Goal: Task Accomplishment & Management: Manage account settings

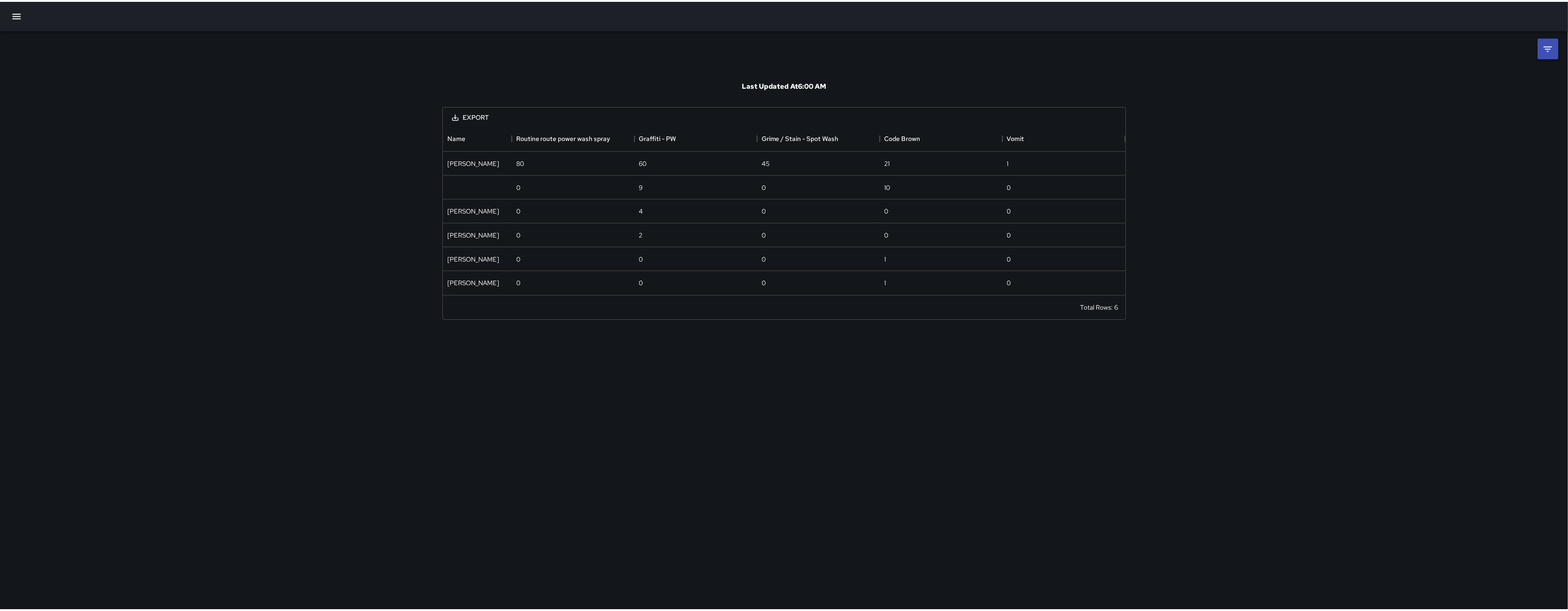
scroll to position [161, 677]
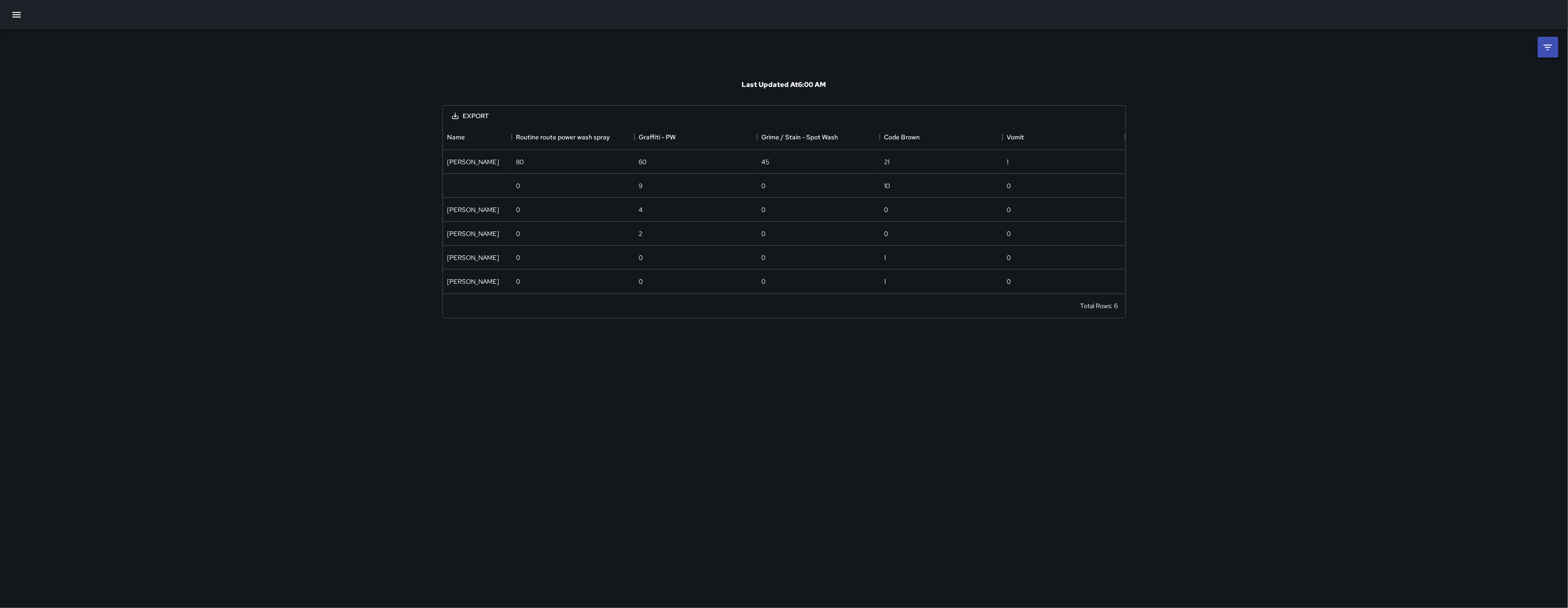
click at [19, 11] on icon "button" at bounding box center [17, 15] width 11 height 11
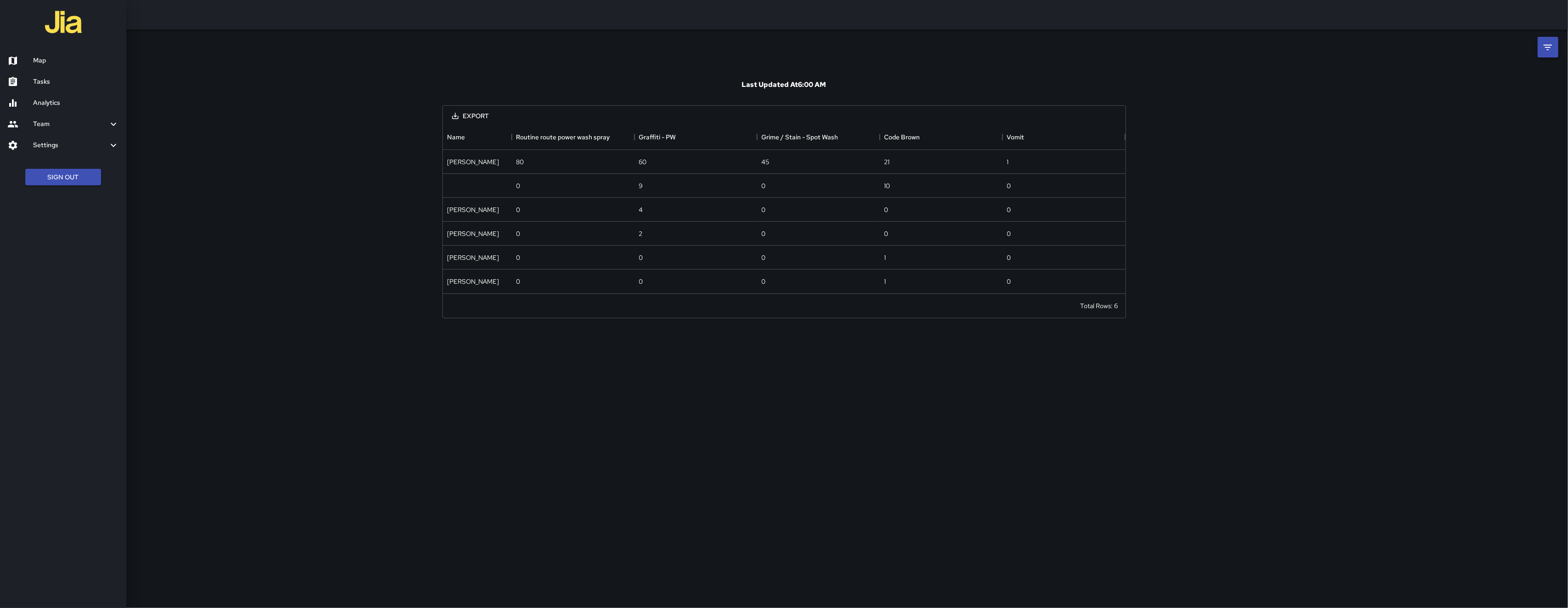
click at [52, 60] on h6 "Map" at bounding box center [76, 61] width 86 height 10
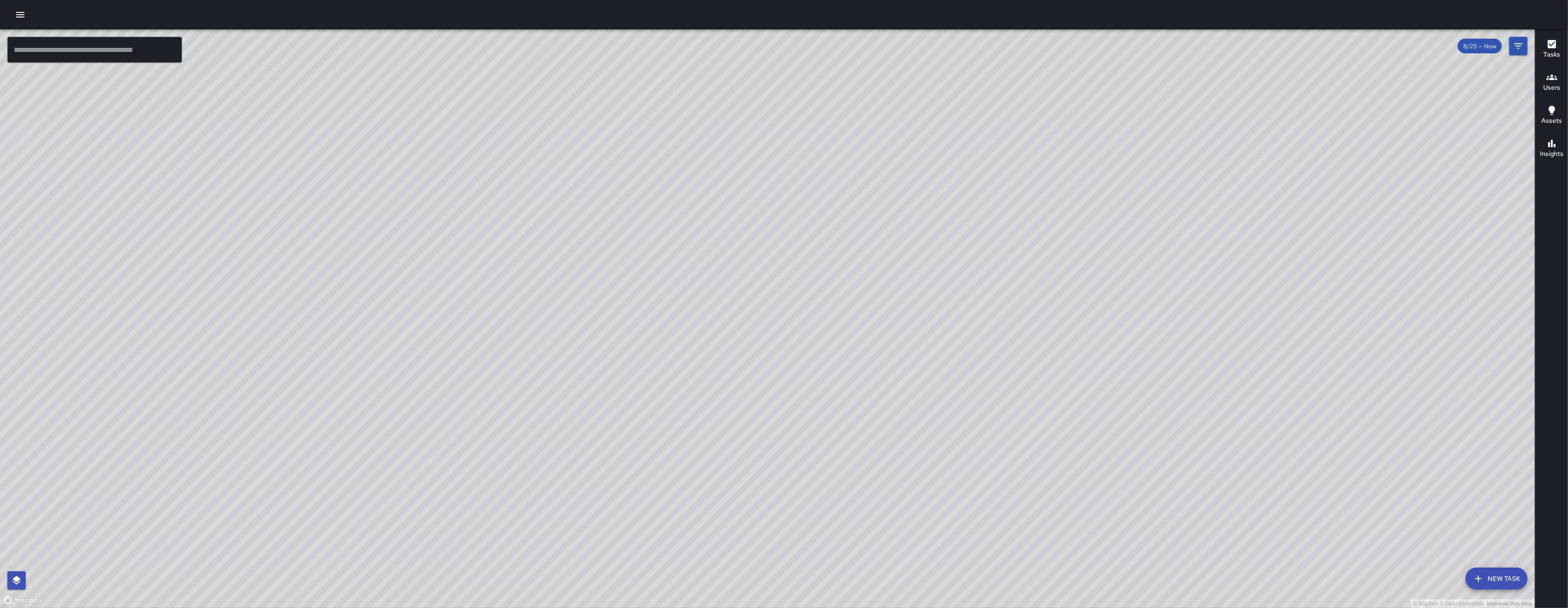
drag, startPoint x: 963, startPoint y: 248, endPoint x: 883, endPoint y: 407, distance: 178.0
click at [442, 398] on div "© Mapbox © OpenStreetMap Improve this map" at bounding box center [767, 318] width 1535 height 579
drag, startPoint x: 606, startPoint y: 395, endPoint x: 602, endPoint y: 404, distance: 9.8
click at [442, 404] on div "© Mapbox © OpenStreetMap Improve this map" at bounding box center [767, 318] width 1535 height 579
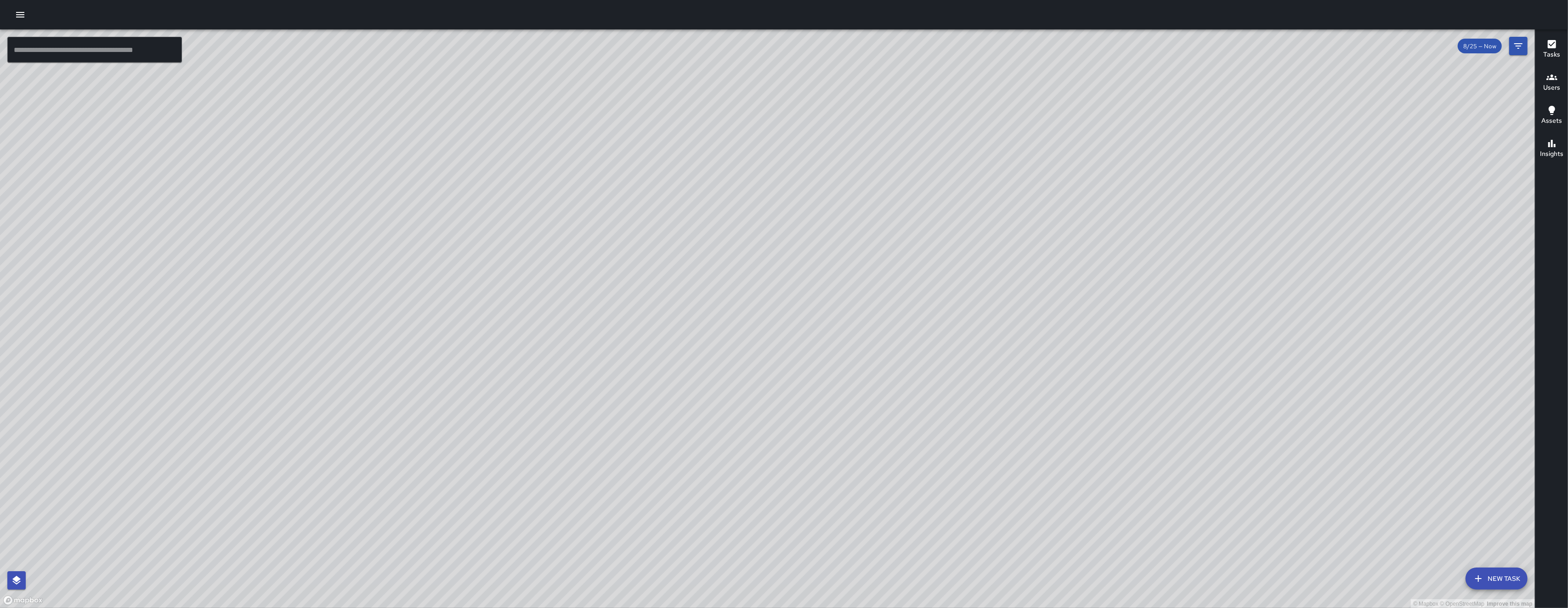
click at [442, 404] on div "© Mapbox © OpenStreetMap Improve this map" at bounding box center [767, 318] width 1535 height 579
click at [442, 378] on div "© Mapbox © OpenStreetMap Improve this map" at bounding box center [767, 318] width 1535 height 579
drag, startPoint x: 637, startPoint y: 325, endPoint x: 679, endPoint y: 270, distance: 69.2
click at [442, 260] on div "© Mapbox © OpenStreetMap Improve this map" at bounding box center [767, 318] width 1535 height 579
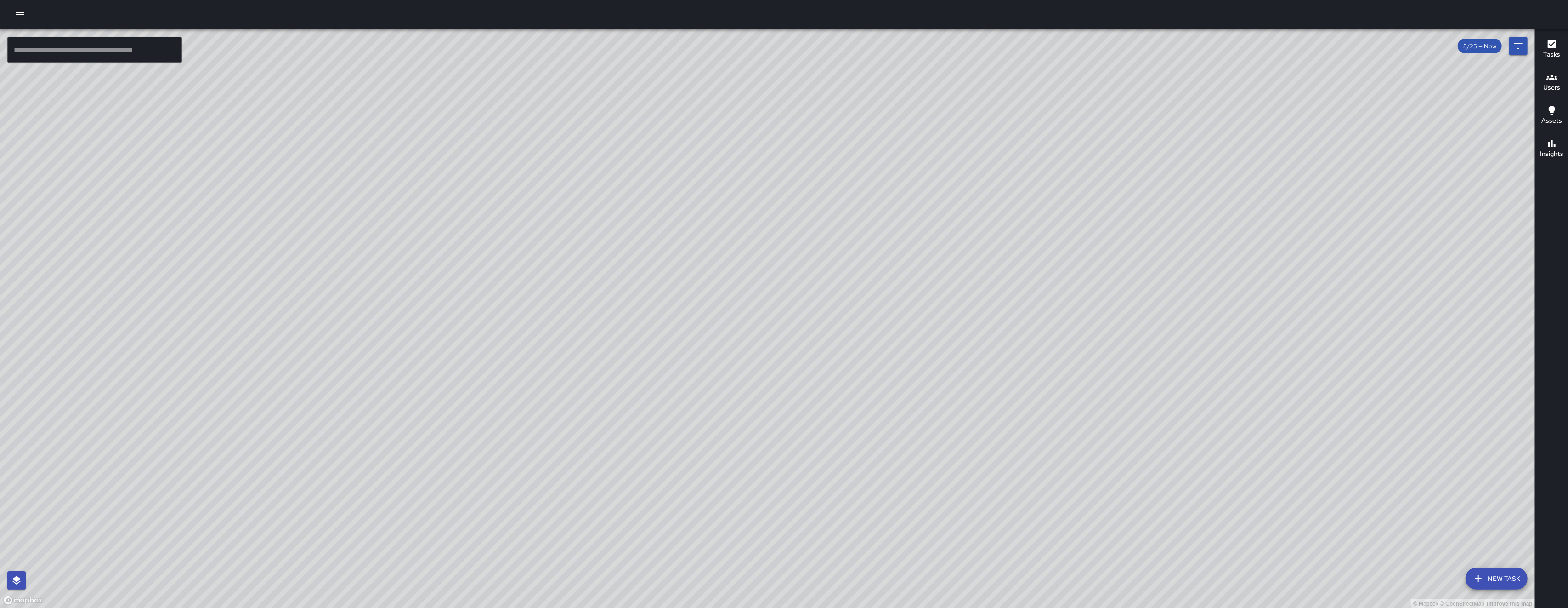
drag, startPoint x: 613, startPoint y: 350, endPoint x: 648, endPoint y: 175, distance: 178.5
click at [442, 272] on div "© Mapbox © OpenStreetMap Improve this map" at bounding box center [767, 318] width 1535 height 579
click at [442, 182] on div "© Mapbox © OpenStreetMap Improve this map" at bounding box center [767, 318] width 1535 height 579
drag, startPoint x: 648, startPoint y: 175, endPoint x: 651, endPoint y: 172, distance: 4.2
click at [442, 173] on div "© Mapbox © OpenStreetMap Improve this map" at bounding box center [767, 318] width 1535 height 579
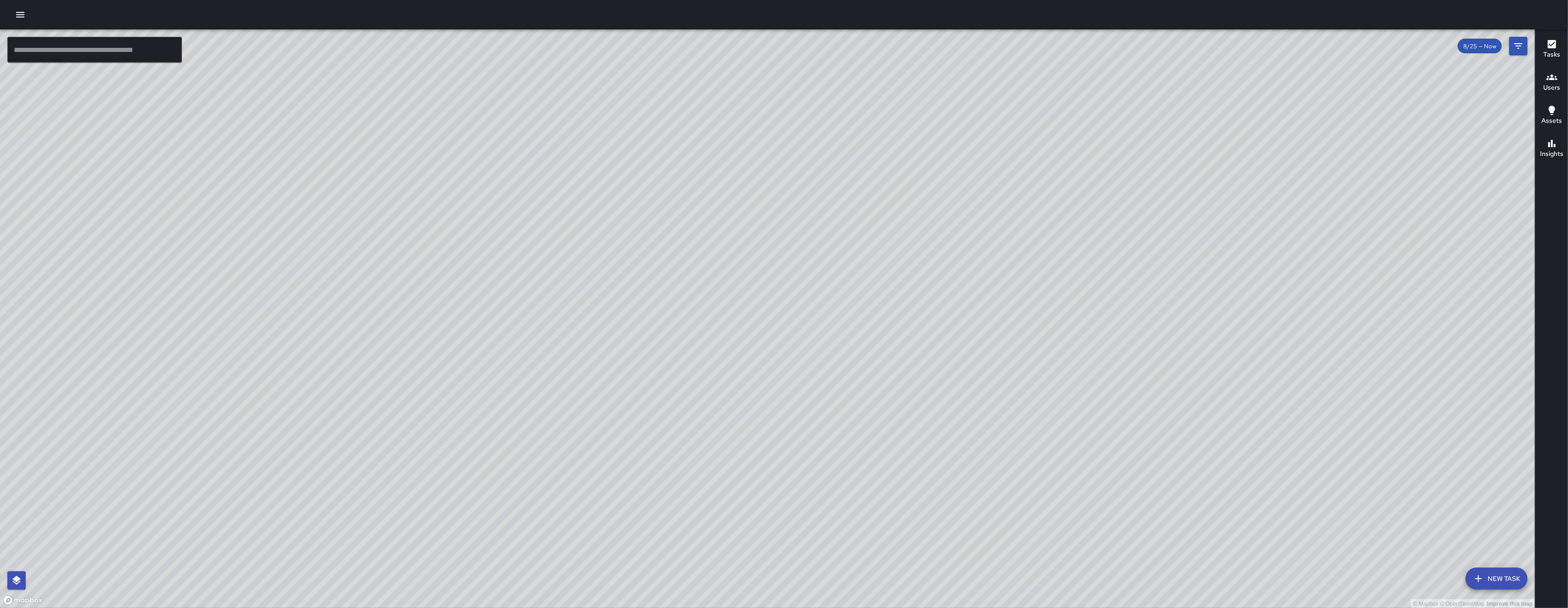
click at [442, 500] on div "© Mapbox © OpenStreetMap Improve this map" at bounding box center [767, 318] width 1535 height 579
click at [442, 500] on button "New Task" at bounding box center [1496, 578] width 62 height 22
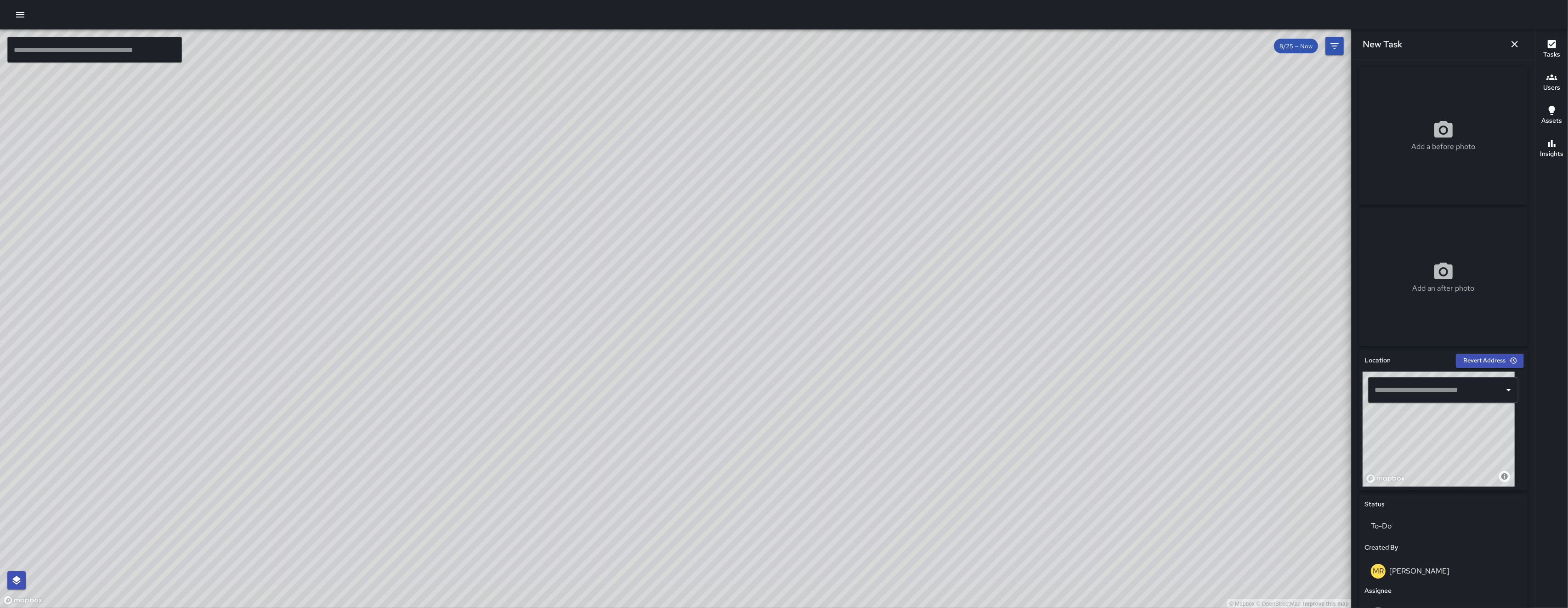
click at [442, 385] on input "text" at bounding box center [1436, 390] width 128 height 17
click at [442, 421] on p "San Francisco, CA, USA" at bounding box center [1448, 424] width 110 height 9
type input "**********"
drag, startPoint x: 205, startPoint y: 293, endPoint x: 298, endPoint y: 376, distance: 124.7
click at [298, 376] on div "© Mapbox © OpenStreetMap Improve this map" at bounding box center [676, 318] width 1351 height 579
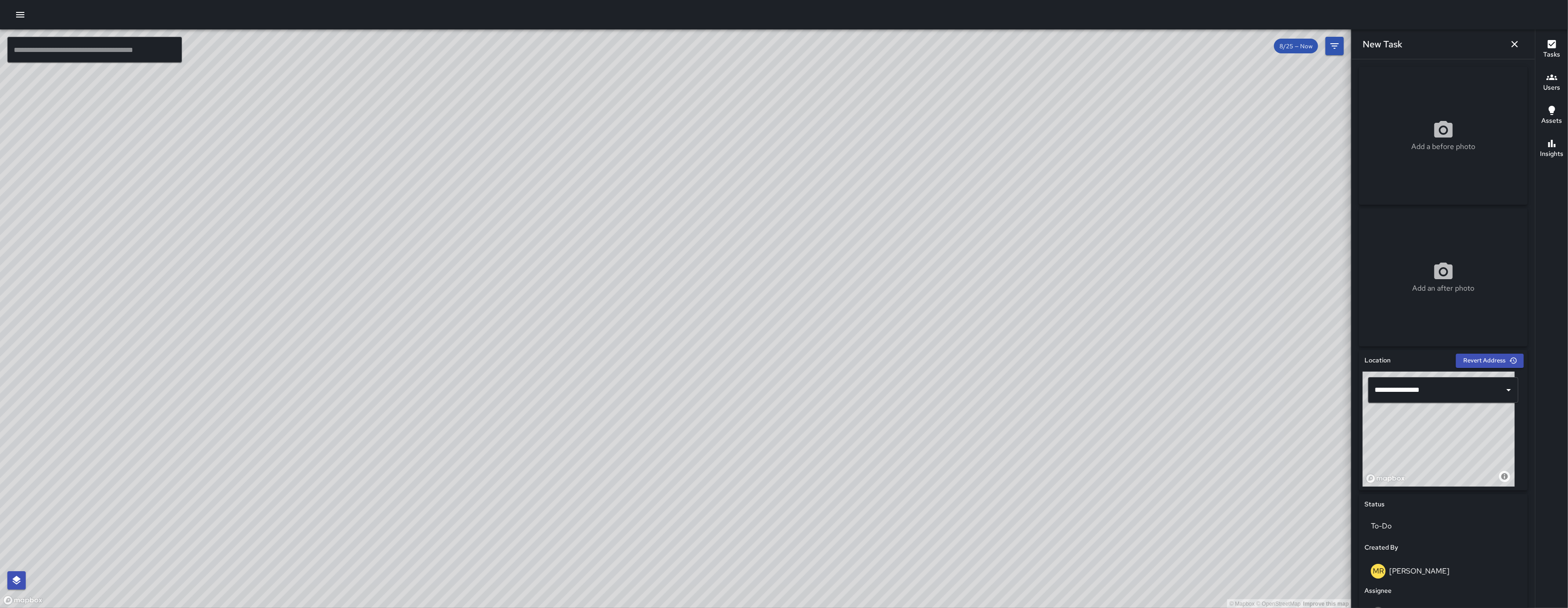
click at [442, 213] on div "© Mapbox © OpenStreetMap Improve this map" at bounding box center [676, 318] width 1351 height 579
click at [442, 182] on div "© Mapbox © OpenStreetMap Improve this map" at bounding box center [676, 318] width 1351 height 579
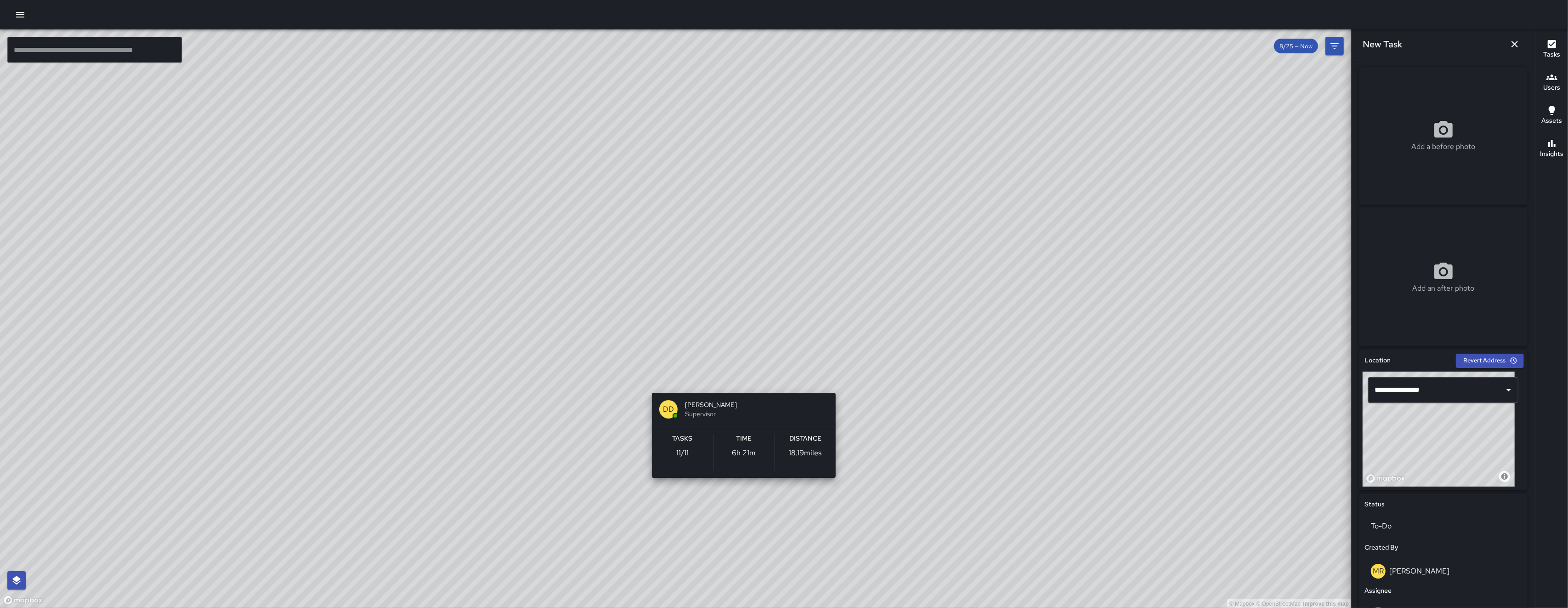
click at [442, 381] on div "© Mapbox © OpenStreetMap Improve this map DD Diego De La Oliva Supervisor Tasks…" at bounding box center [676, 318] width 1351 height 579
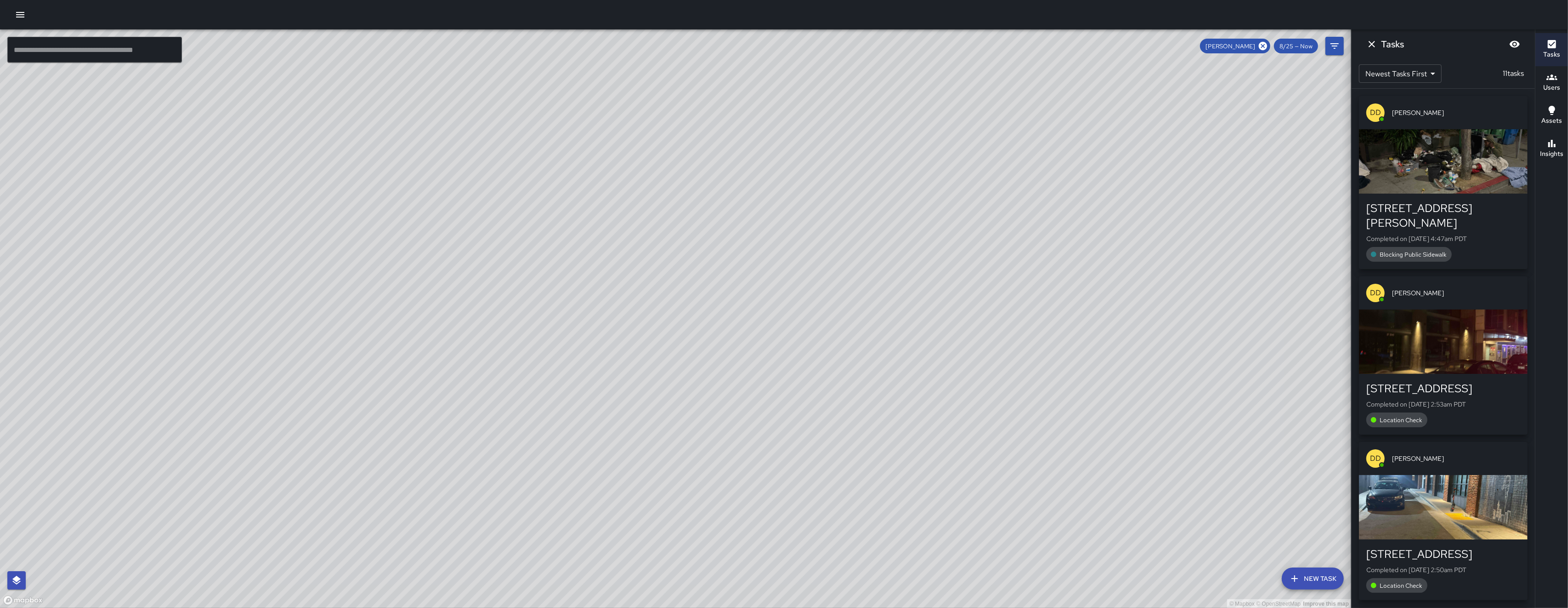
click at [442, 44] on icon "Dismiss" at bounding box center [1372, 44] width 11 height 11
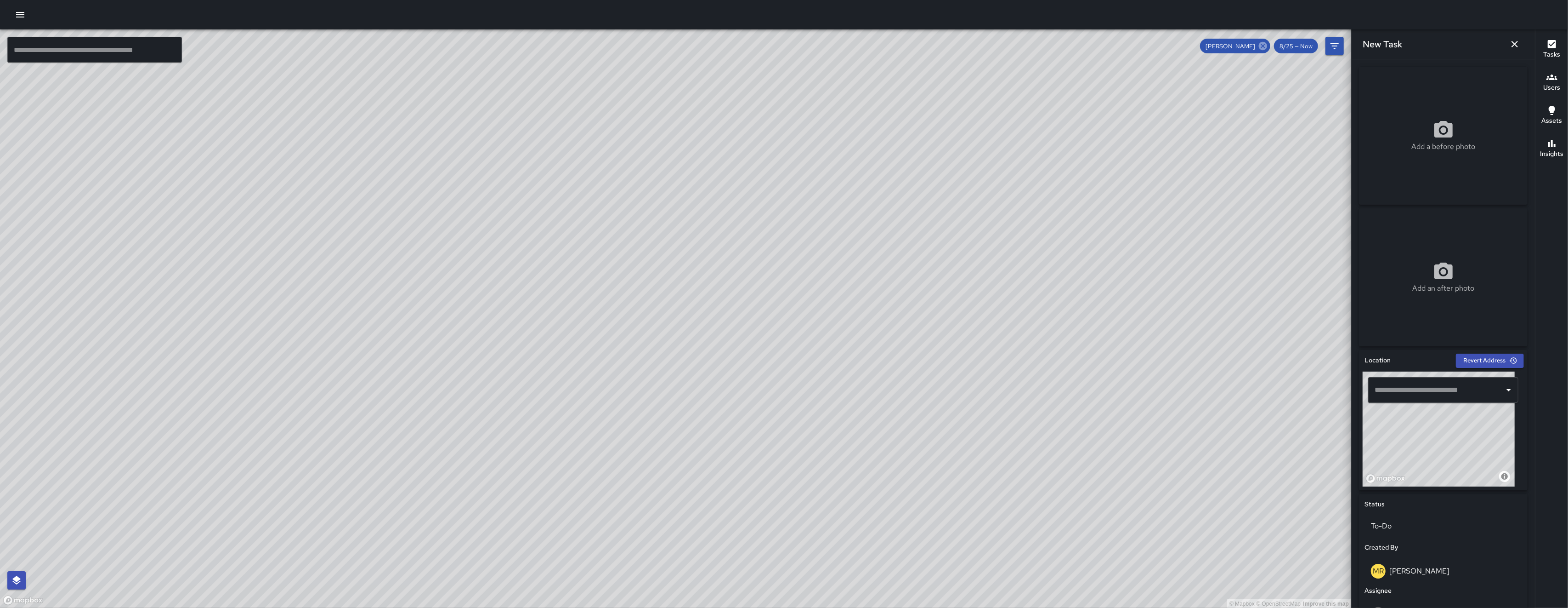
click at [442, 45] on icon at bounding box center [1263, 46] width 8 height 8
click at [442, 45] on div "© Mapbox © OpenStreetMap Improve this map" at bounding box center [676, 318] width 1351 height 579
click at [442, 40] on icon "button" at bounding box center [1515, 44] width 11 height 11
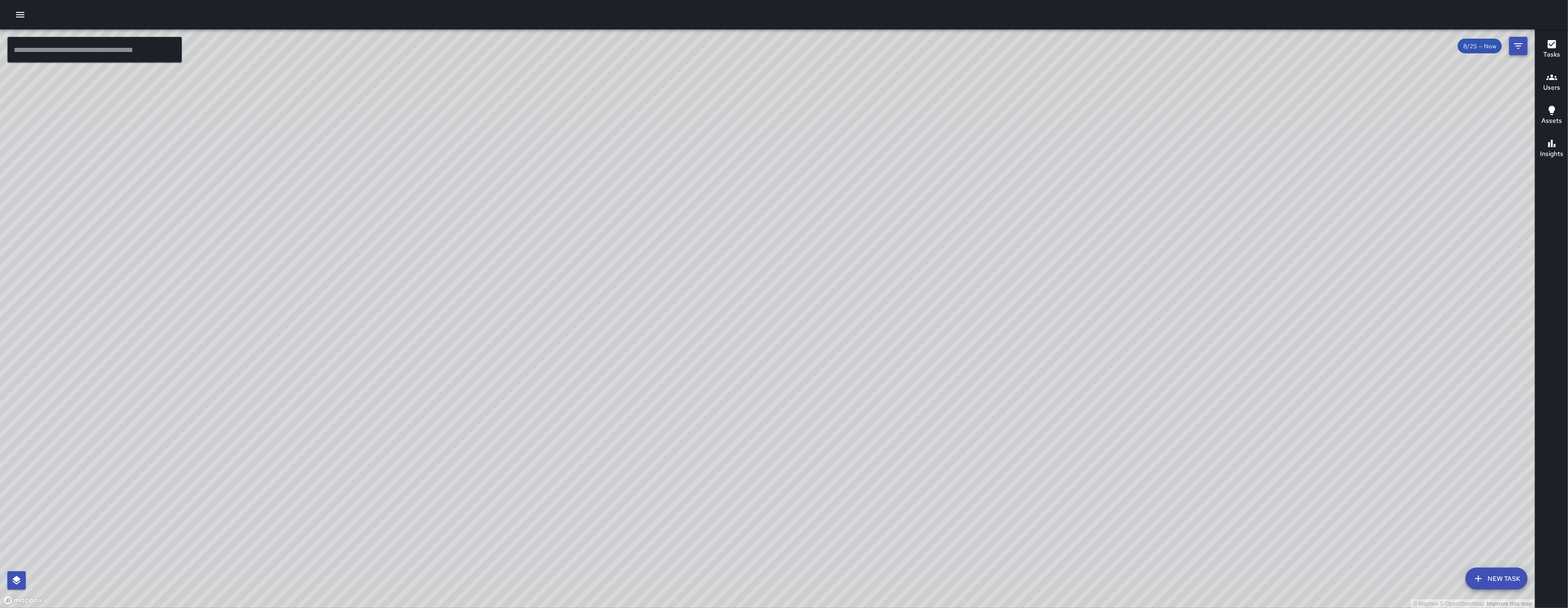
click at [442, 42] on icon "Filters" at bounding box center [1519, 46] width 11 height 11
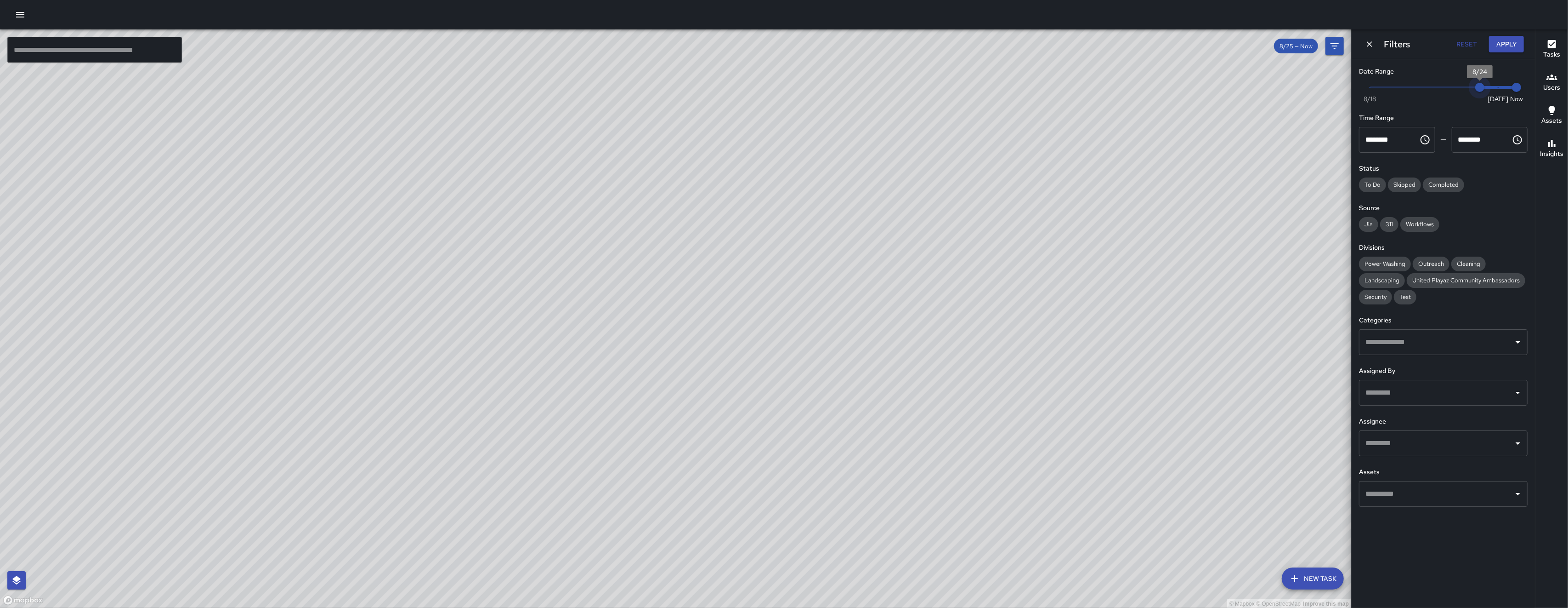
drag, startPoint x: 1492, startPoint y: 90, endPoint x: 1484, endPoint y: 87, distance: 8.5
click at [442, 87] on span "8/24" at bounding box center [1480, 87] width 9 height 9
drag, startPoint x: 852, startPoint y: 280, endPoint x: 718, endPoint y: 310, distance: 137.3
click at [442, 310] on div "© Mapbox © OpenStreetMap Improve this map" at bounding box center [676, 318] width 1351 height 579
click at [442, 46] on button "Dismiss" at bounding box center [1370, 44] width 14 height 14
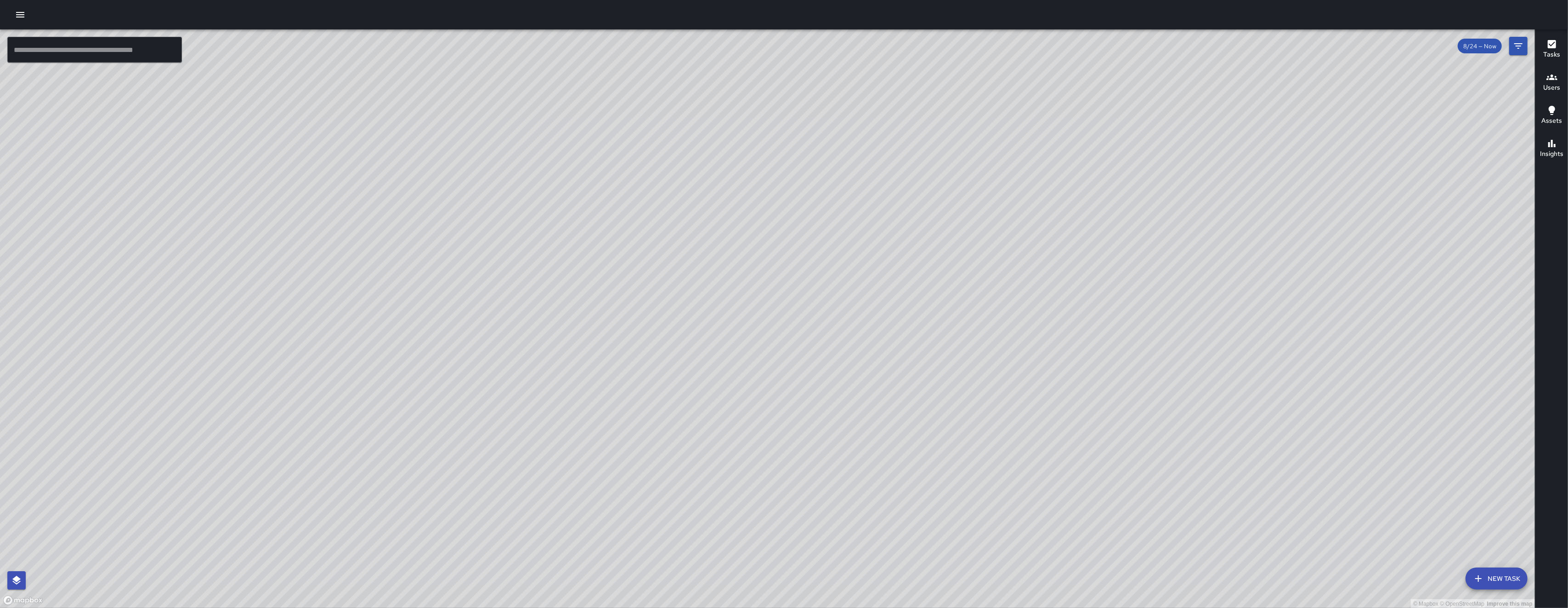
drag, startPoint x: 601, startPoint y: 187, endPoint x: 542, endPoint y: 277, distance: 107.6
click at [442, 277] on div "© Mapbox © OpenStreetMap Improve this map JB Joe Bankhead 46a Langton Street Co…" at bounding box center [767, 318] width 1535 height 579
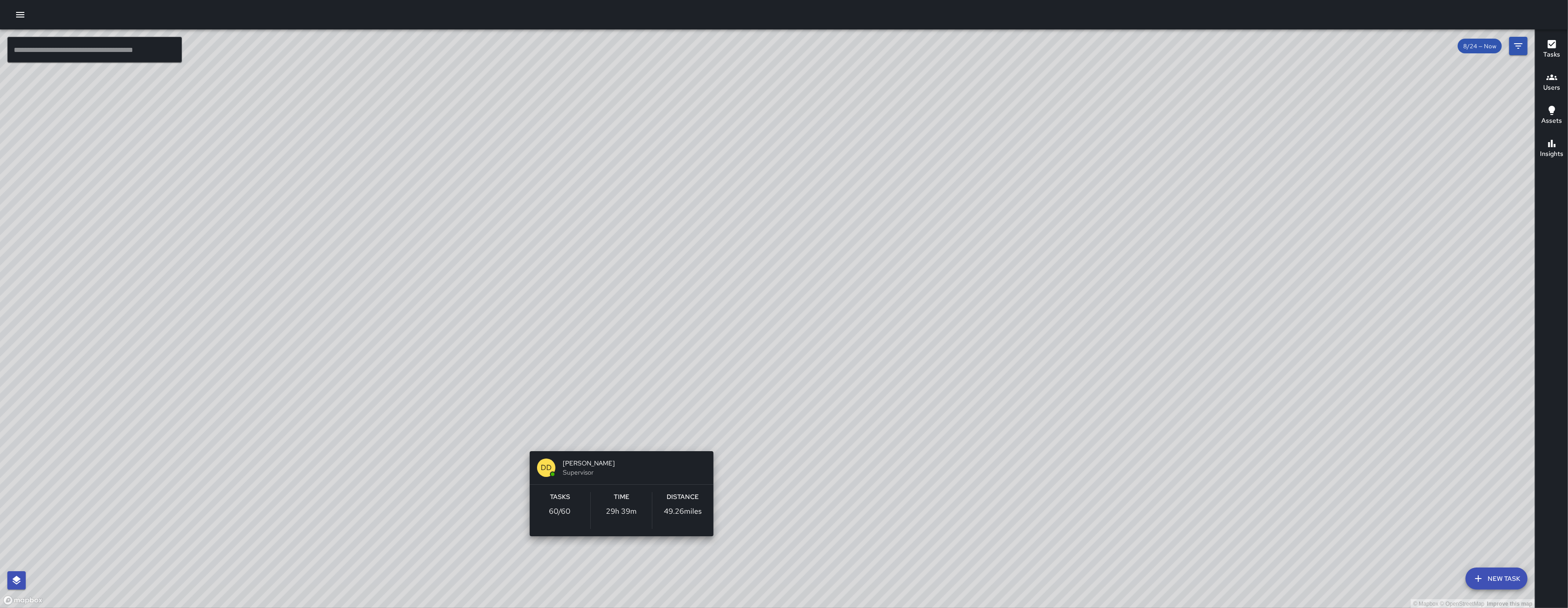
click at [442, 437] on div "© Mapbox © OpenStreetMap Improve this map DD Diego De La Oliva Supervisor Tasks…" at bounding box center [767, 318] width 1535 height 579
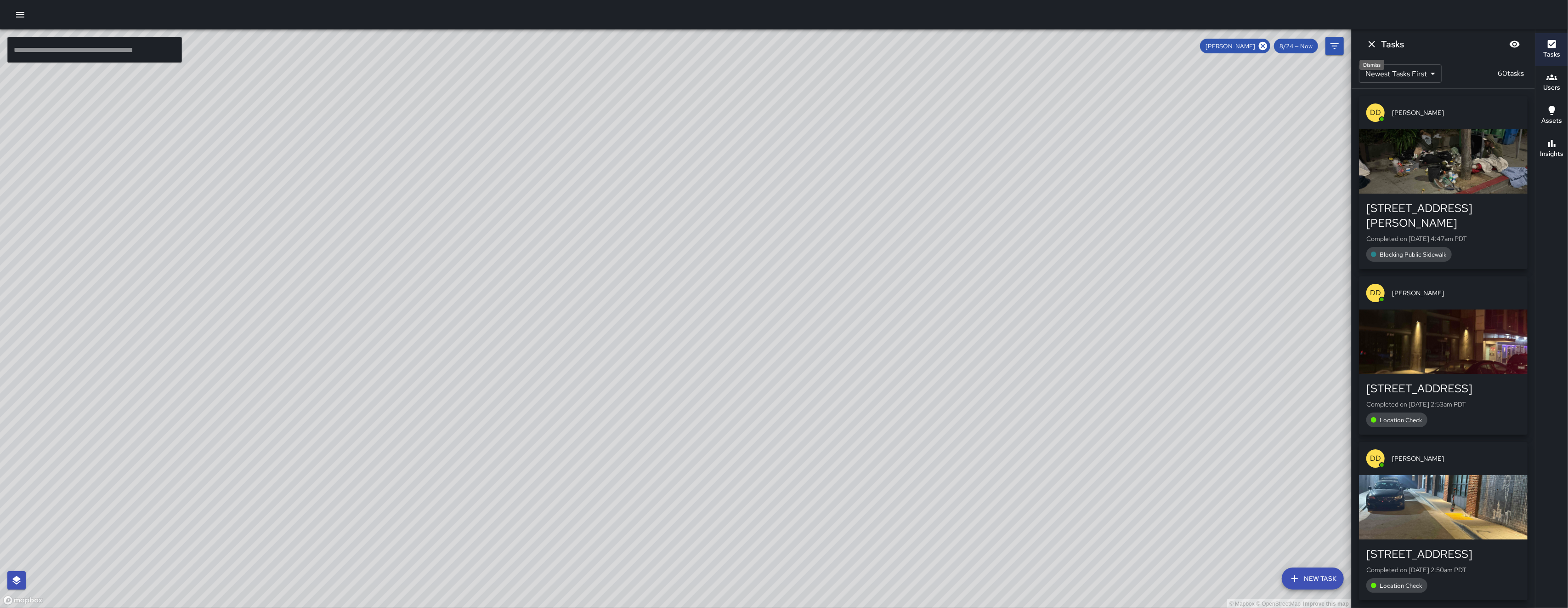
click at [442, 41] on icon "Dismiss" at bounding box center [1372, 44] width 11 height 11
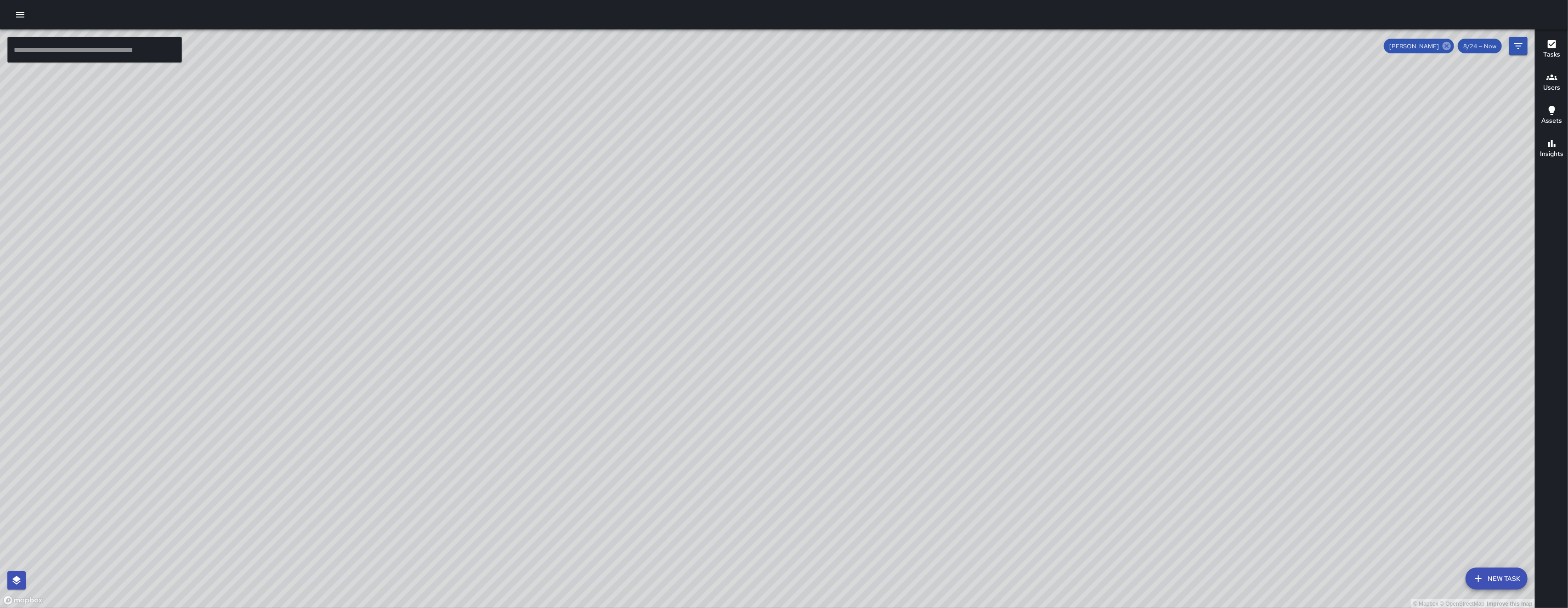
click at [442, 43] on icon at bounding box center [1446, 46] width 8 height 8
drag, startPoint x: 338, startPoint y: 169, endPoint x: 348, endPoint y: 185, distance: 18.9
click at [348, 185] on div "© Mapbox © OpenStreetMap Improve this map" at bounding box center [767, 318] width 1535 height 579
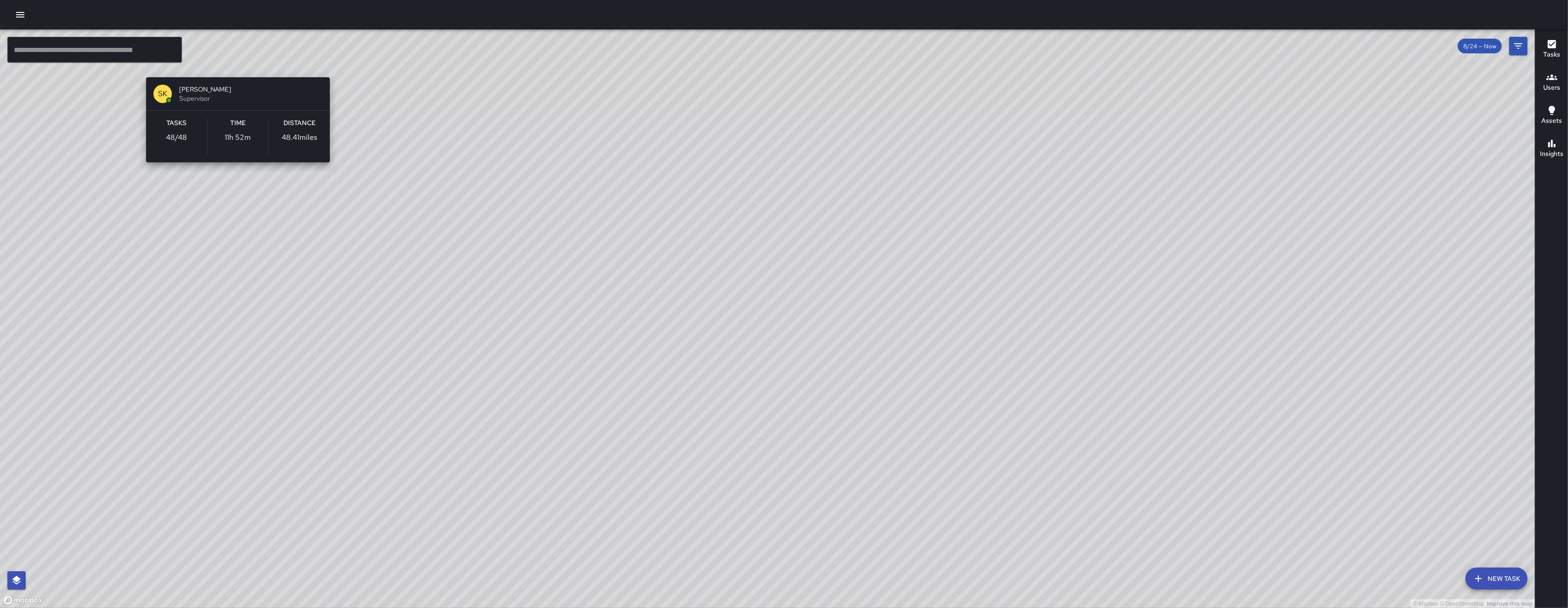
click at [236, 68] on div "© Mapbox © OpenStreetMap Improve this map SK SEAN KELLEY Supervisor Tasks 48 / …" at bounding box center [767, 318] width 1535 height 579
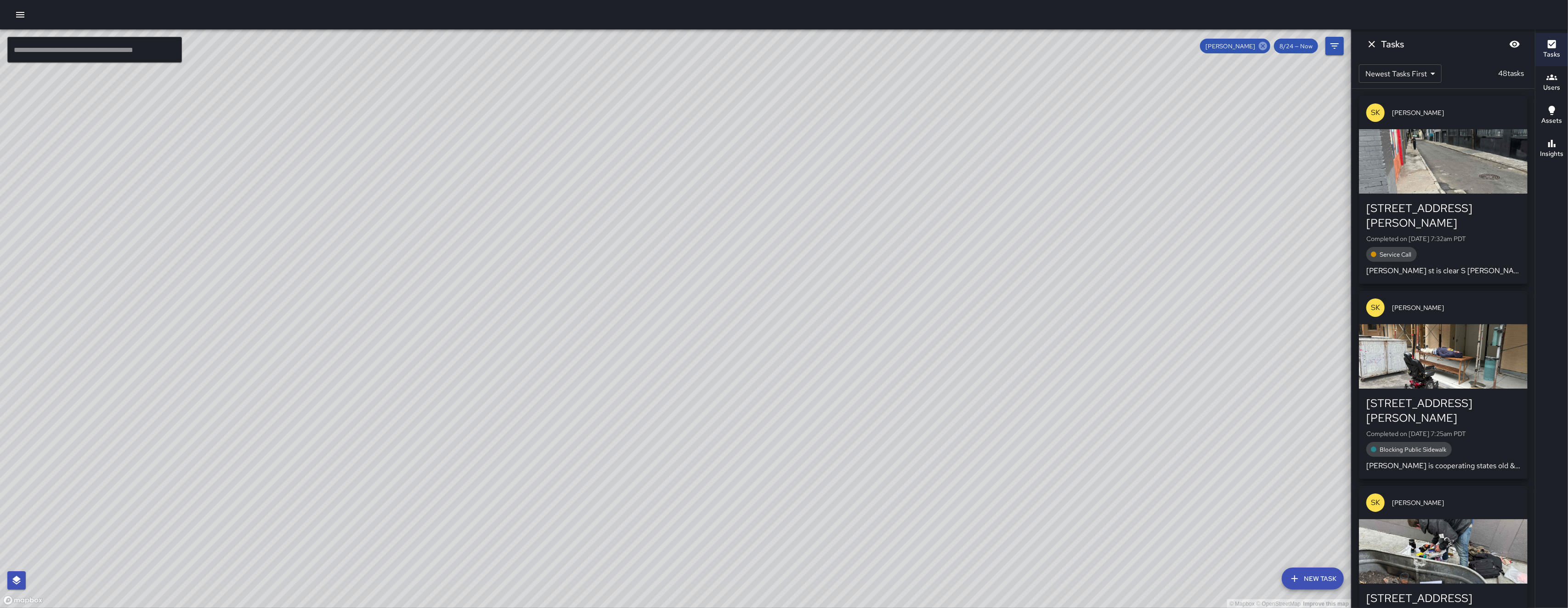
click at [442, 46] on icon at bounding box center [1263, 46] width 8 height 8
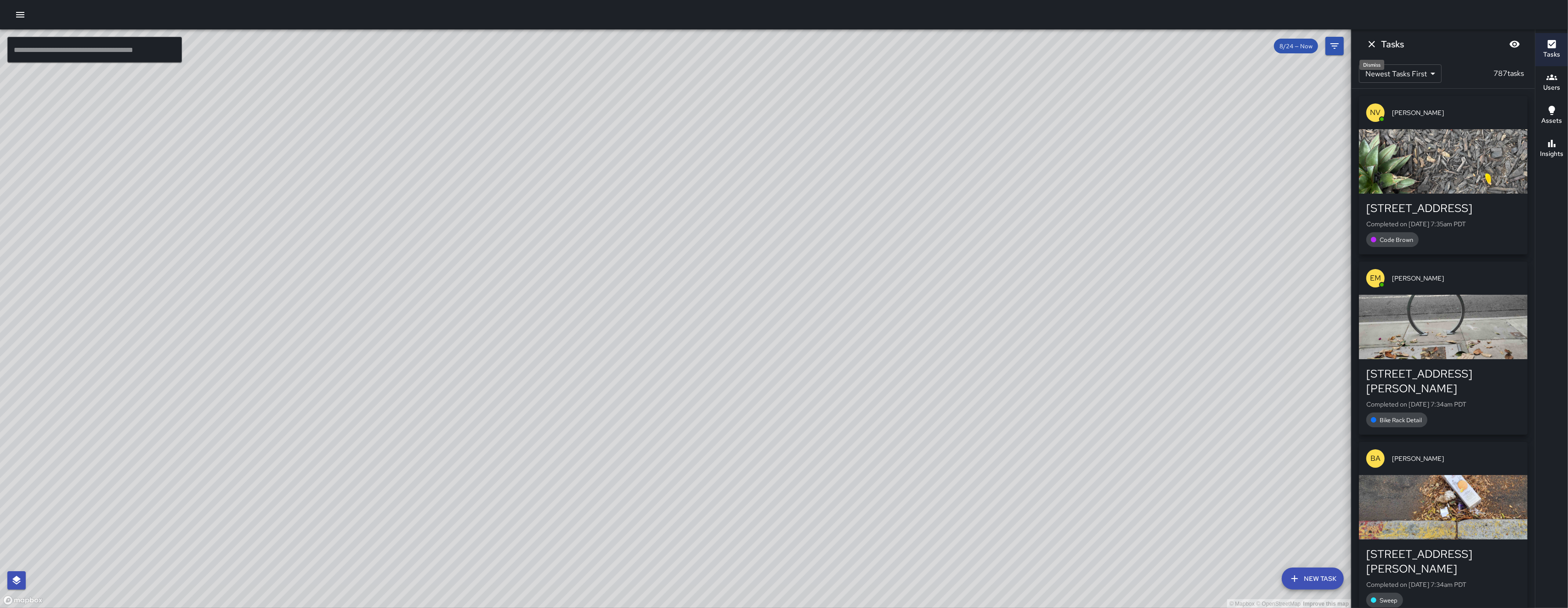
click at [442, 45] on icon "Dismiss" at bounding box center [1372, 44] width 6 height 6
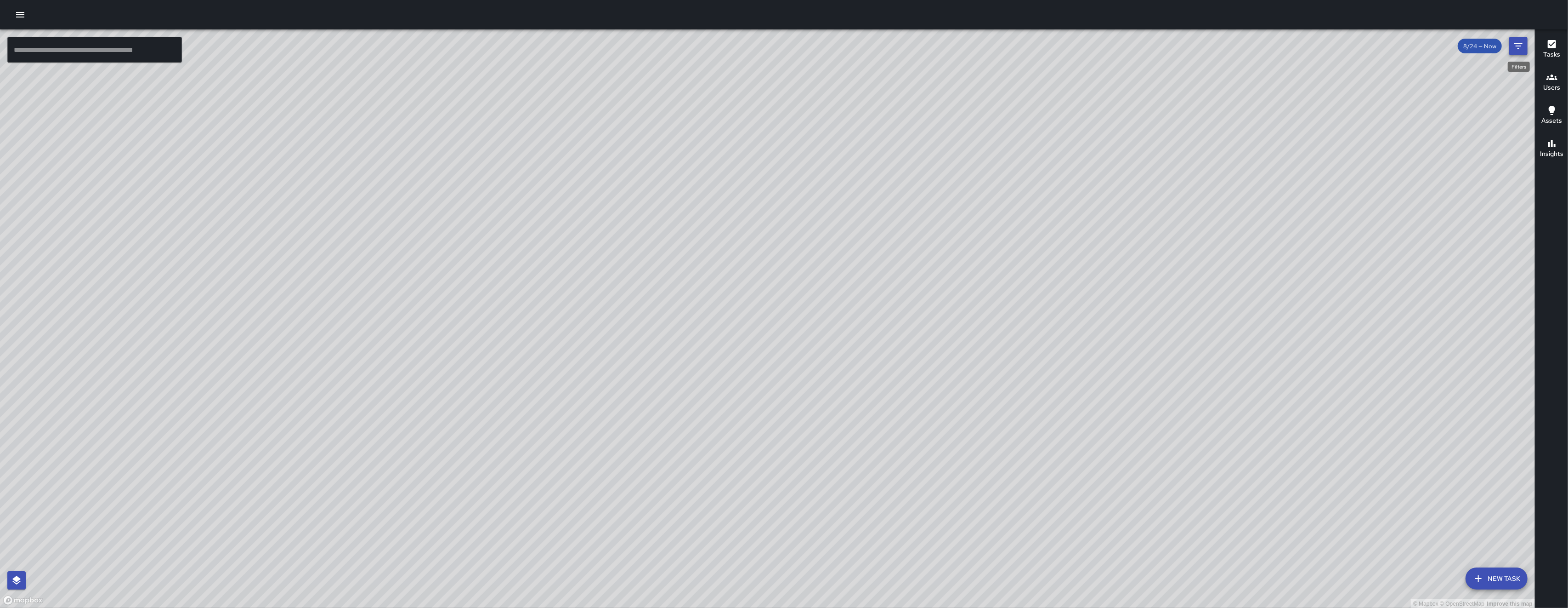
click at [442, 50] on button "Filters" at bounding box center [1518, 46] width 18 height 18
click at [442, 50] on div "© Mapbox © OpenStreetMap Improve this map" at bounding box center [767, 318] width 1535 height 579
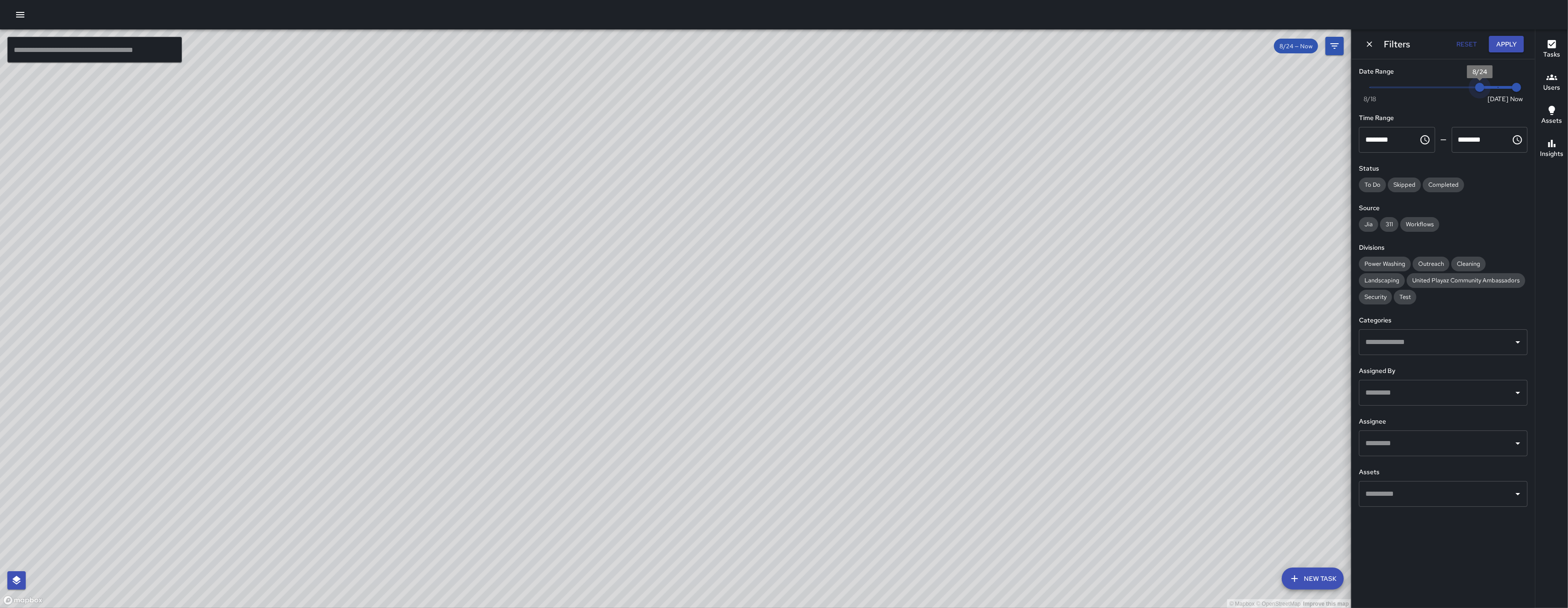
type input "*"
drag, startPoint x: 1478, startPoint y: 90, endPoint x: 1527, endPoint y: 95, distance: 49.3
click at [442, 94] on div "Now Today 8/18 8/24 7:35 am" at bounding box center [1443, 93] width 168 height 26
click at [442, 44] on icon "Dismiss" at bounding box center [1370, 44] width 6 height 6
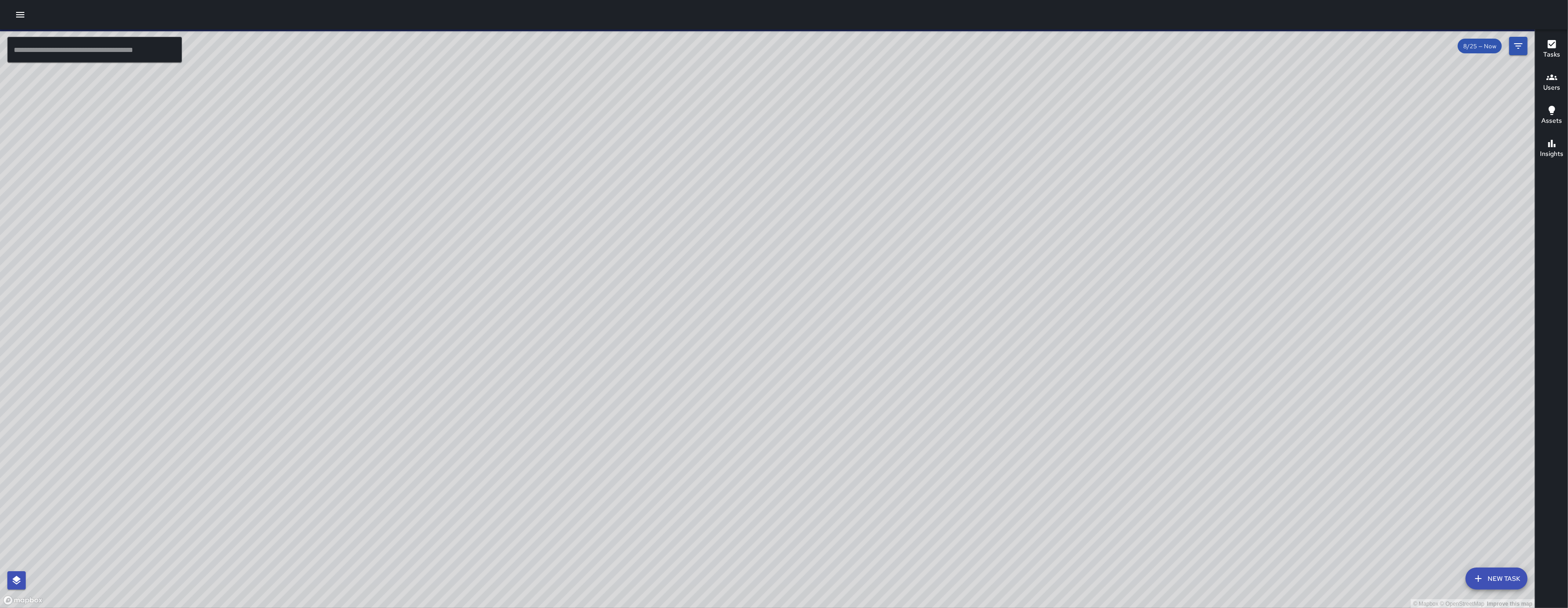
drag, startPoint x: 543, startPoint y: 142, endPoint x: 462, endPoint y: 219, distance: 111.8
click at [442, 215] on div "© Mapbox © OpenStreetMap Improve this map" at bounding box center [767, 318] width 1535 height 579
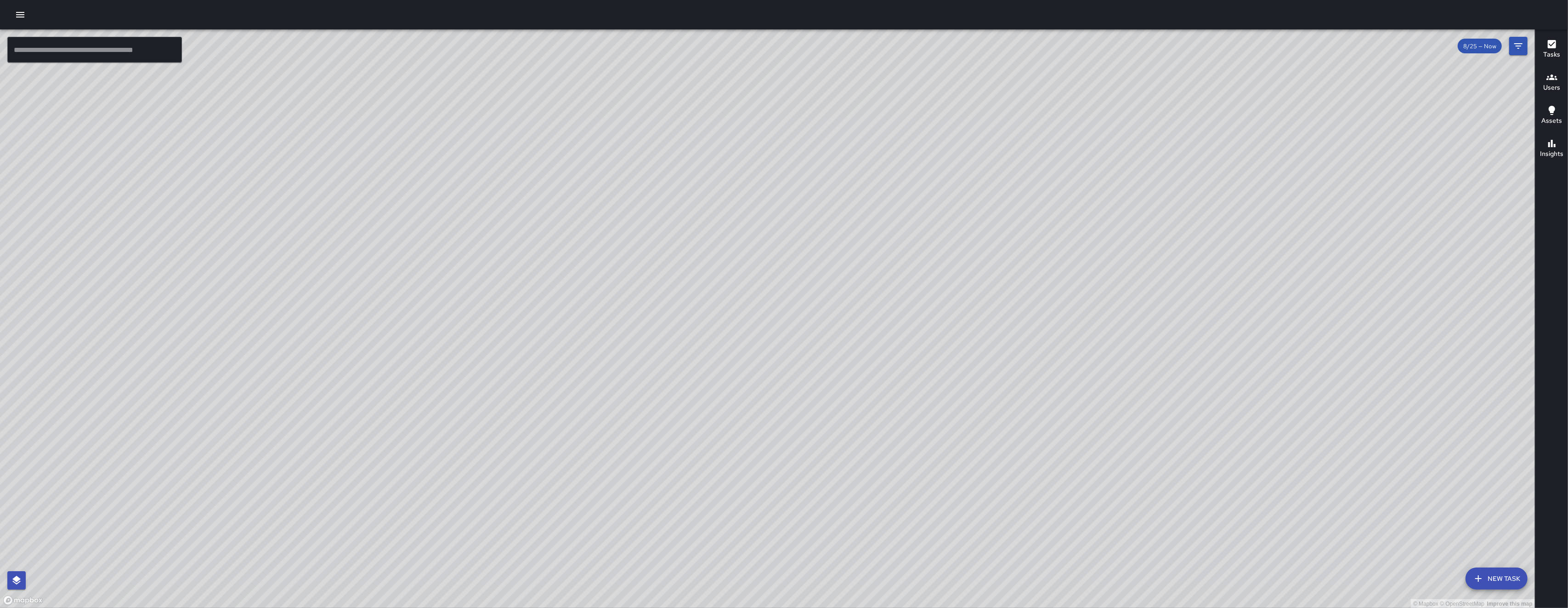
drag, startPoint x: 360, startPoint y: 97, endPoint x: 373, endPoint y: 158, distance: 62.4
click at [373, 162] on div "© Mapbox © OpenStreetMap Improve this map" at bounding box center [767, 318] width 1535 height 579
drag, startPoint x: 404, startPoint y: 137, endPoint x: 334, endPoint y: 255, distance: 137.2
click at [335, 254] on div "© Mapbox © OpenStreetMap Improve this map" at bounding box center [767, 318] width 1535 height 579
click at [21, 15] on icon "button" at bounding box center [21, 15] width 11 height 11
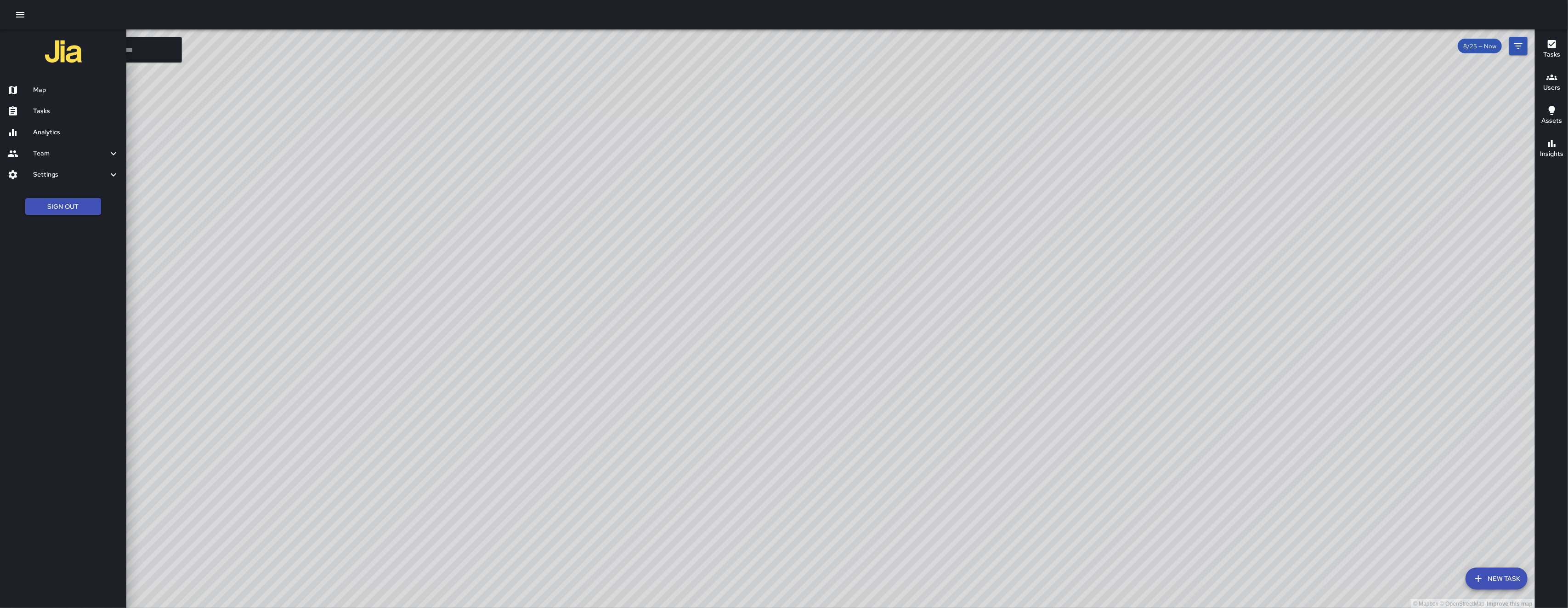
click at [49, 123] on link "Analytics" at bounding box center [63, 132] width 127 height 21
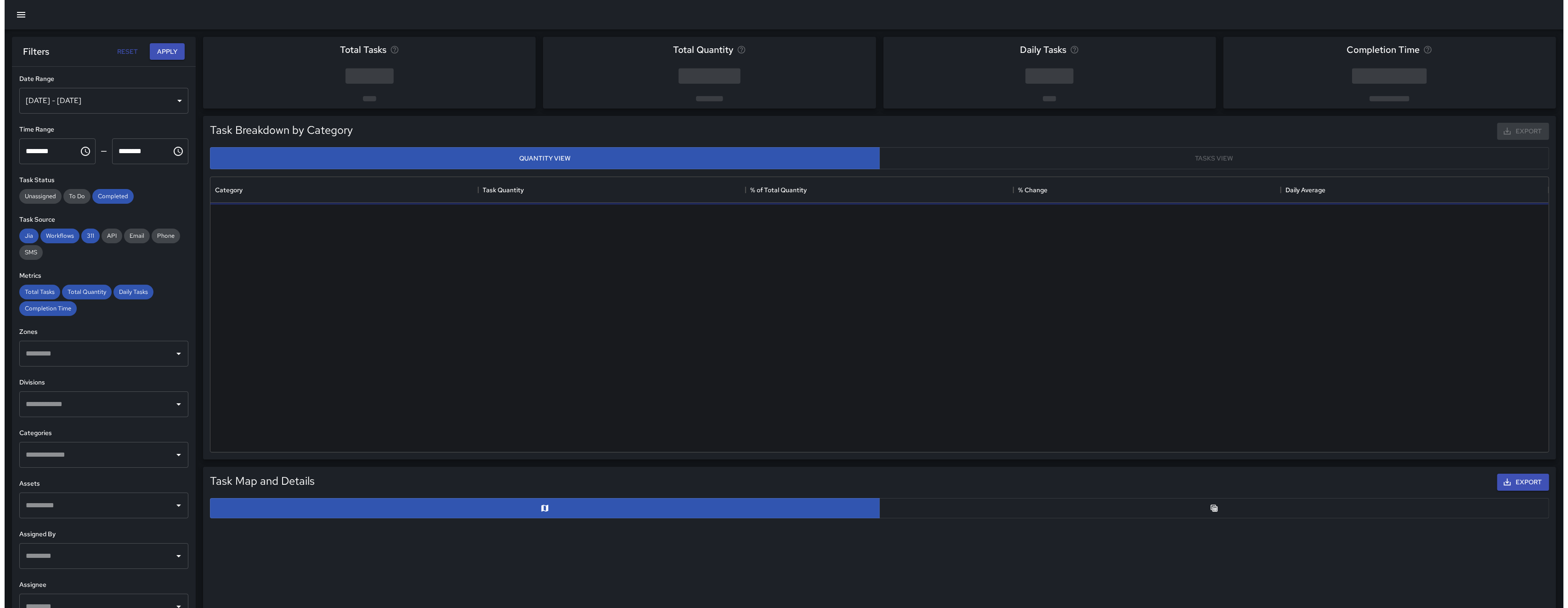
scroll to position [265, 1329]
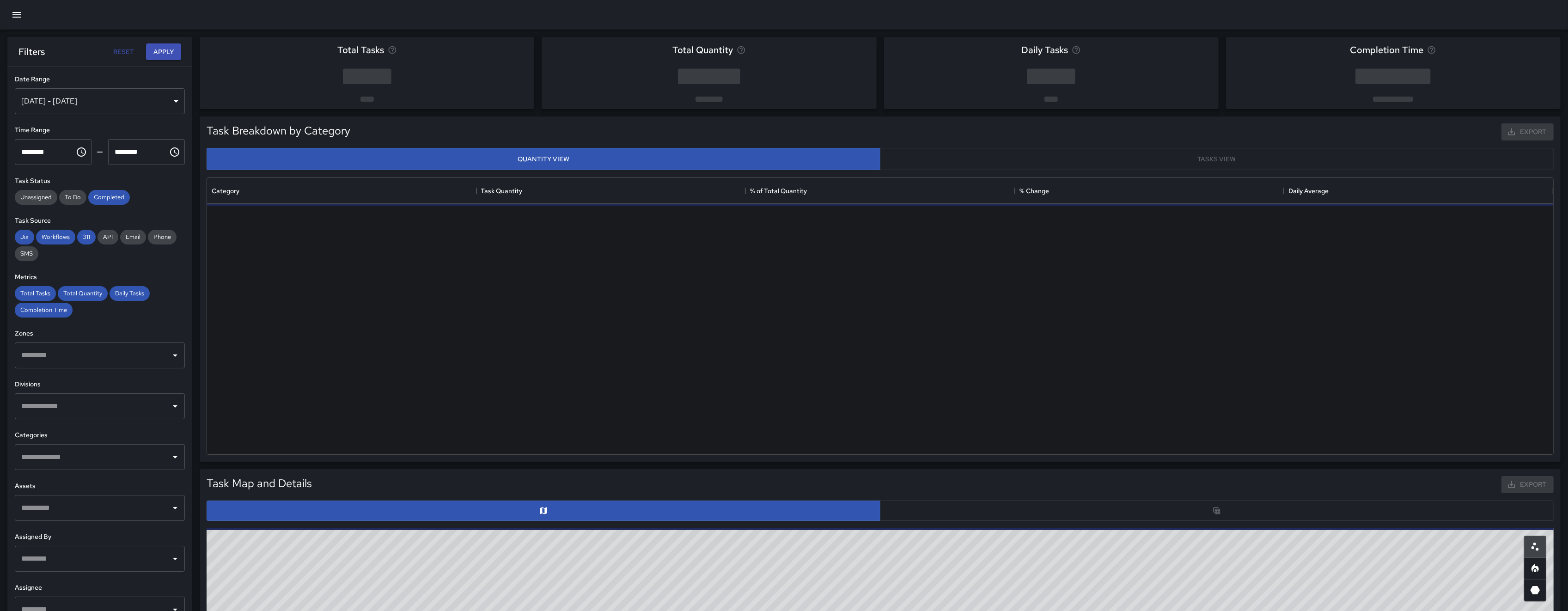
click at [11, 14] on icon "button" at bounding box center [17, 15] width 11 height 11
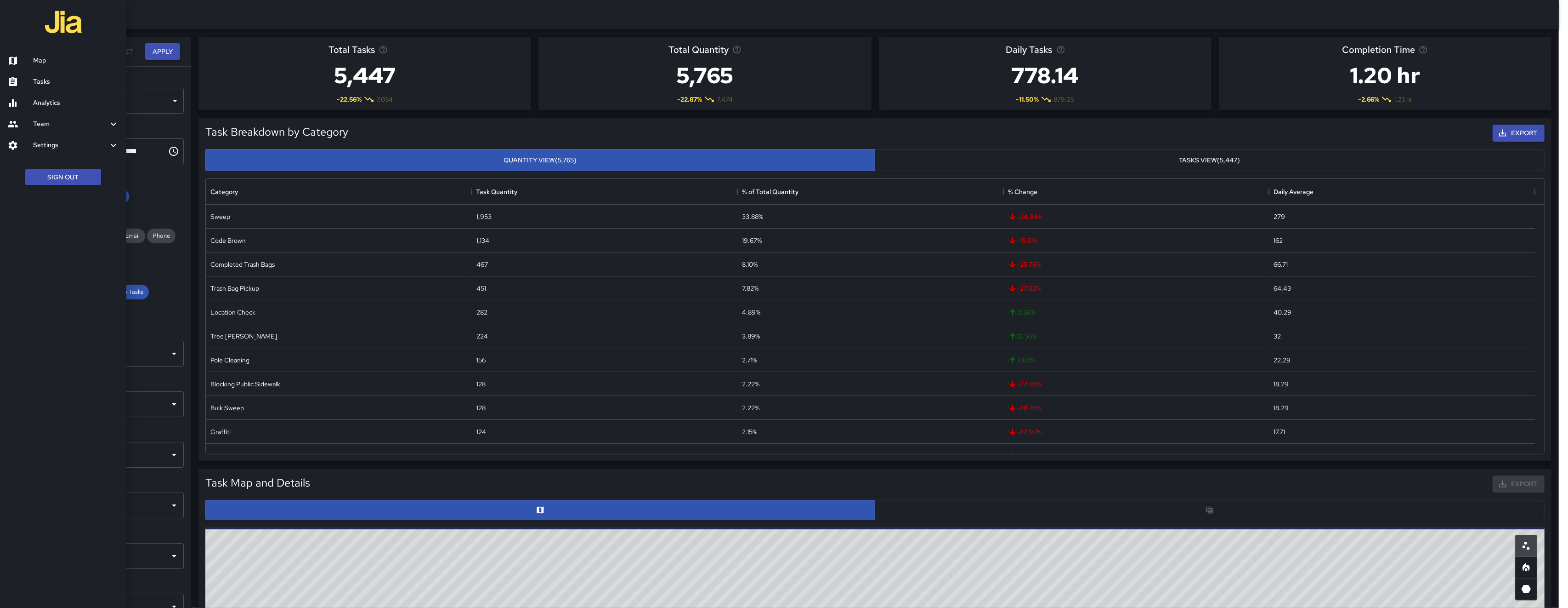
click at [71, 87] on link "Tasks" at bounding box center [63, 82] width 127 height 21
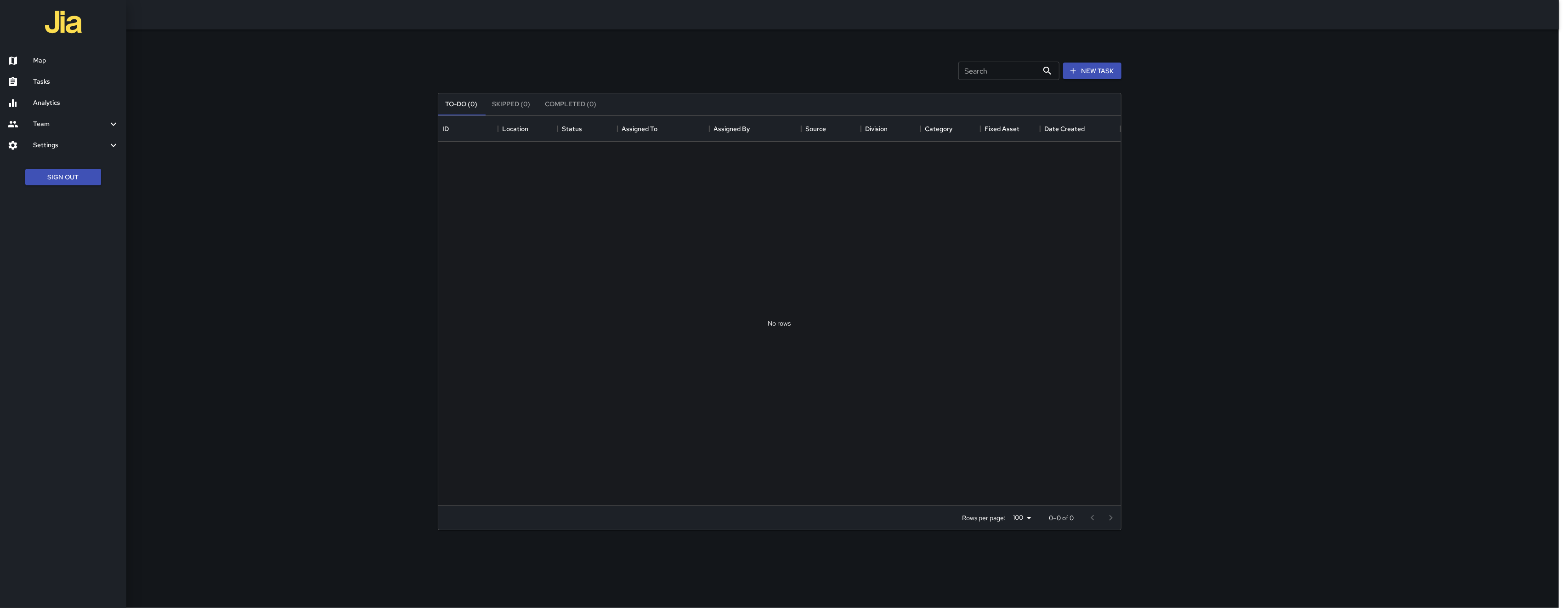
scroll to position [380, 673]
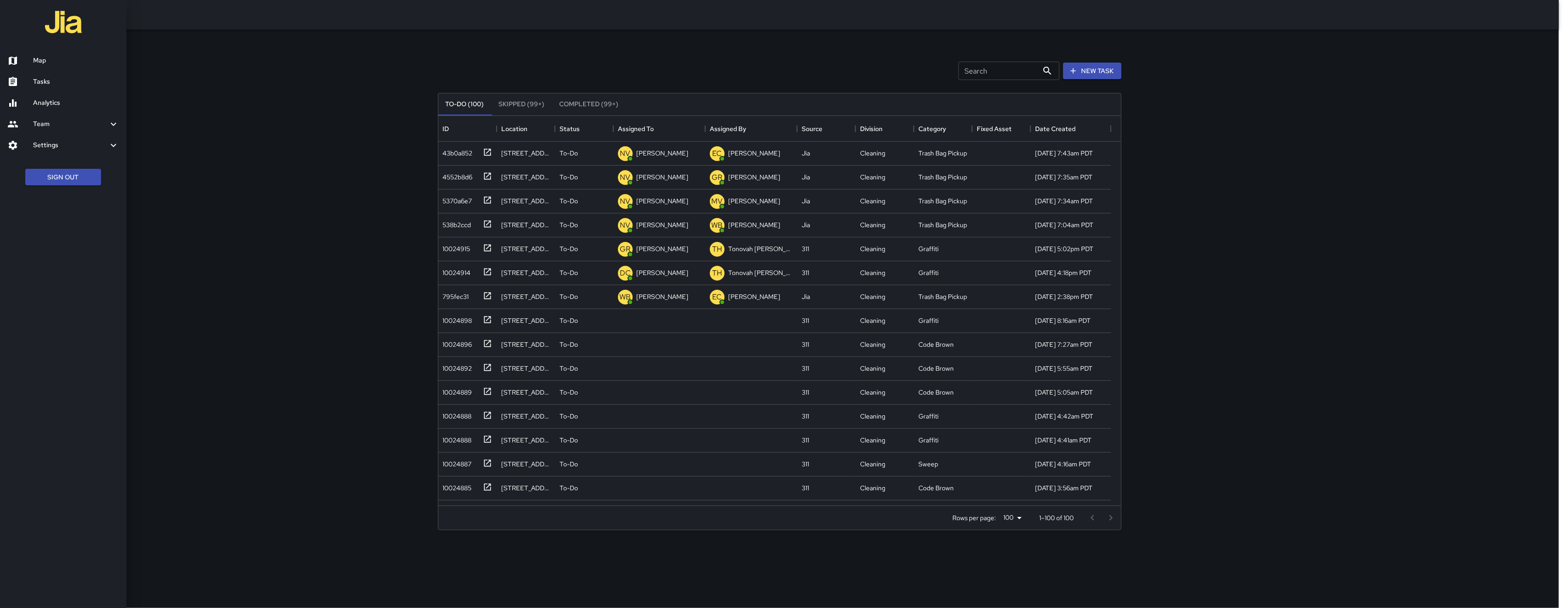
click at [442, 71] on div at bounding box center [784, 304] width 1568 height 608
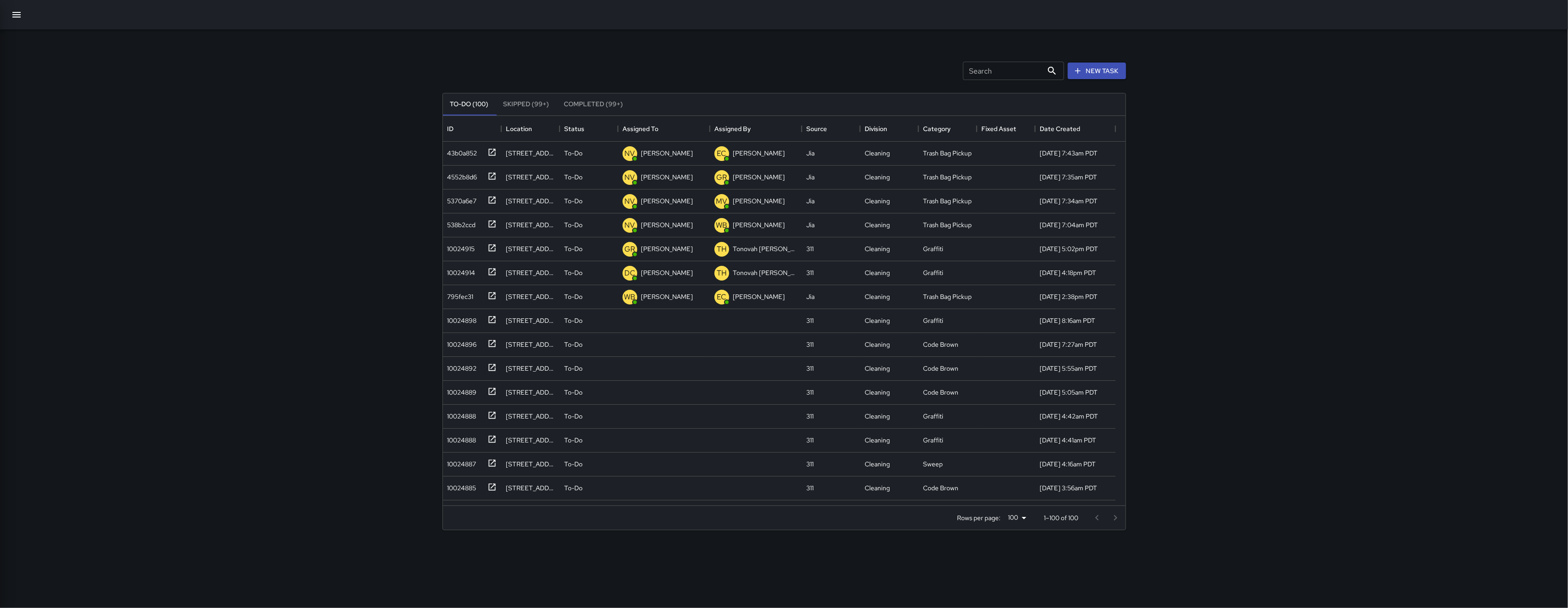
click at [442, 71] on div at bounding box center [784, 304] width 1568 height 608
click at [442, 71] on input "Search" at bounding box center [1003, 71] width 80 height 18
click at [442, 350] on div "10024898" at bounding box center [472, 345] width 59 height 24
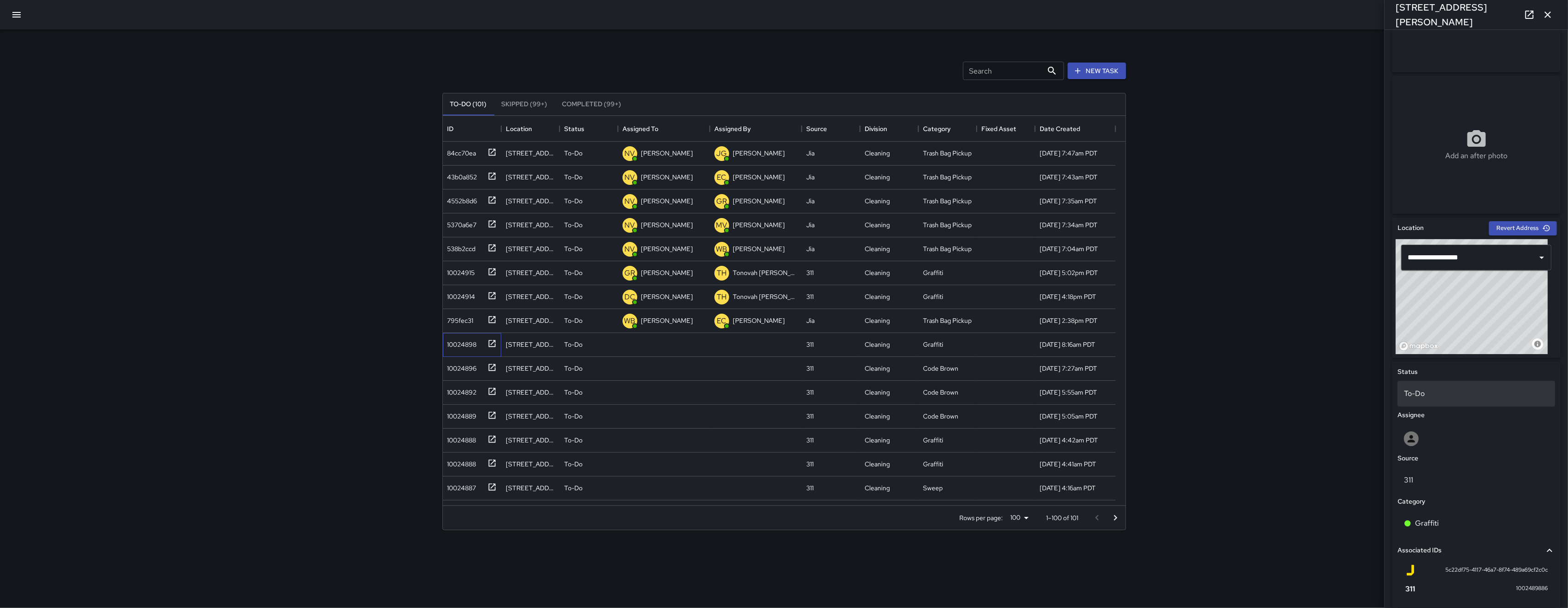
scroll to position [198, 0]
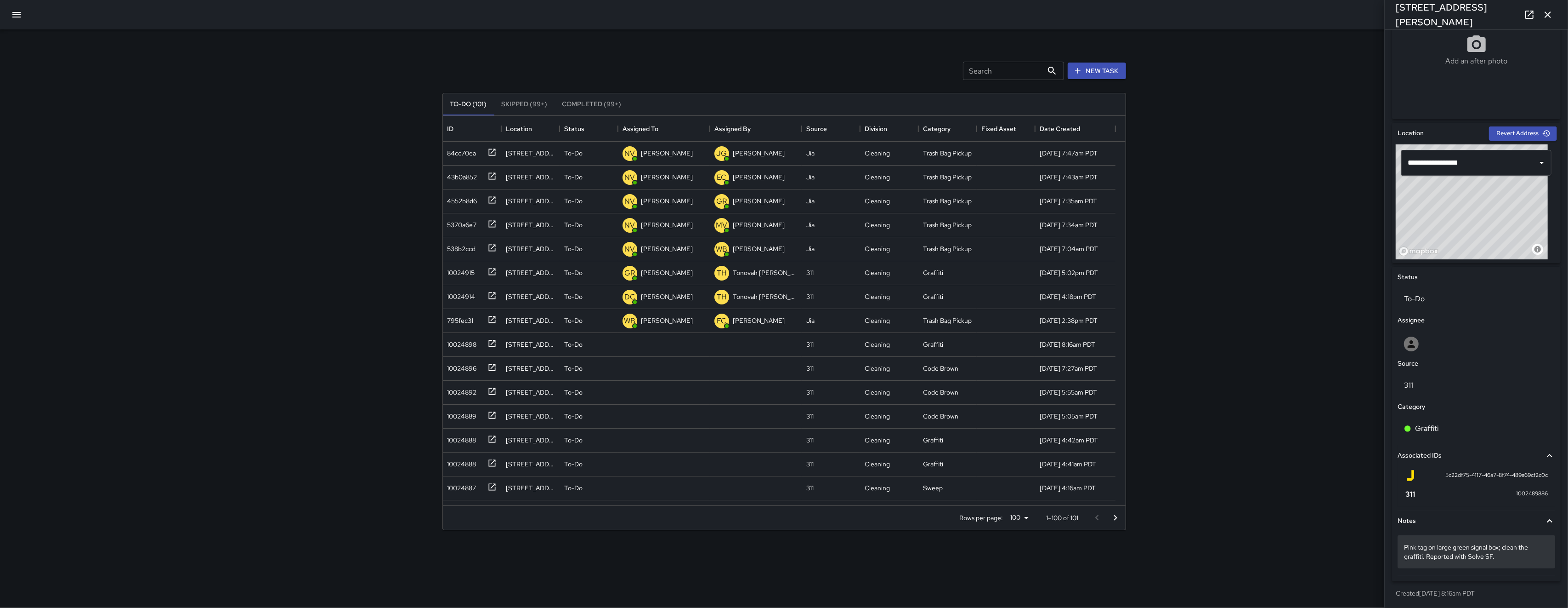
click at [442, 500] on p "Pink tag on large green signal box; clean the graffiti. Reported with Solve SF." at bounding box center [1477, 551] width 145 height 18
click at [442, 500] on textarea "**********" at bounding box center [1472, 551] width 135 height 18
click at [442, 355] on div at bounding box center [1476, 343] width 158 height 29
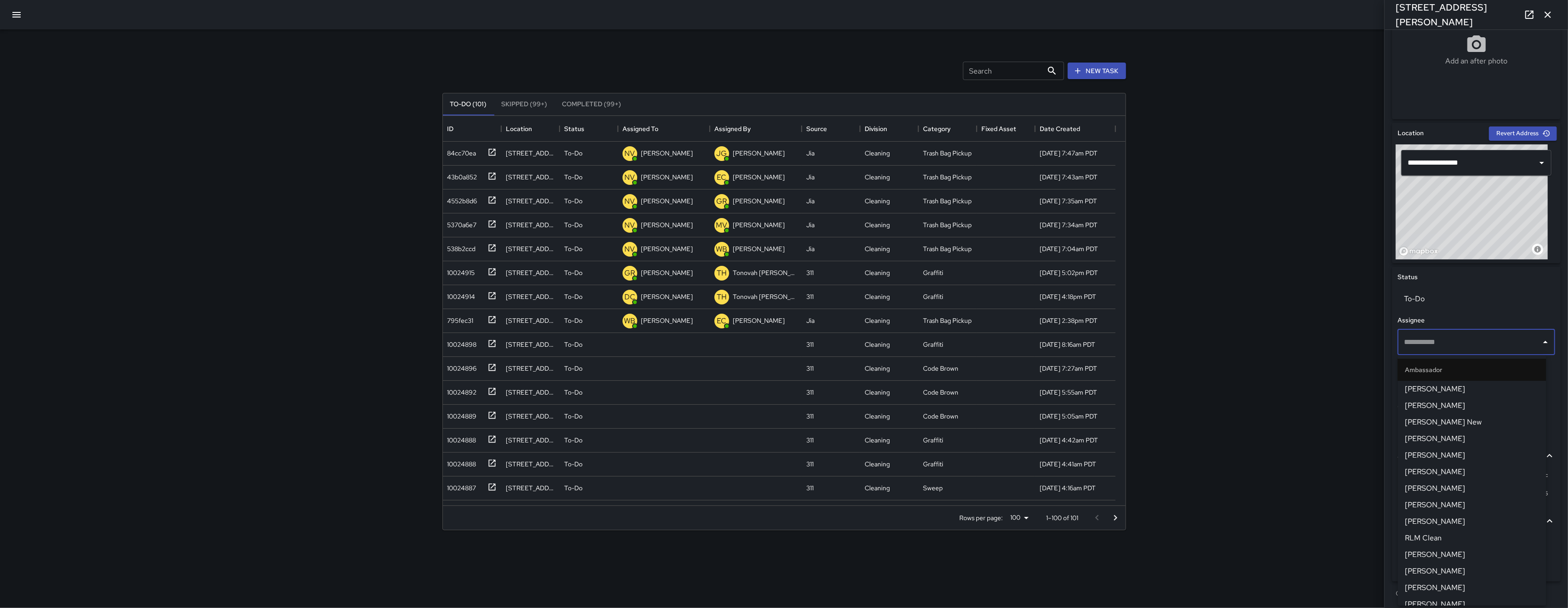
click at [442, 349] on input "text" at bounding box center [1469, 342] width 135 height 17
type input "****"
click at [442, 383] on span "Damariye Lewis" at bounding box center [1473, 389] width 134 height 11
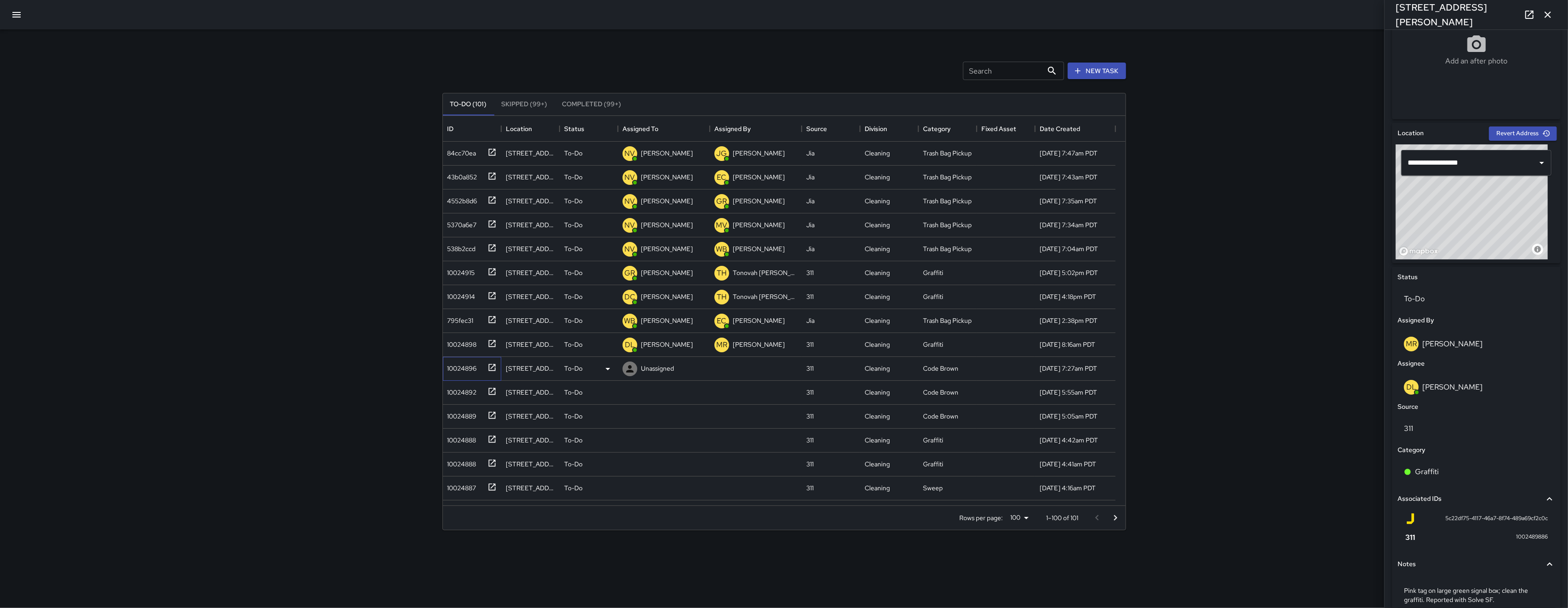
click at [442, 373] on div "10024896" at bounding box center [470, 366] width 53 height 15
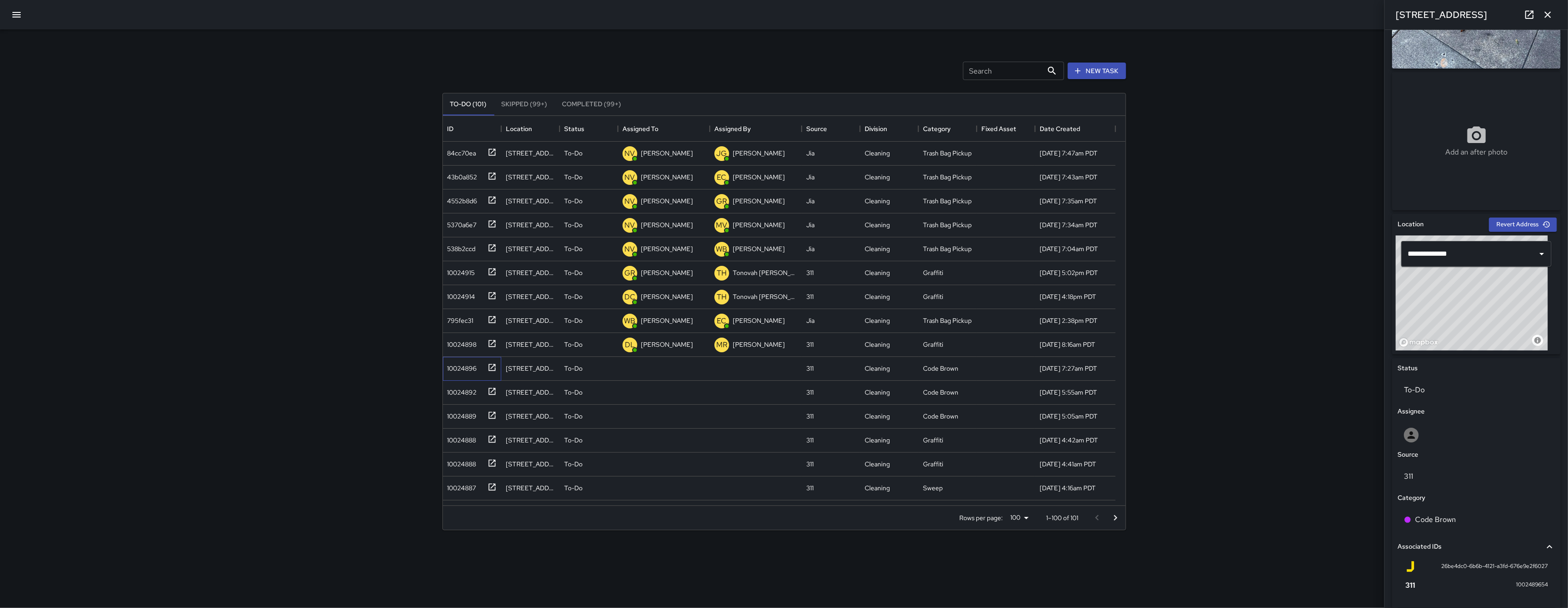
scroll to position [109, 0]
click at [442, 441] on div at bounding box center [1476, 433] width 158 height 29
type input "****"
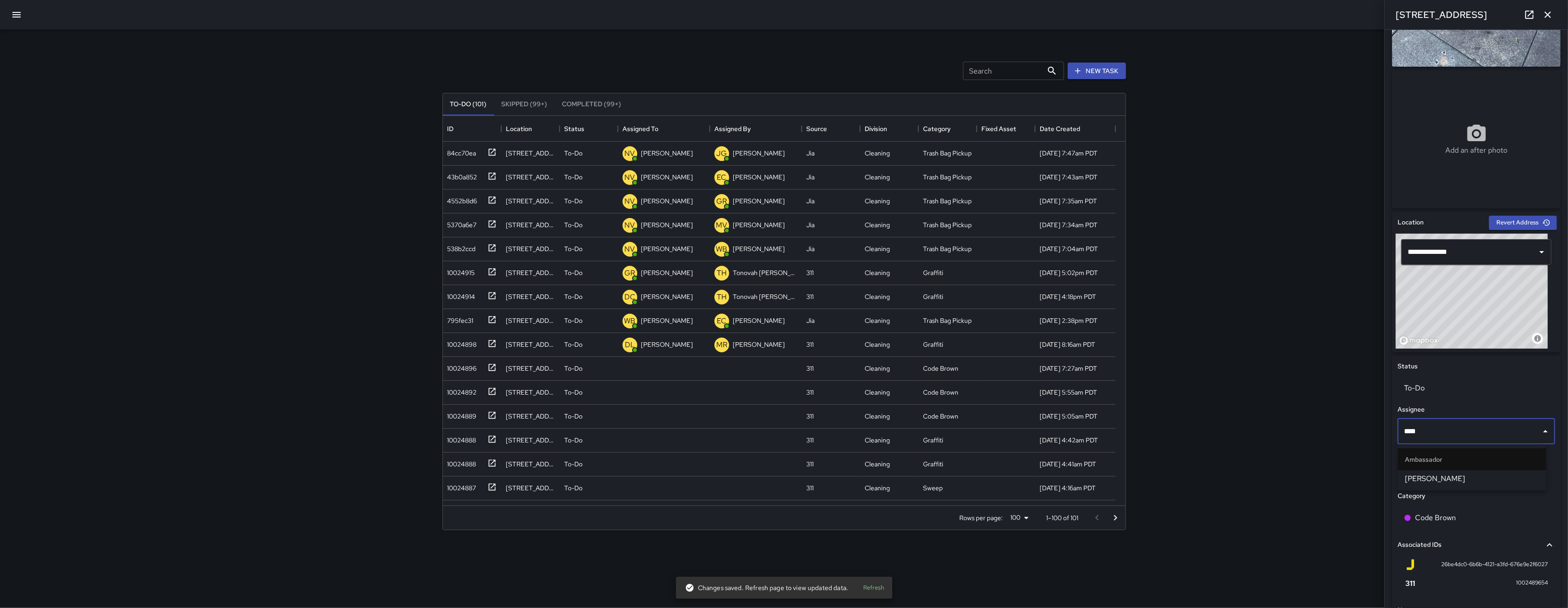
click at [442, 479] on span "Maclis Velasquez" at bounding box center [1473, 479] width 134 height 11
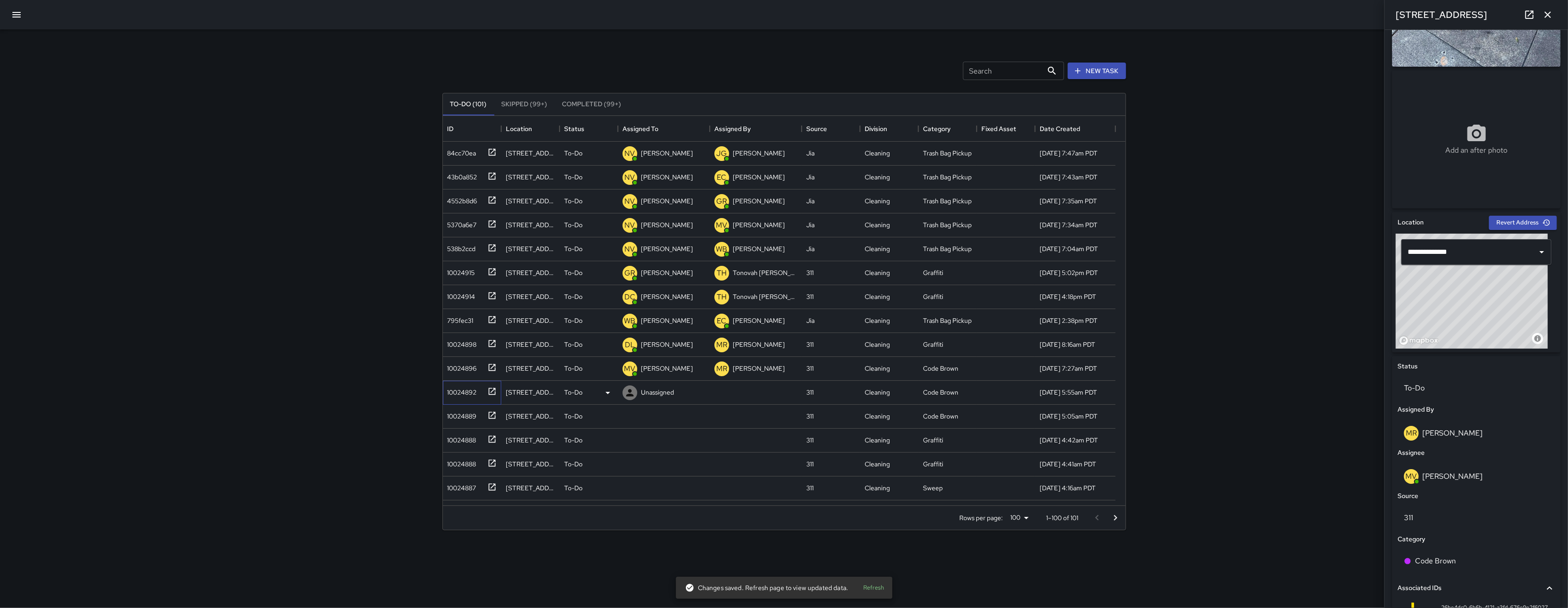
click at [442, 397] on div "10024892" at bounding box center [460, 390] width 33 height 13
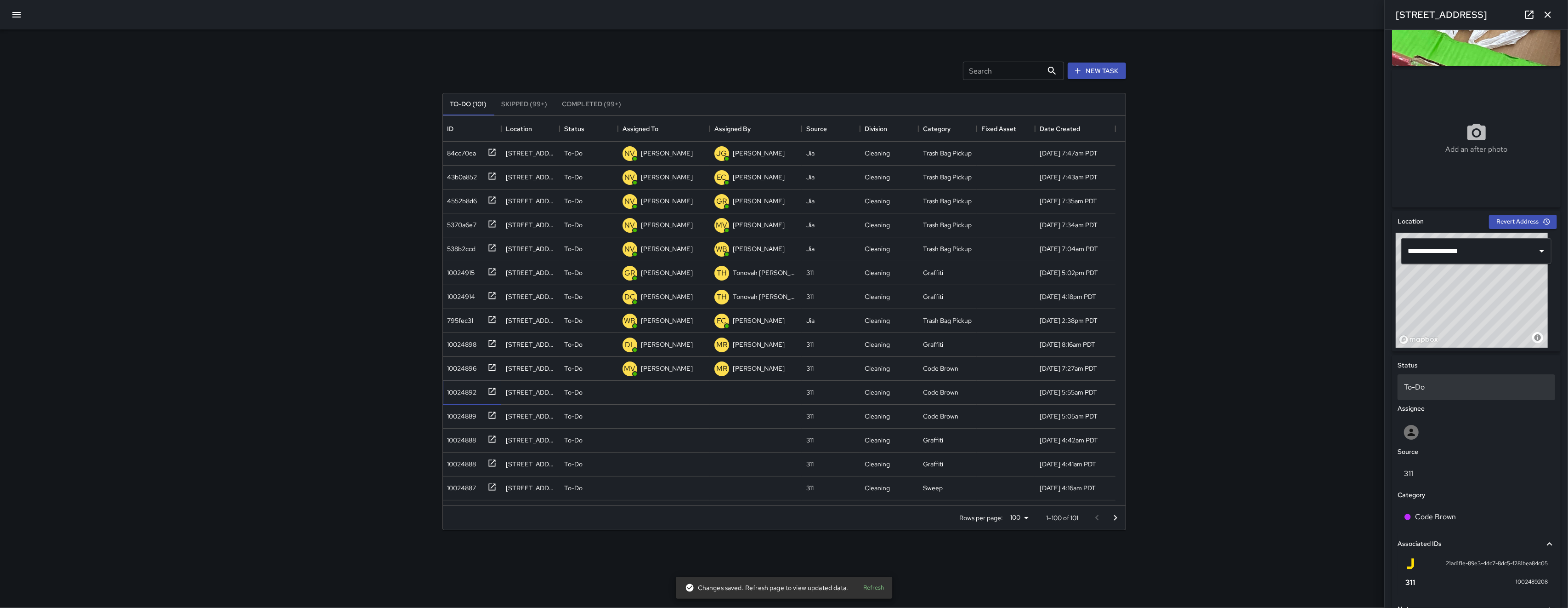
scroll to position [112, 0]
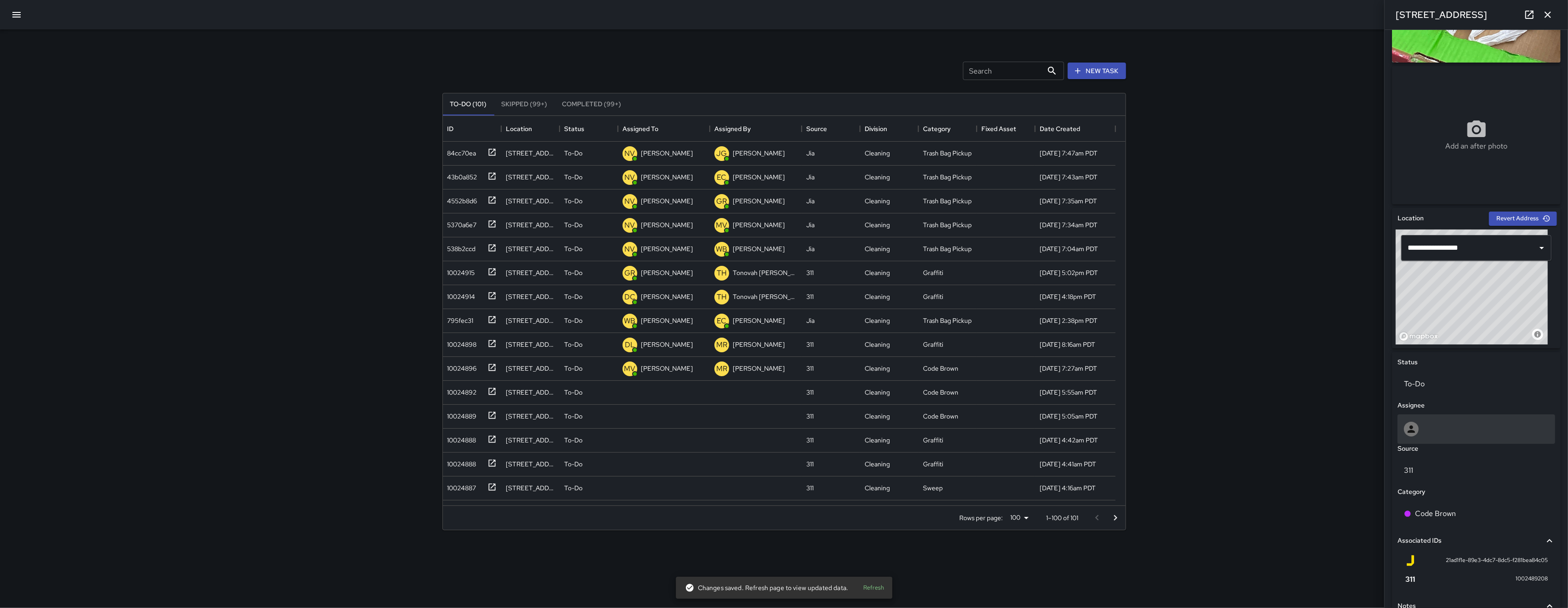
click at [442, 439] on div at bounding box center [1476, 429] width 158 height 29
click at [442, 439] on div at bounding box center [1476, 427] width 161 height 29
click at [442, 431] on div at bounding box center [1477, 429] width 145 height 15
type input "******"
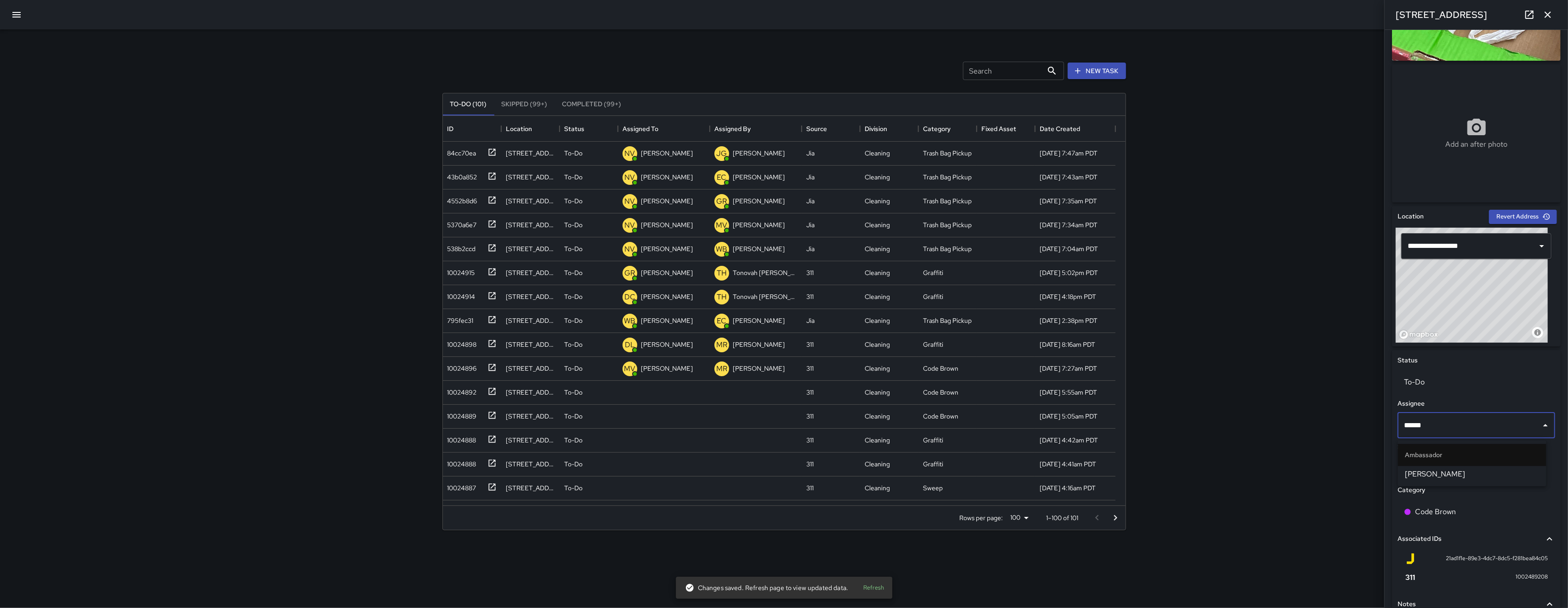
scroll to position [115, 0]
click at [442, 474] on span "Elimar Martinez" at bounding box center [1473, 472] width 134 height 11
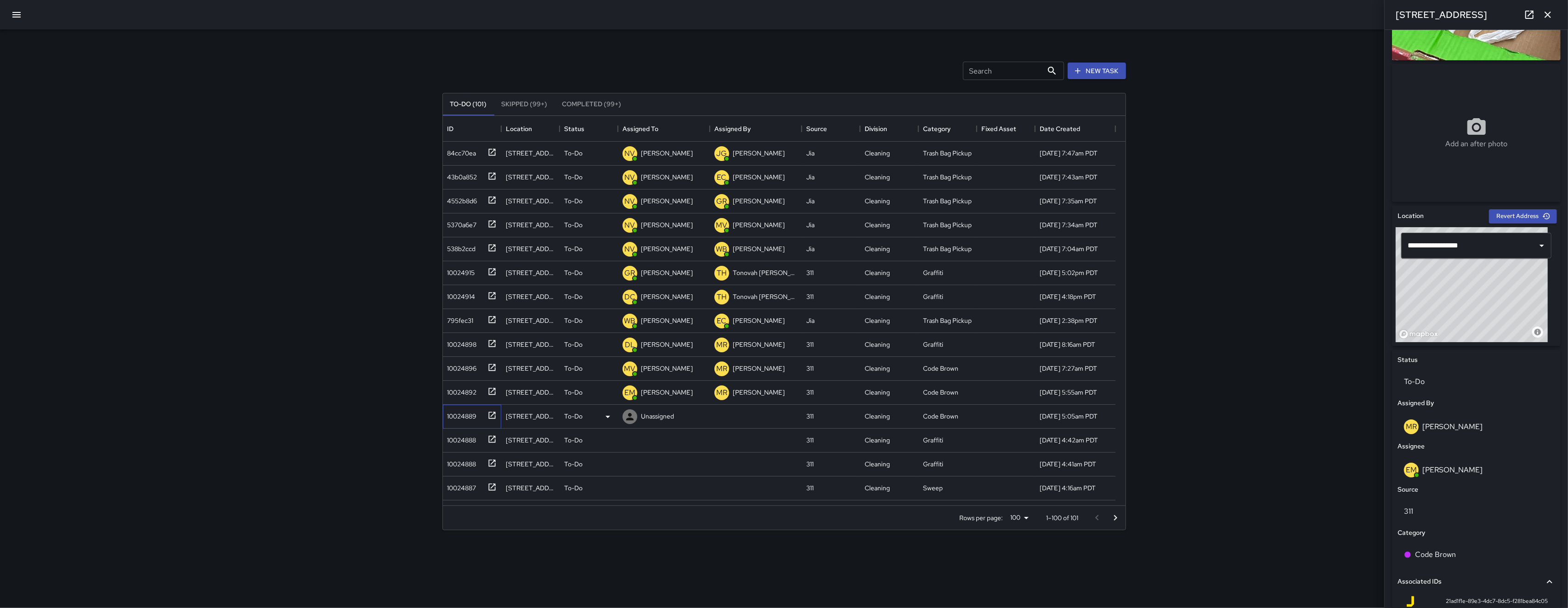
click at [442, 420] on div "10024889" at bounding box center [460, 414] width 33 height 13
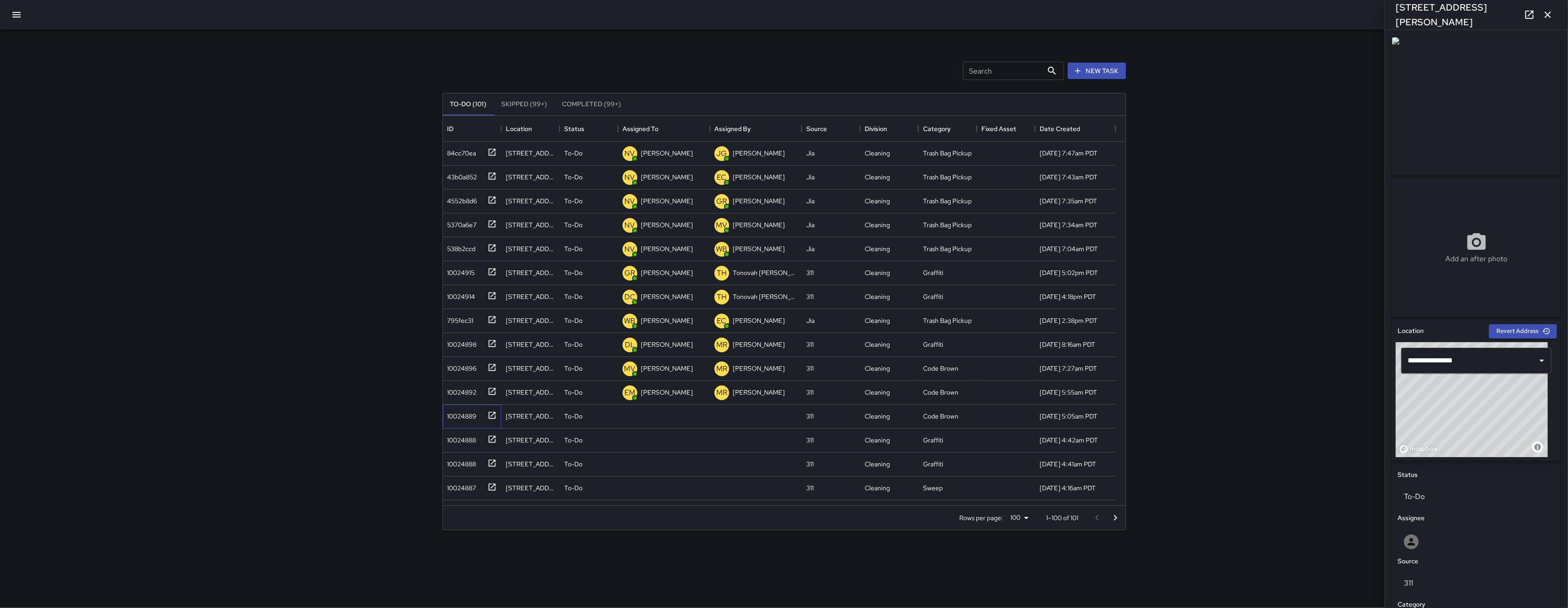
scroll to position [216, 0]
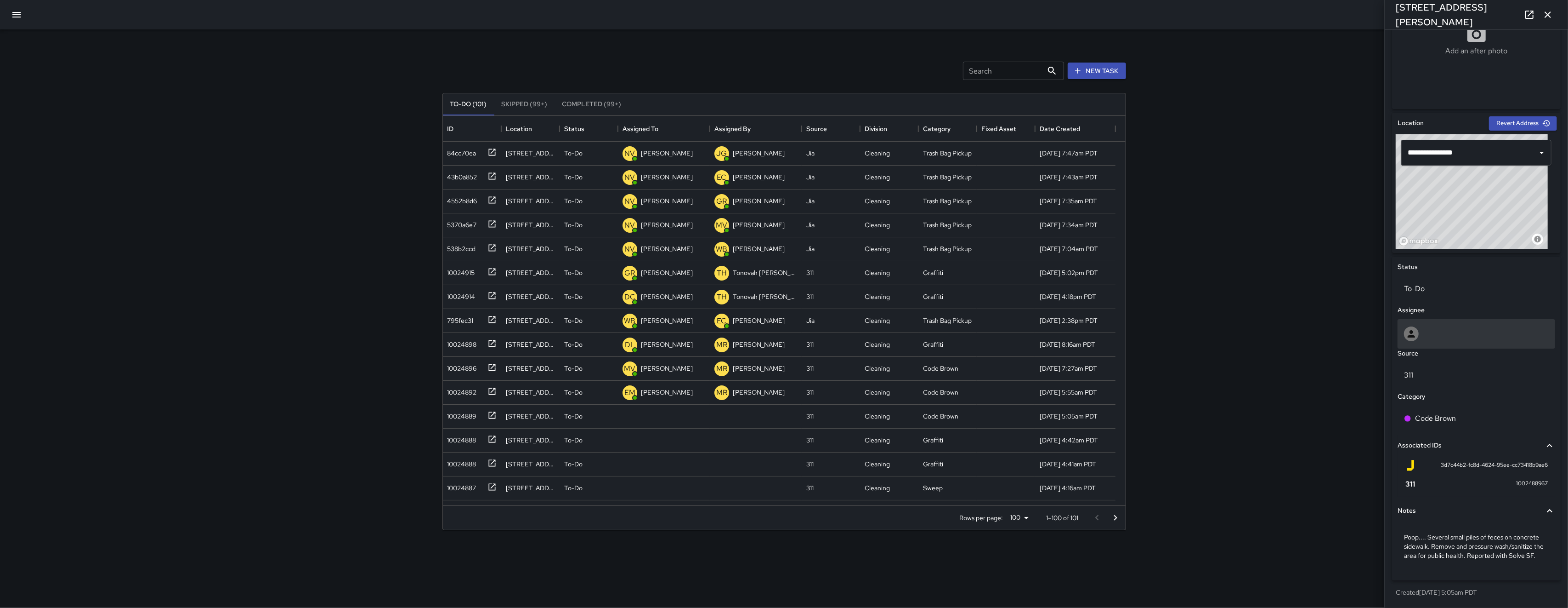
click at [442, 335] on div at bounding box center [1476, 333] width 158 height 29
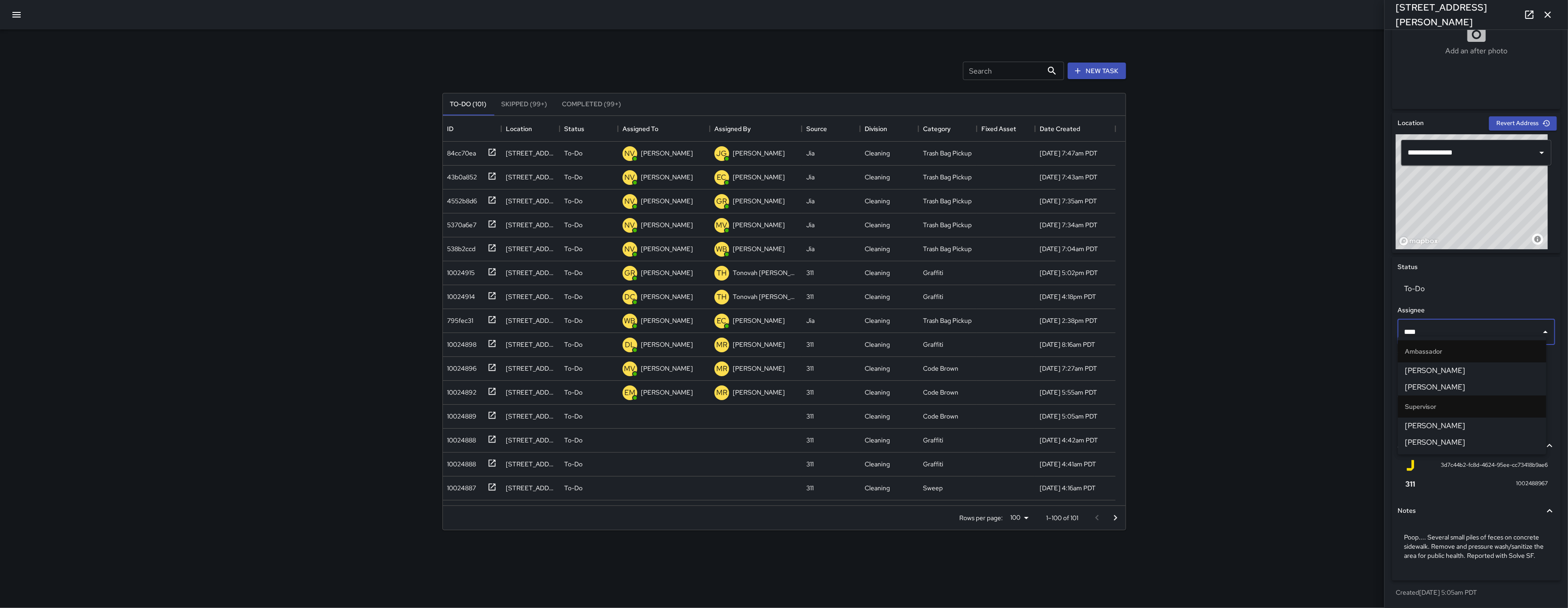
type input "*****"
click at [442, 373] on span "Kenneth Ware" at bounding box center [1473, 371] width 134 height 11
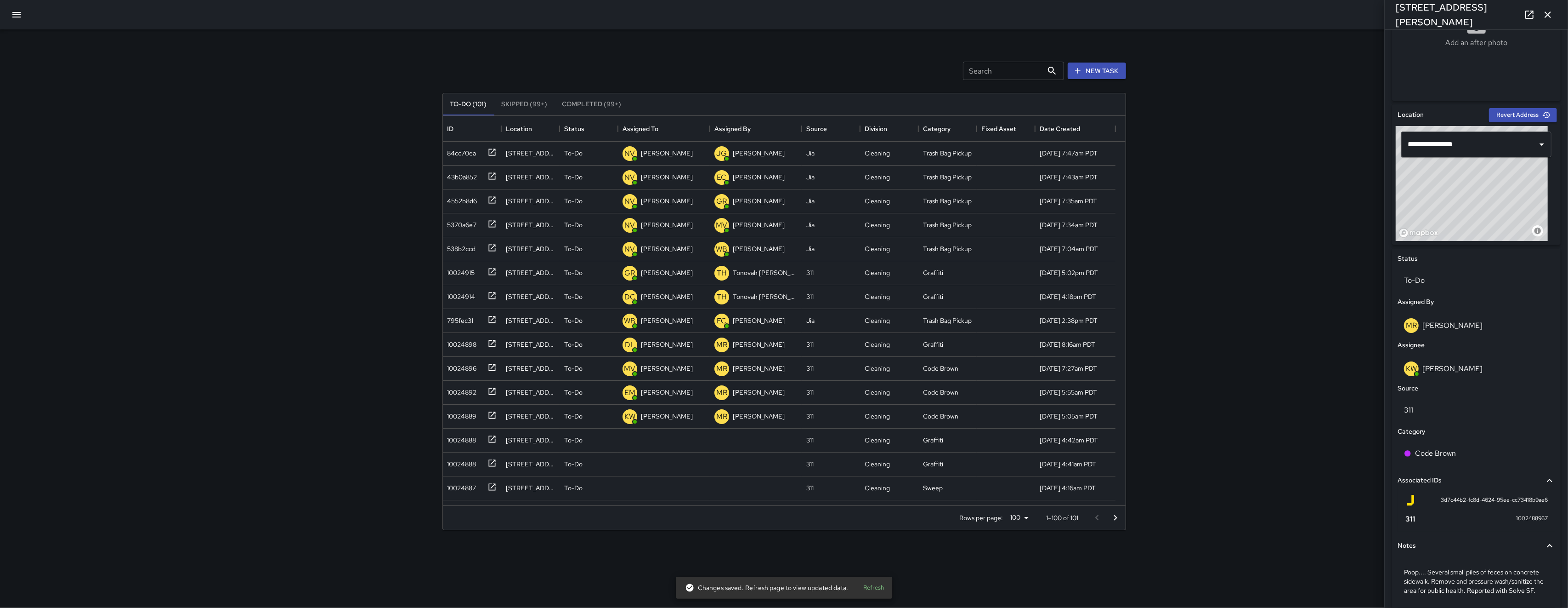
click at [442, 373] on p "Kenneth Ware" at bounding box center [1453, 368] width 60 height 9
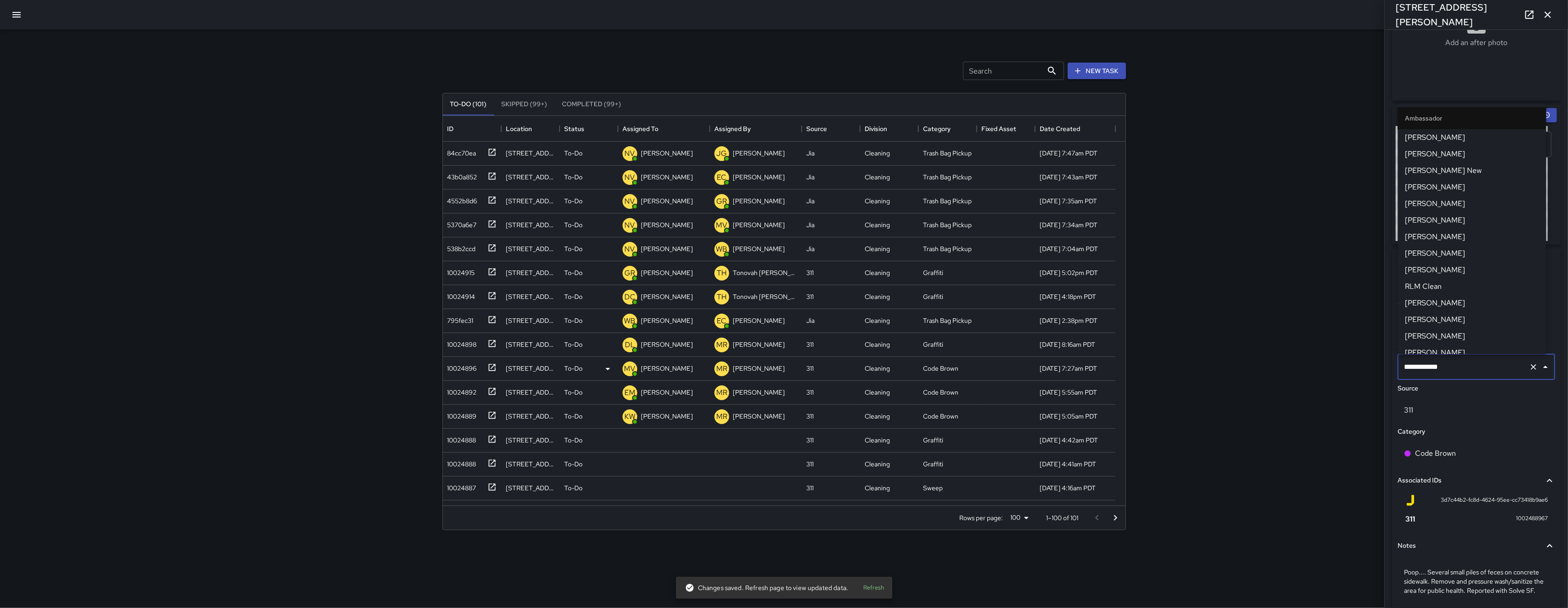
scroll to position [72, 0]
click at [442, 444] on div "10024888" at bounding box center [470, 438] width 53 height 15
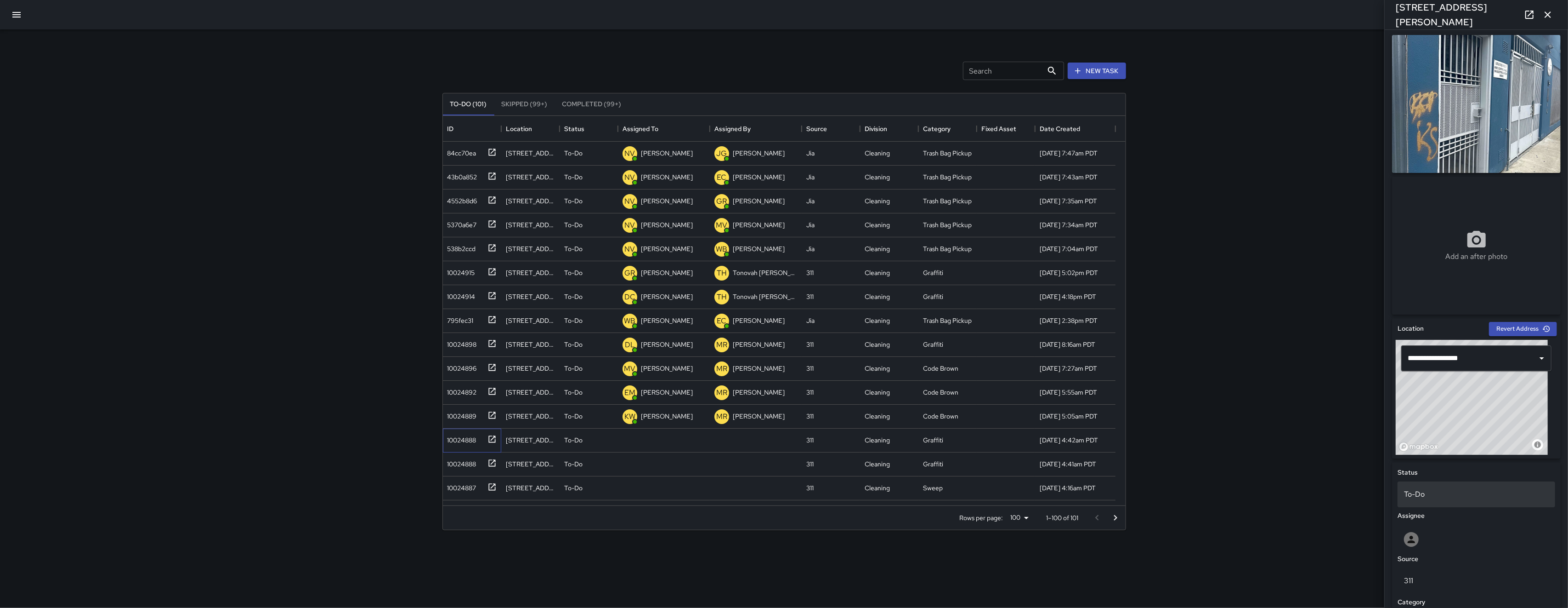
scroll to position [189, 0]
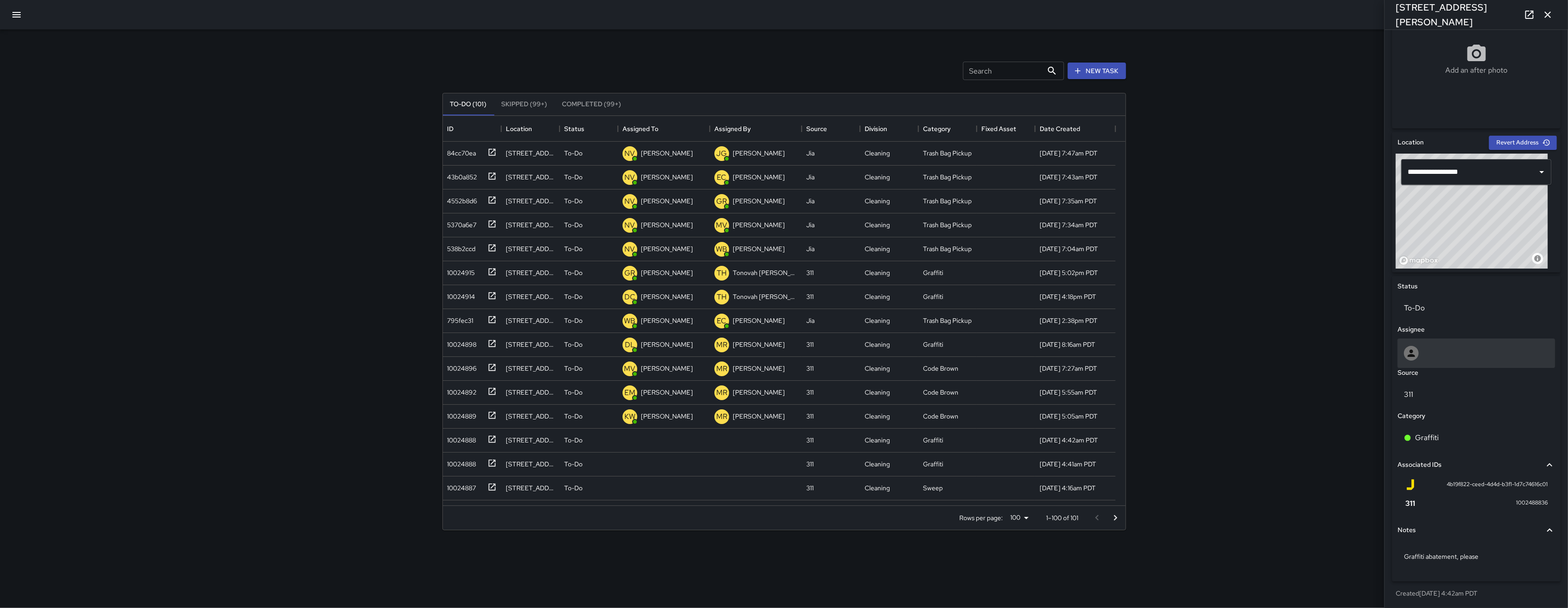
click at [442, 353] on div at bounding box center [1477, 353] width 145 height 15
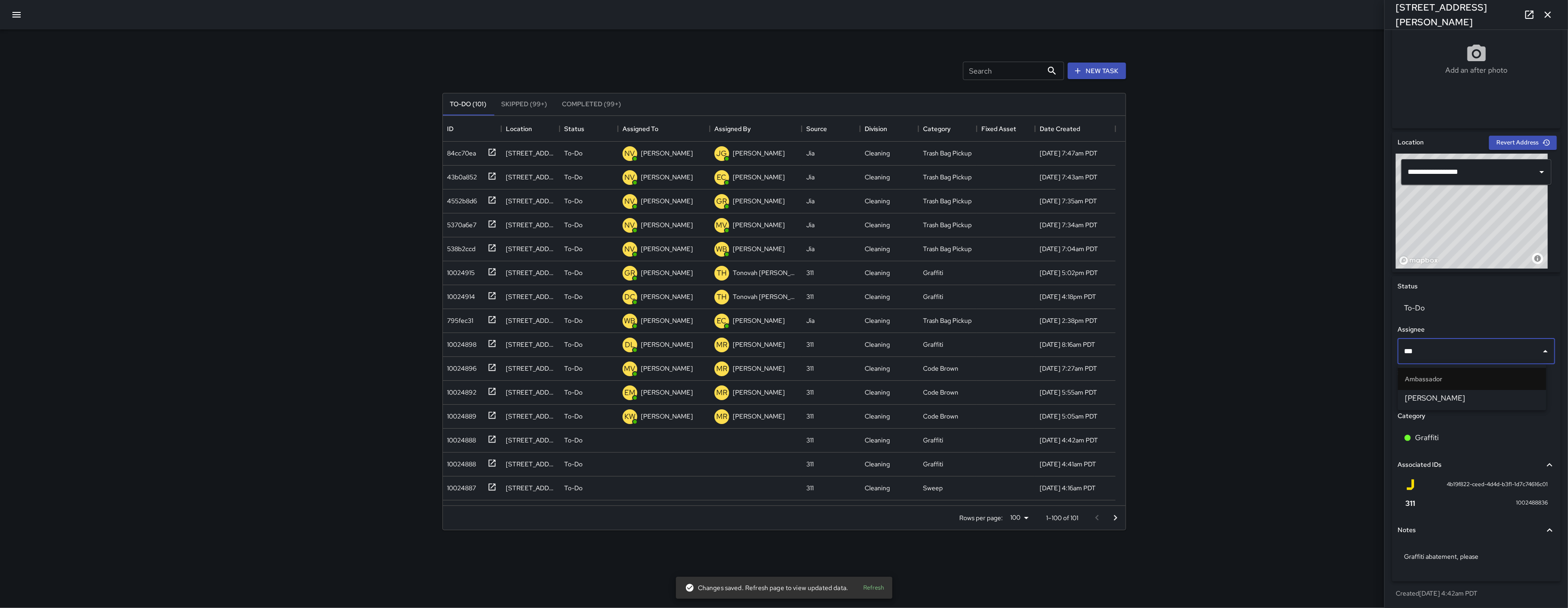
type input "****"
click at [442, 397] on span "Dago Cervantes" at bounding box center [1473, 398] width 134 height 11
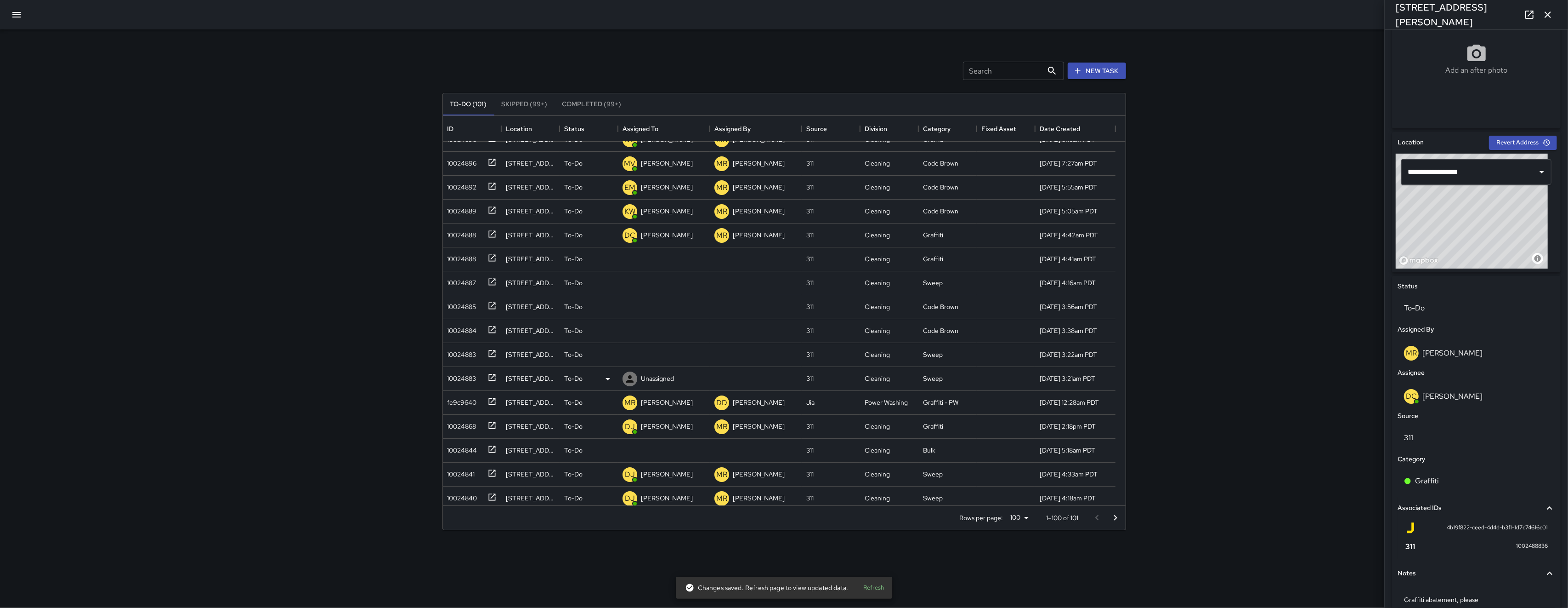
scroll to position [207, 0]
click at [442, 259] on div "10024888" at bounding box center [460, 255] width 32 height 13
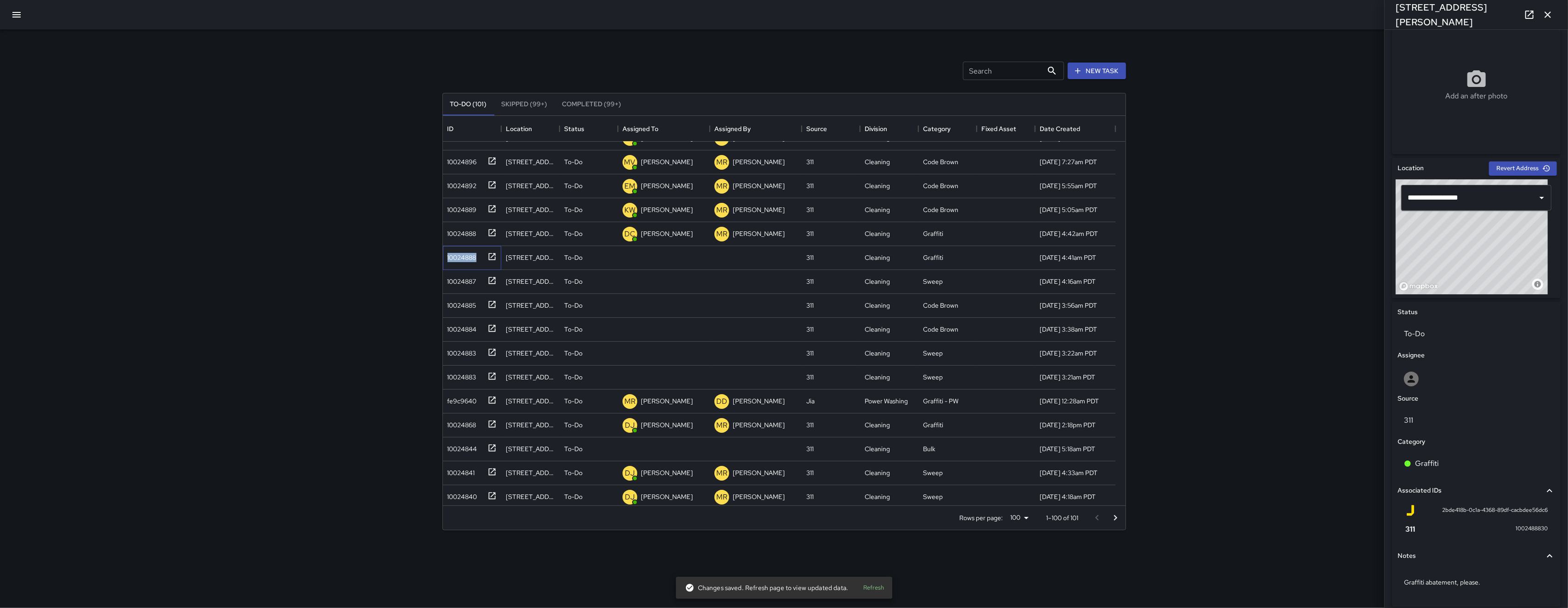
scroll to position [189, 0]
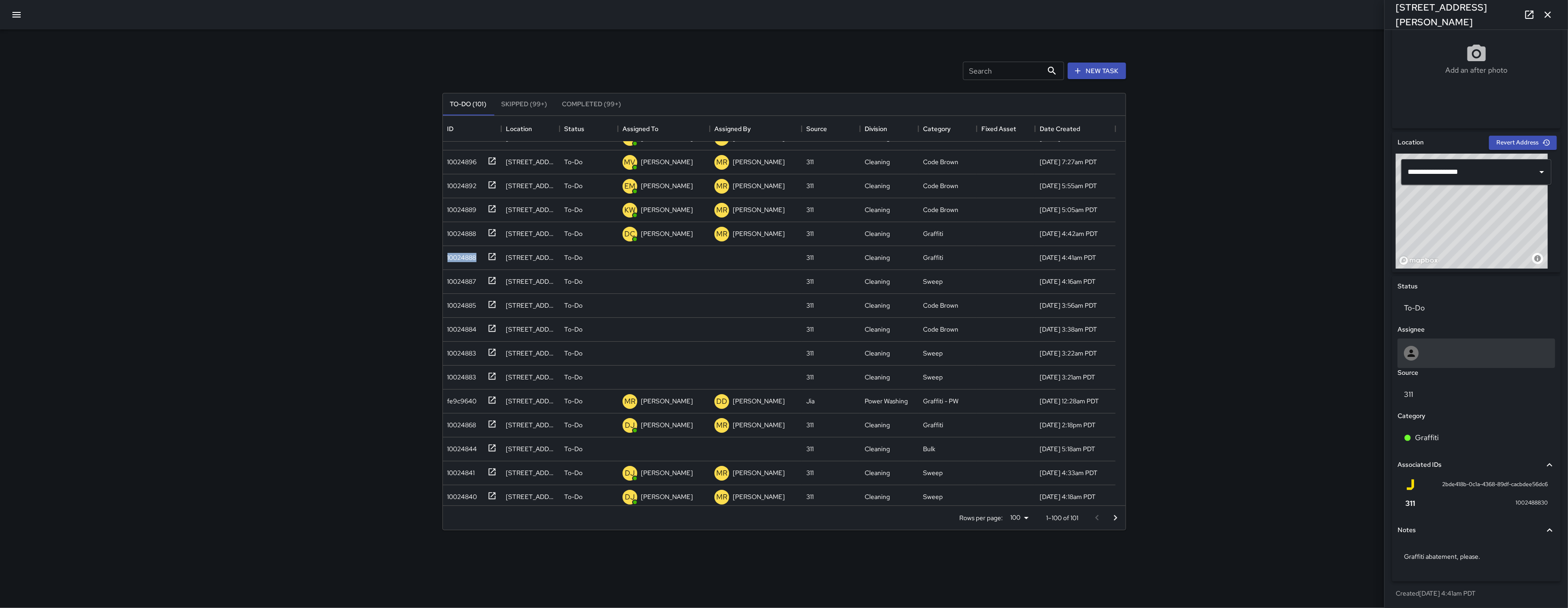
click at [442, 358] on div at bounding box center [1477, 353] width 145 height 15
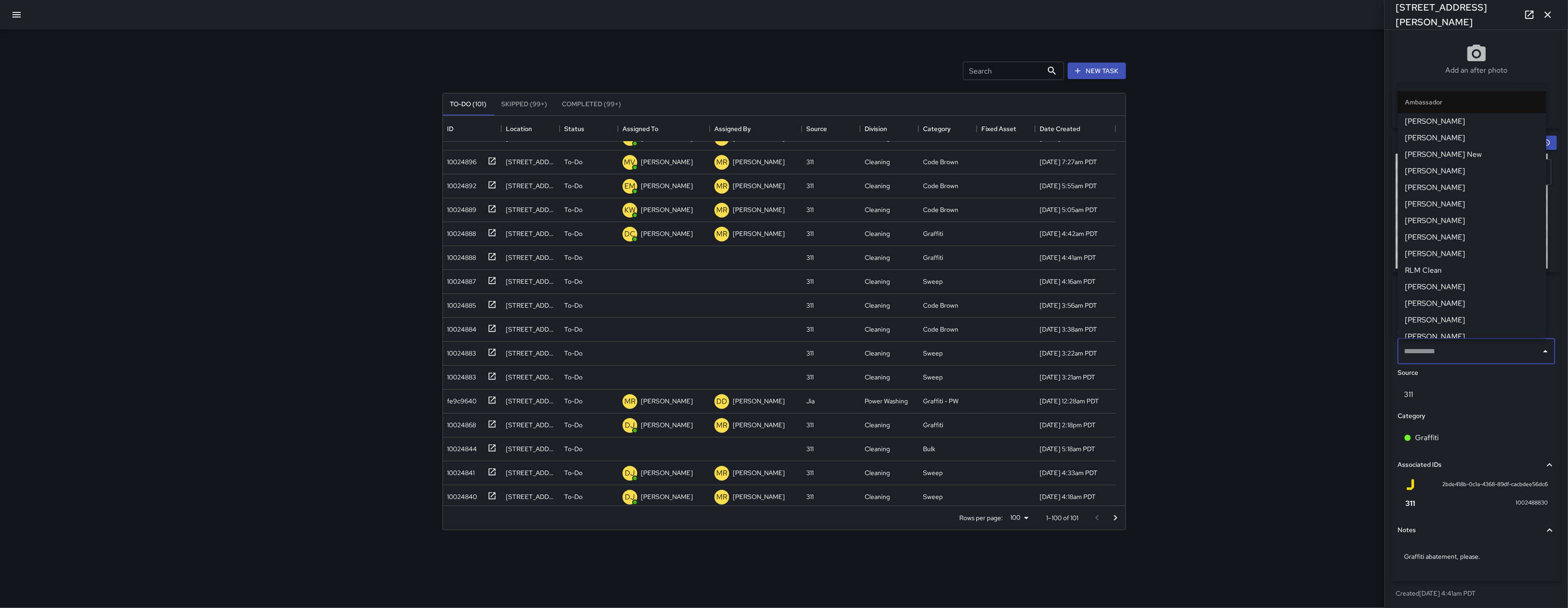
type input "*"
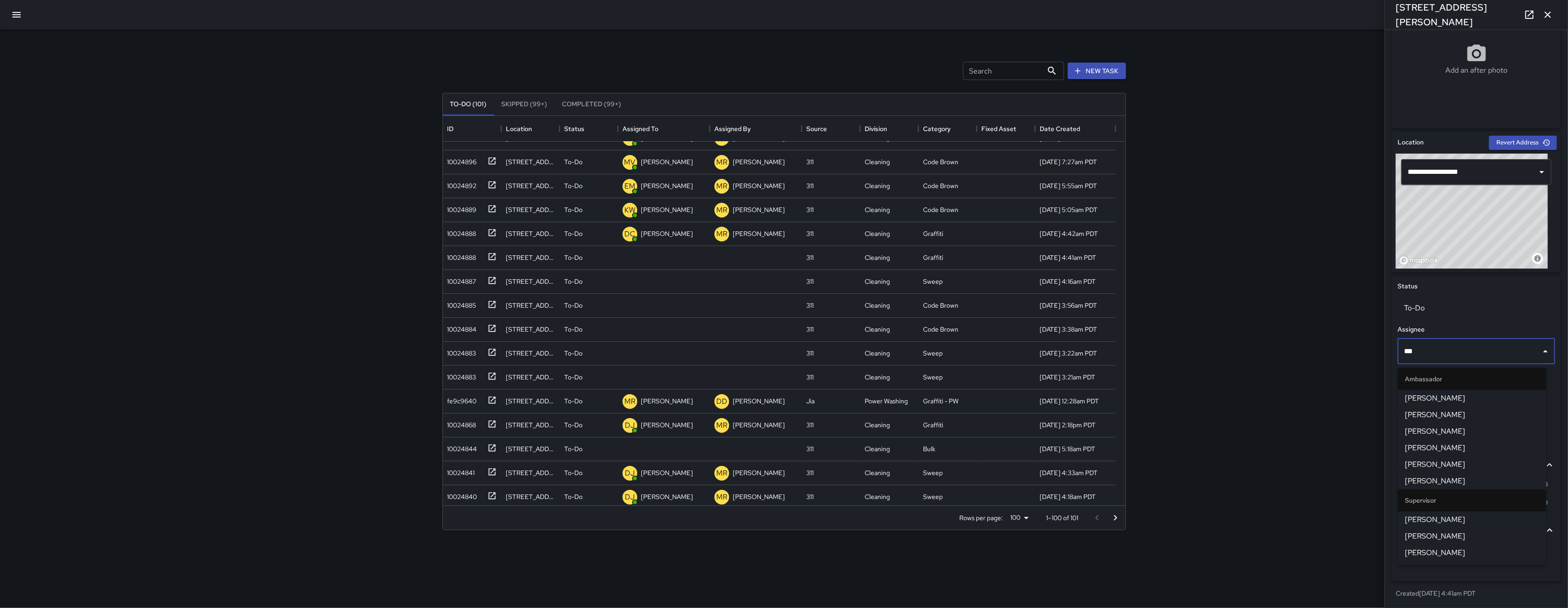
type input "****"
click at [442, 388] on li "Ambassador" at bounding box center [1473, 378] width 149 height 22
click at [442, 393] on span "Dago Cervantes" at bounding box center [1473, 398] width 134 height 11
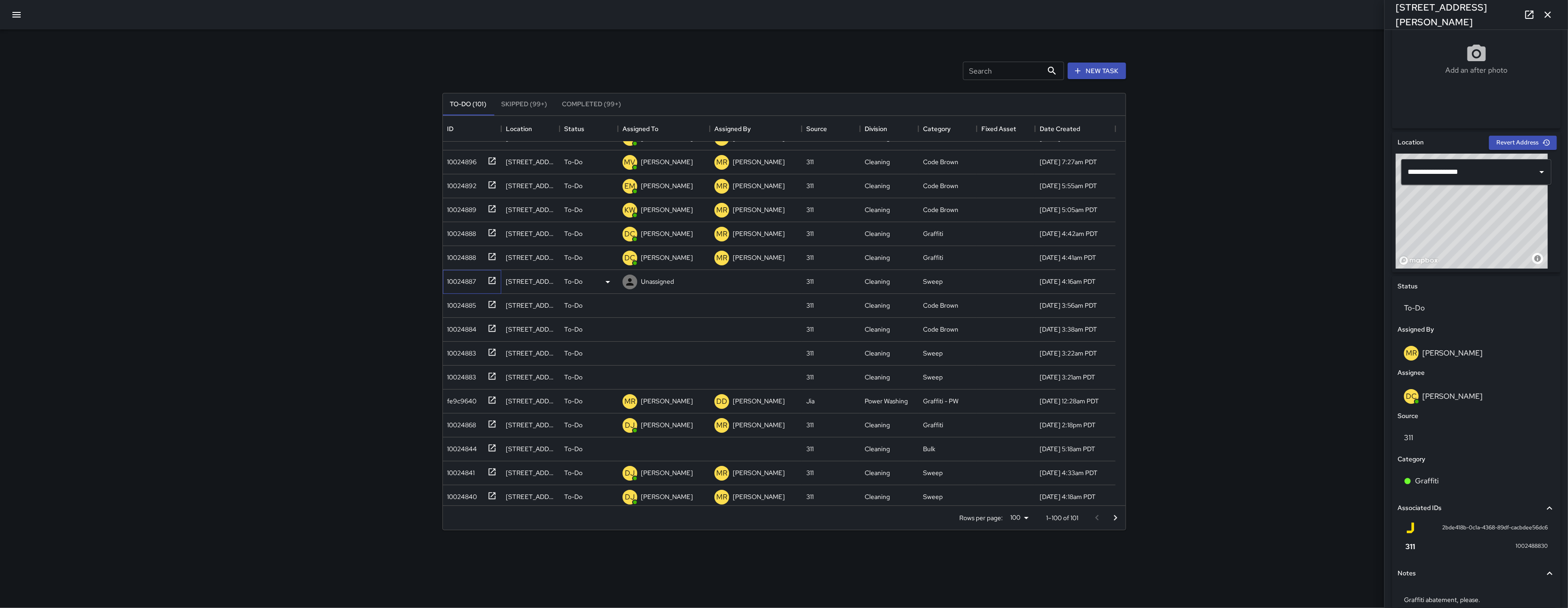
click at [442, 280] on div "10024887" at bounding box center [460, 279] width 32 height 13
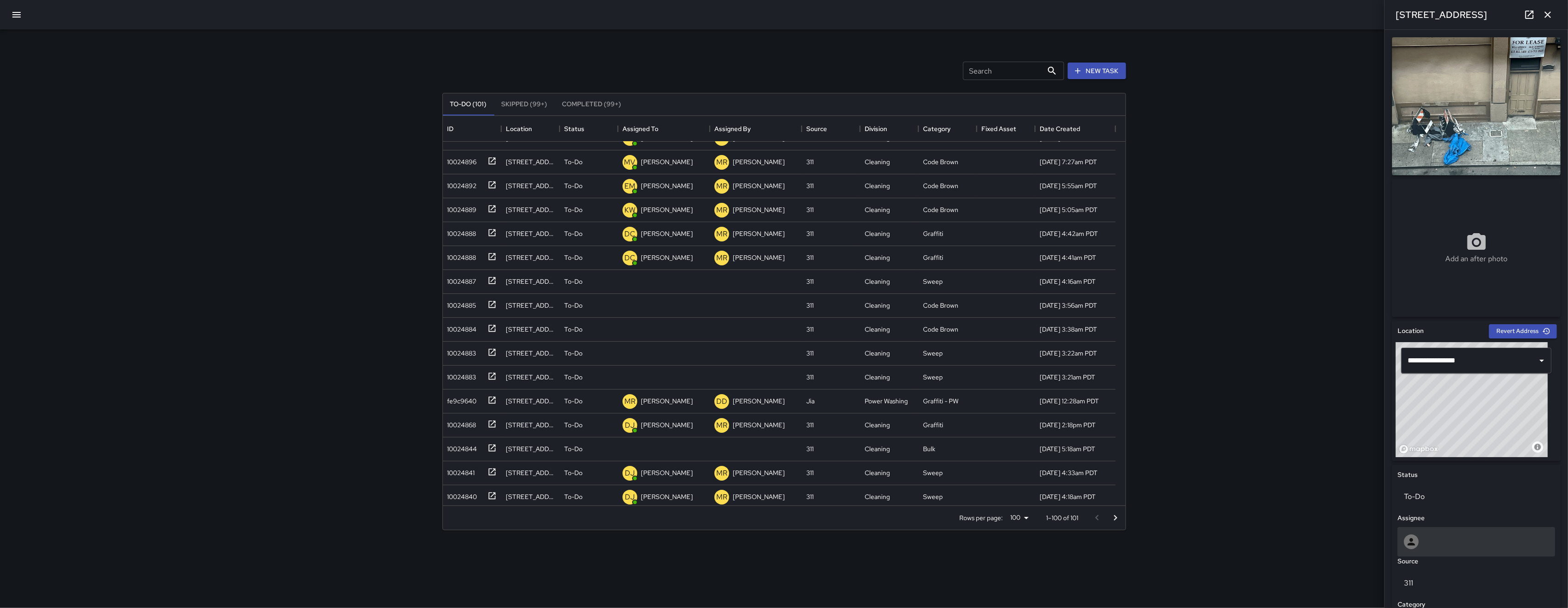
click at [442, 500] on div at bounding box center [1477, 542] width 145 height 15
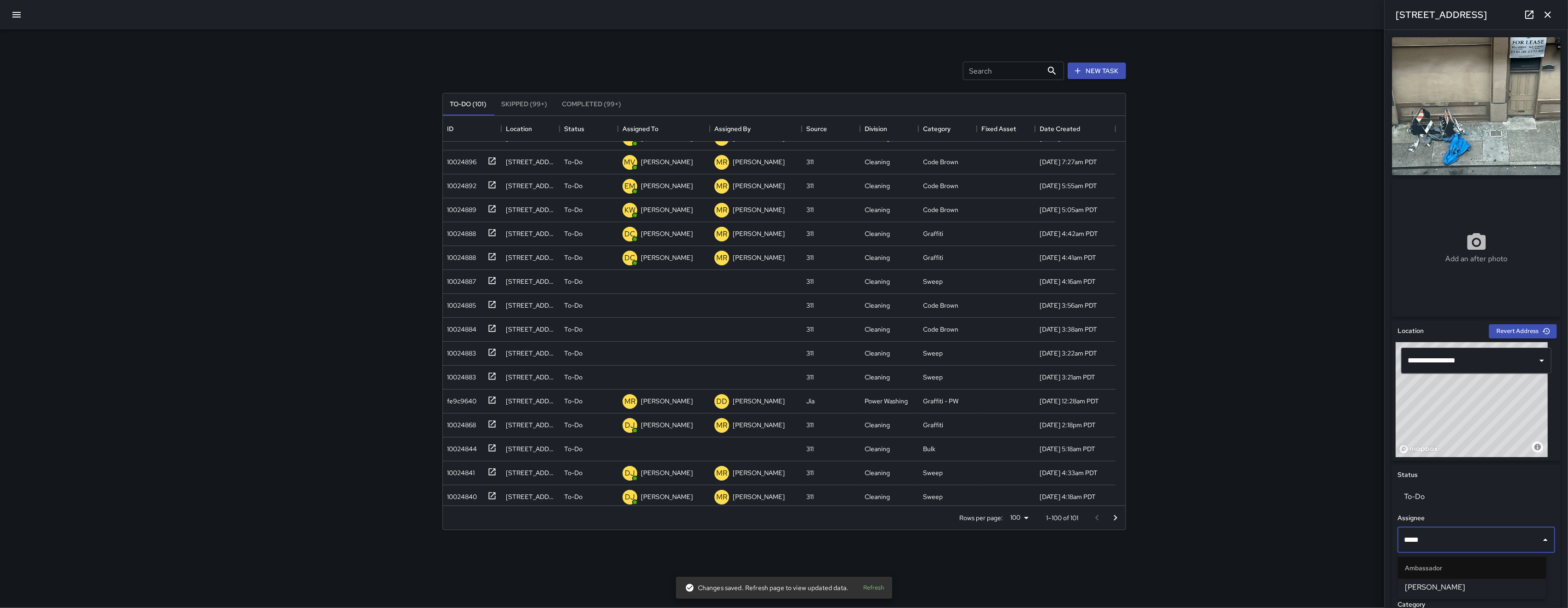
type input "******"
click at [442, 500] on span "Elimar Martinez" at bounding box center [1473, 587] width 134 height 11
click at [442, 308] on div "10024885" at bounding box center [460, 303] width 32 height 13
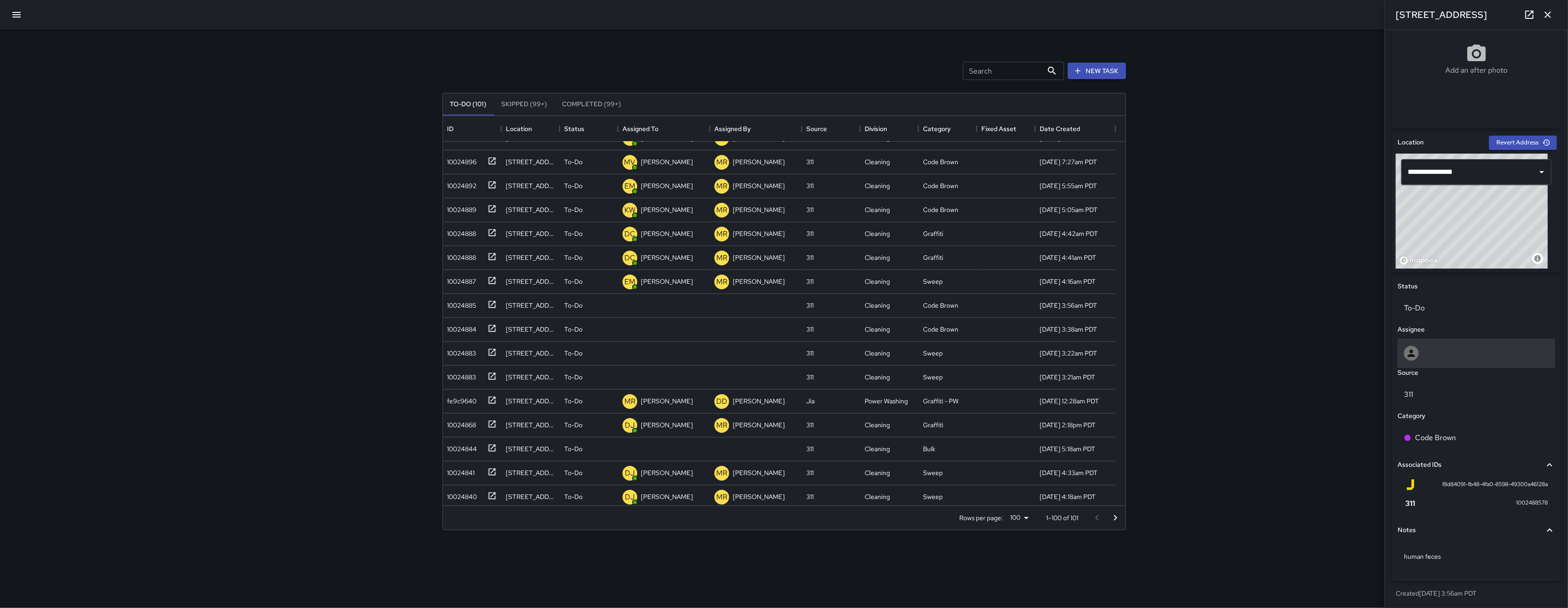
click at [442, 351] on div at bounding box center [1477, 353] width 145 height 15
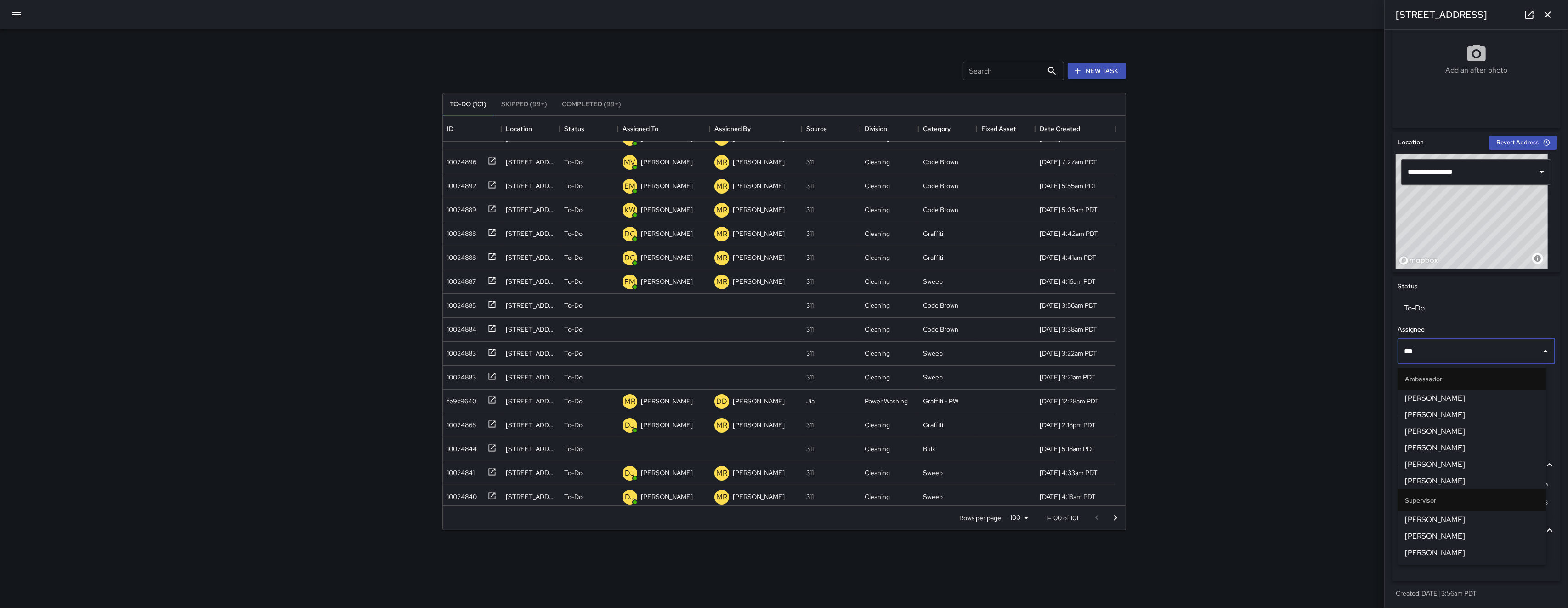
type input "****"
click at [442, 393] on span "Damariye Lewis" at bounding box center [1473, 398] width 134 height 11
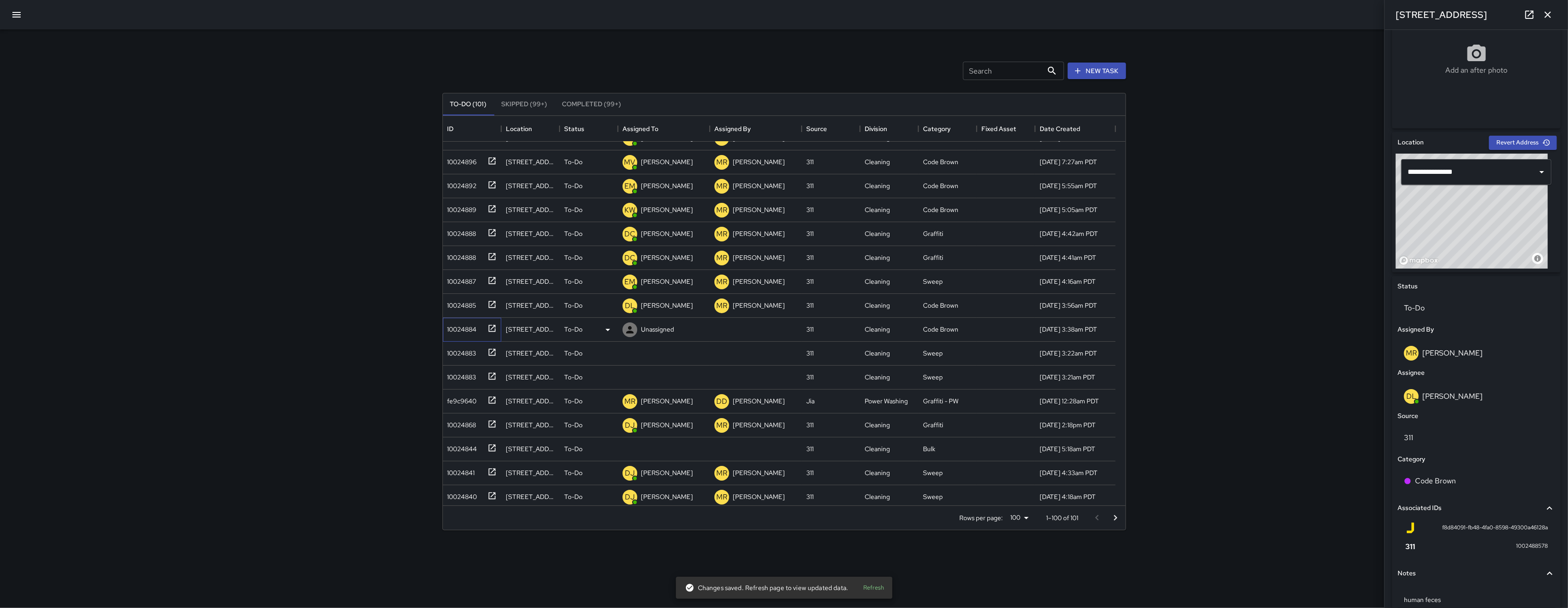
click at [442, 329] on div "10024884" at bounding box center [460, 327] width 33 height 13
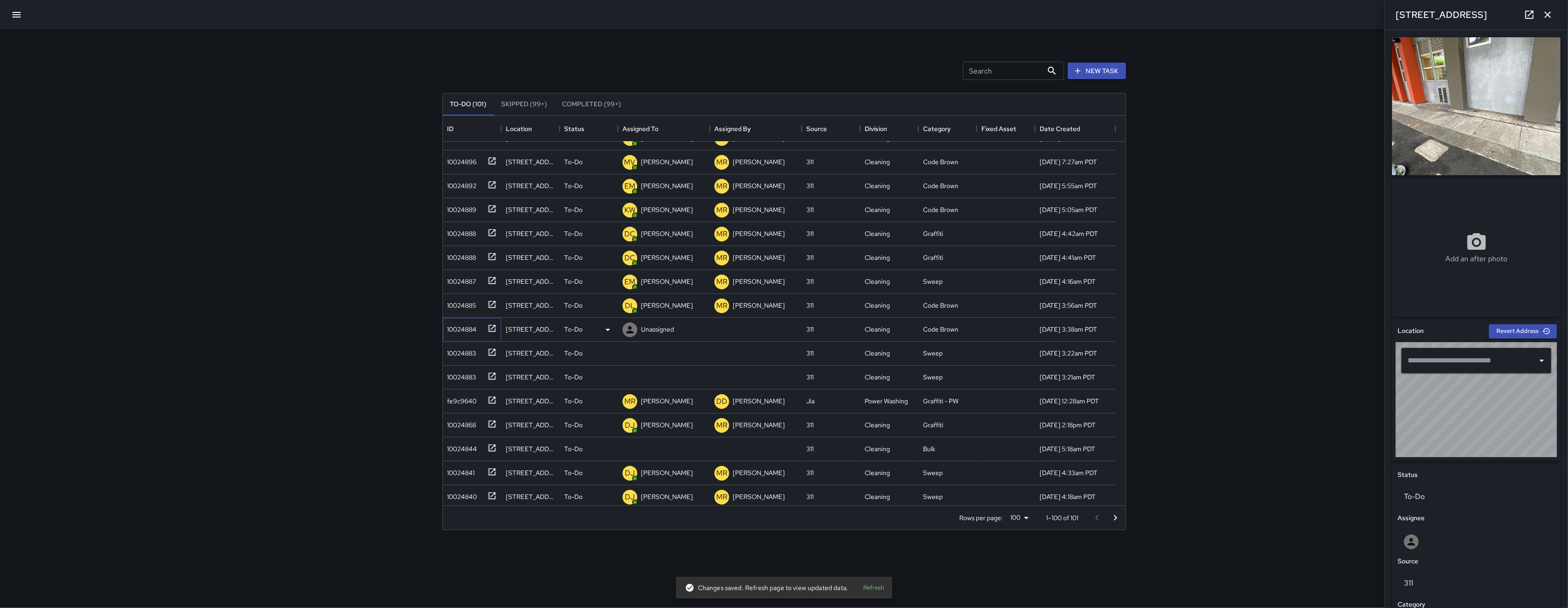
type input "**********"
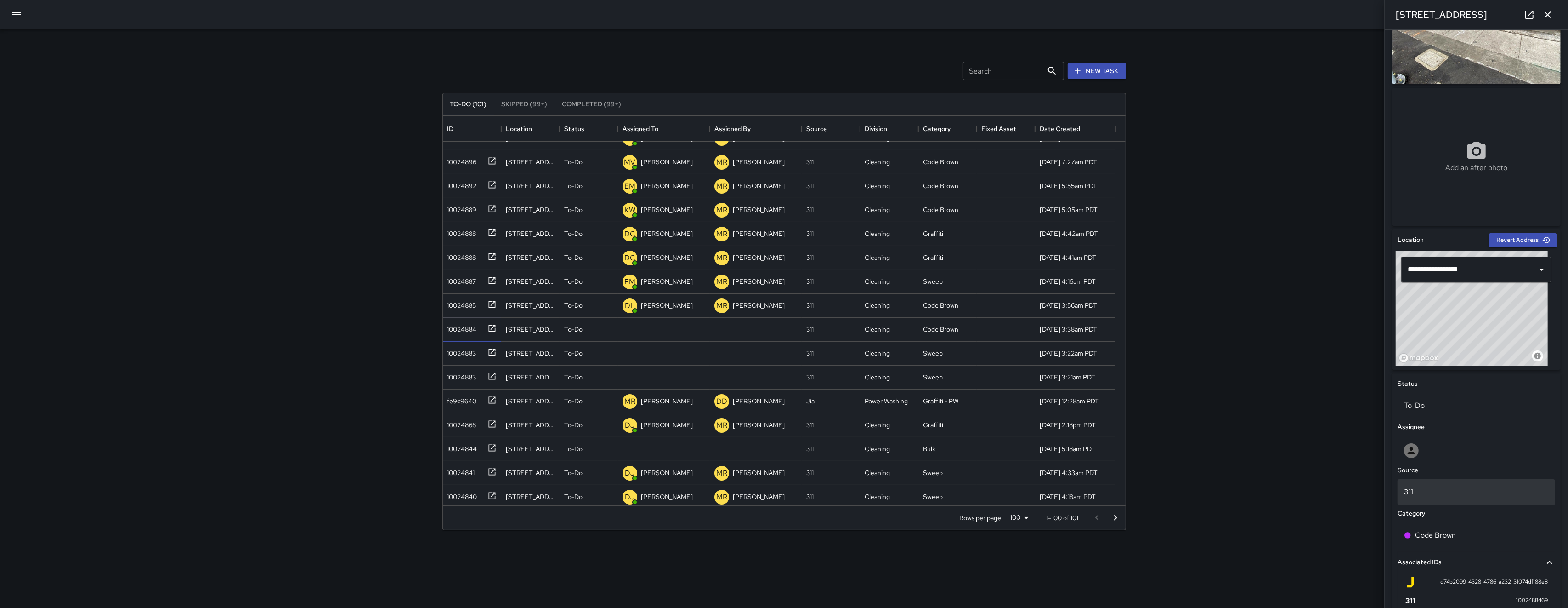
scroll to position [29, 0]
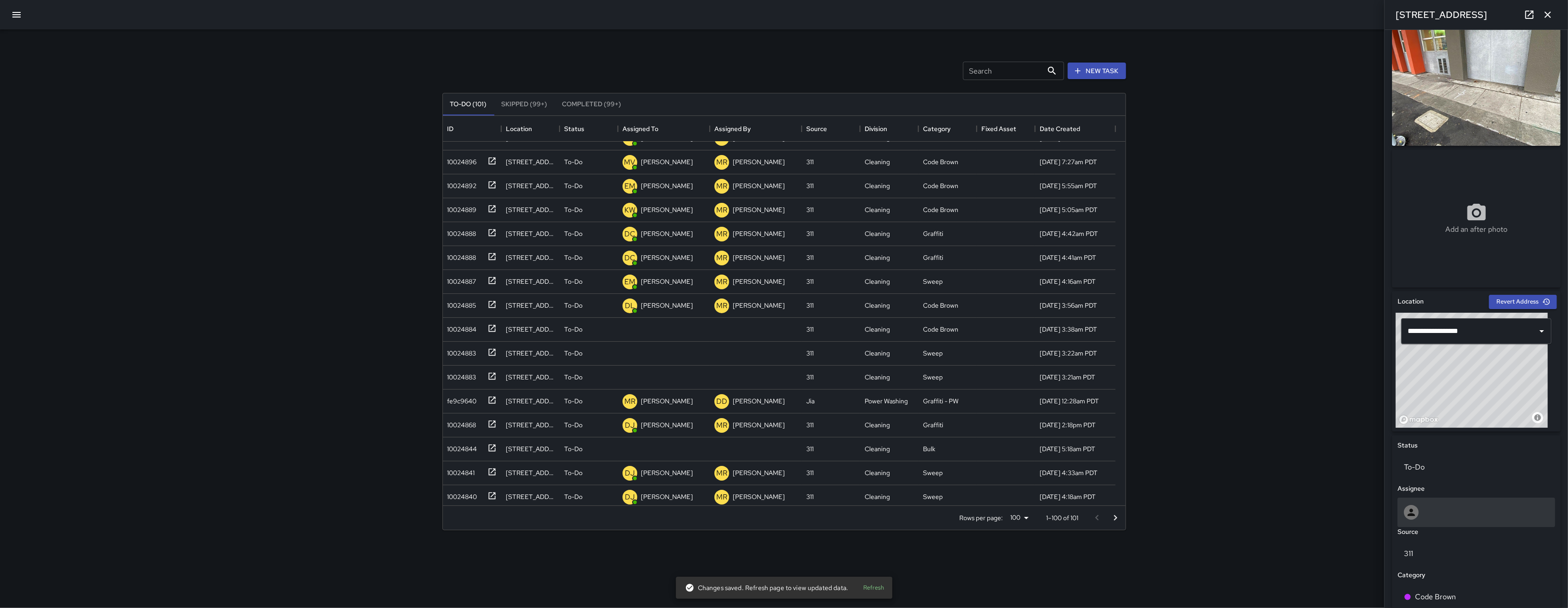
click at [442, 500] on div at bounding box center [1477, 512] width 145 height 15
type input "*****"
click at [442, 500] on span "Bryan Alexander" at bounding box center [1473, 557] width 134 height 11
click at [442, 356] on div "10024883" at bounding box center [460, 351] width 32 height 13
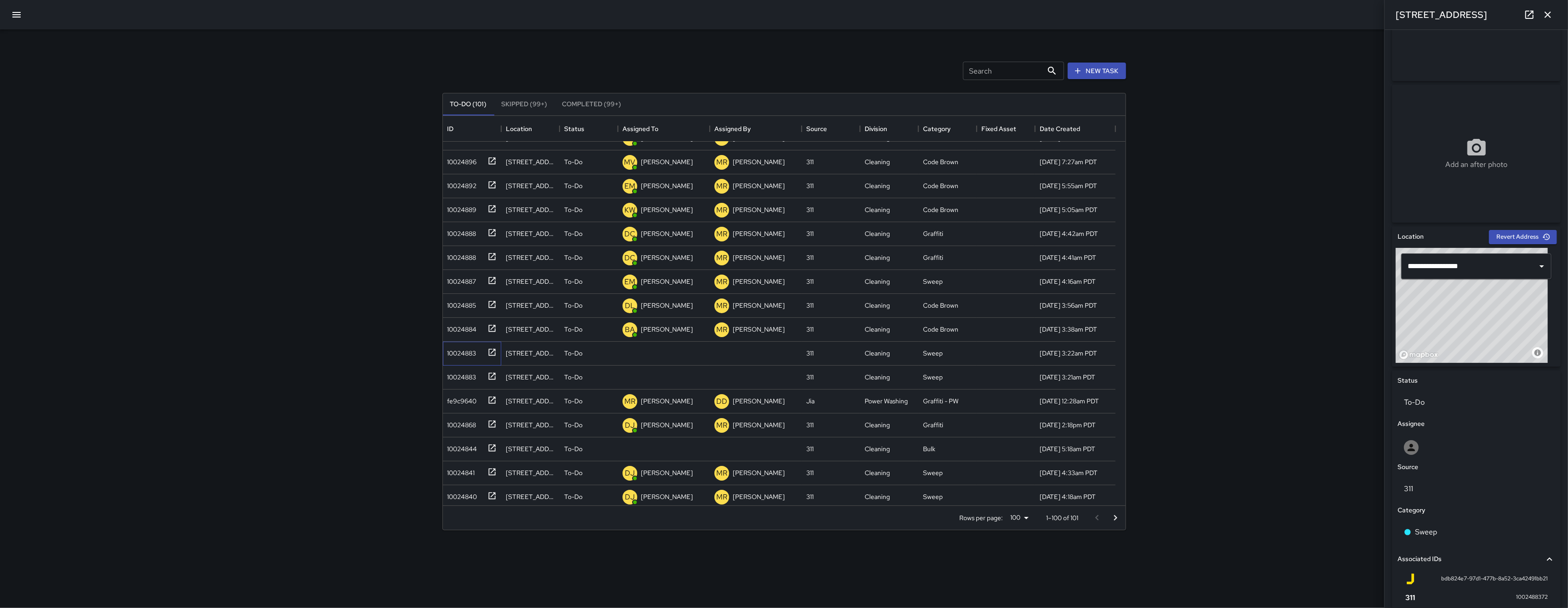
scroll to position [100, 0]
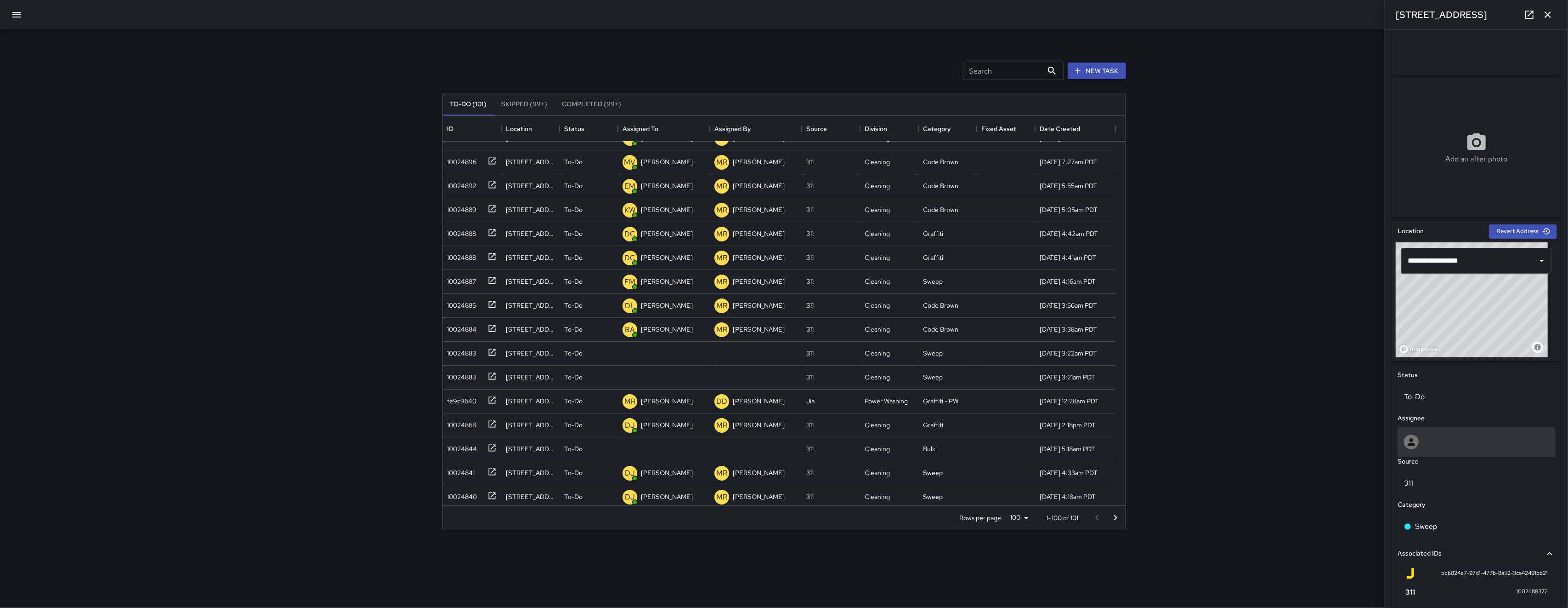
click at [442, 431] on div at bounding box center [1476, 441] width 158 height 29
type input "******"
click at [442, 357] on div "10024883" at bounding box center [460, 351] width 32 height 13
click at [442, 350] on div "10024883" at bounding box center [460, 351] width 32 height 13
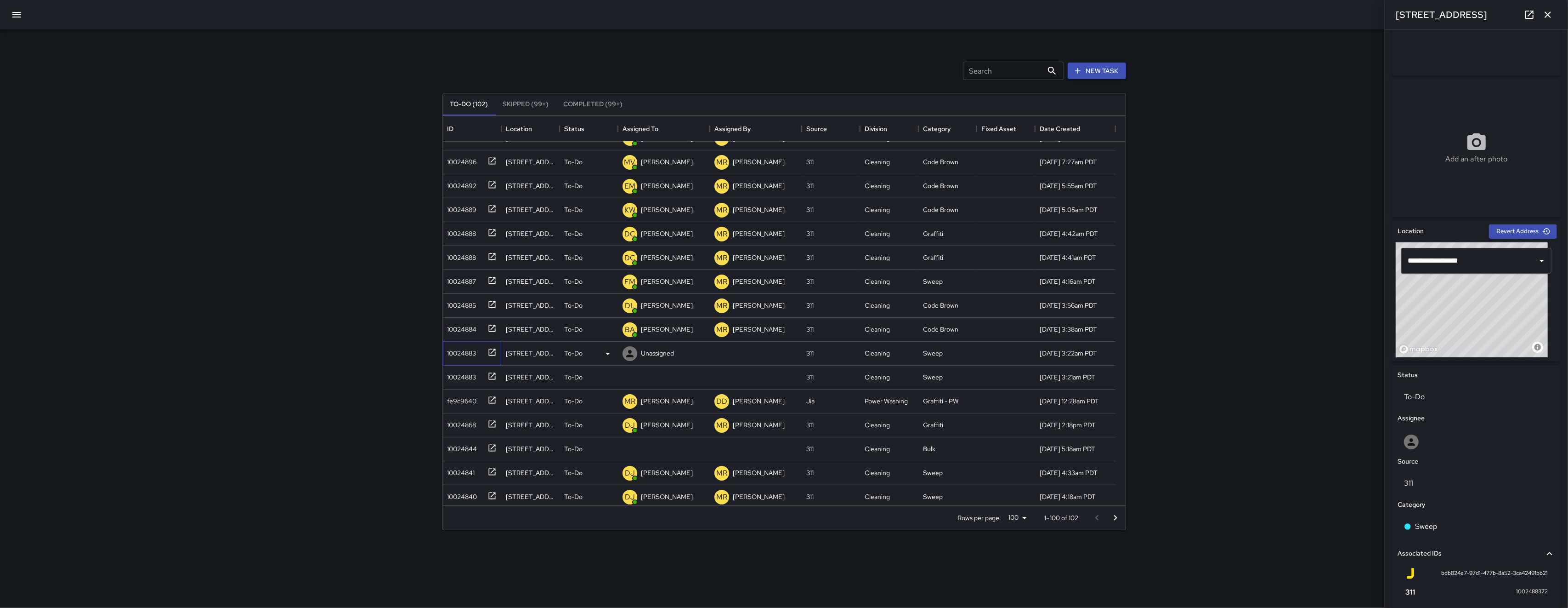
click at [442, 350] on div "10024883" at bounding box center [460, 351] width 32 height 13
click at [442, 355] on div "10024883" at bounding box center [460, 351] width 32 height 13
click at [442, 453] on div at bounding box center [1476, 441] width 158 height 29
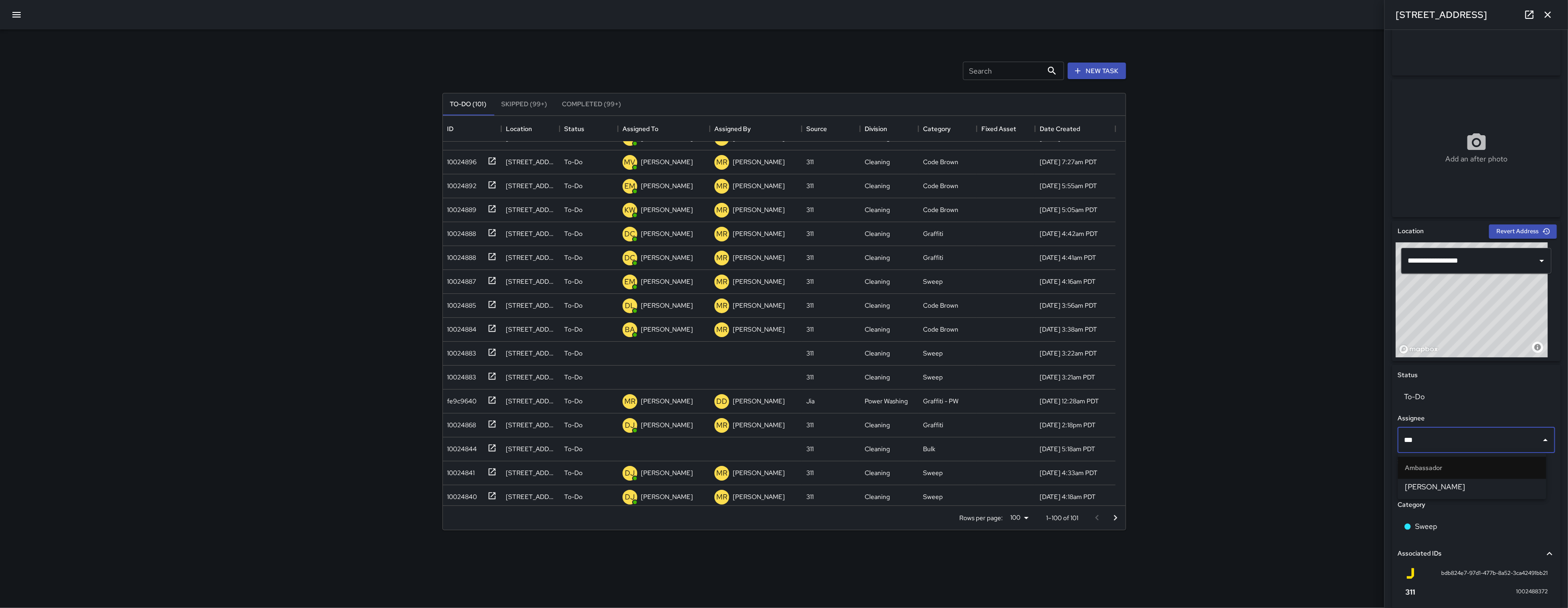
type input "****"
click at [442, 486] on span "Katherine Treminio" at bounding box center [1473, 487] width 134 height 11
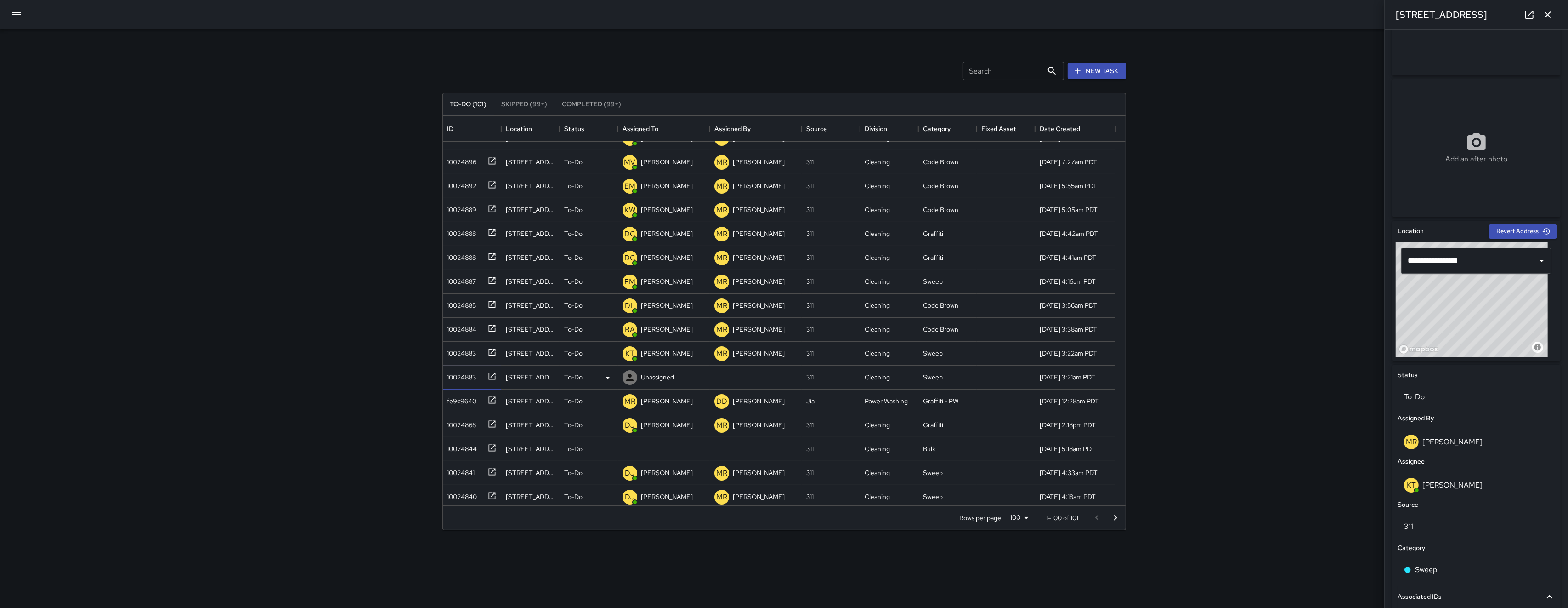
click at [442, 382] on div "10024883" at bounding box center [470, 375] width 53 height 15
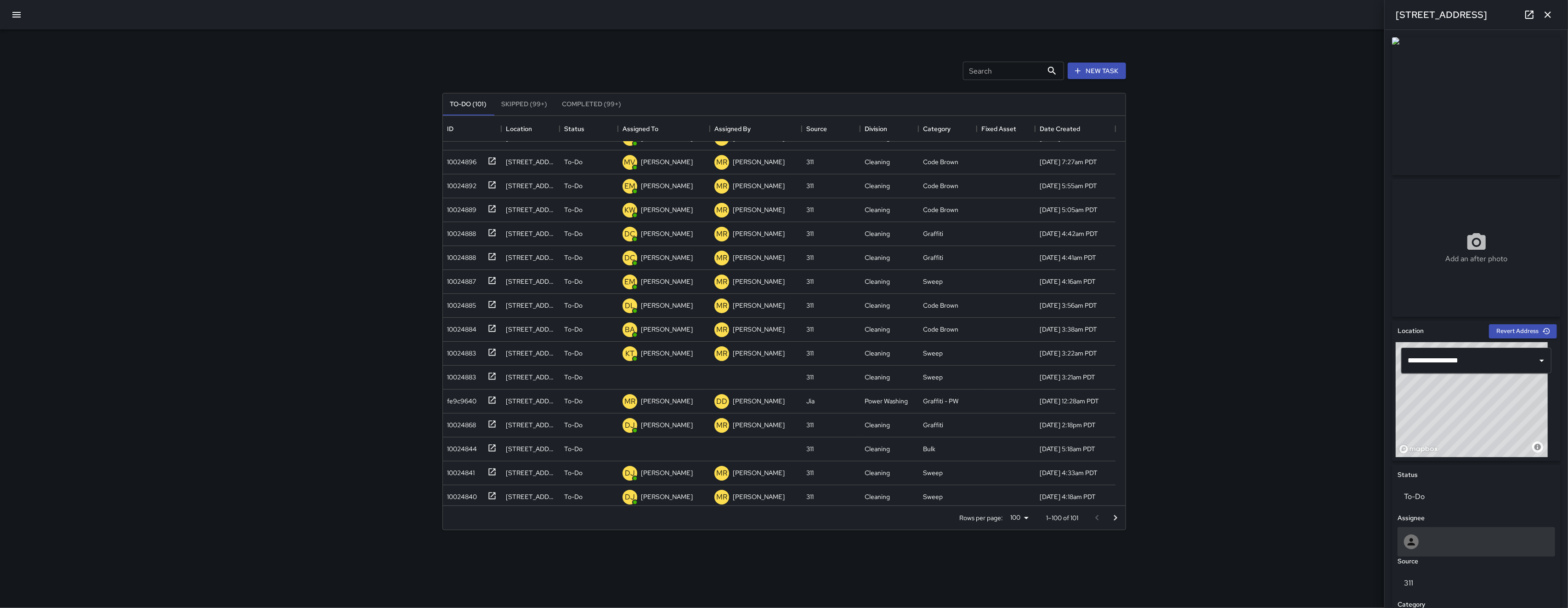
click at [442, 500] on div at bounding box center [1477, 542] width 145 height 15
type input "******"
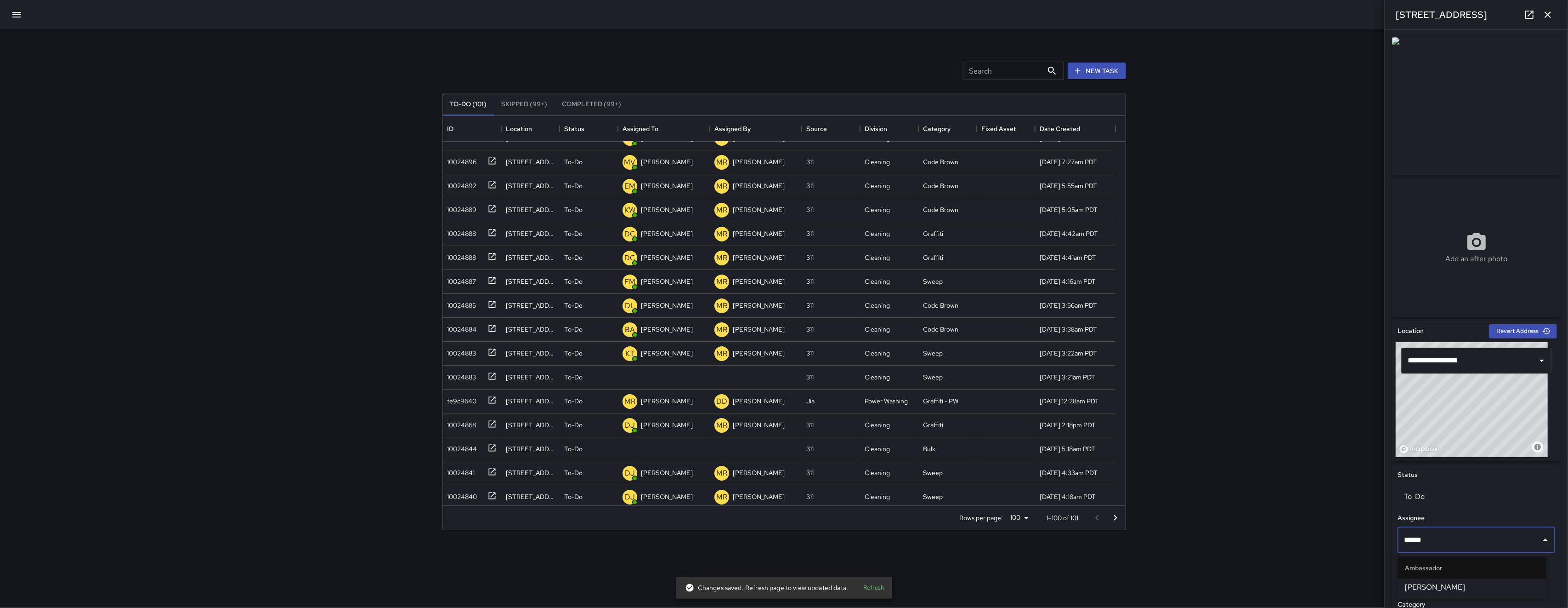
click at [442, 500] on span "Katherine Treminio" at bounding box center [1473, 587] width 134 height 11
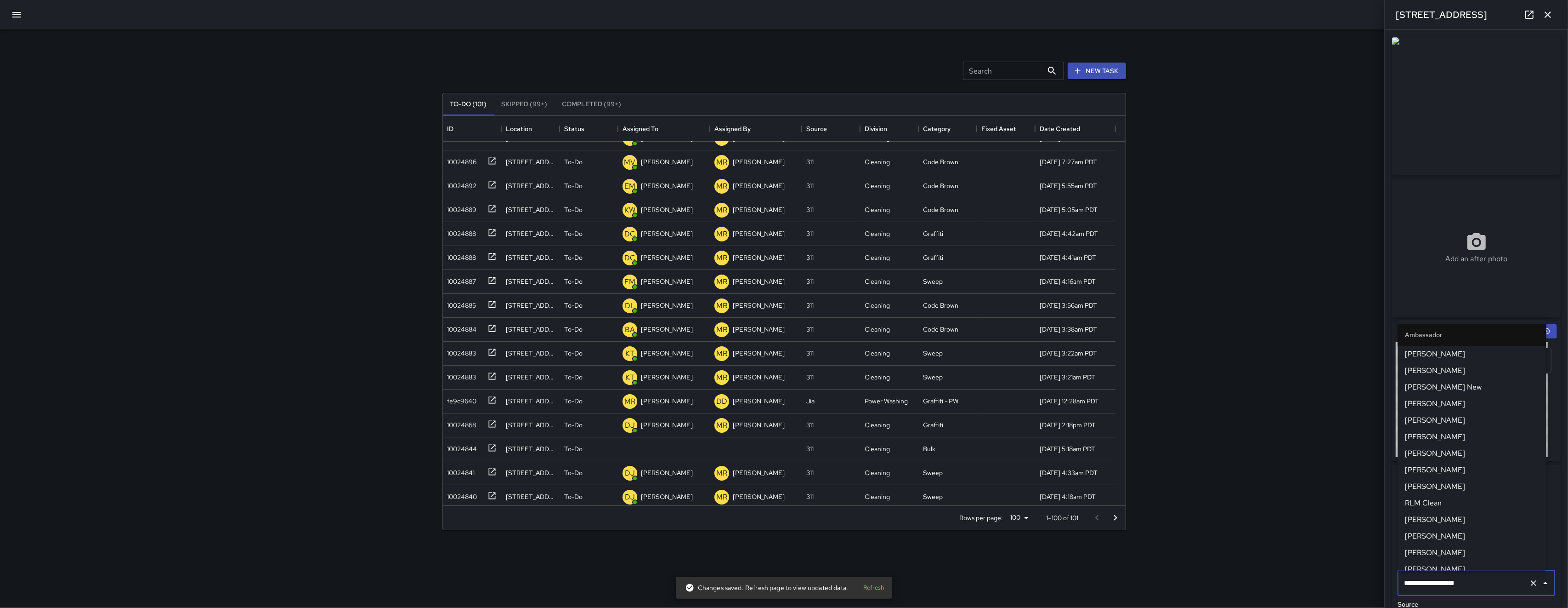
scroll to position [238, 0]
click at [442, 448] on div "10024844" at bounding box center [460, 447] width 34 height 13
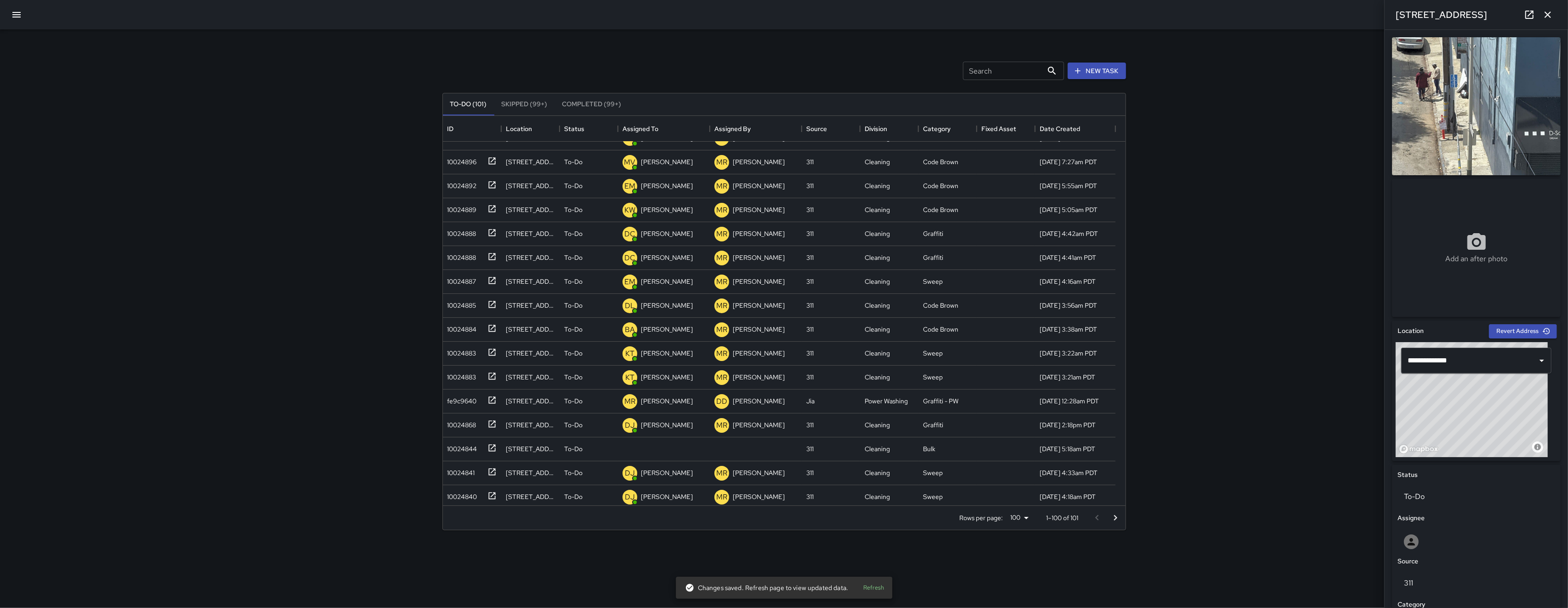
click at [442, 500] on div "Assignee" at bounding box center [1476, 518] width 161 height 14
click at [442, 500] on div at bounding box center [1476, 541] width 158 height 29
type input "***"
click at [442, 500] on span "Woodrow Blake" at bounding box center [1473, 587] width 134 height 11
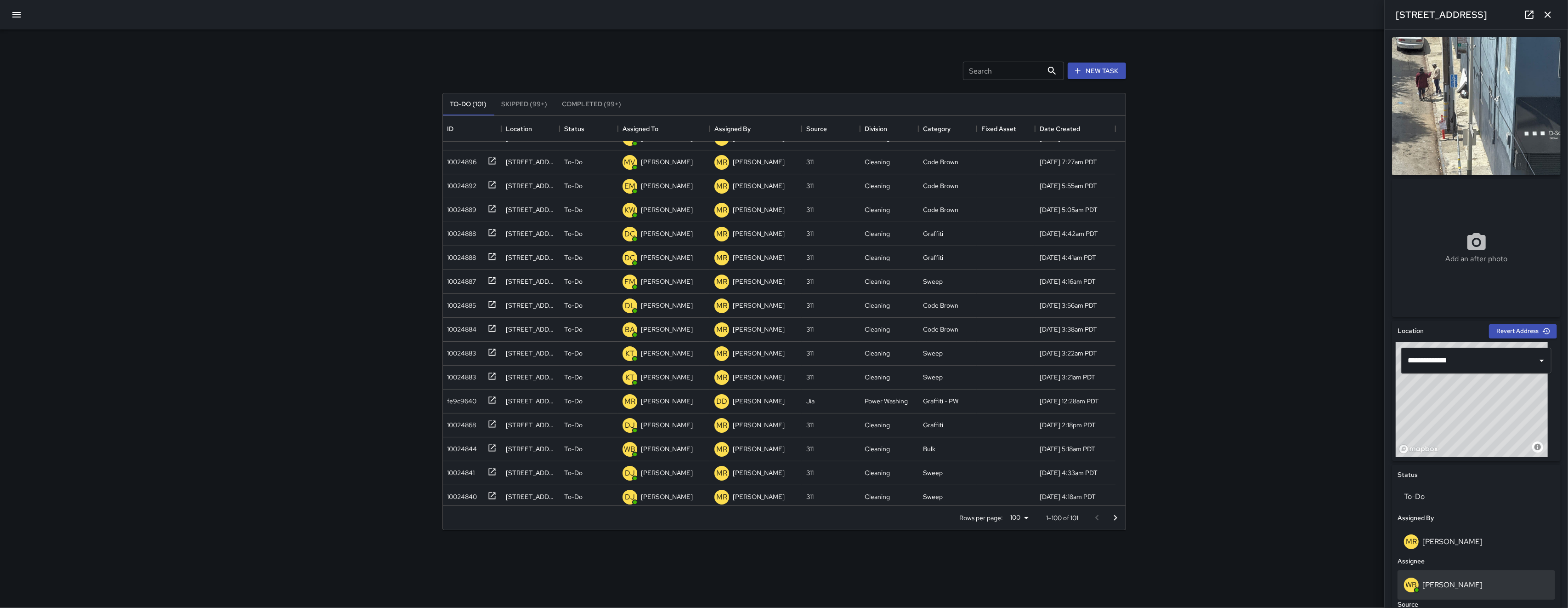
click at [442, 500] on p "Woodrow Blake" at bounding box center [1453, 584] width 60 height 9
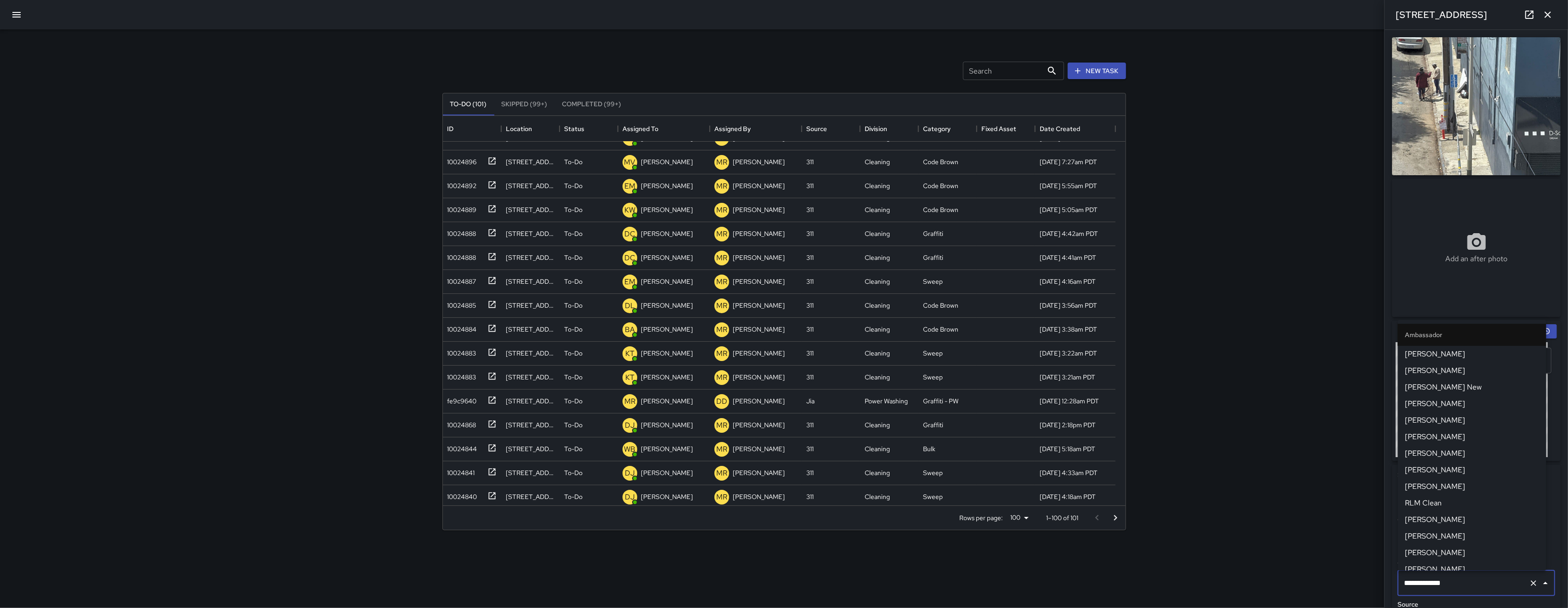
scroll to position [459, 0]
click at [442, 500] on div "Search Search New Task To-Do (101) Skipped (99+) Completed (99+) ID Location St…" at bounding box center [784, 304] width 1568 height 608
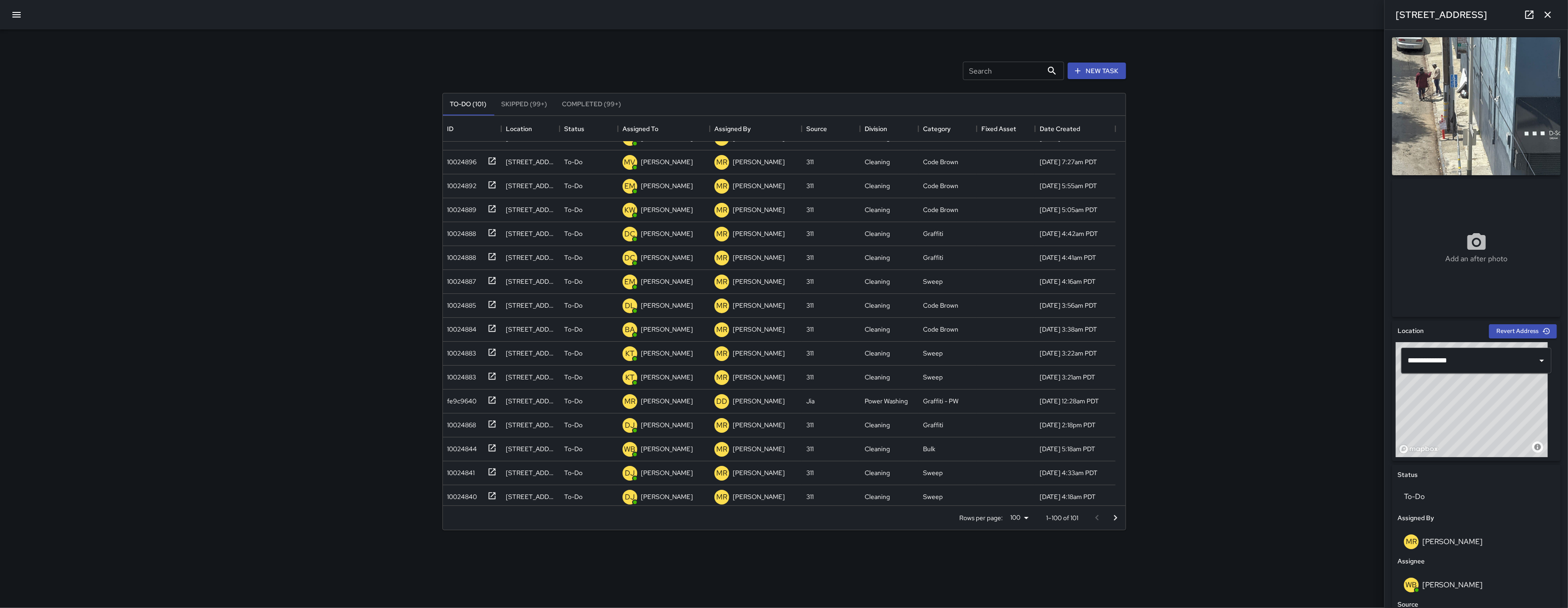
click at [442, 17] on icon "button" at bounding box center [1548, 15] width 11 height 11
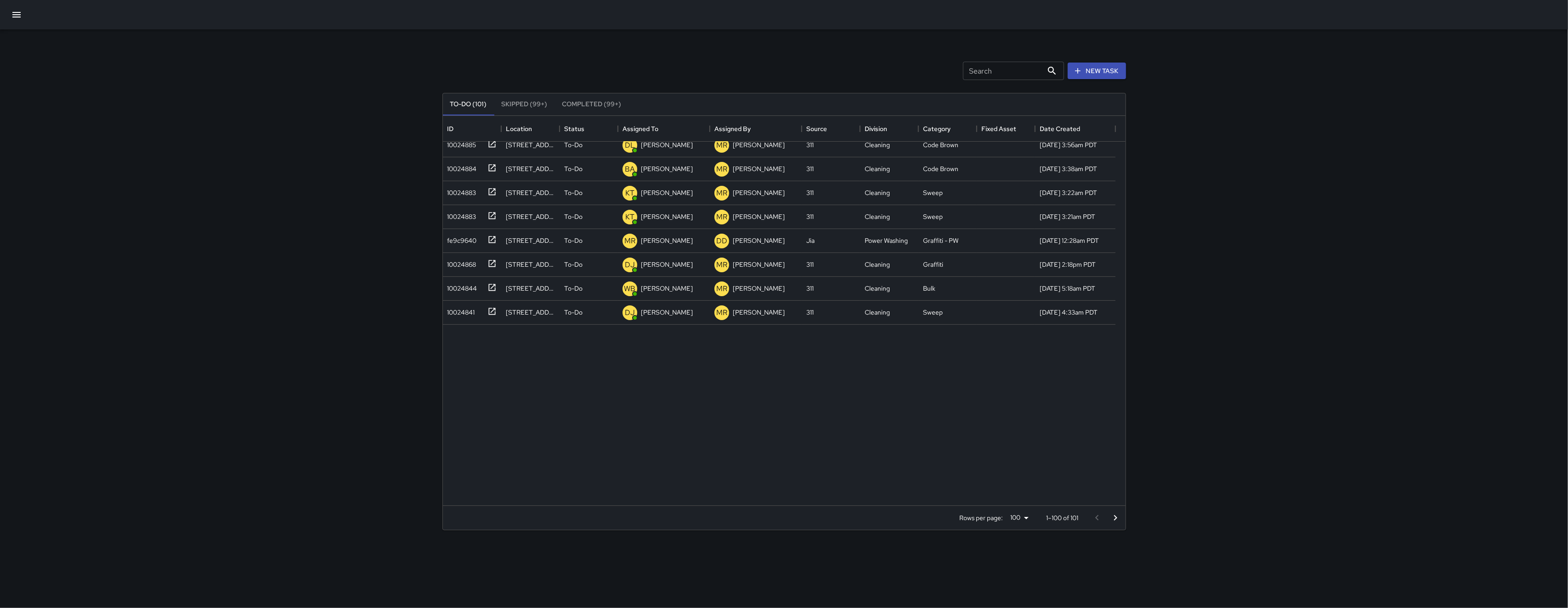
scroll to position [0, 0]
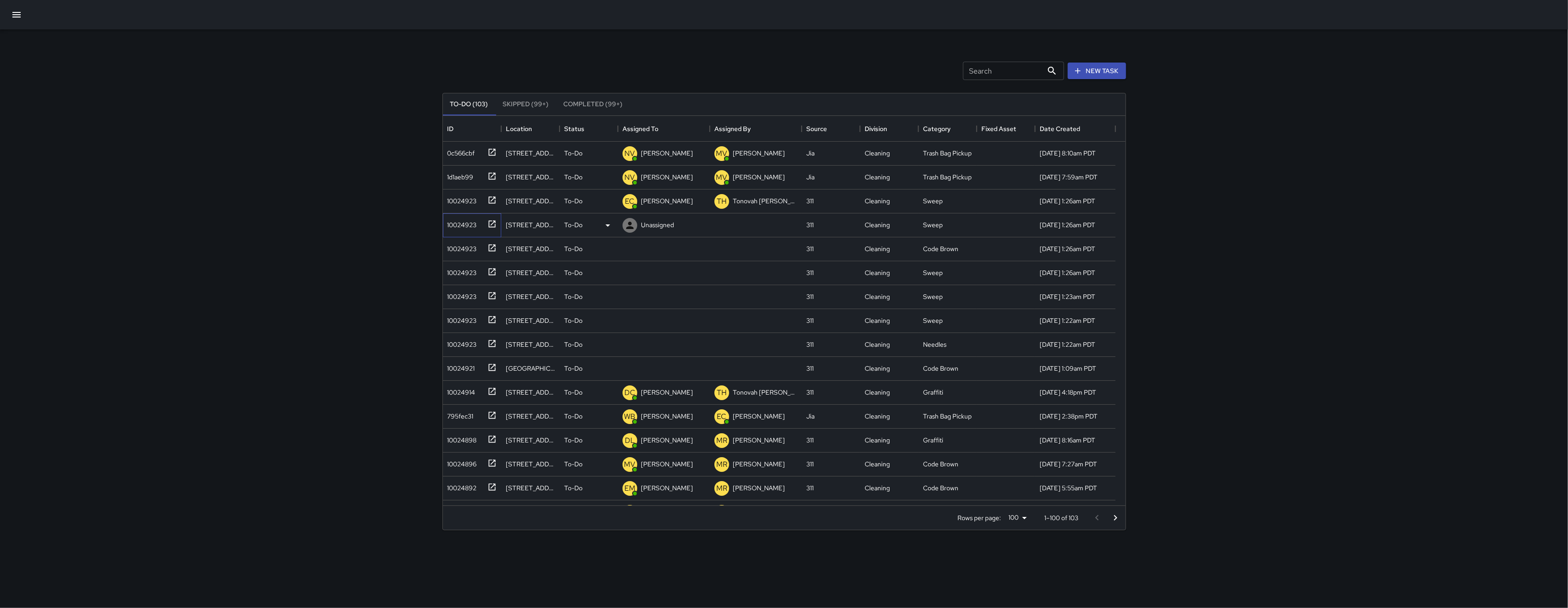
click at [442, 235] on div "10024923" at bounding box center [472, 225] width 59 height 24
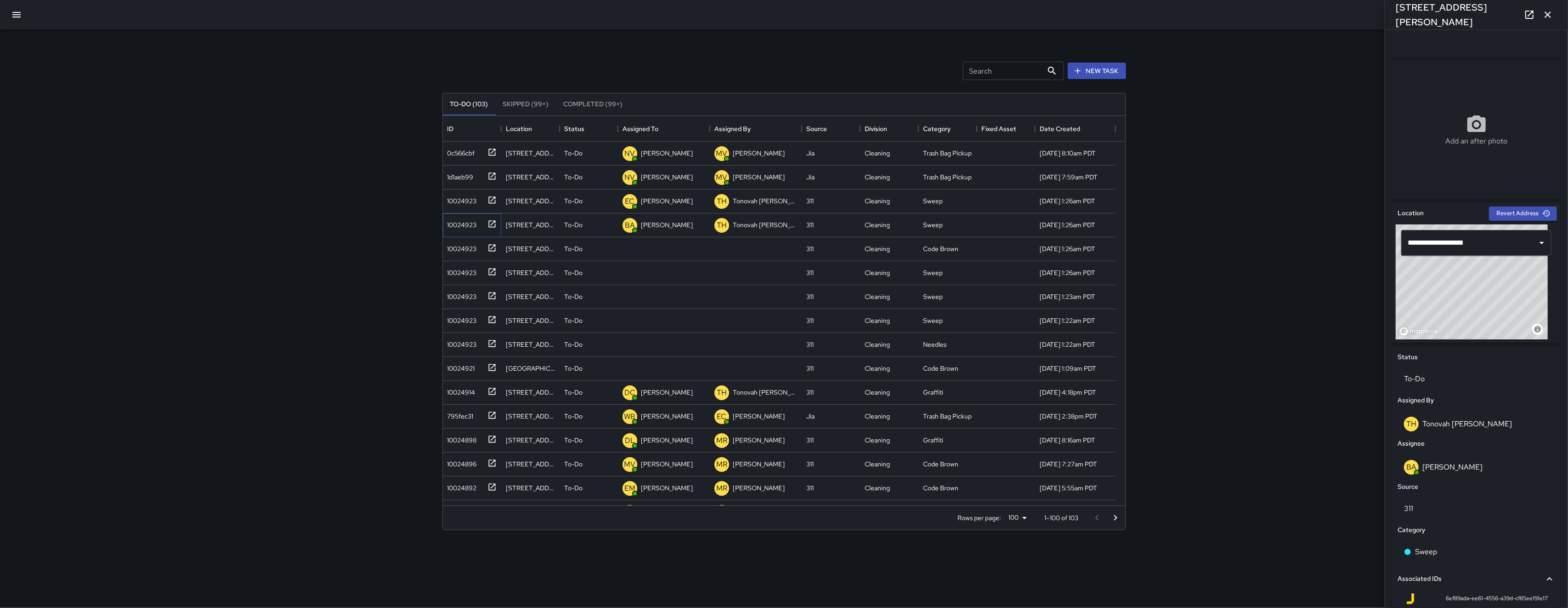
scroll to position [260, 0]
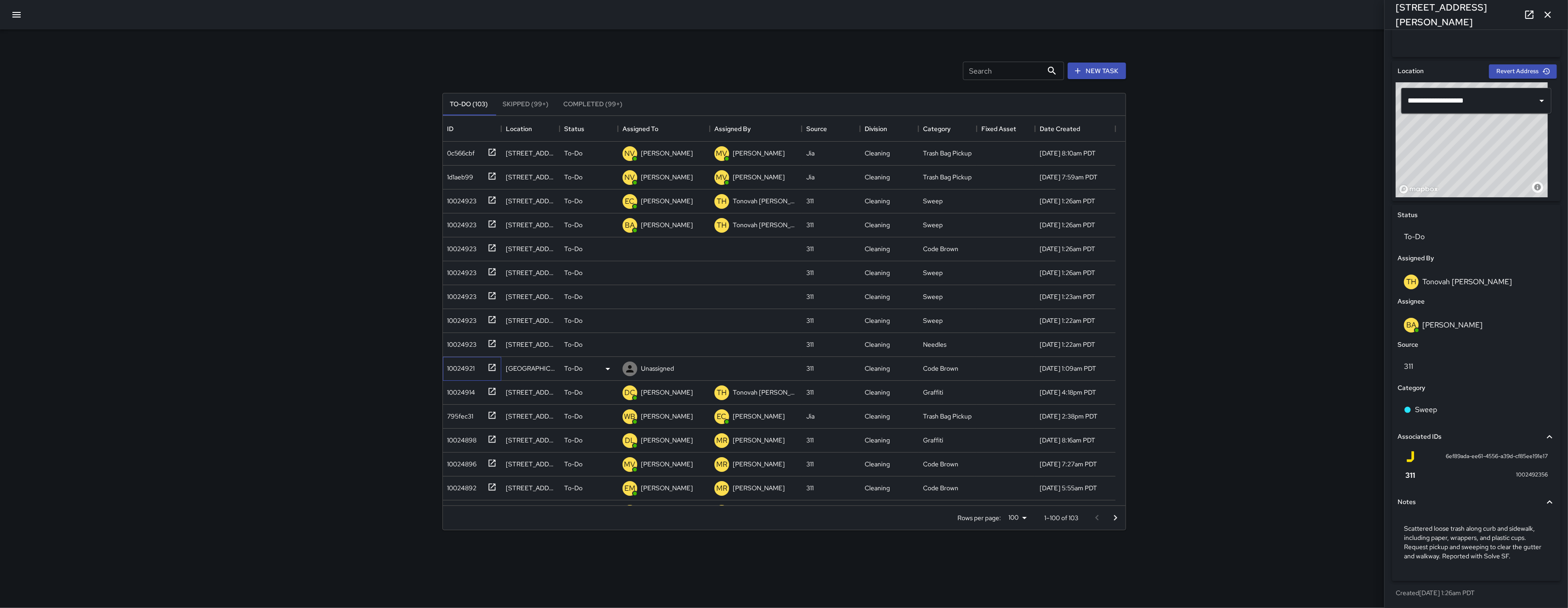
click at [442, 363] on div "10024921" at bounding box center [459, 366] width 31 height 13
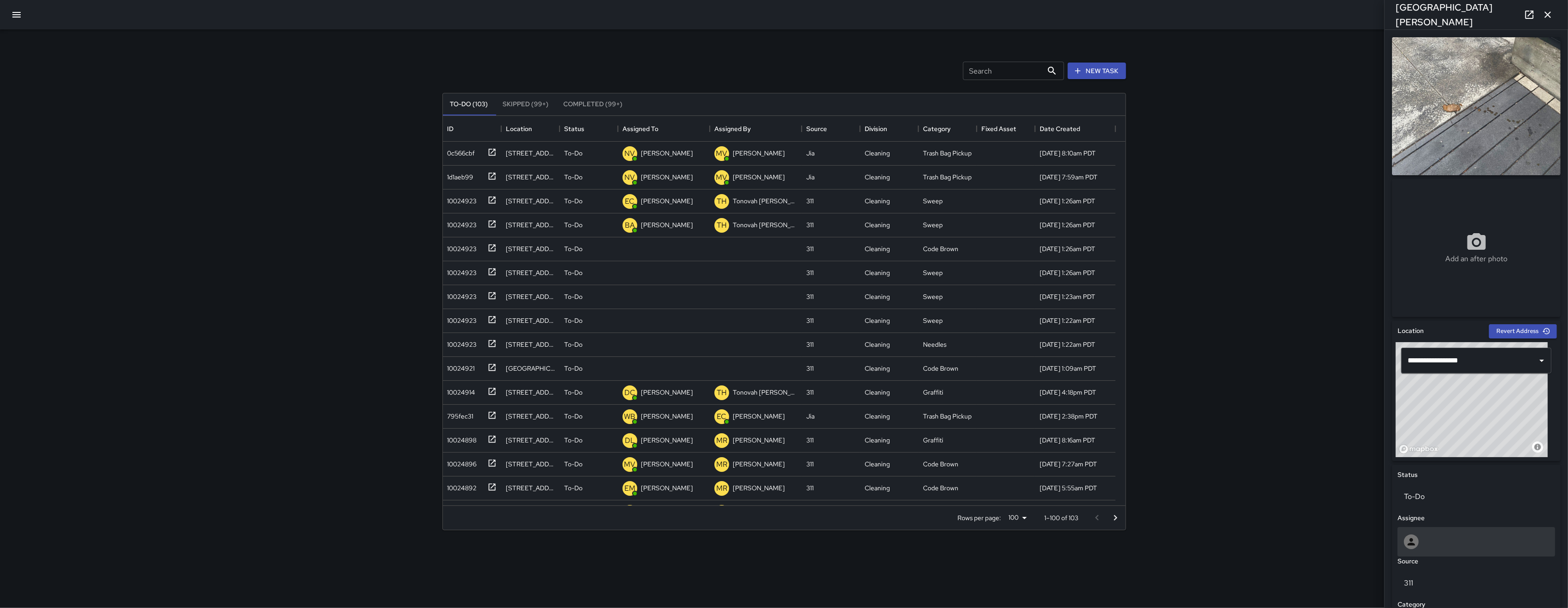
click at [442, 500] on div at bounding box center [1477, 542] width 145 height 15
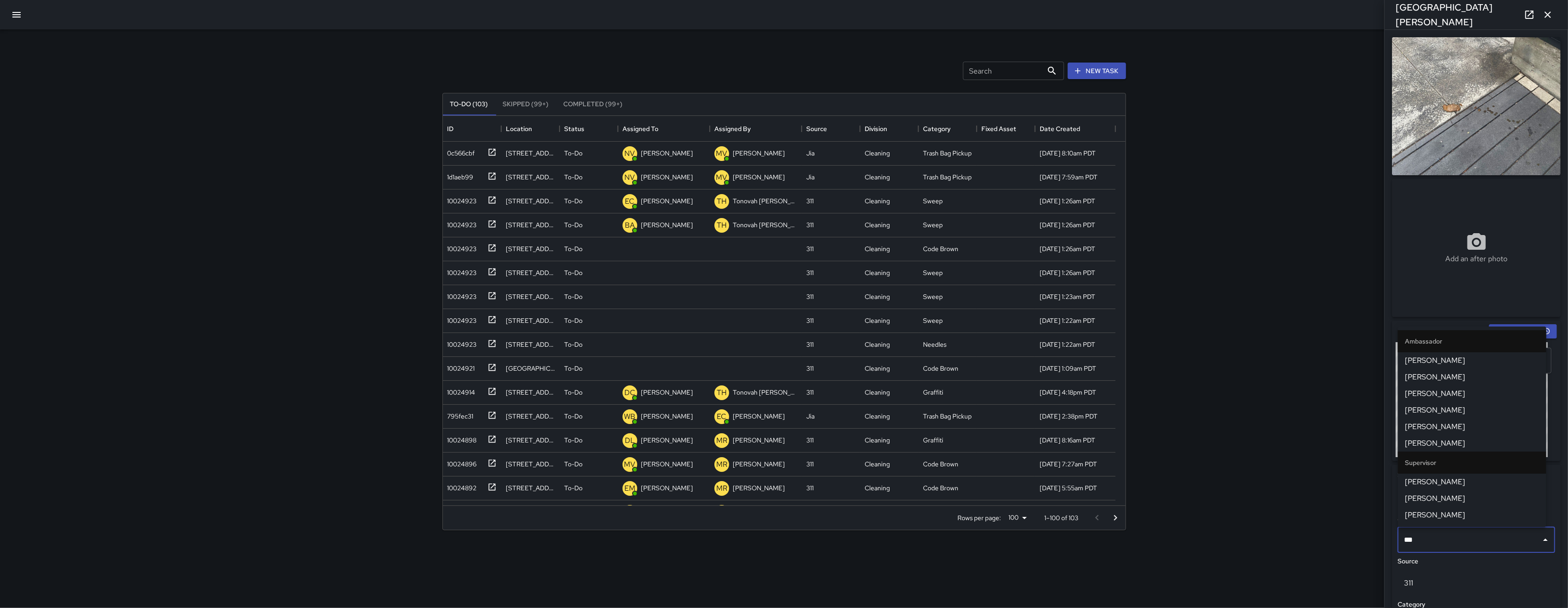
type input "****"
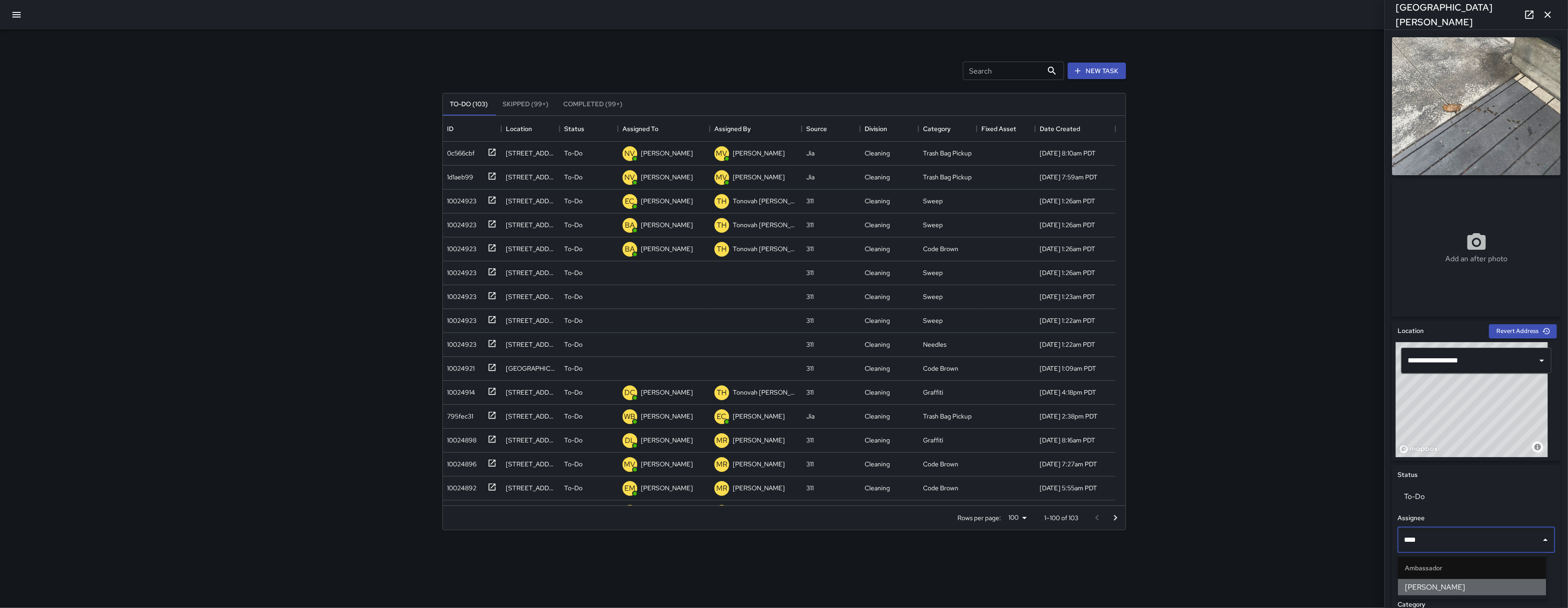
click at [442, 500] on span "Damariye Lewis" at bounding box center [1473, 587] width 134 height 11
click at [442, 343] on div "10024923" at bounding box center [460, 342] width 33 height 13
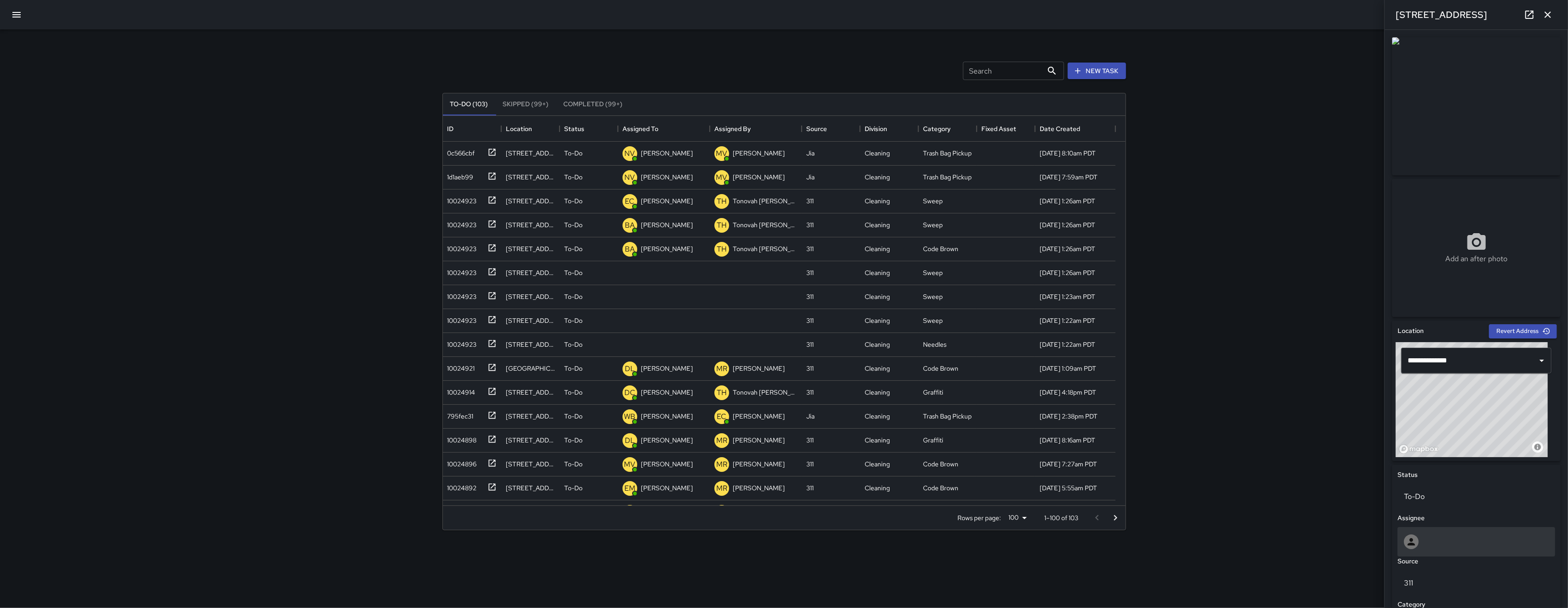
click at [442, 500] on div at bounding box center [1477, 542] width 145 height 15
type input "*****"
click at [442, 500] on span "Bryan Alexander" at bounding box center [1473, 587] width 134 height 11
click at [442, 318] on div "10024923" at bounding box center [460, 318] width 33 height 13
click at [442, 500] on div at bounding box center [1476, 541] width 158 height 29
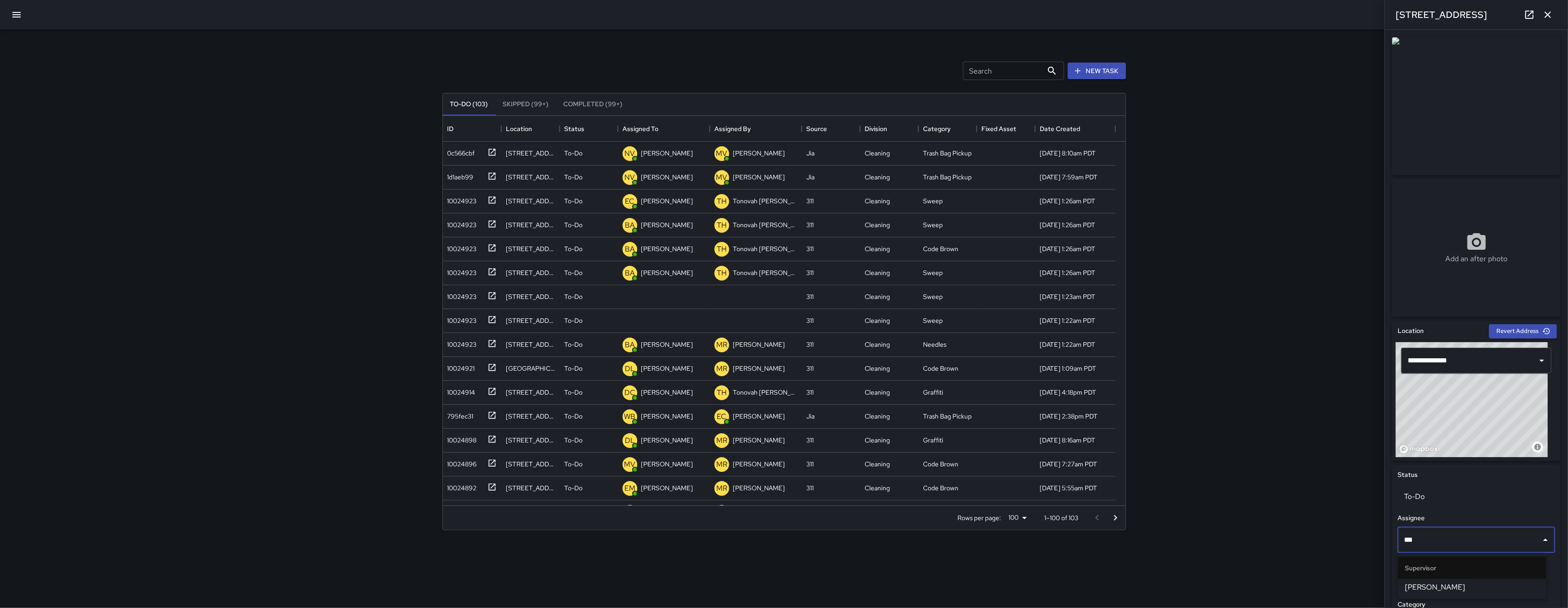
type input "****"
click at [442, 500] on span "Bryan Alexander" at bounding box center [1473, 587] width 134 height 11
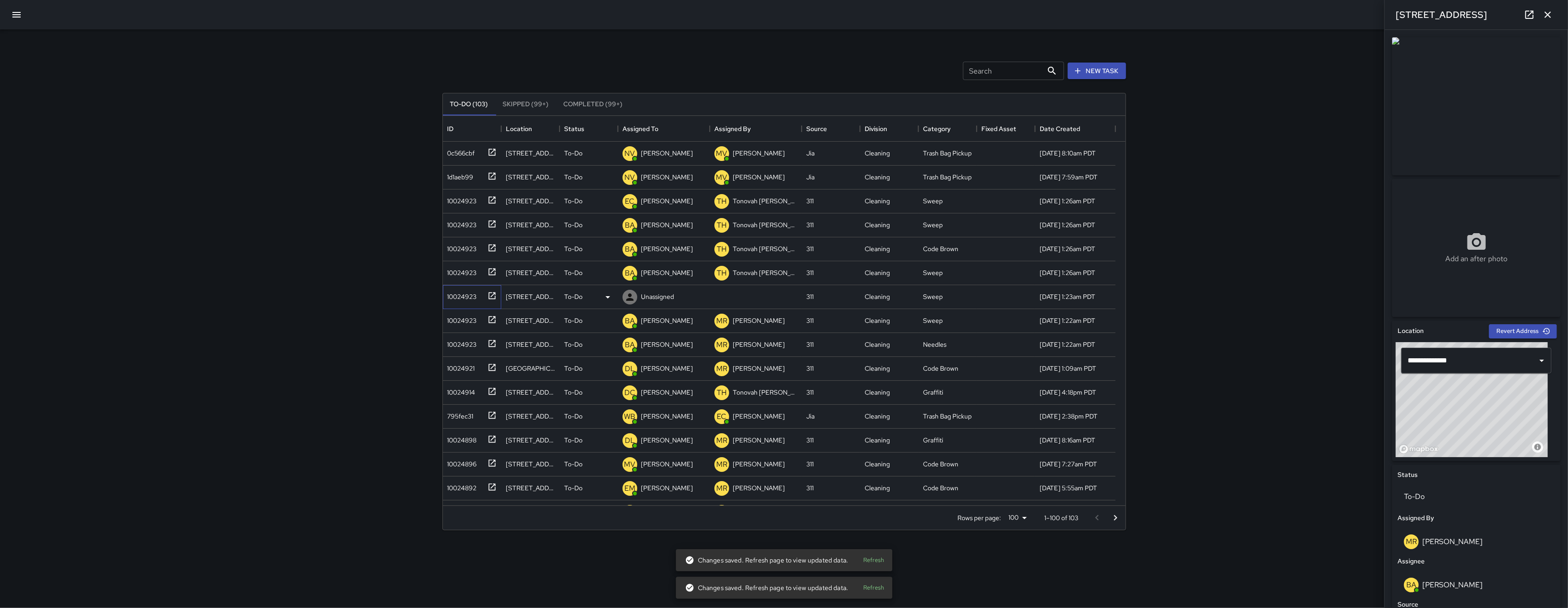
click at [442, 299] on div "10024923" at bounding box center [460, 295] width 33 height 13
click at [442, 500] on div at bounding box center [1477, 542] width 145 height 15
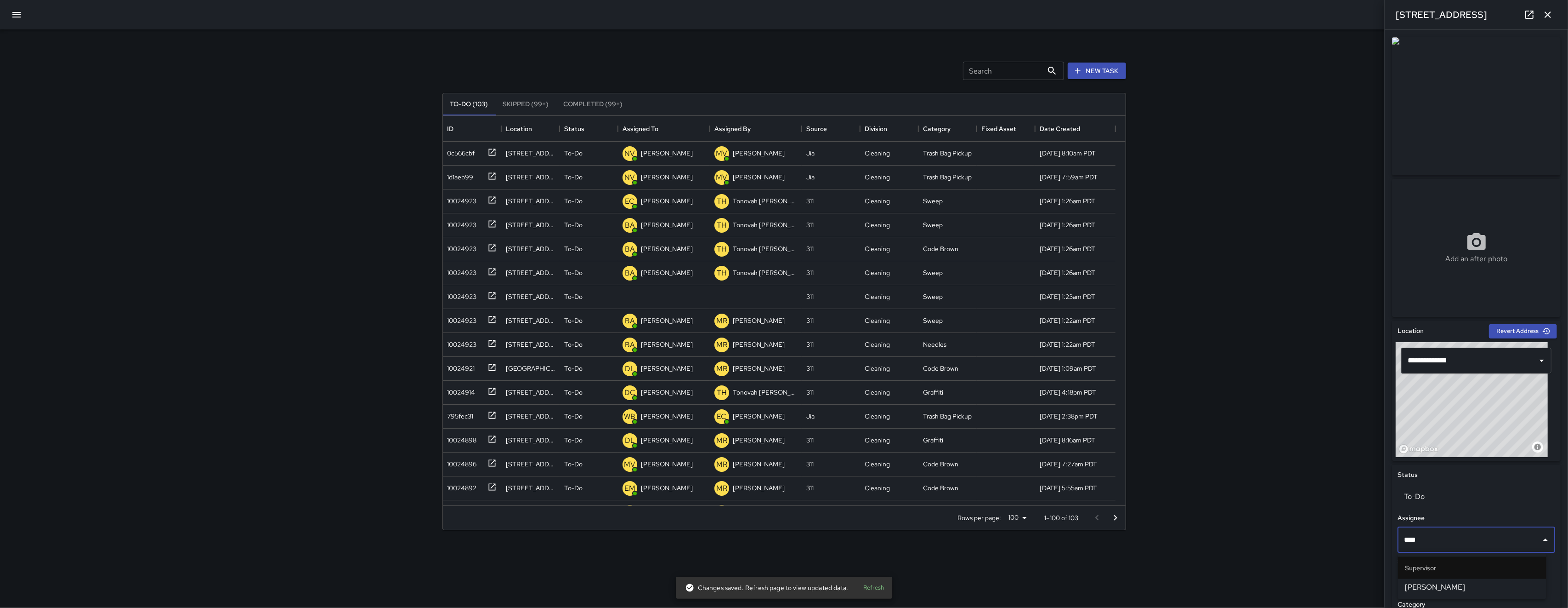
type input "*****"
click at [442, 500] on span "Bryan Alexander" at bounding box center [1473, 587] width 134 height 11
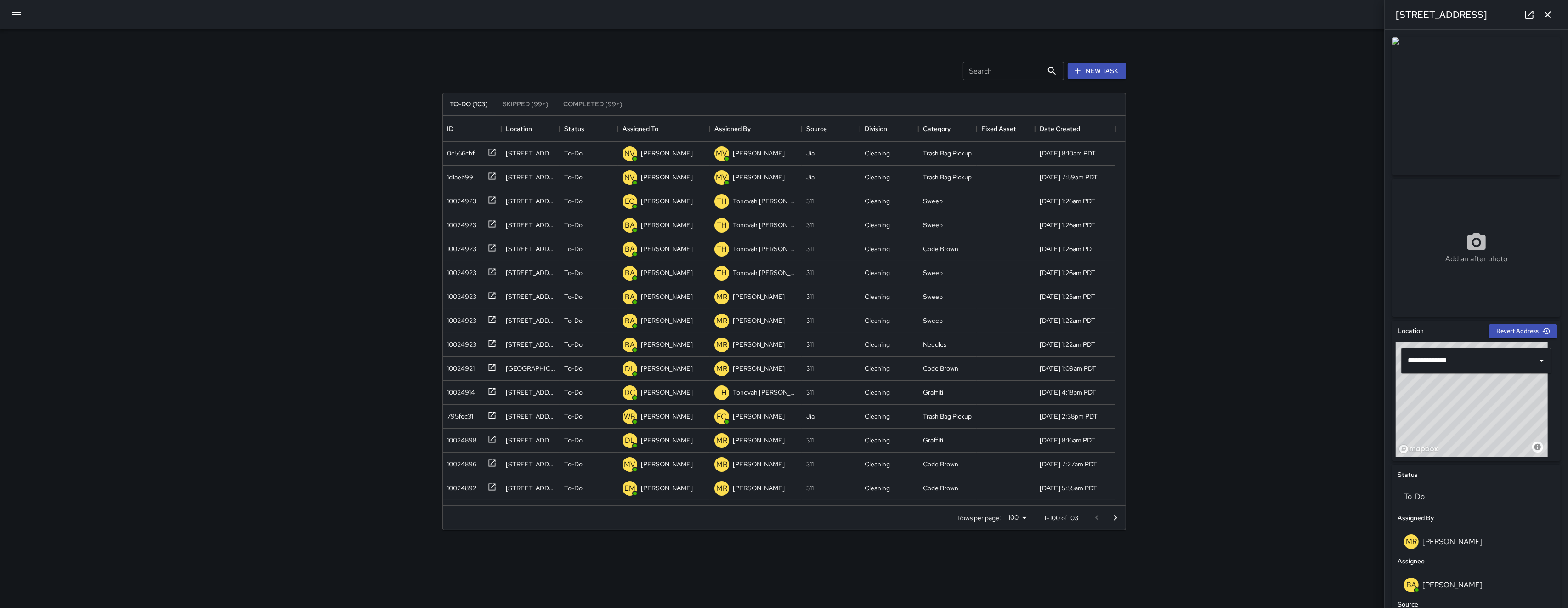
click at [442, 15] on icon "button" at bounding box center [1548, 15] width 11 height 11
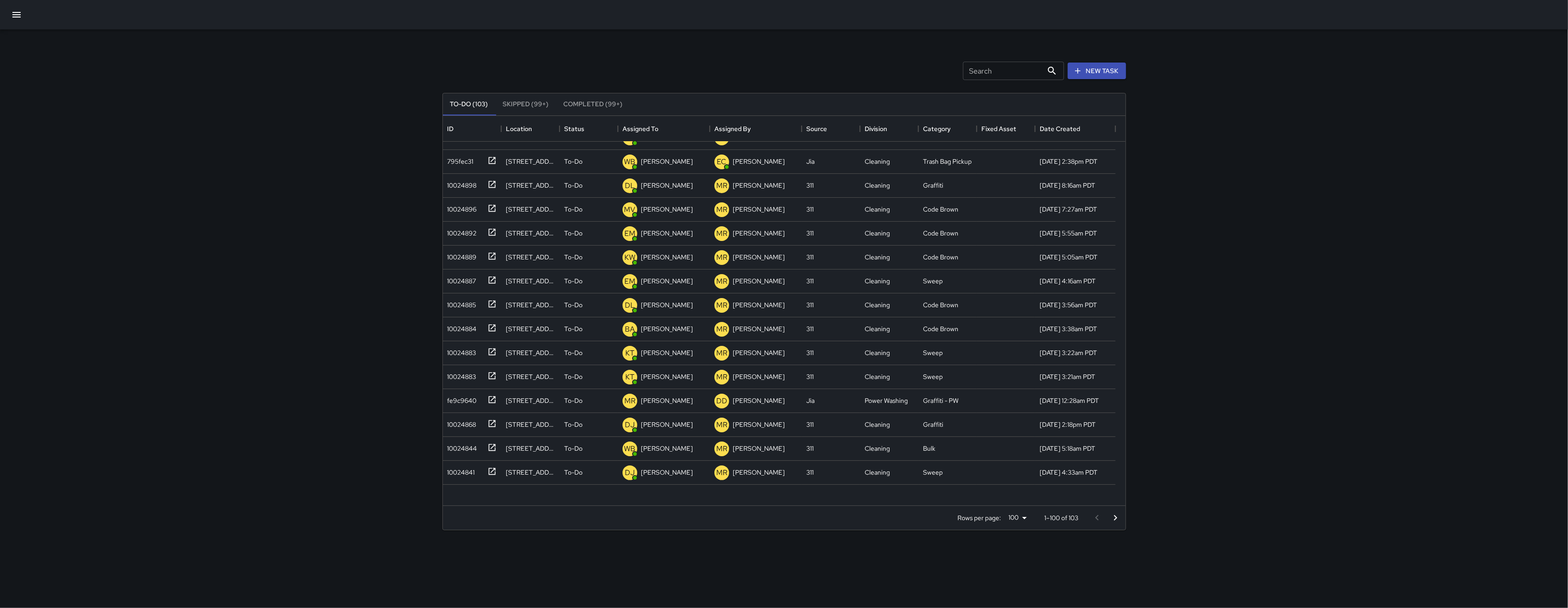
scroll to position [0, 0]
click at [22, 14] on button "button" at bounding box center [16, 14] width 22 height 22
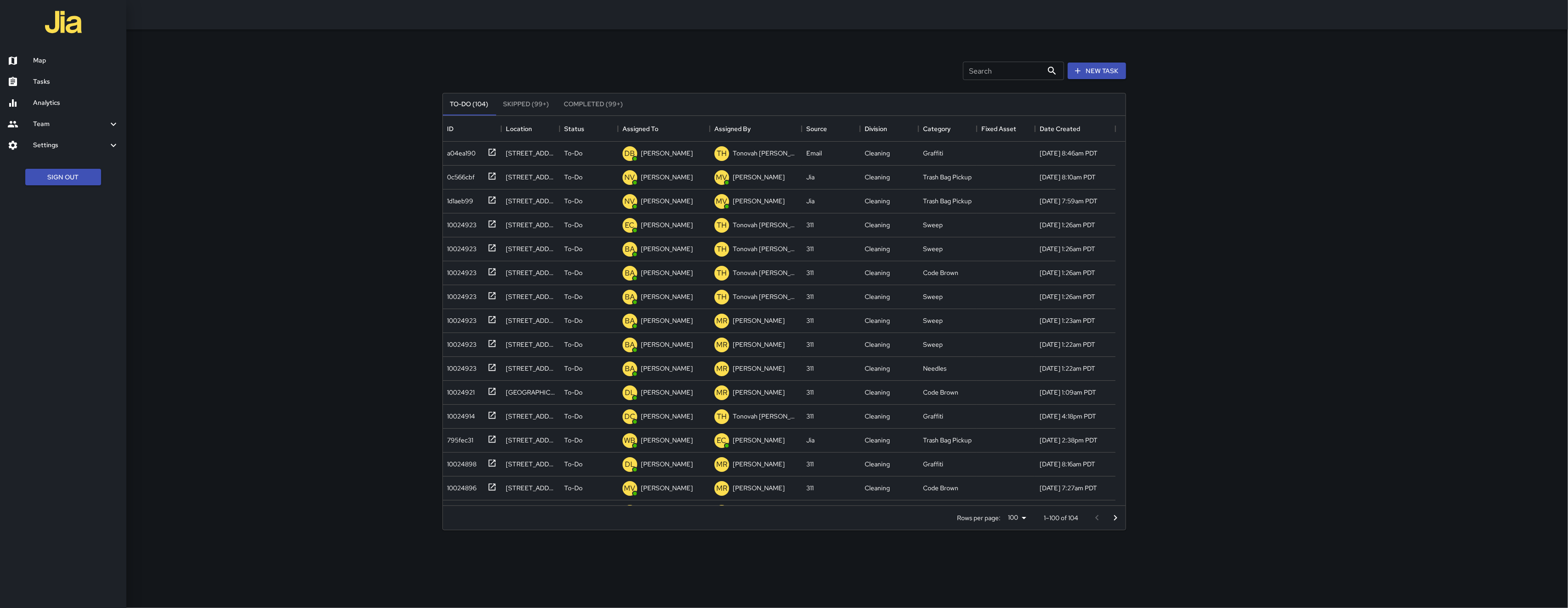
click at [70, 66] on h6 "Map" at bounding box center [76, 61] width 86 height 10
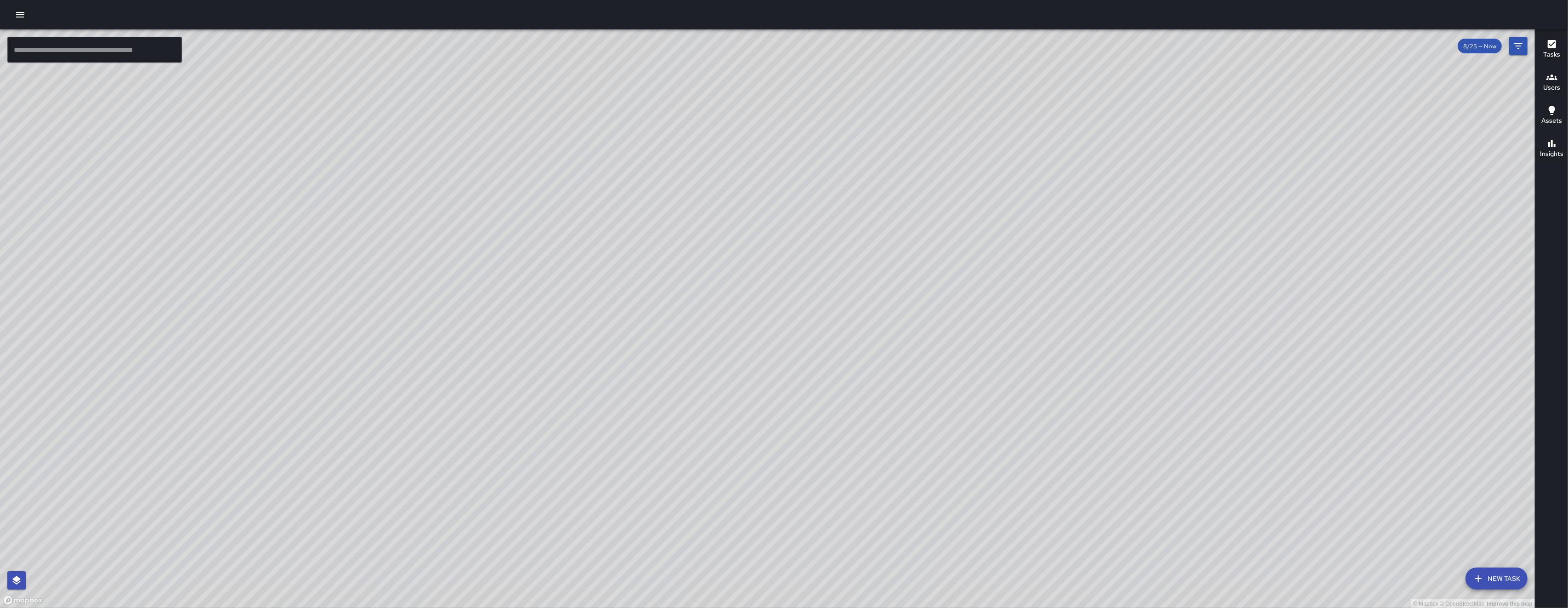
drag, startPoint x: 845, startPoint y: 393, endPoint x: 716, endPoint y: 449, distance: 140.6
click at [442, 449] on div "© Mapbox © OpenStreetMap Improve this map" at bounding box center [767, 318] width 1535 height 579
drag, startPoint x: 545, startPoint y: 112, endPoint x: 548, endPoint y: 118, distance: 6.7
click at [442, 115] on div "© Mapbox © OpenStreetMap Improve this map" at bounding box center [767, 318] width 1535 height 579
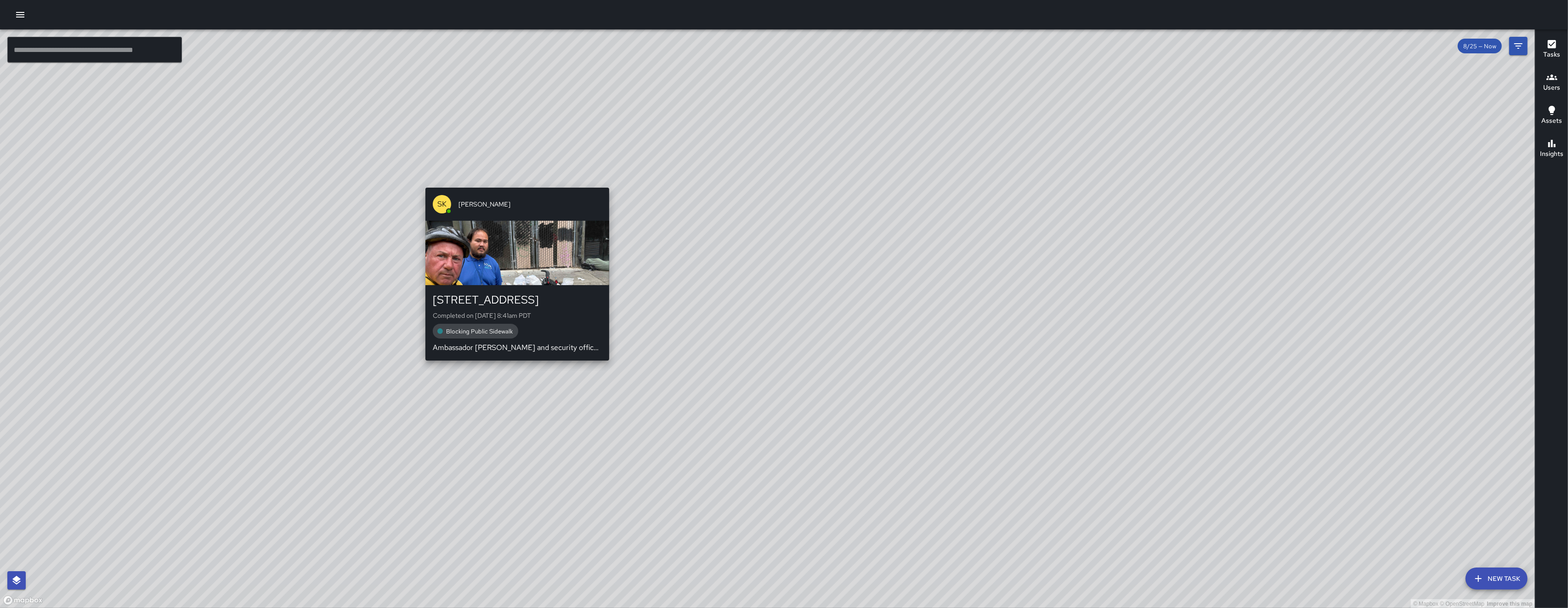
click at [442, 182] on div "© Mapbox © OpenStreetMap Improve this map SK SEAN KELLEY 550 Minna Street Compl…" at bounding box center [767, 318] width 1535 height 579
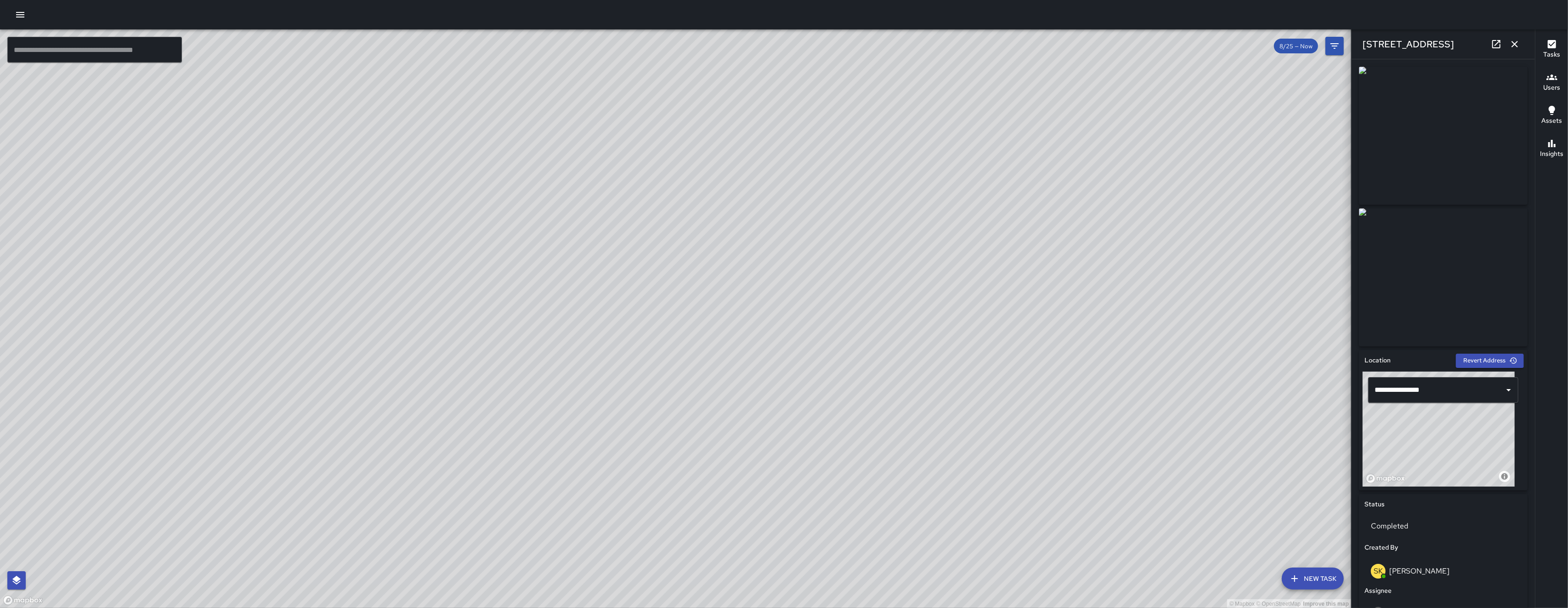
click at [442, 41] on icon at bounding box center [1497, 44] width 11 height 11
click at [442, 42] on icon "button" at bounding box center [1515, 44] width 11 height 11
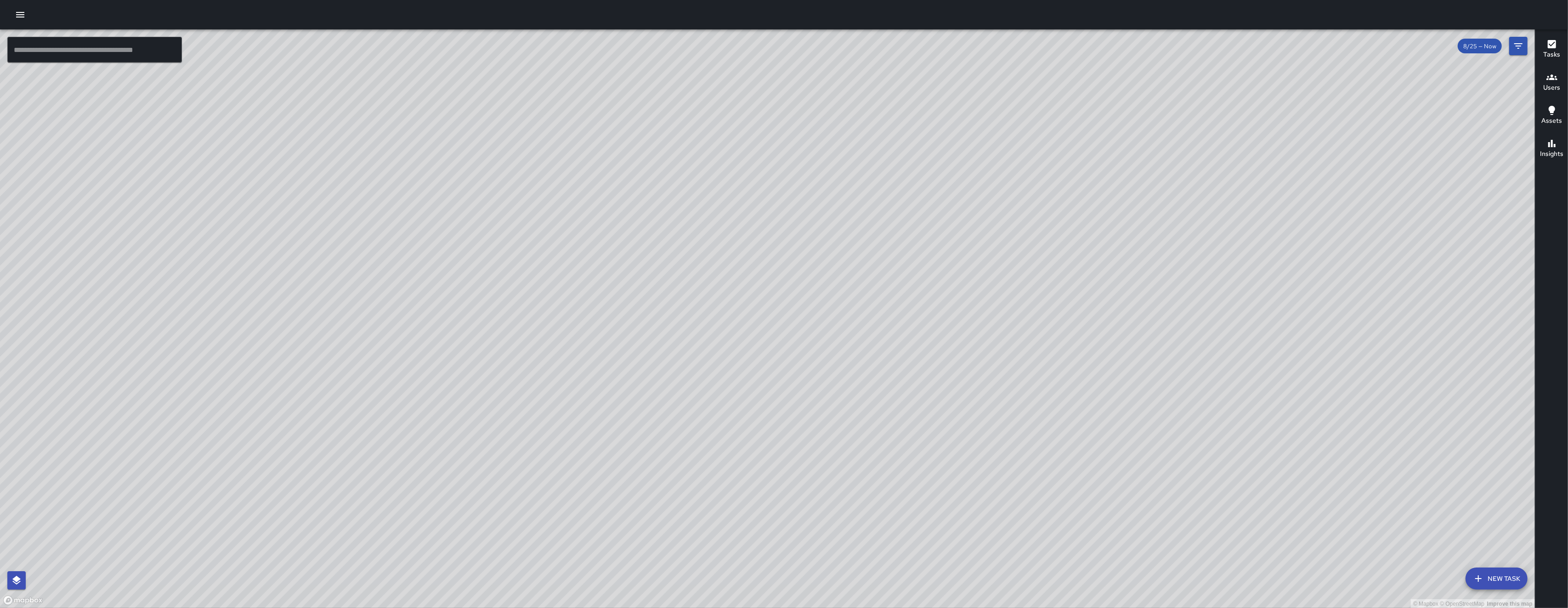
drag, startPoint x: 1164, startPoint y: 444, endPoint x: 969, endPoint y: 381, distance: 204.9
click at [442, 383] on div "© Mapbox © OpenStreetMap Improve this map" at bounding box center [767, 318] width 1535 height 579
drag, startPoint x: 969, startPoint y: 381, endPoint x: 889, endPoint y: 360, distance: 82.7
click at [442, 360] on div "© Mapbox © OpenStreetMap Improve this map" at bounding box center [767, 318] width 1535 height 579
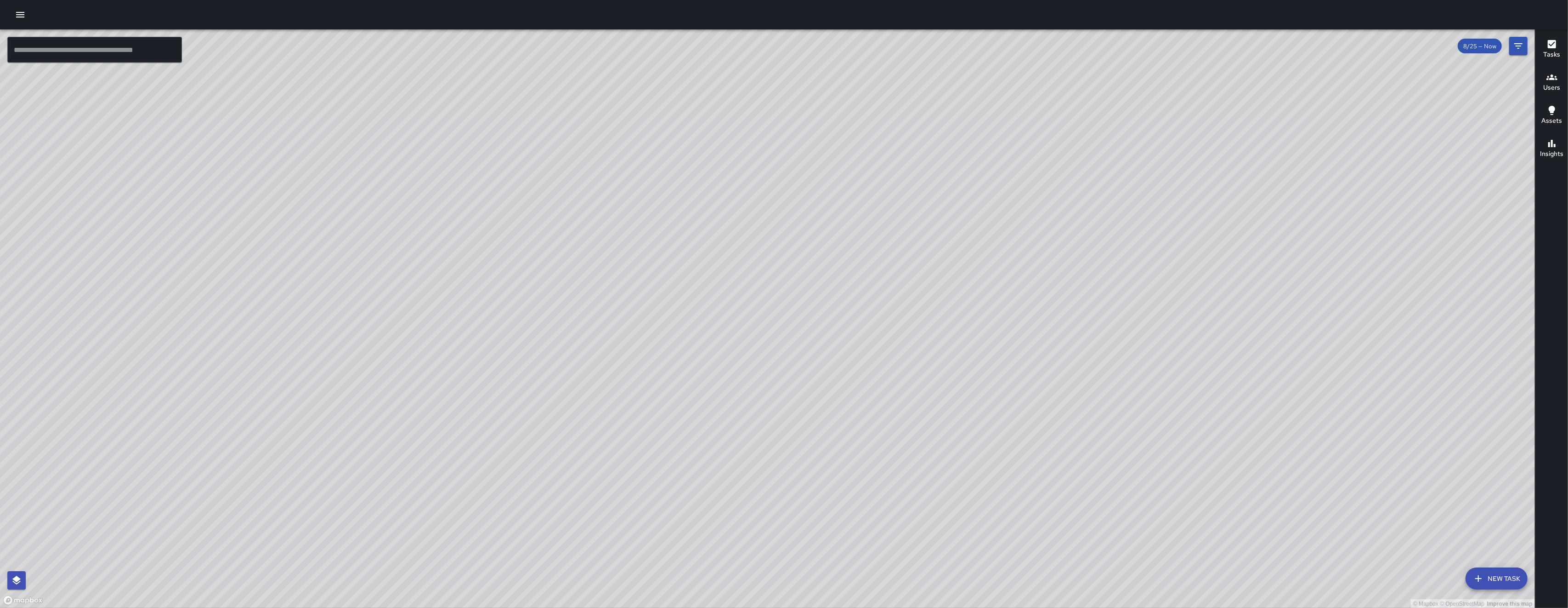
drag, startPoint x: 885, startPoint y: 362, endPoint x: 859, endPoint y: 367, distance: 26.5
click at [442, 367] on div "© Mapbox © OpenStreetMap Improve this map" at bounding box center [767, 318] width 1535 height 579
click at [442, 320] on div "© Mapbox © OpenStreetMap Improve this map" at bounding box center [767, 318] width 1535 height 579
drag, startPoint x: 950, startPoint y: 320, endPoint x: 926, endPoint y: 320, distance: 24.0
click at [442, 320] on div "© Mapbox © OpenStreetMap Improve this map" at bounding box center [767, 318] width 1535 height 579
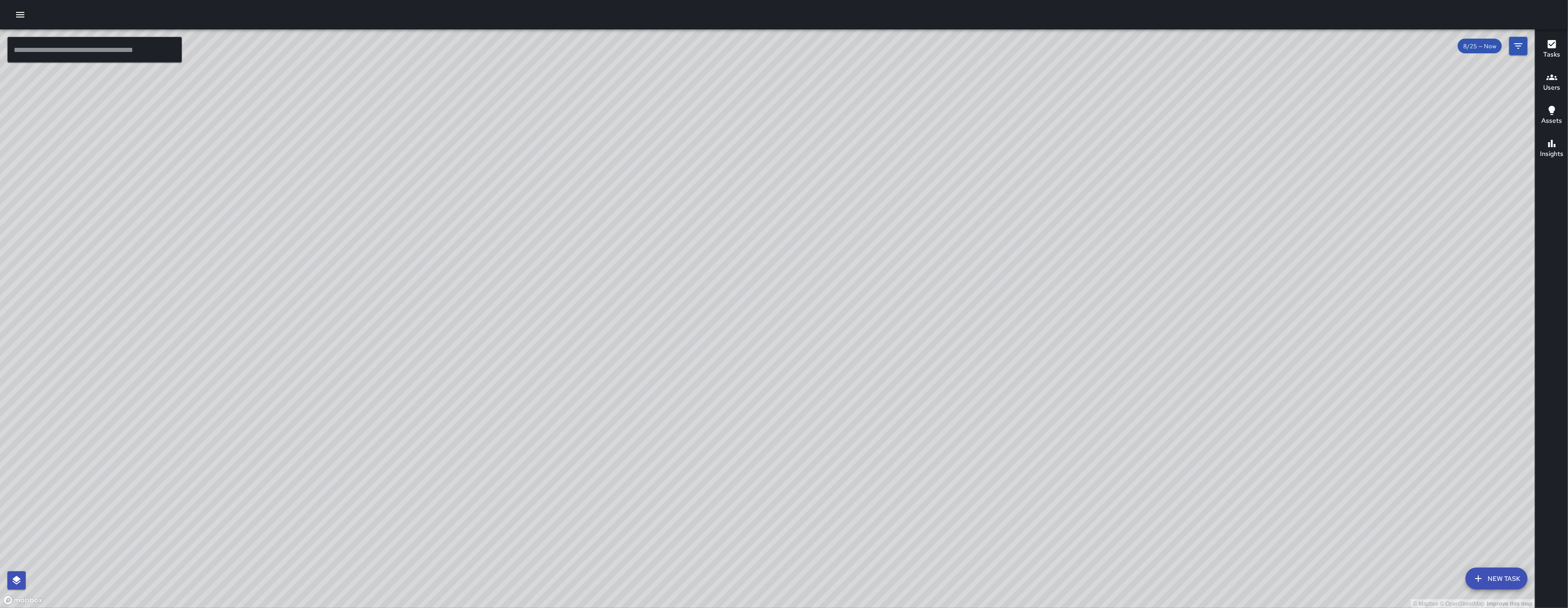
click at [442, 320] on div "© Mapbox © OpenStreetMap Improve this map" at bounding box center [767, 318] width 1535 height 579
drag, startPoint x: 794, startPoint y: 177, endPoint x: 787, endPoint y: 250, distance: 73.3
click at [442, 249] on div "© Mapbox © OpenStreetMap Improve this map" at bounding box center [767, 318] width 1535 height 579
click at [442, 250] on div "© Mapbox © OpenStreetMap Improve this map" at bounding box center [767, 318] width 1535 height 579
drag, startPoint x: 817, startPoint y: 258, endPoint x: 786, endPoint y: 307, distance: 58.0
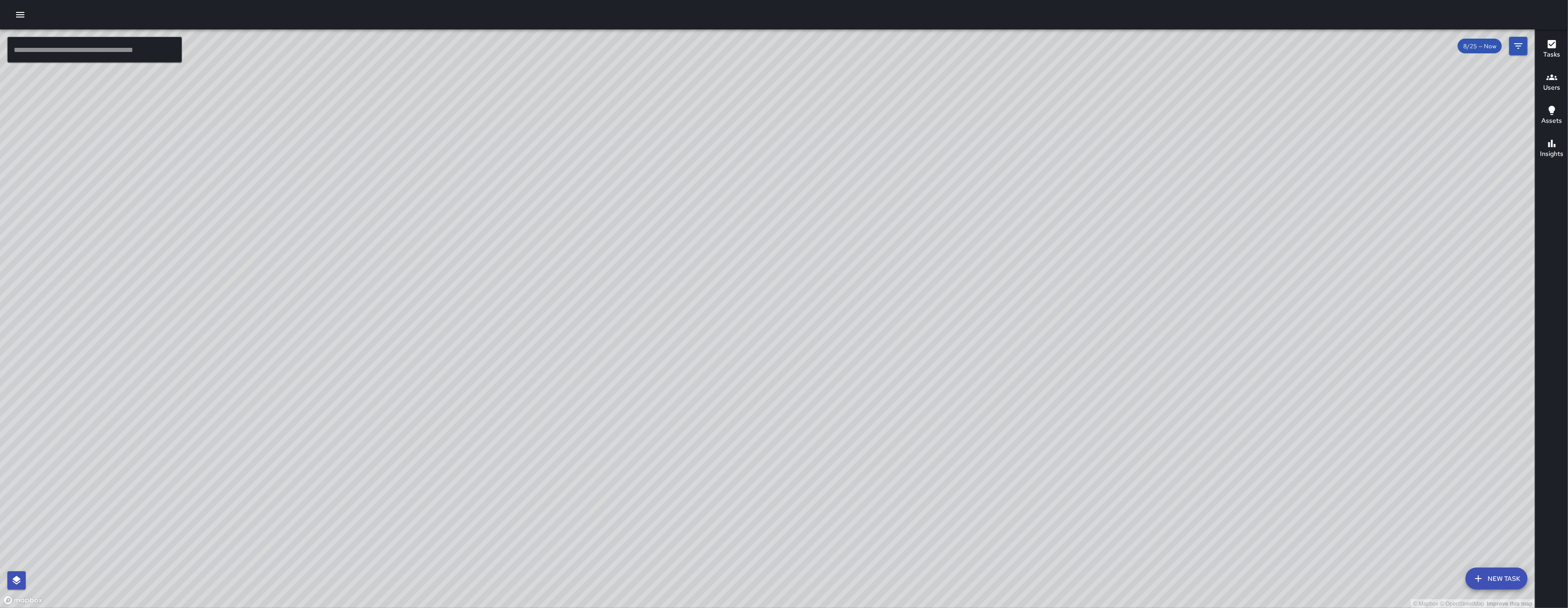
click at [442, 307] on div "© Mapbox © OpenStreetMap Improve this map" at bounding box center [767, 318] width 1535 height 579
drag, startPoint x: 784, startPoint y: 303, endPoint x: 726, endPoint y: 248, distance: 79.9
click at [442, 248] on div "© Mapbox © OpenStreetMap Improve this map" at bounding box center [767, 318] width 1535 height 579
click at [442, 248] on div "© Mapbox © OpenStreetMap Improve this map" at bounding box center [767, 318] width 1535 height 579
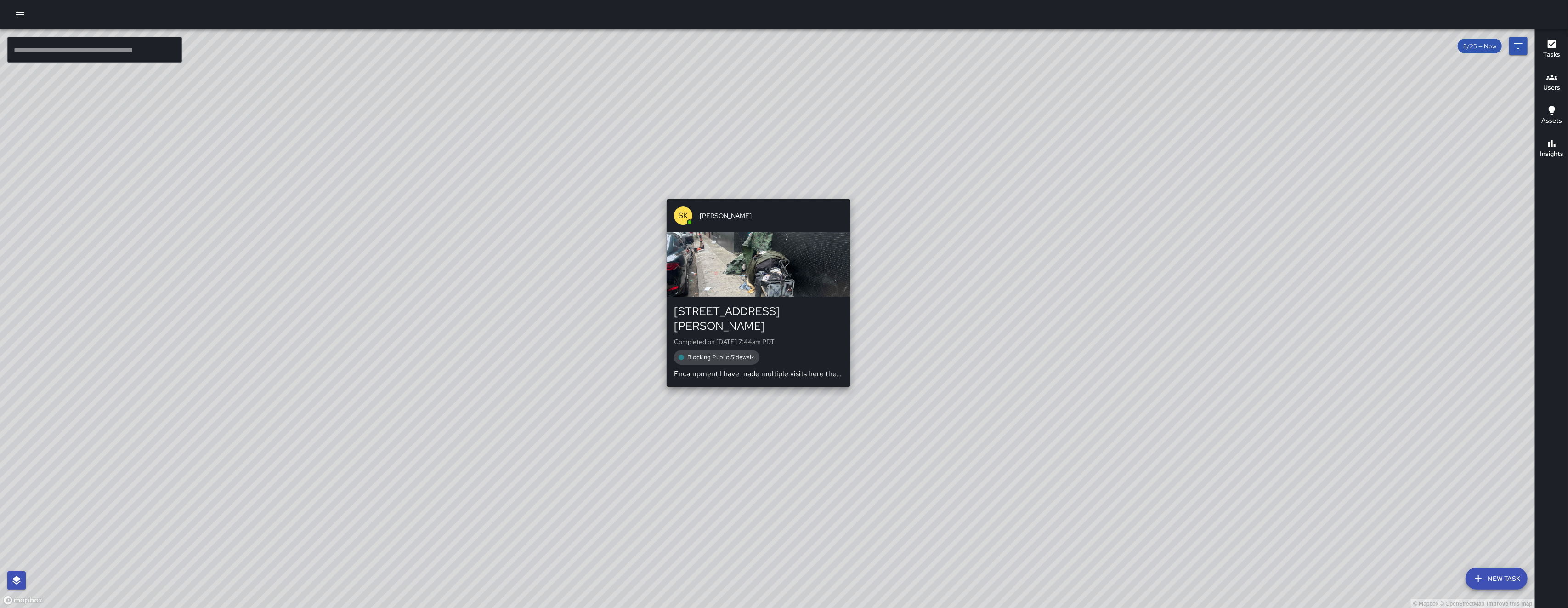
click at [442, 195] on div "SK SEAN KELLEY 30 Harriet Street Completed on 8/25/2025, 7:44am PDT Blocking Pu…" at bounding box center [759, 293] width 191 height 195
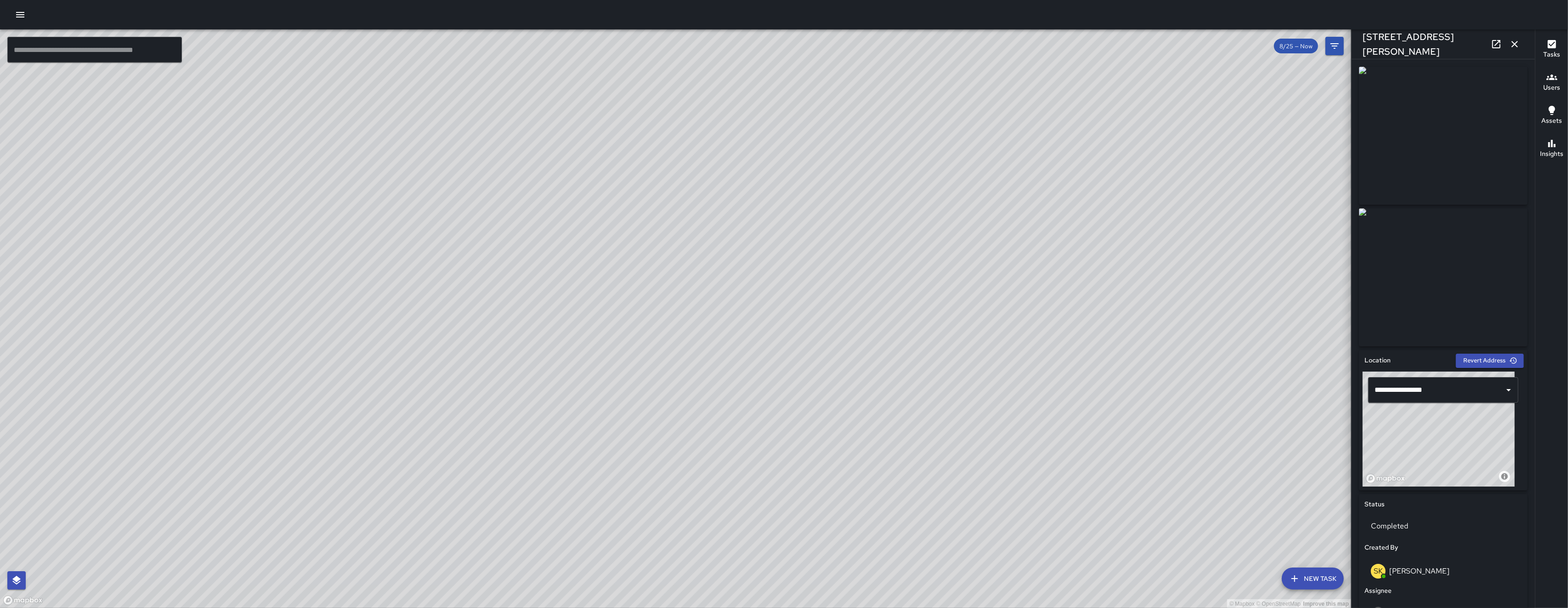
click at [442, 47] on icon "button" at bounding box center [1515, 44] width 11 height 11
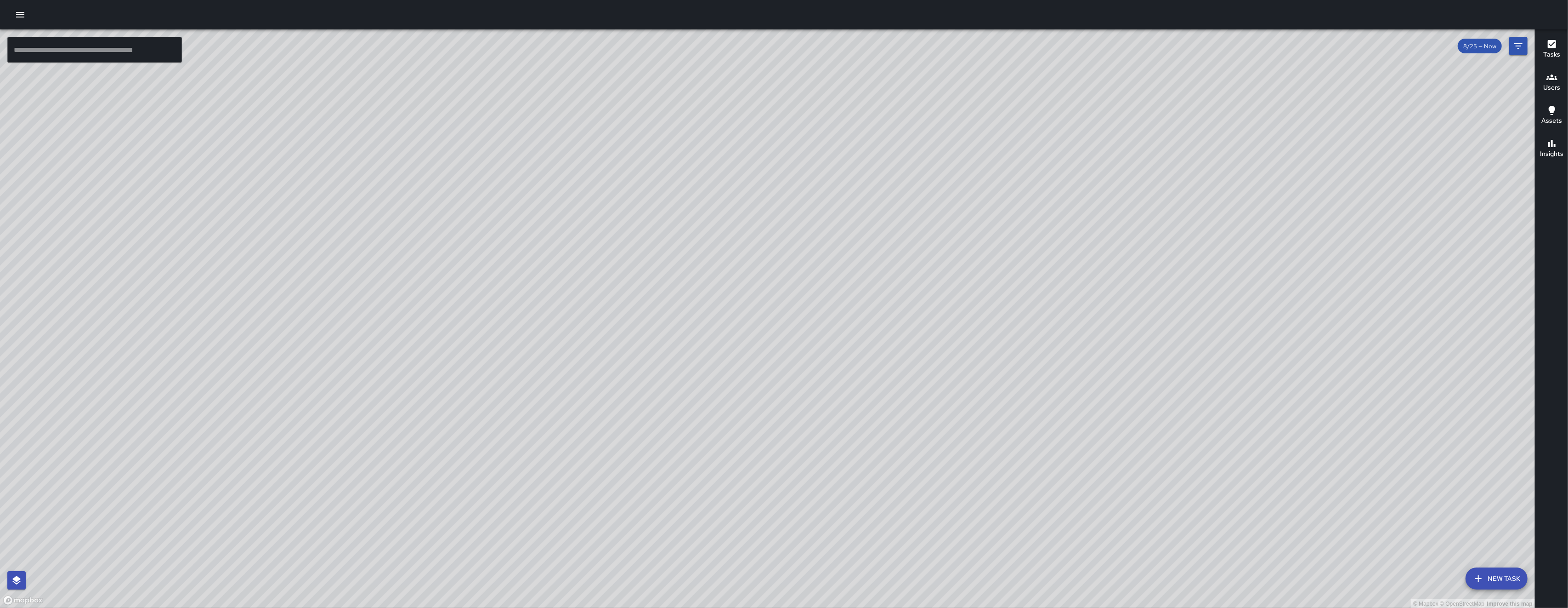
drag, startPoint x: 1039, startPoint y: 549, endPoint x: 975, endPoint y: 439, distance: 127.3
click at [442, 439] on div "© Mapbox © OpenStreetMap Improve this map" at bounding box center [767, 318] width 1535 height 579
drag, startPoint x: 891, startPoint y: 532, endPoint x: 822, endPoint y: 408, distance: 141.9
click at [442, 408] on div "© Mapbox © OpenStreetMap Improve this map" at bounding box center [767, 318] width 1535 height 579
drag, startPoint x: 787, startPoint y: 522, endPoint x: 775, endPoint y: 429, distance: 93.8
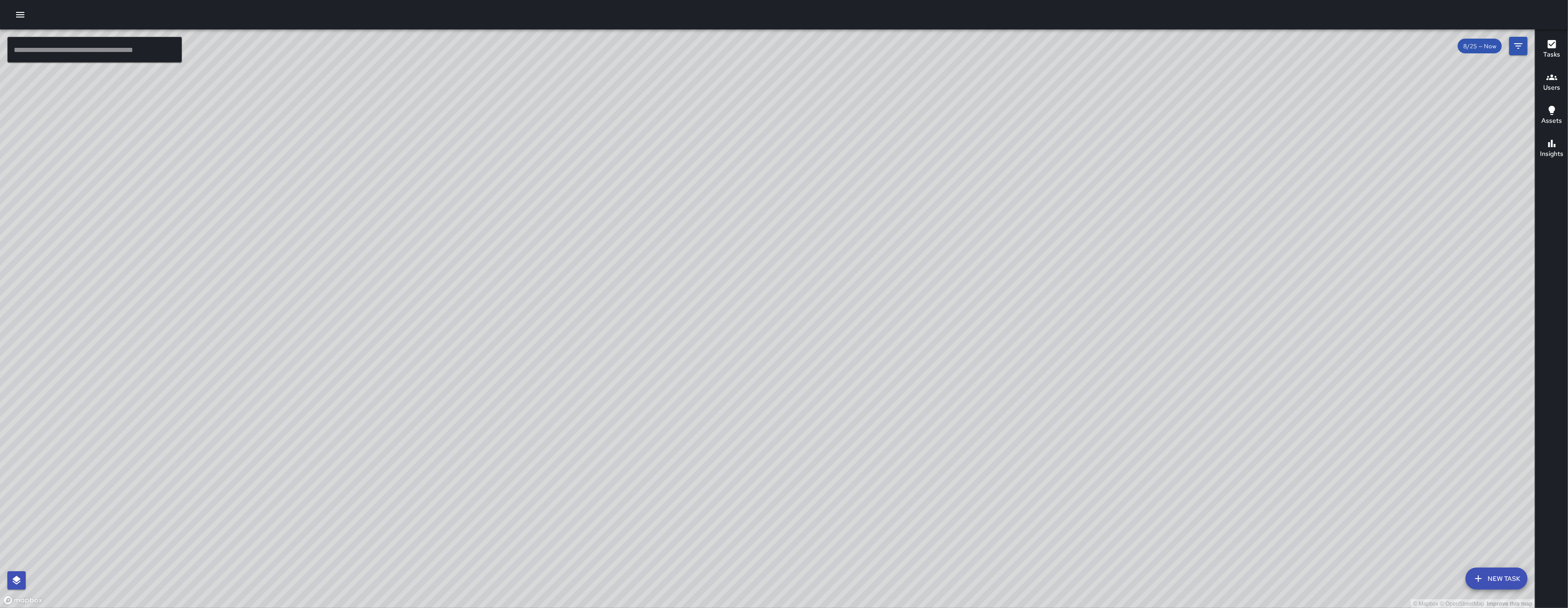
click at [442, 441] on div "© Mapbox © OpenStreetMap Improve this map" at bounding box center [767, 318] width 1535 height 579
click at [442, 415] on div "© Mapbox © OpenStreetMap Improve this map" at bounding box center [767, 318] width 1535 height 579
drag, startPoint x: 641, startPoint y: 231, endPoint x: 599, endPoint y: 348, distance: 124.3
click at [442, 348] on div "© Mapbox © OpenStreetMap Improve this map" at bounding box center [767, 318] width 1535 height 579
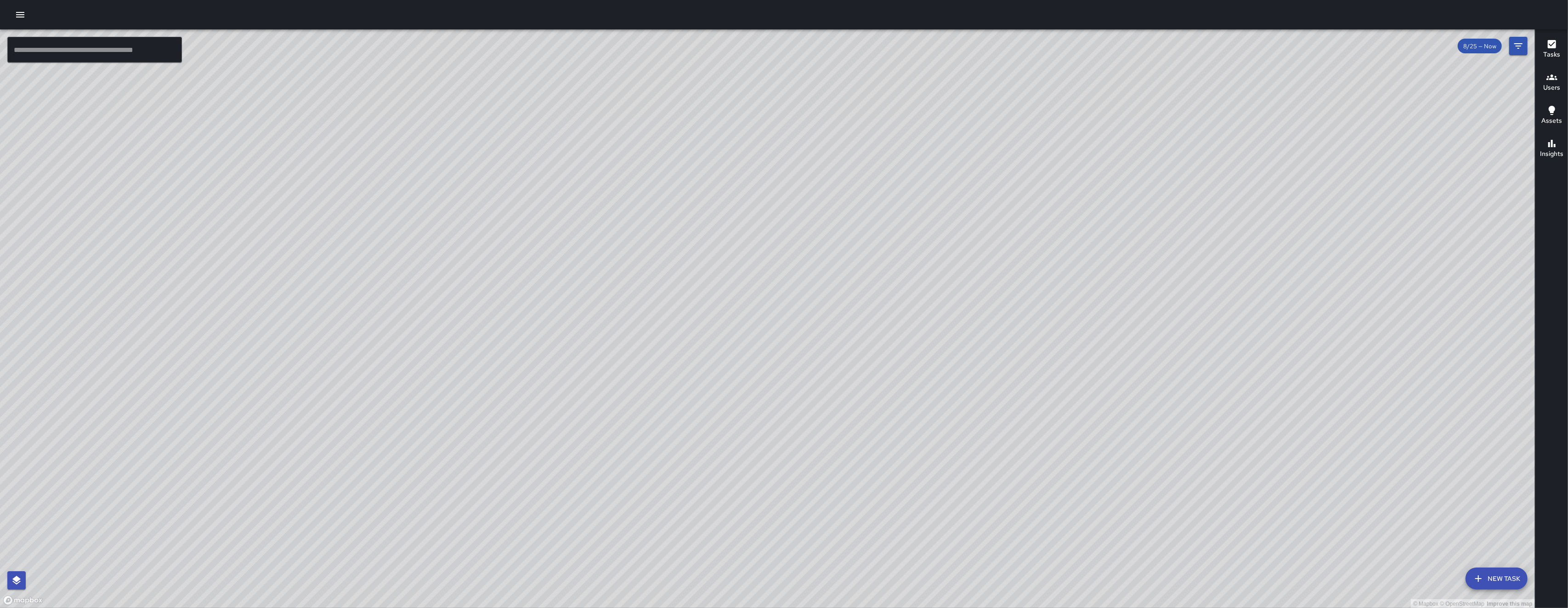
drag, startPoint x: 848, startPoint y: 416, endPoint x: 712, endPoint y: 332, distance: 159.8
click at [442, 333] on div "© Mapbox © OpenStreetMap Improve this map" at bounding box center [767, 318] width 1535 height 579
click at [442, 332] on div "© Mapbox © OpenStreetMap Improve this map" at bounding box center [767, 318] width 1535 height 579
click at [442, 331] on div "© Mapbox © OpenStreetMap Improve this map" at bounding box center [767, 318] width 1535 height 579
drag, startPoint x: 782, startPoint y: 373, endPoint x: 764, endPoint y: 378, distance: 18.7
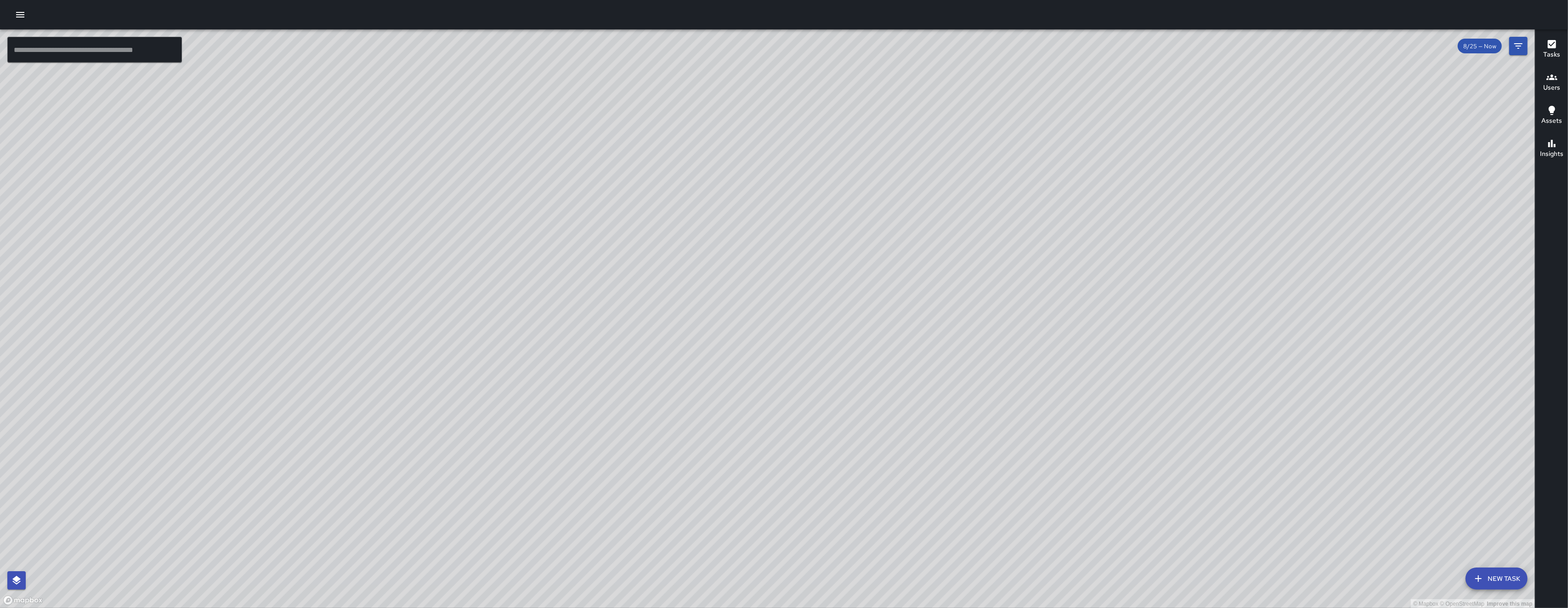
click at [442, 378] on div "© Mapbox © OpenStreetMap Improve this map" at bounding box center [767, 318] width 1535 height 579
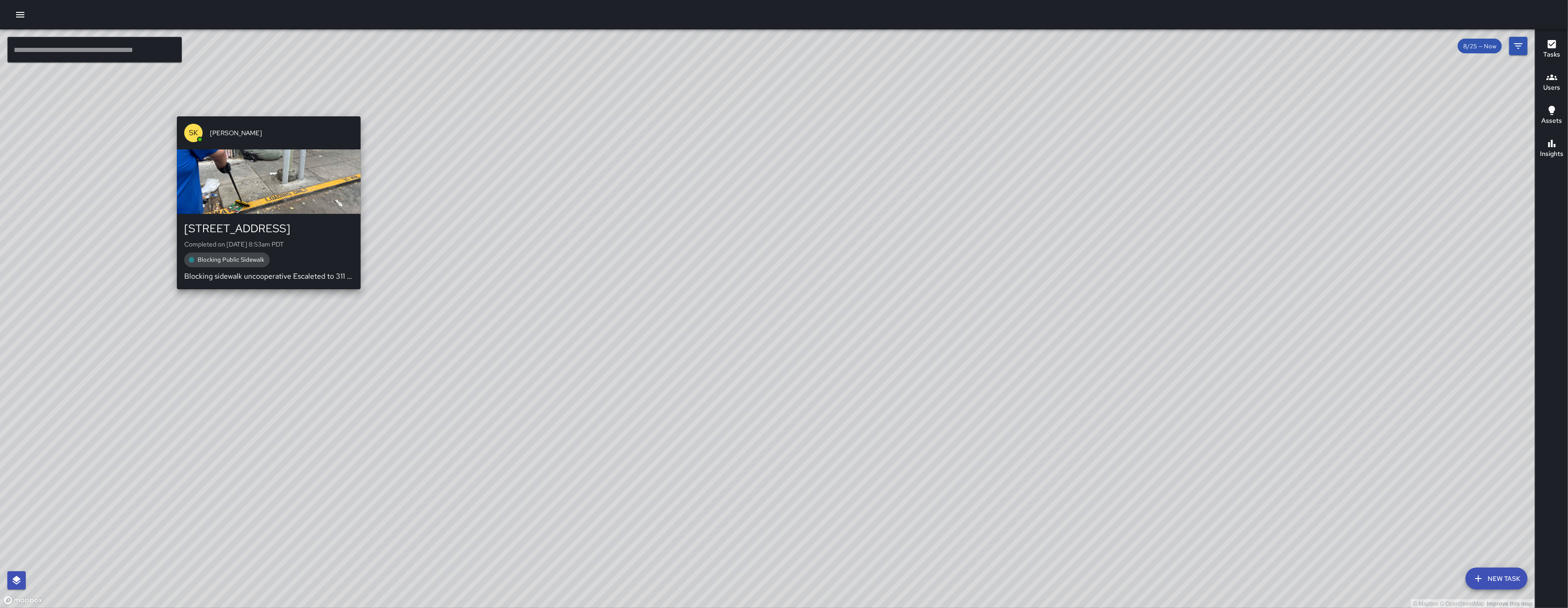
click at [265, 108] on div "© Mapbox © OpenStreetMap Improve this map SK SEAN KELLEY 550 Minna Street Compl…" at bounding box center [767, 318] width 1535 height 579
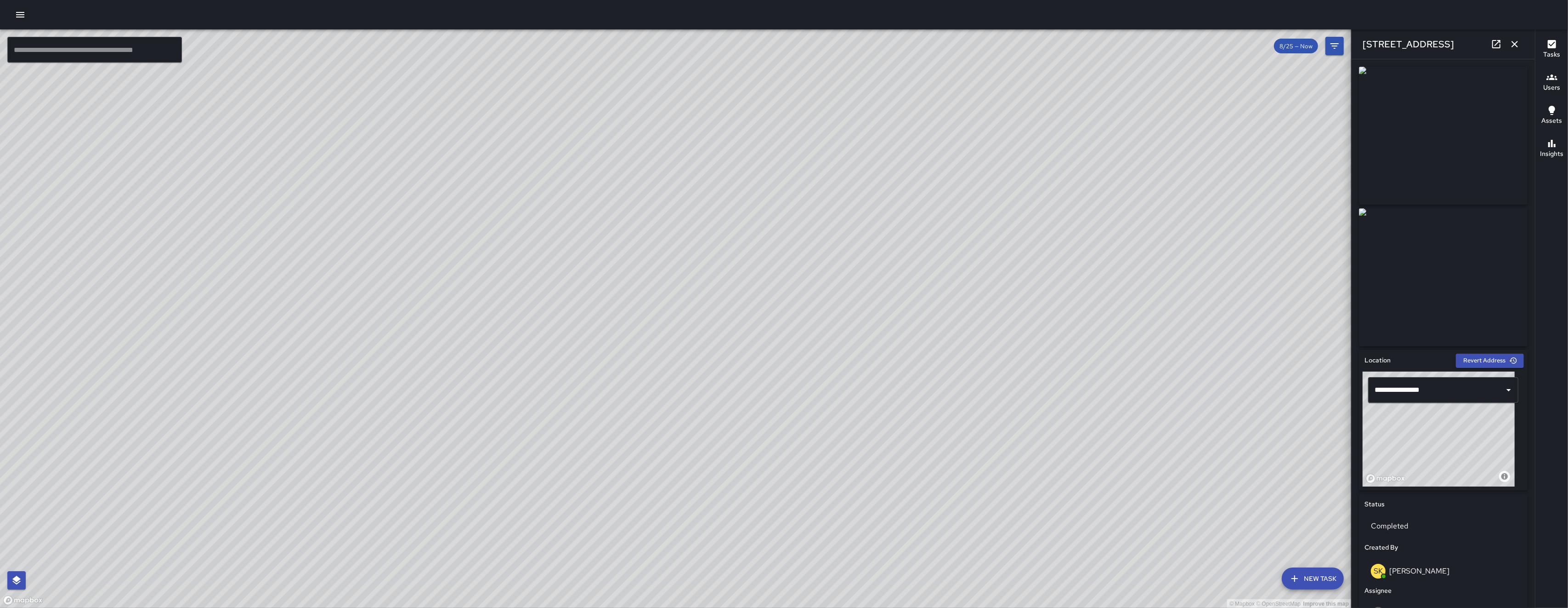
drag, startPoint x: 893, startPoint y: 391, endPoint x: 829, endPoint y: 209, distance: 192.9
click at [442, 215] on div "© Mapbox © OpenStreetMap Improve this map" at bounding box center [676, 318] width 1351 height 579
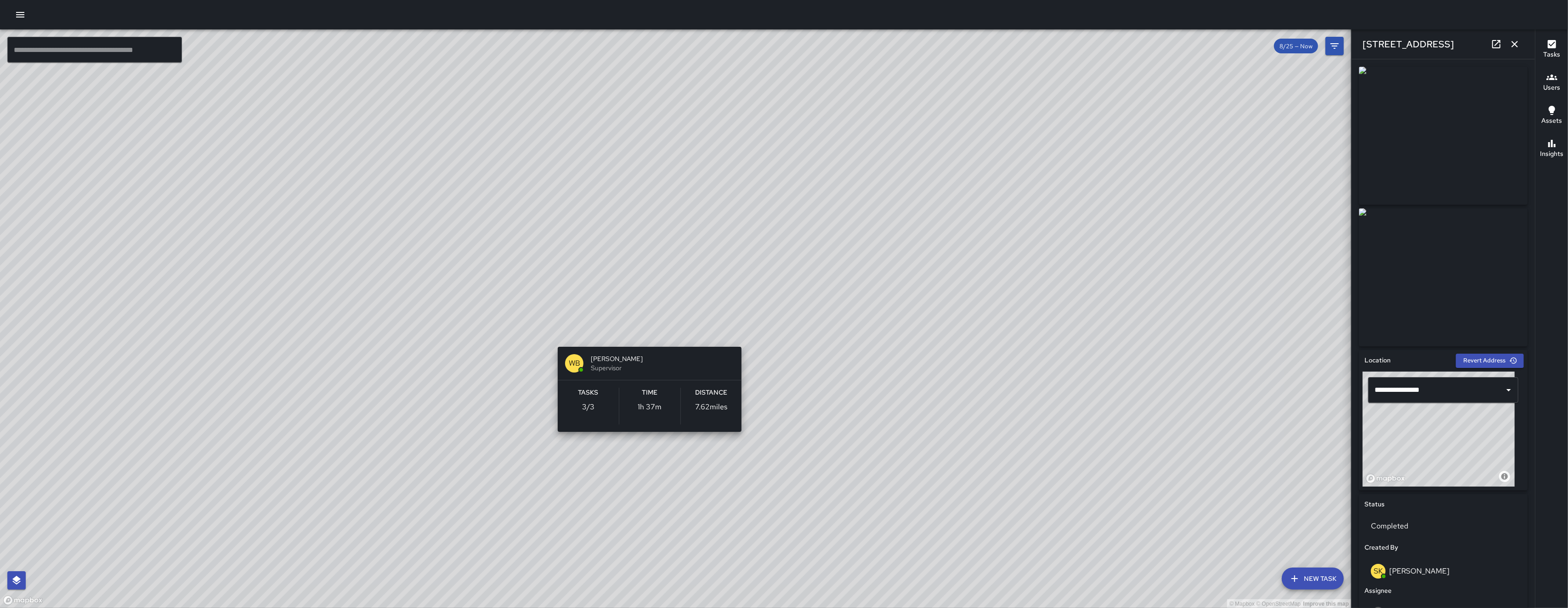
click at [442, 330] on div "© Mapbox © OpenStreetMap Improve this map WB Woodrow Blake Supervisor Tasks 3 /…" at bounding box center [676, 318] width 1351 height 579
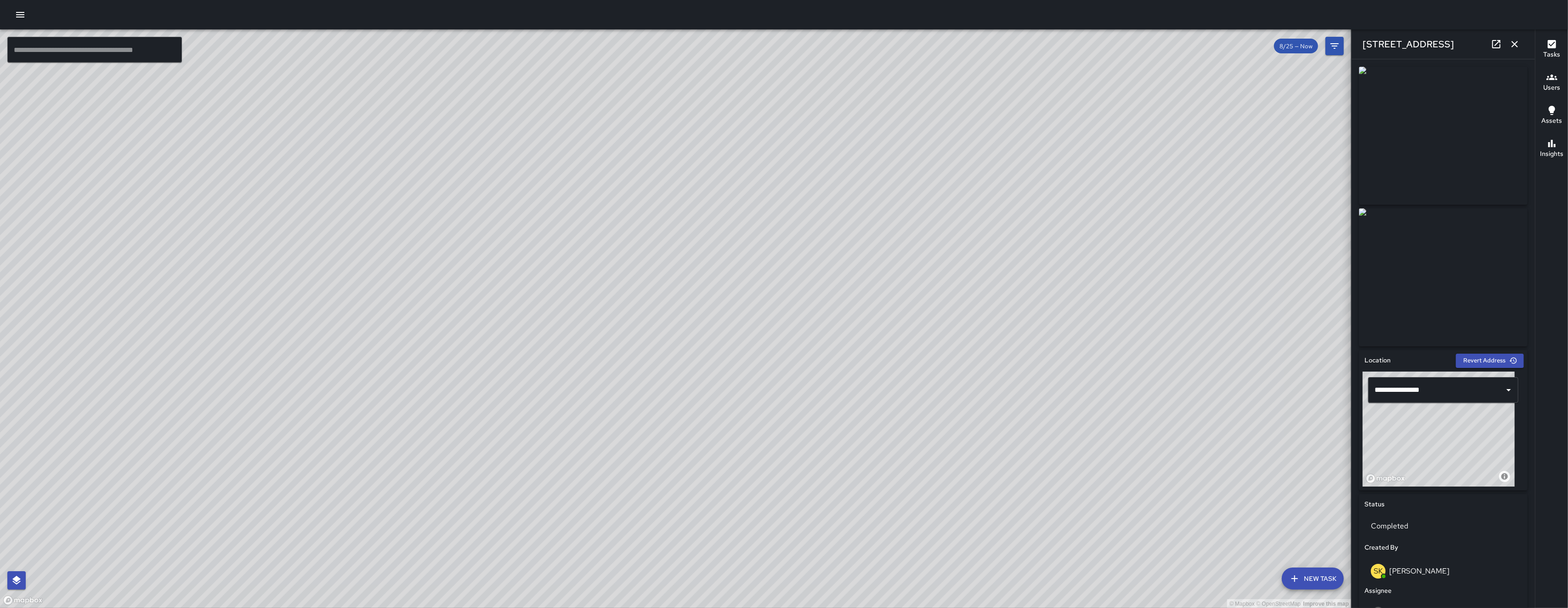
drag, startPoint x: 853, startPoint y: 434, endPoint x: 773, endPoint y: 341, distance: 122.7
click at [442, 344] on div "© Mapbox © OpenStreetMap Improve this map" at bounding box center [676, 318] width 1351 height 579
click at [442, 408] on div "© Mapbox © OpenStreetMap Improve this map WB Woodrow Blake Supervisor Tasks 3 /…" at bounding box center [676, 318] width 1351 height 579
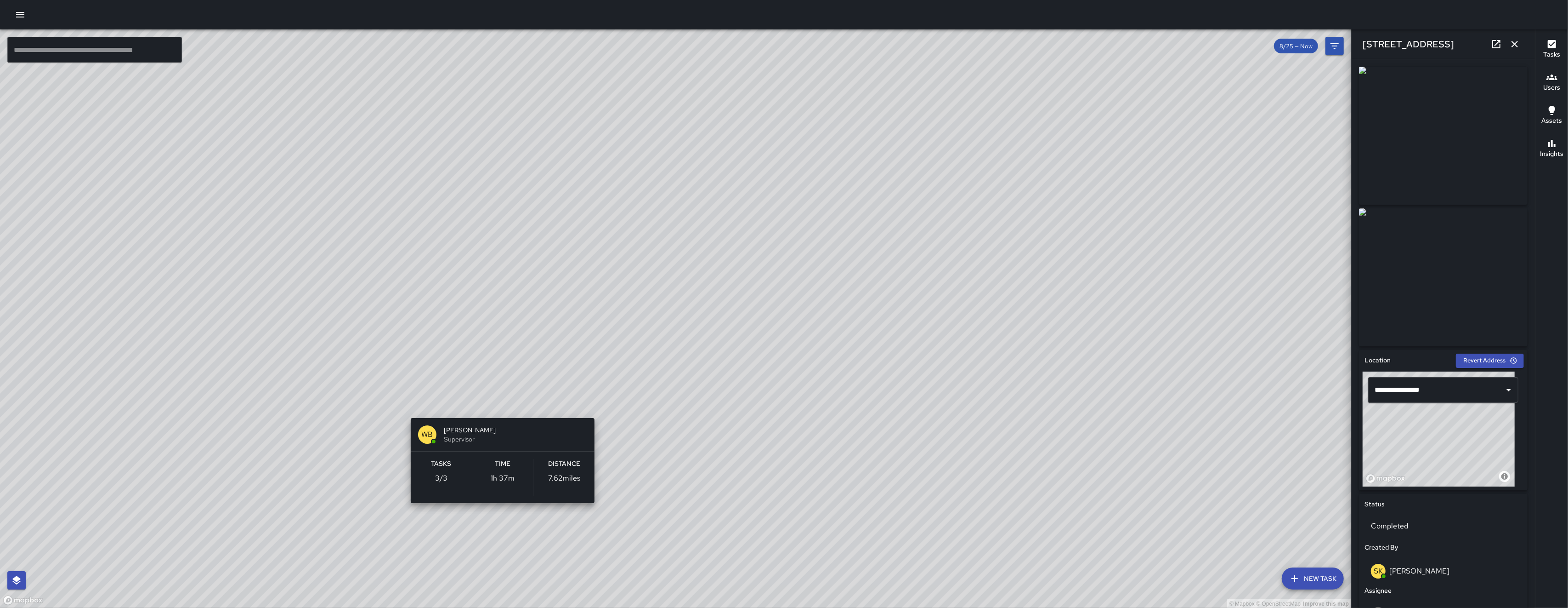
click at [442, 407] on div "© Mapbox © OpenStreetMap Improve this map WB Woodrow Blake Supervisor Tasks 3 /…" at bounding box center [676, 318] width 1351 height 579
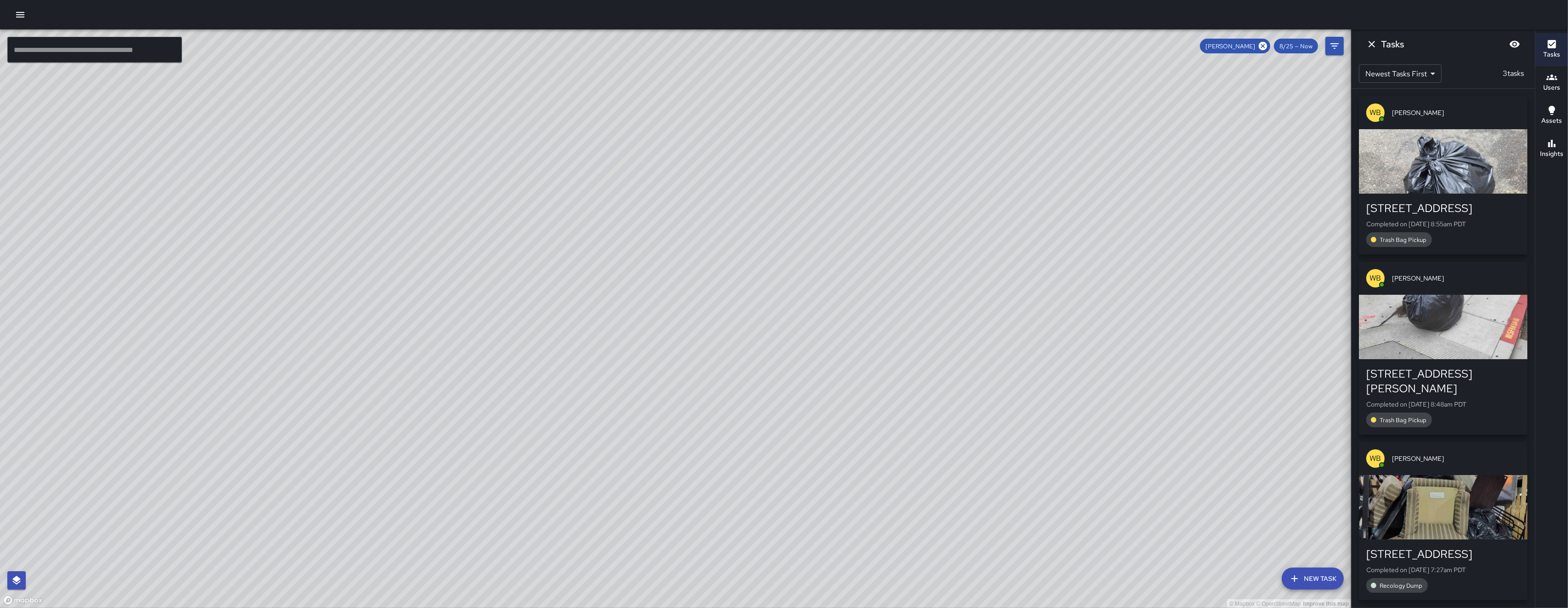
click at [442, 500] on div "button" at bounding box center [1443, 507] width 168 height 64
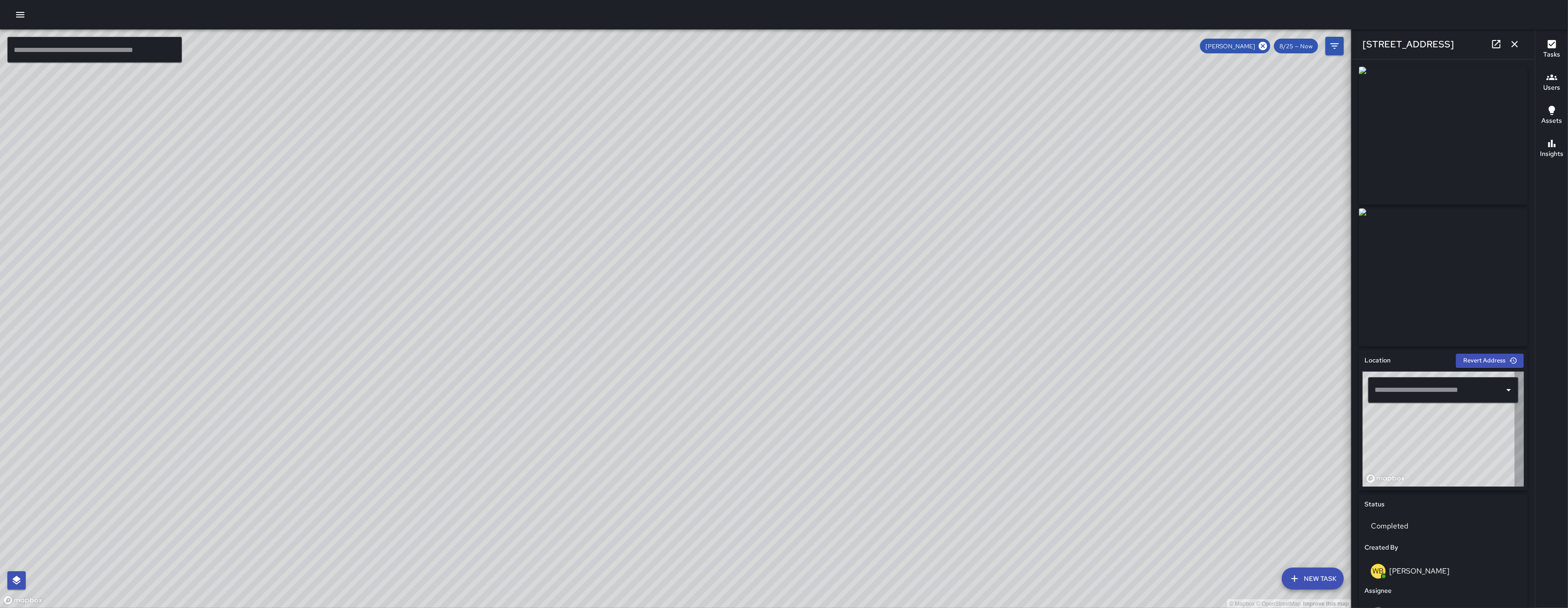
type input "**********"
click at [442, 44] on icon "button" at bounding box center [1515, 44] width 11 height 11
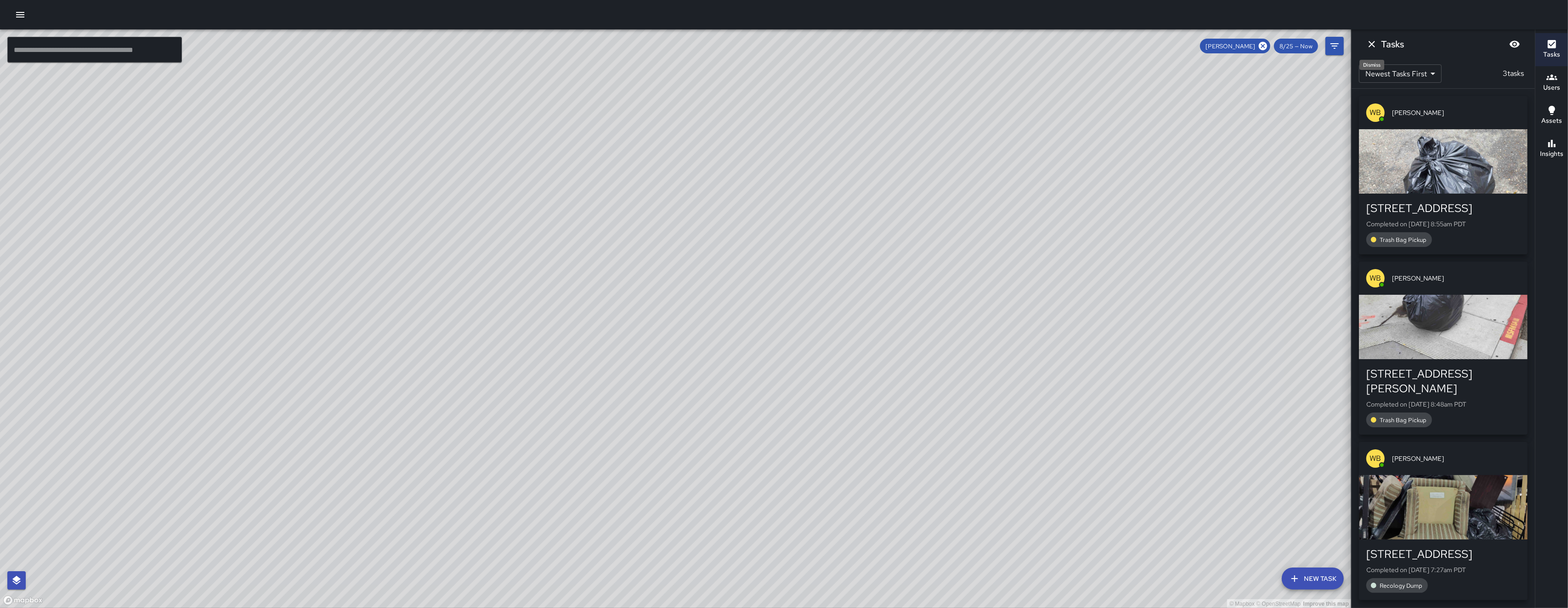
click at [442, 41] on icon "Dismiss" at bounding box center [1372, 44] width 11 height 11
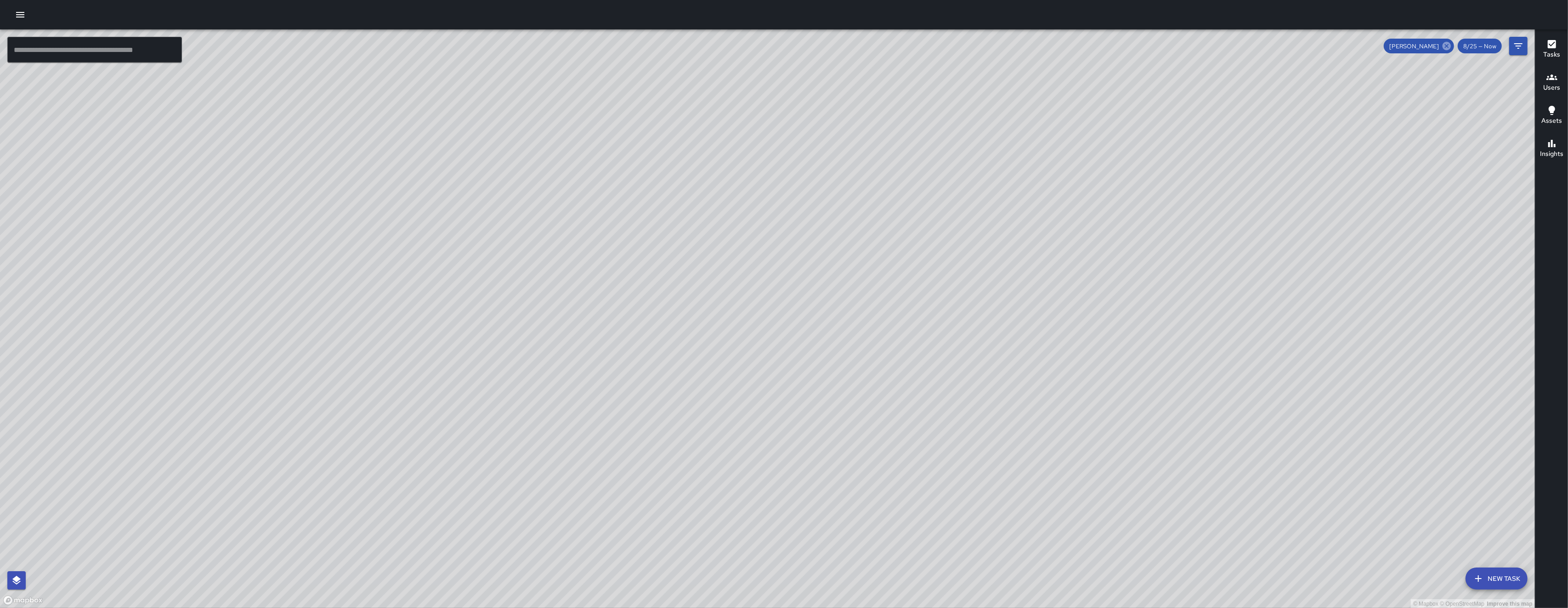
click at [442, 46] on icon at bounding box center [1446, 46] width 8 height 8
drag, startPoint x: 1188, startPoint y: 195, endPoint x: 1051, endPoint y: 301, distance: 173.2
click at [442, 299] on div "© Mapbox © OpenStreetMap Improve this map" at bounding box center [767, 318] width 1535 height 579
click at [442, 301] on div "© Mapbox © OpenStreetMap Improve this map" at bounding box center [767, 318] width 1535 height 579
drag, startPoint x: 1077, startPoint y: 258, endPoint x: 1038, endPoint y: 301, distance: 58.1
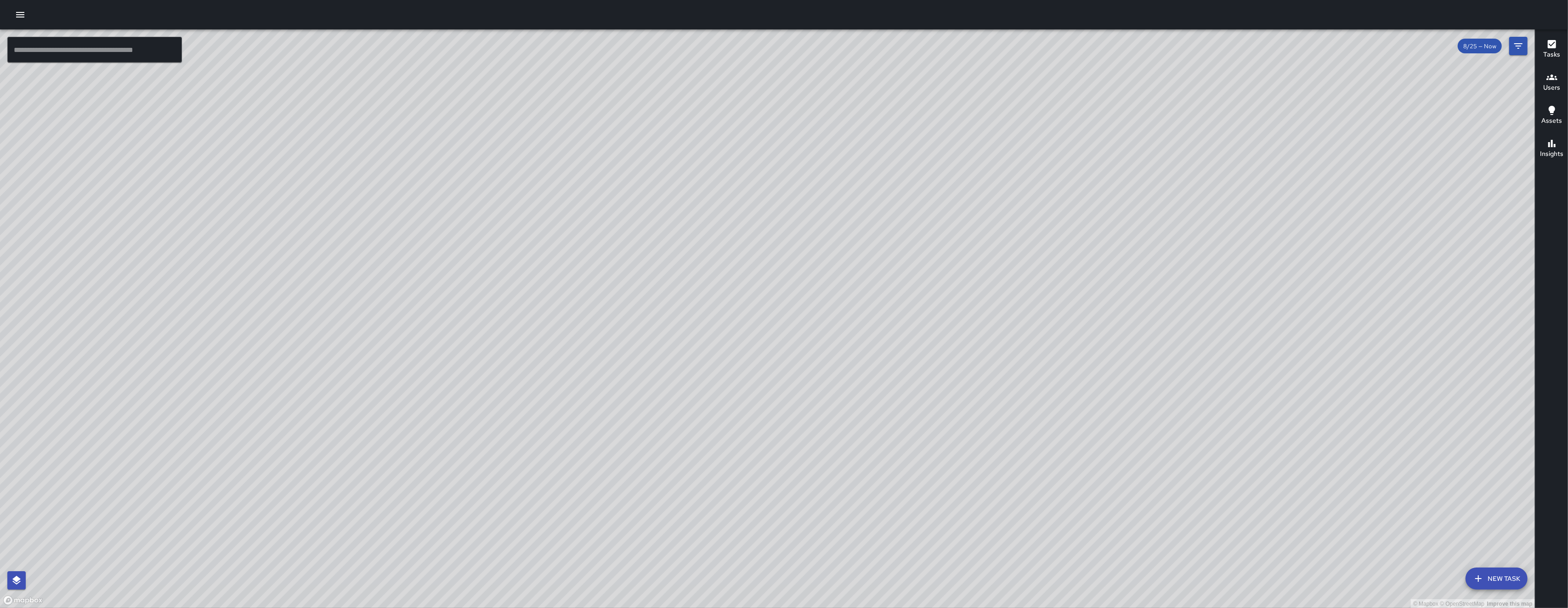
click at [442, 293] on div "© Mapbox © OpenStreetMap Improve this map" at bounding box center [767, 318] width 1535 height 579
drag, startPoint x: 909, startPoint y: 272, endPoint x: 942, endPoint y: 140, distance: 136.1
click at [442, 141] on div "© Mapbox © OpenStreetMap Improve this map" at bounding box center [767, 318] width 1535 height 579
drag, startPoint x: 1061, startPoint y: 477, endPoint x: 941, endPoint y: 354, distance: 171.8
click at [442, 411] on div "© Mapbox © OpenStreetMap Improve this map" at bounding box center [767, 318] width 1535 height 579
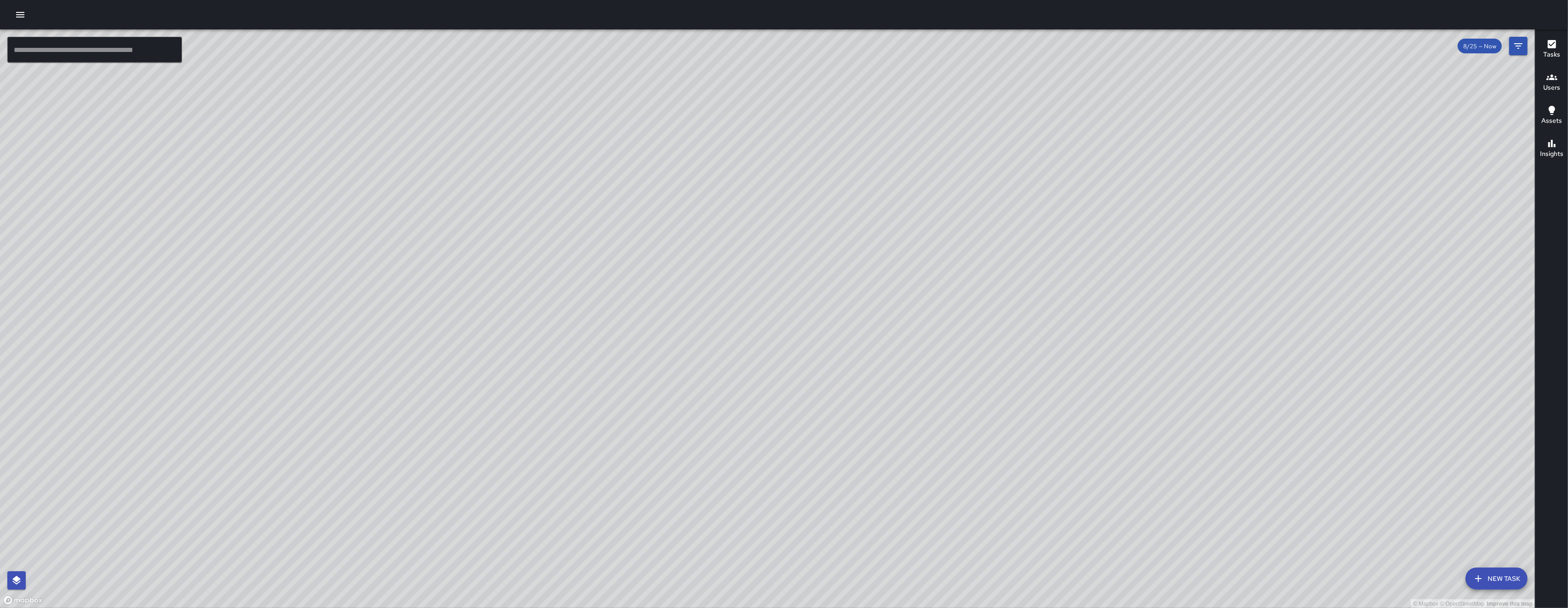
click at [442, 355] on div "© Mapbox © OpenStreetMap Improve this map" at bounding box center [767, 318] width 1535 height 579
drag, startPoint x: 1021, startPoint y: 391, endPoint x: 1003, endPoint y: 377, distance: 22.8
click at [442, 383] on div "© Mapbox © OpenStreetMap Improve this map" at bounding box center [767, 318] width 1535 height 579
click at [442, 138] on div "© Mapbox © OpenStreetMap Improve this map SK SEAN KELLEY Supervisor Tasks 12 / …" at bounding box center [767, 318] width 1535 height 579
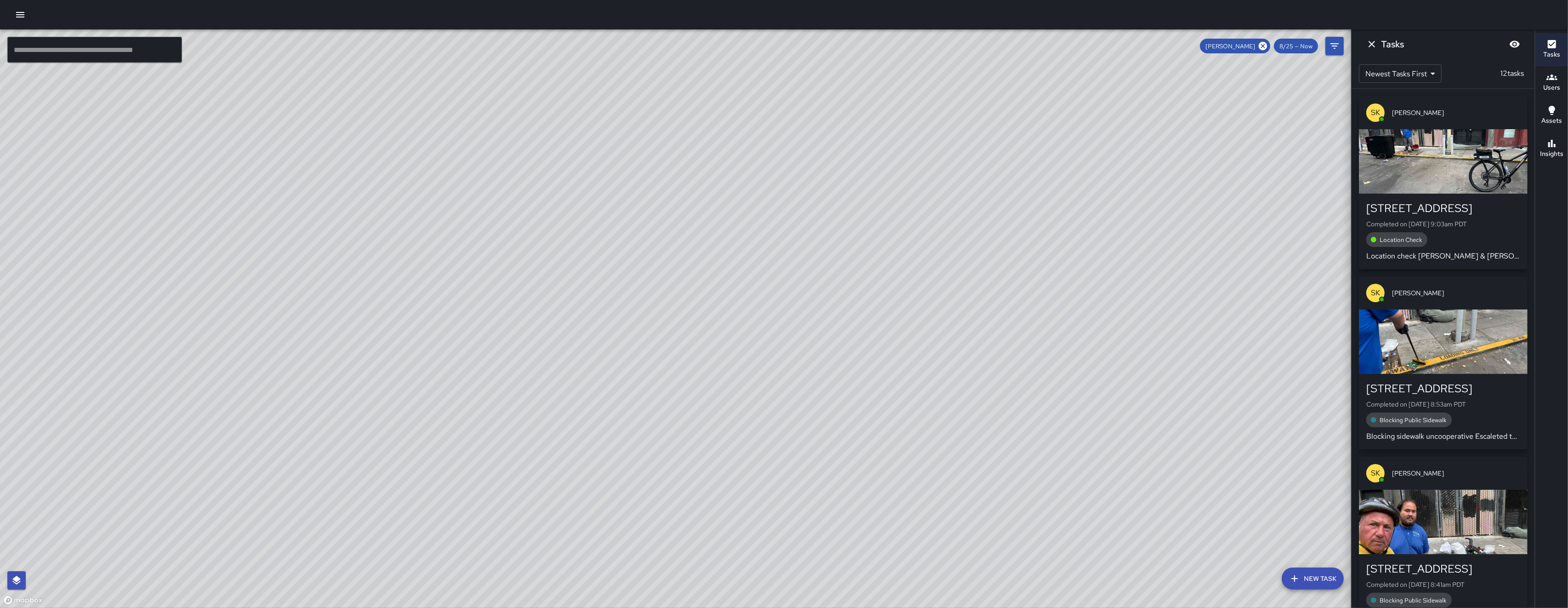
click at [442, 138] on div "© Mapbox © OpenStreetMap Improve this map" at bounding box center [767, 318] width 1535 height 579
click at [442, 196] on div "550 Minna Street Completed on 8/25/2025, 9:03am PDT Location Check Location che…" at bounding box center [1443, 231] width 168 height 76
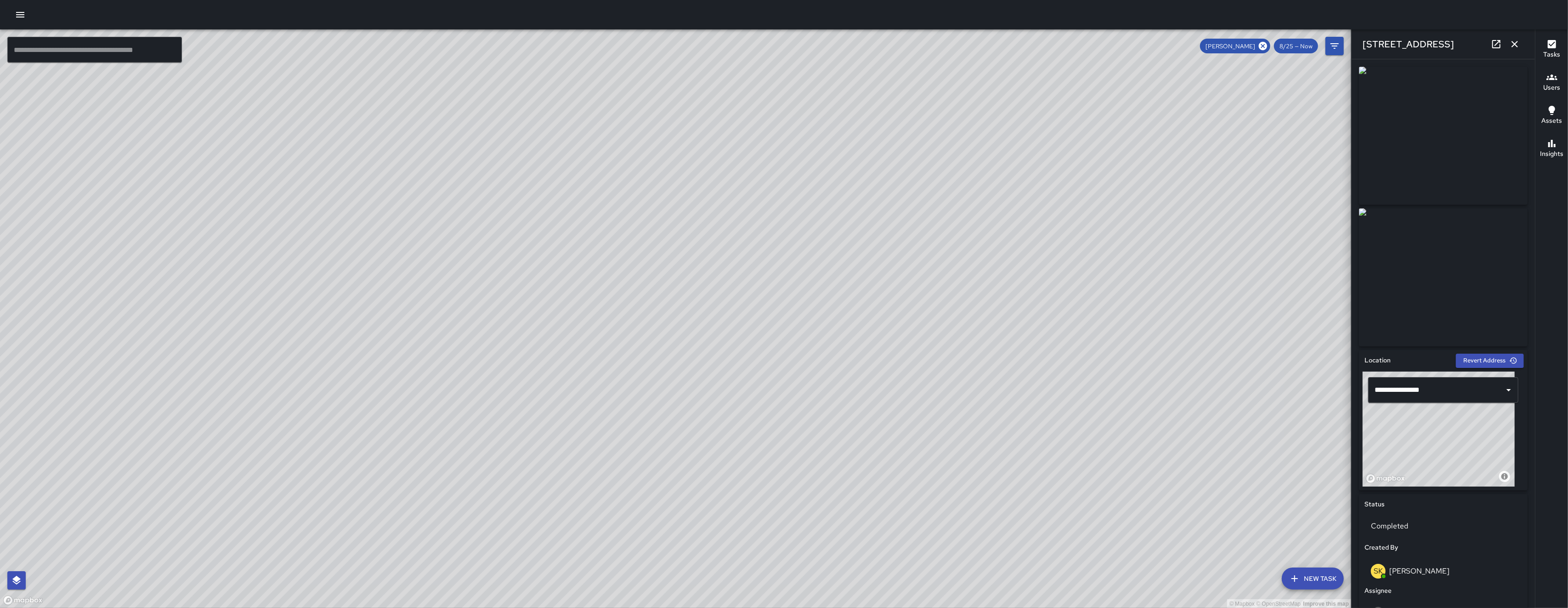
click at [442, 44] on icon "button" at bounding box center [1515, 44] width 11 height 11
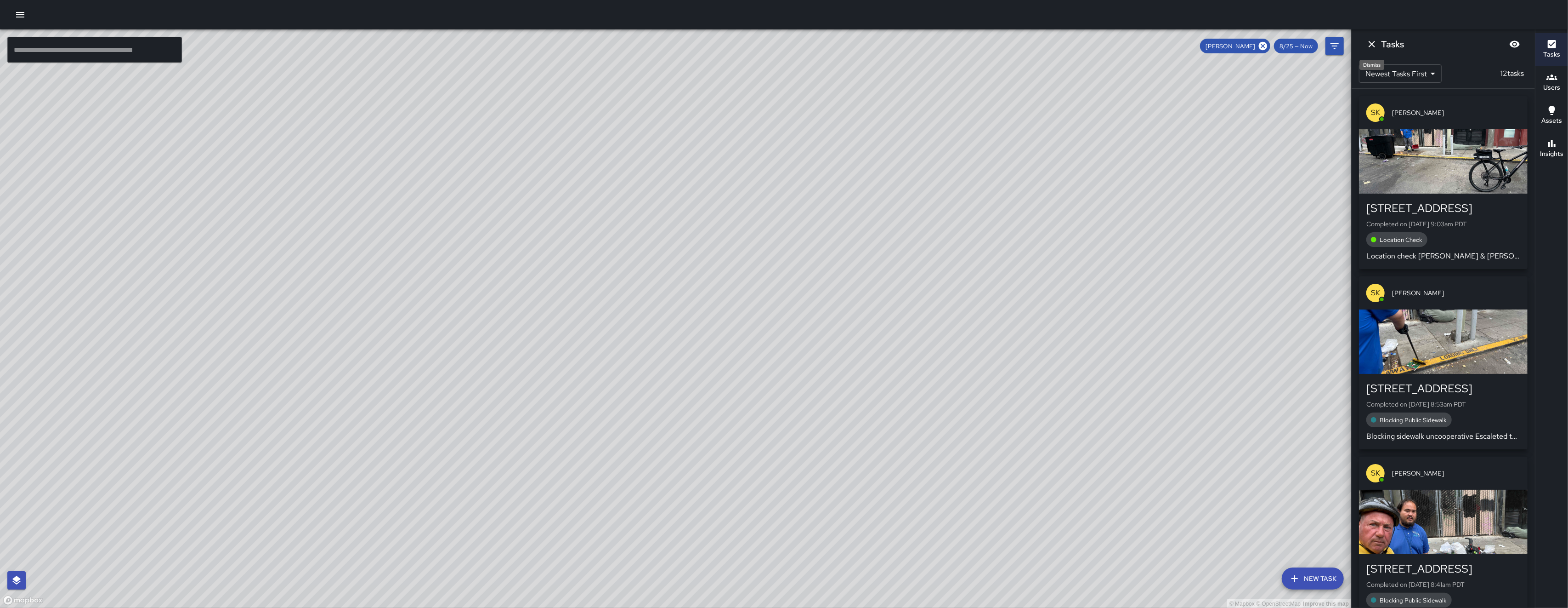
click at [442, 41] on icon "Dismiss" at bounding box center [1372, 44] width 11 height 11
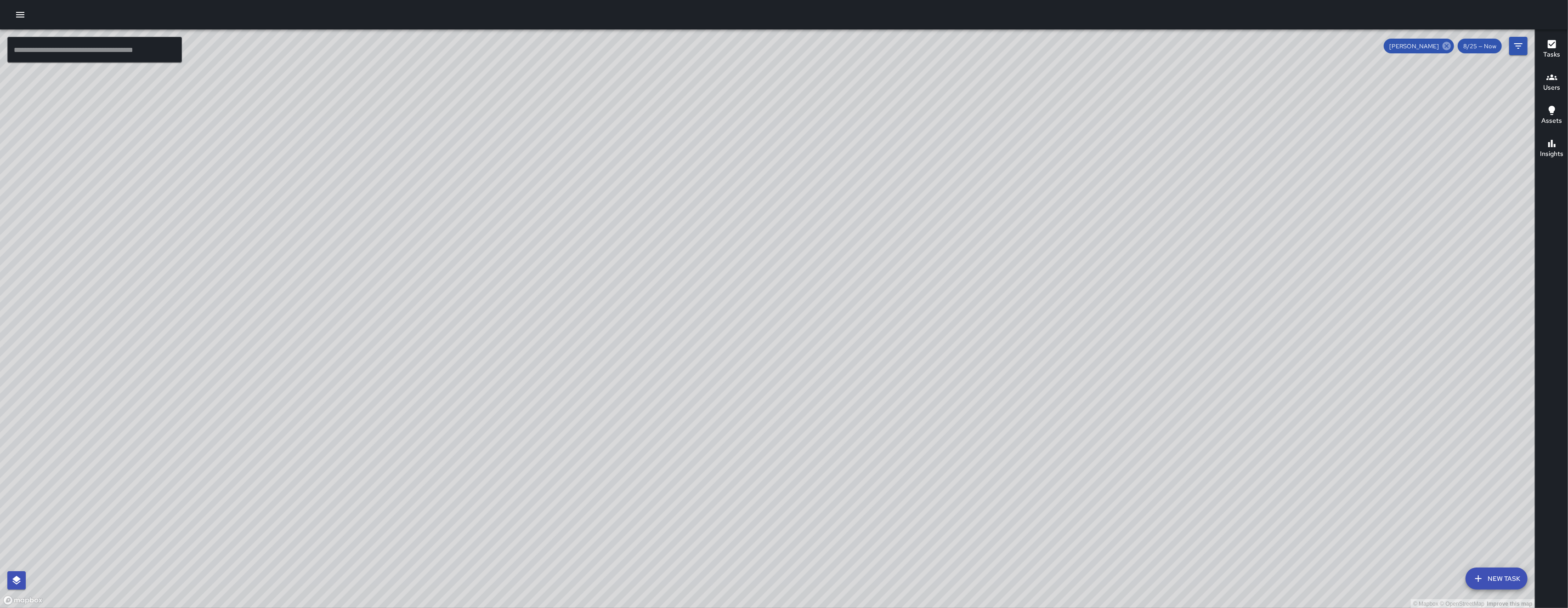
click at [442, 44] on icon at bounding box center [1447, 46] width 10 height 10
drag, startPoint x: 1036, startPoint y: 408, endPoint x: 889, endPoint y: 258, distance: 210.0
click at [442, 259] on div "© Mapbox © OpenStreetMap Improve this map" at bounding box center [767, 318] width 1535 height 579
click at [442, 321] on div "© Mapbox © OpenStreetMap Improve this map" at bounding box center [767, 318] width 1535 height 579
click at [442, 320] on div "© Mapbox © OpenStreetMap Improve this map" at bounding box center [767, 318] width 1535 height 579
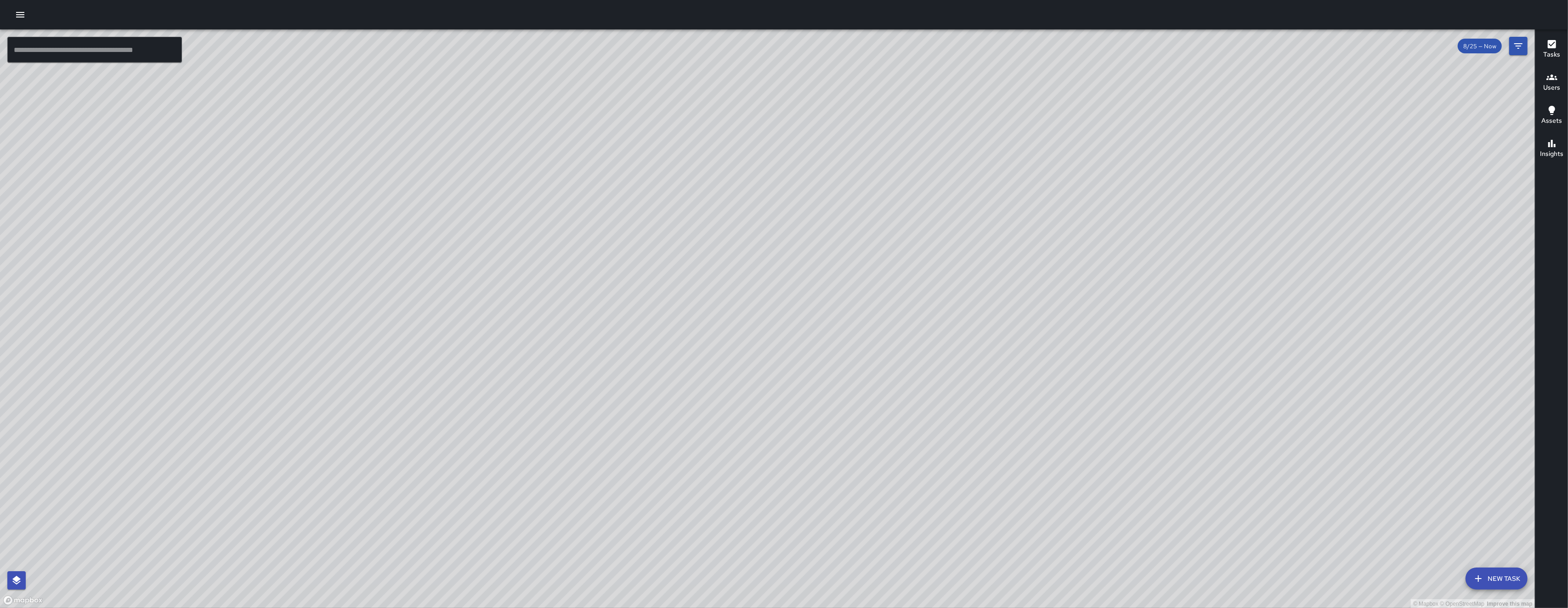
drag, startPoint x: 1191, startPoint y: 527, endPoint x: 947, endPoint y: 454, distance: 254.7
click at [442, 454] on div "© Mapbox © OpenStreetMap Improve this map" at bounding box center [767, 318] width 1535 height 579
drag, startPoint x: 927, startPoint y: 444, endPoint x: 816, endPoint y: 341, distance: 151.4
click at [442, 343] on div "© Mapbox © OpenStreetMap Improve this map" at bounding box center [767, 318] width 1535 height 579
drag, startPoint x: 893, startPoint y: 329, endPoint x: 889, endPoint y: 336, distance: 8.1
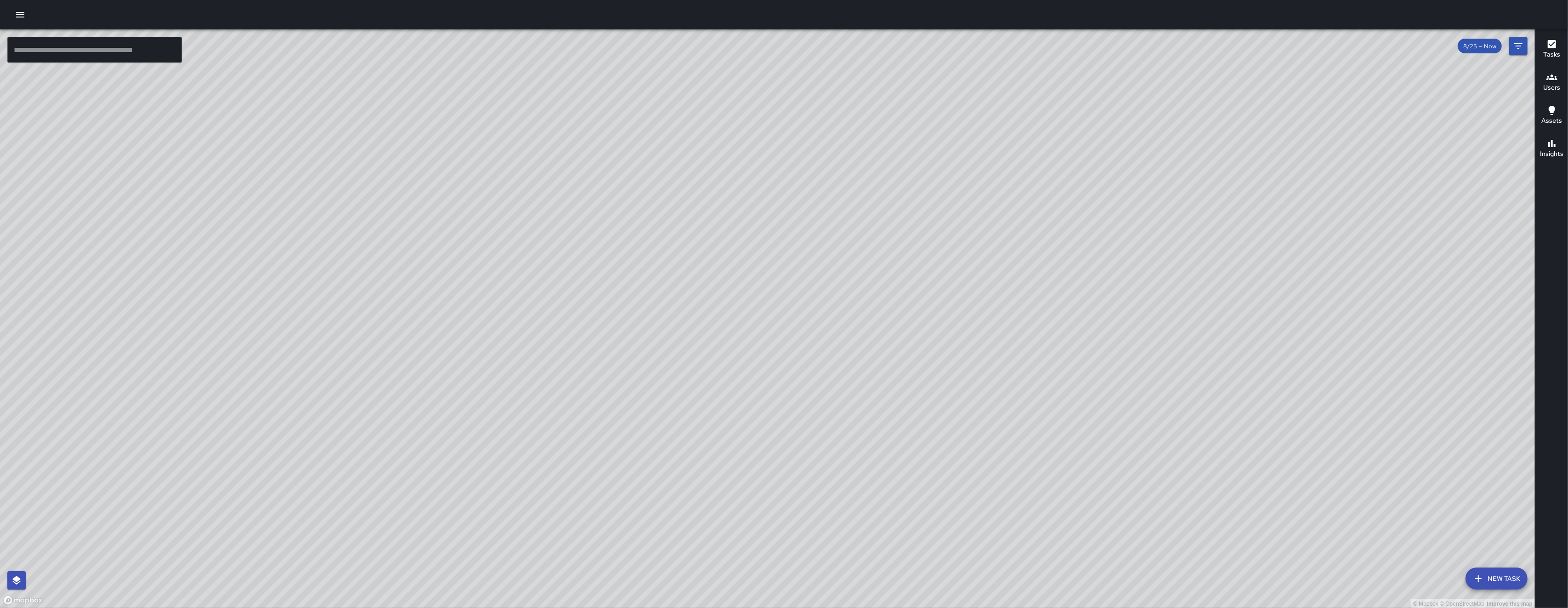
click at [442, 335] on div "© Mapbox © OpenStreetMap Improve this map" at bounding box center [767, 318] width 1535 height 579
drag, startPoint x: 856, startPoint y: 348, endPoint x: 842, endPoint y: 360, distance: 18.4
click at [442, 360] on div "© Mapbox © OpenStreetMap Improve this map" at bounding box center [767, 318] width 1535 height 579
drag, startPoint x: 669, startPoint y: 191, endPoint x: 664, endPoint y: 234, distance: 43.3
click at [442, 234] on div "© Mapbox © OpenStreetMap Improve this map" at bounding box center [767, 318] width 1535 height 579
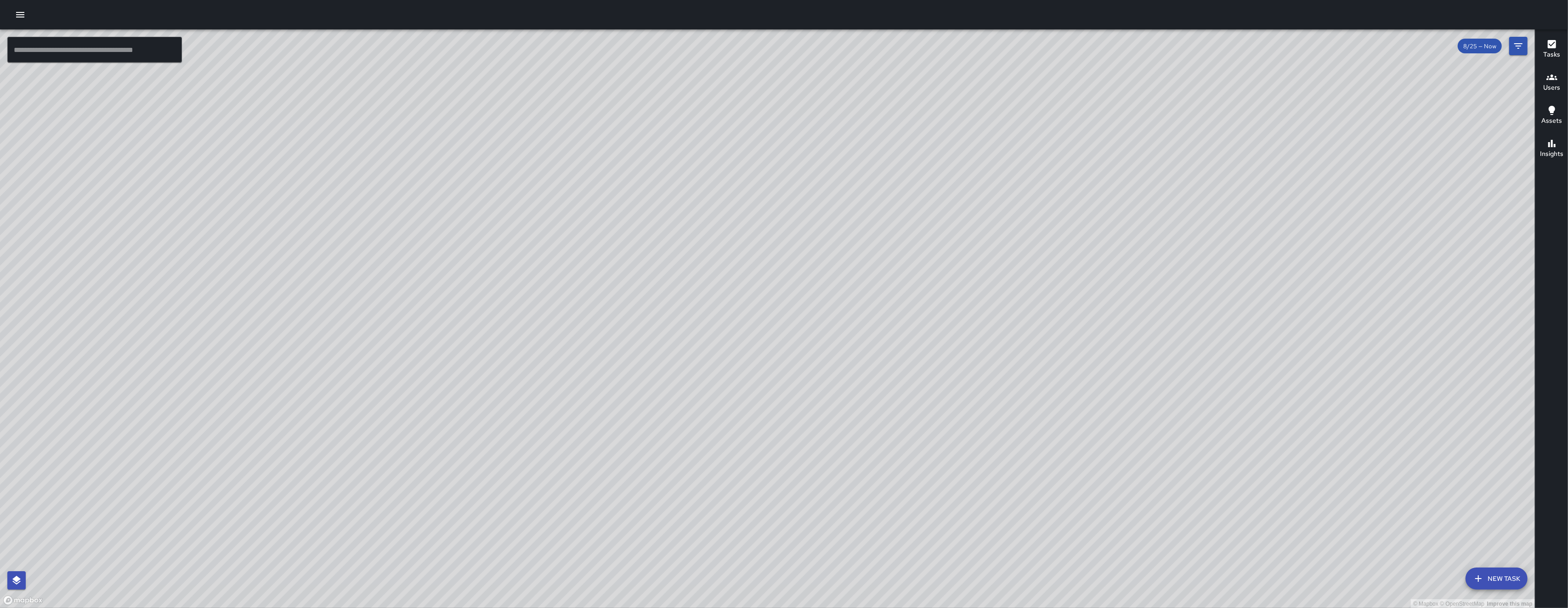
drag, startPoint x: 656, startPoint y: 211, endPoint x: 649, endPoint y: 257, distance: 46.5
click at [442, 252] on div "© Mapbox © OpenStreetMap Improve this map" at bounding box center [767, 318] width 1535 height 579
click at [442, 258] on div "© Mapbox © OpenStreetMap Improve this map" at bounding box center [767, 318] width 1535 height 579
drag, startPoint x: 558, startPoint y: 505, endPoint x: 570, endPoint y: 390, distance: 115.6
click at [442, 391] on div "© Mapbox © OpenStreetMap Improve this map" at bounding box center [767, 318] width 1535 height 579
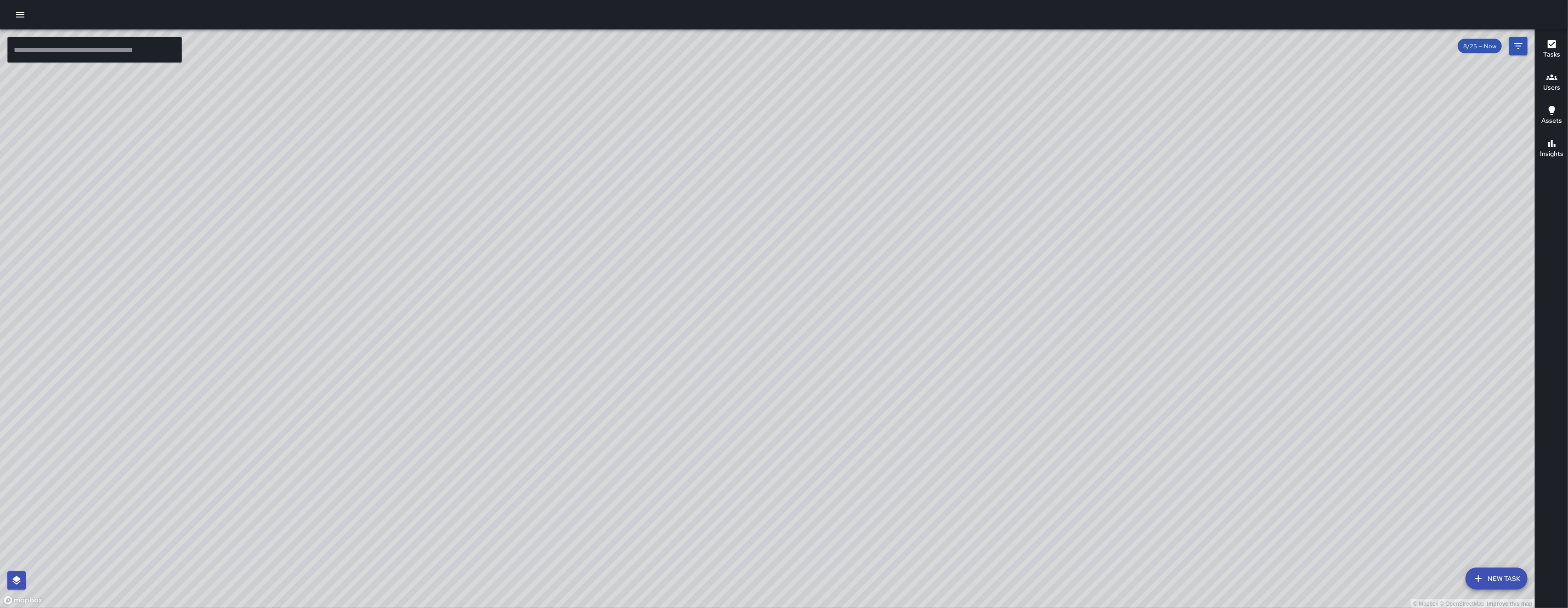
drag, startPoint x: 613, startPoint y: 207, endPoint x: 552, endPoint y: 297, distance: 108.7
click at [442, 296] on div "© Mapbox © OpenStreetMap Improve this map" at bounding box center [767, 318] width 1535 height 579
click at [442, 235] on div "© Mapbox © OpenStreetMap Improve this map" at bounding box center [767, 318] width 1535 height 579
drag, startPoint x: 614, startPoint y: 499, endPoint x: 657, endPoint y: 427, distance: 83.9
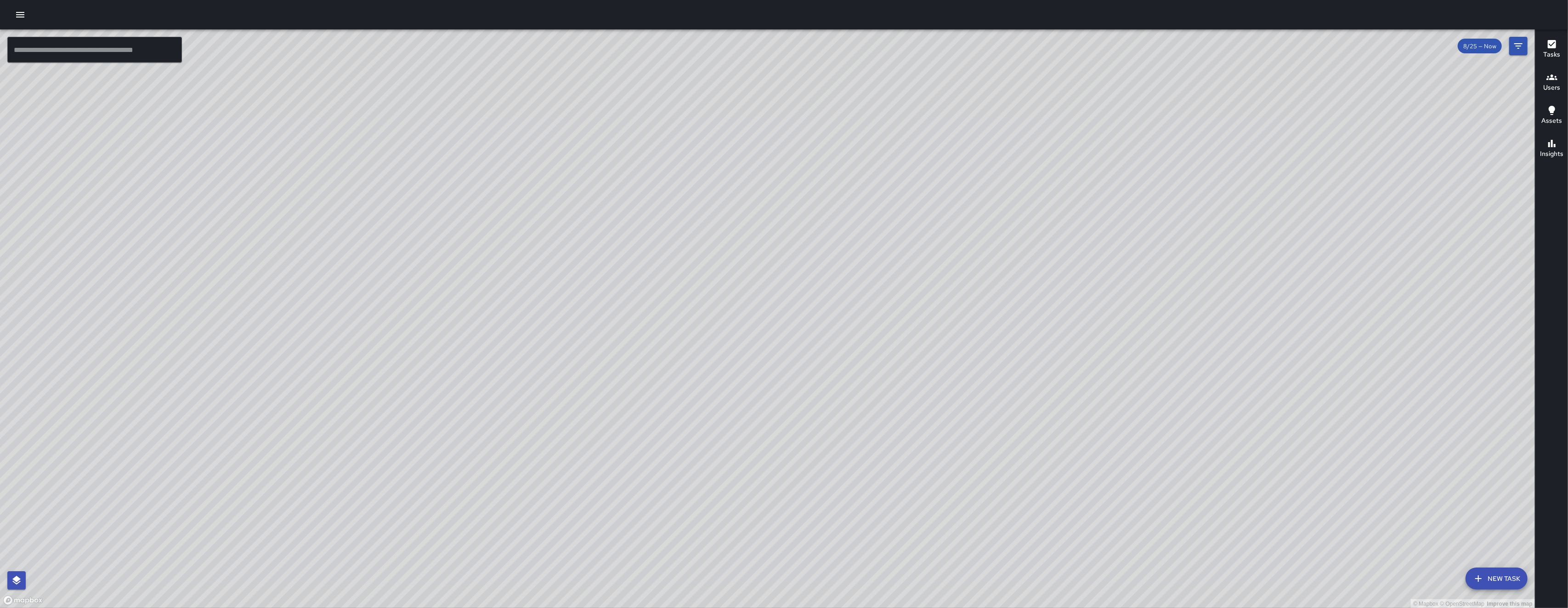
click at [442, 427] on div "© Mapbox © OpenStreetMap Improve this map" at bounding box center [767, 318] width 1535 height 579
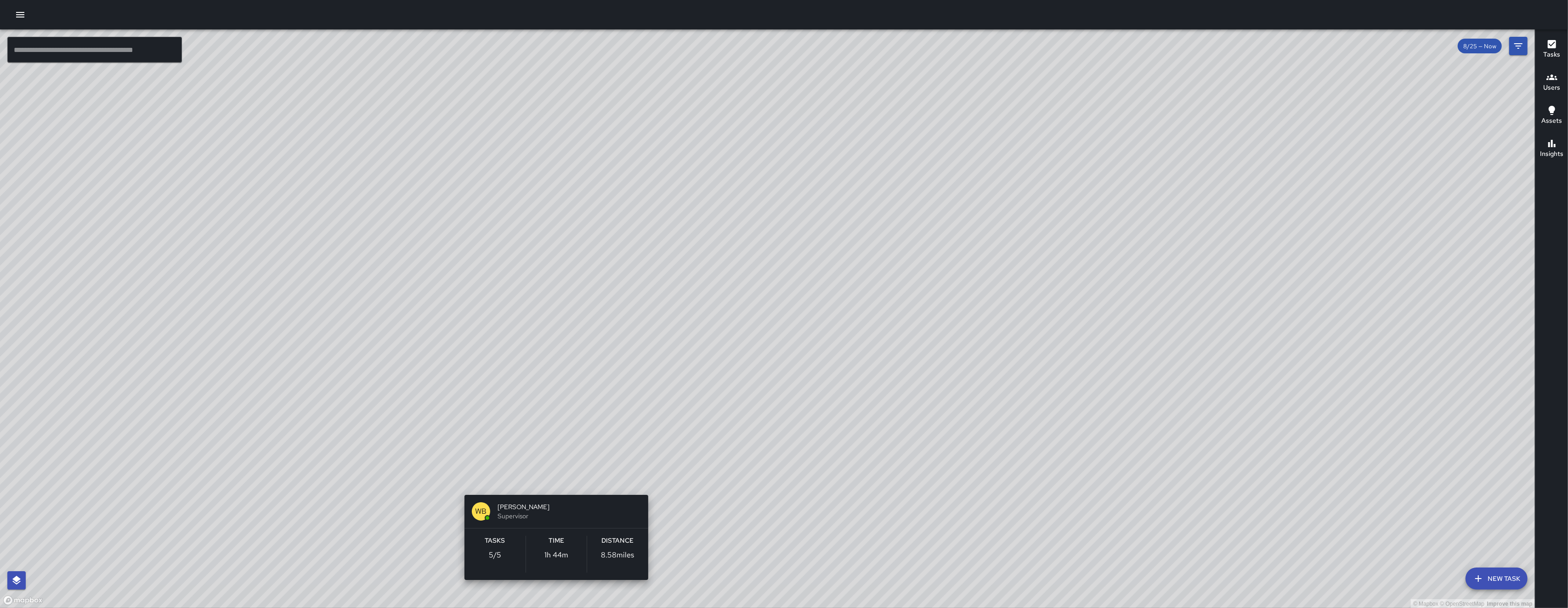
click at [442, 481] on div "© Mapbox © OpenStreetMap Improve this map WB Woodrow Blake Supervisor Tasks 5 /…" at bounding box center [767, 318] width 1535 height 579
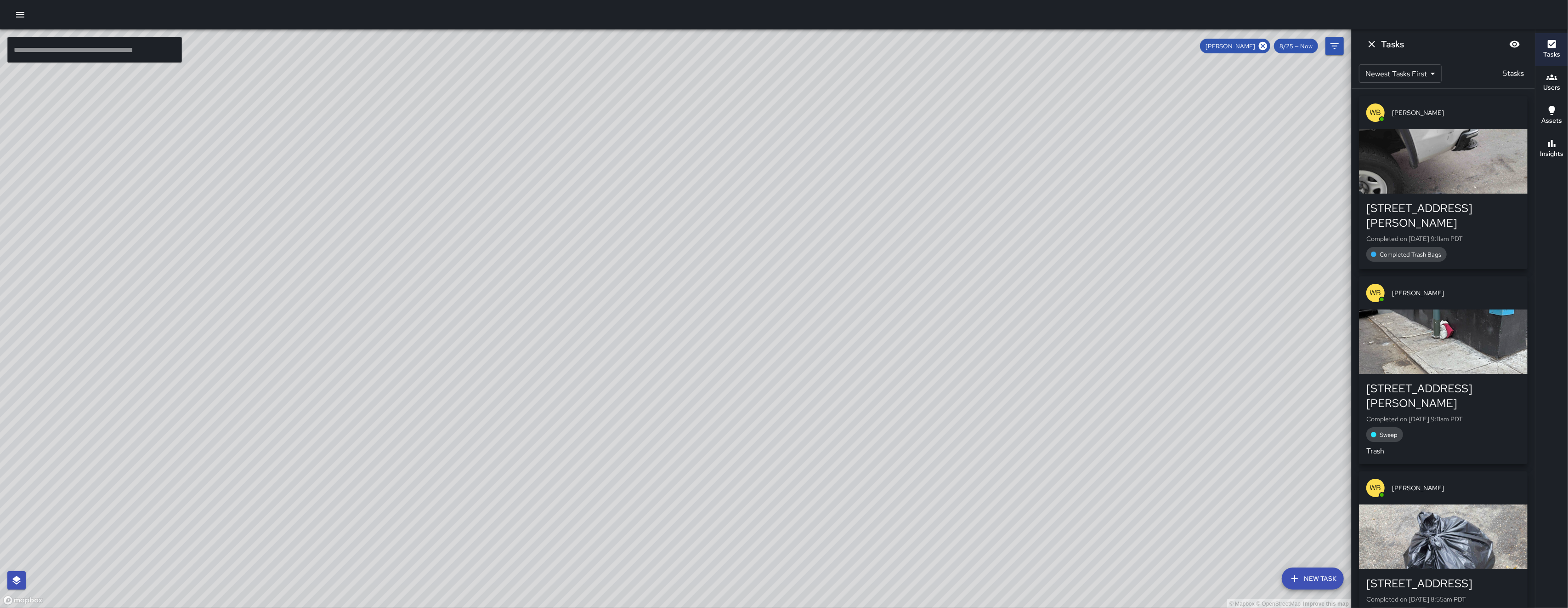
drag, startPoint x: 633, startPoint y: 454, endPoint x: 608, endPoint y: 471, distance: 30.2
click at [442, 463] on div "© Mapbox © OpenStreetMap Improve this map" at bounding box center [676, 318] width 1351 height 579
drag, startPoint x: 805, startPoint y: 226, endPoint x: 767, endPoint y: 270, distance: 58.1
click at [442, 268] on div "© Mapbox © OpenStreetMap Improve this map" at bounding box center [676, 318] width 1351 height 579
click at [442, 270] on div "© Mapbox © OpenStreetMap Improve this map" at bounding box center [676, 318] width 1351 height 579
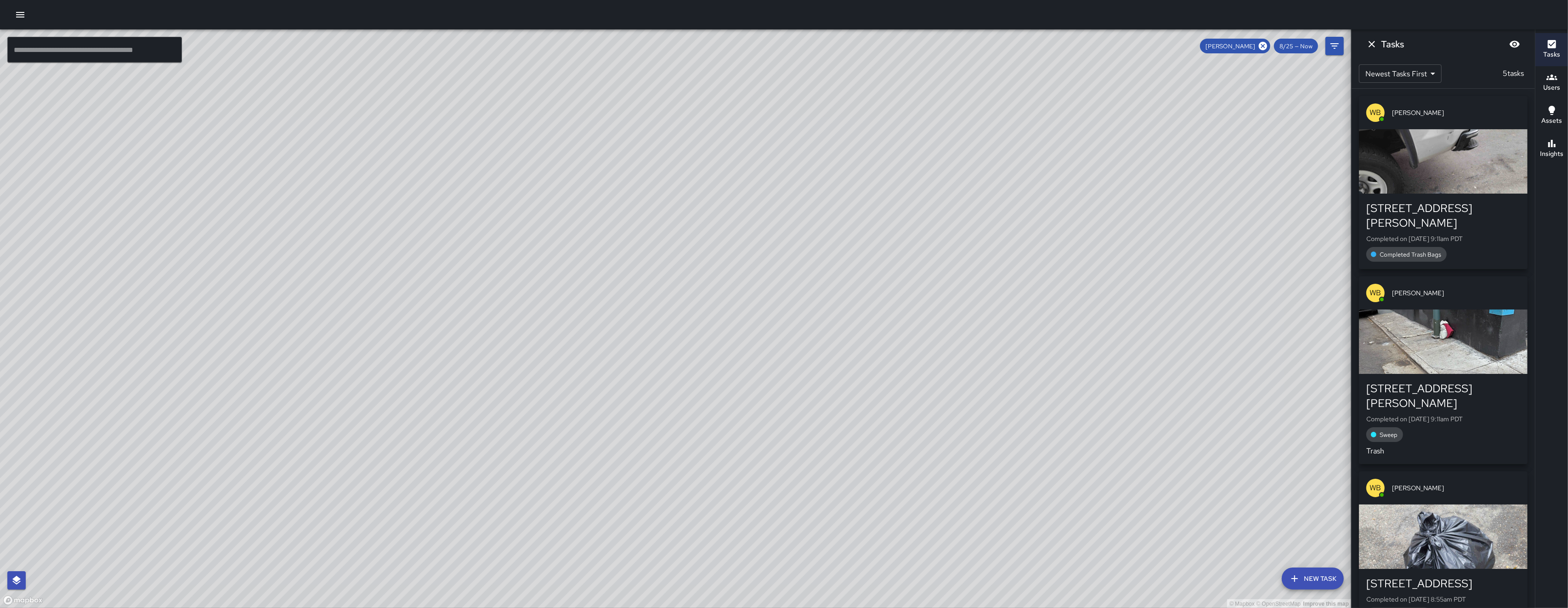
click at [442, 270] on div "© Mapbox © OpenStreetMap Improve this map" at bounding box center [676, 318] width 1351 height 579
click at [442, 47] on icon "Dismiss" at bounding box center [1372, 44] width 11 height 11
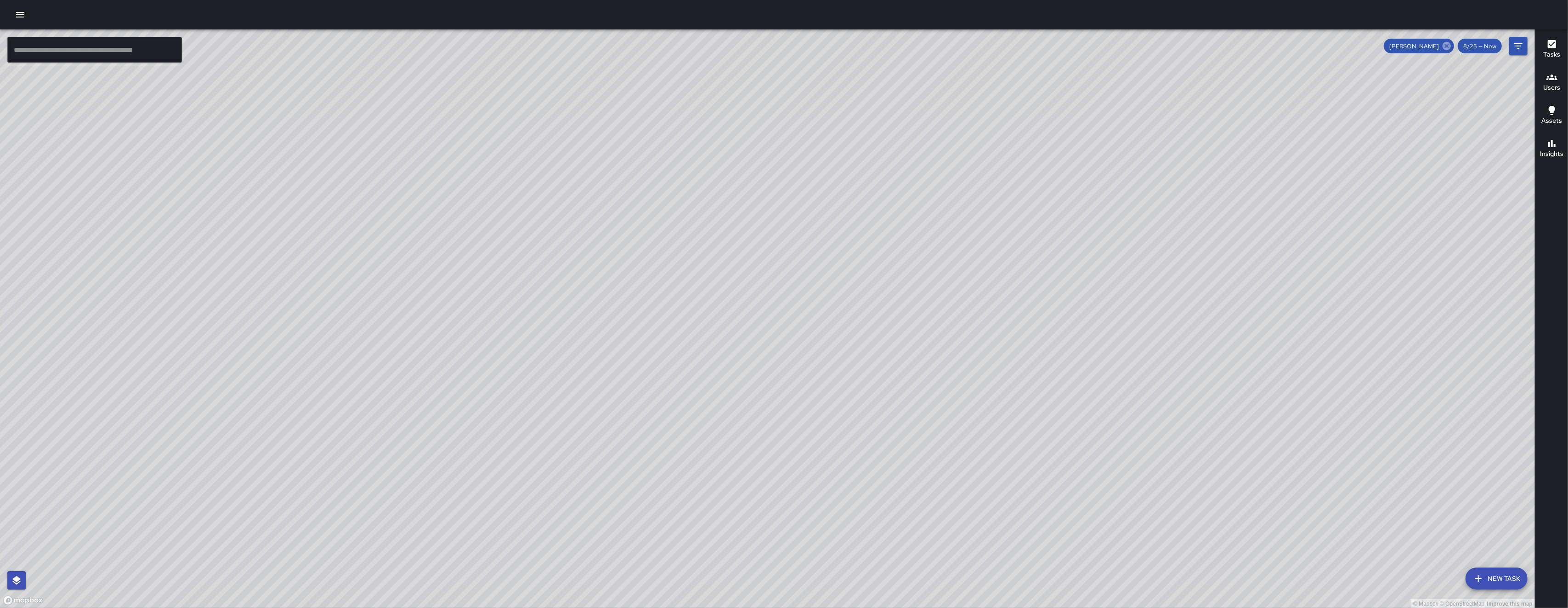
click at [442, 47] on icon at bounding box center [1446, 46] width 8 height 8
drag, startPoint x: 1051, startPoint y: 368, endPoint x: 1018, endPoint y: 353, distance: 36.2
click at [442, 353] on div "© Mapbox © OpenStreetMap Improve this map" at bounding box center [767, 318] width 1535 height 579
drag, startPoint x: 811, startPoint y: 351, endPoint x: 728, endPoint y: 287, distance: 104.8
click at [442, 287] on div "© Mapbox © OpenStreetMap Improve this map" at bounding box center [767, 318] width 1535 height 579
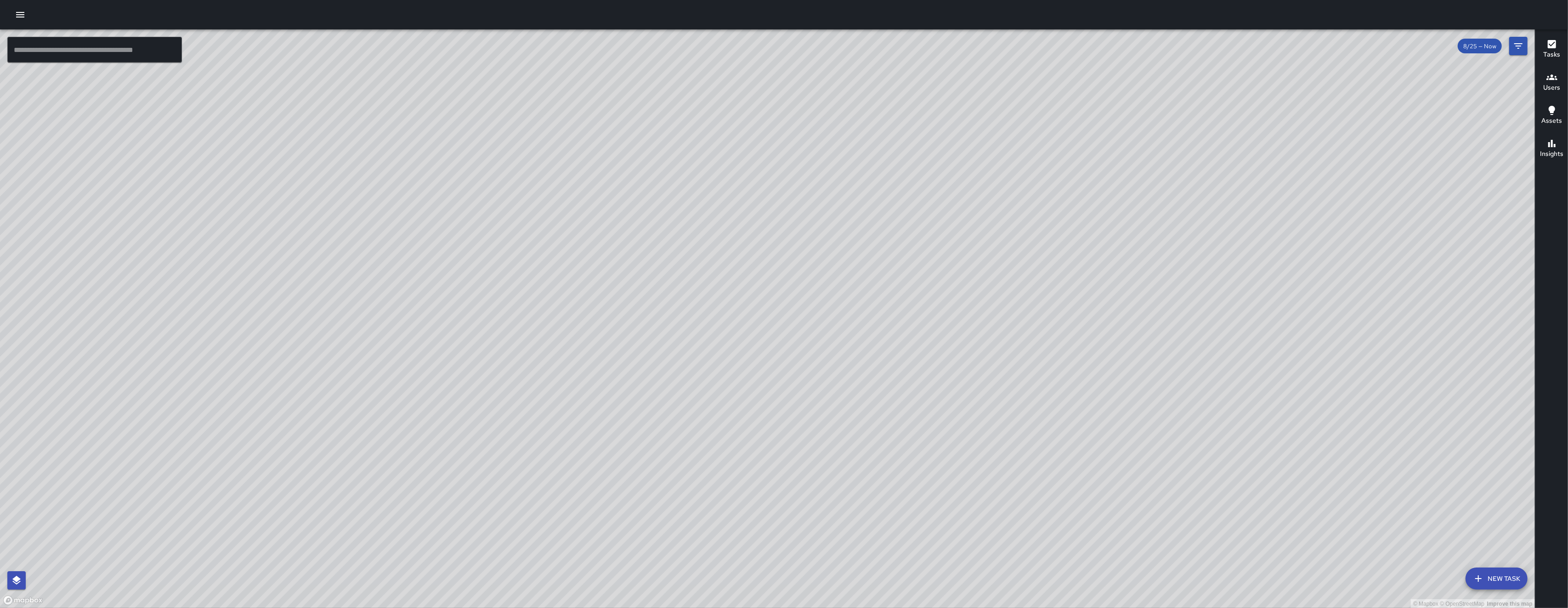
click at [442, 282] on div "© Mapbox © OpenStreetMap Improve this map" at bounding box center [767, 318] width 1535 height 579
drag, startPoint x: 761, startPoint y: 282, endPoint x: 723, endPoint y: 306, distance: 44.9
click at [442, 306] on div "© Mapbox © OpenStreetMap Improve this map" at bounding box center [767, 318] width 1535 height 579
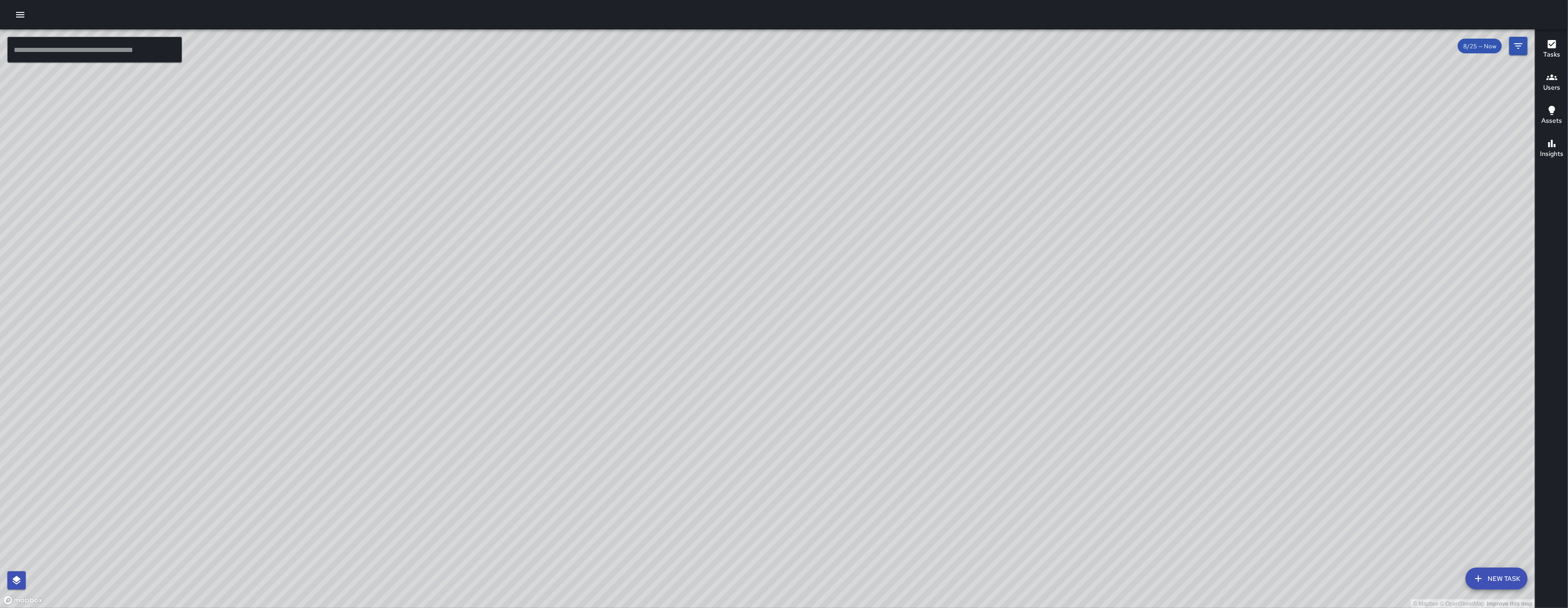
drag, startPoint x: 805, startPoint y: 270, endPoint x: 776, endPoint y: 219, distance: 58.7
click at [442, 242] on div "© Mapbox © OpenStreetMap Improve this map" at bounding box center [767, 318] width 1535 height 579
click at [442, 220] on div "© Mapbox © OpenStreetMap Improve this map" at bounding box center [767, 318] width 1535 height 579
click at [442, 219] on div "© Mapbox © OpenStreetMap Improve this map" at bounding box center [767, 318] width 1535 height 579
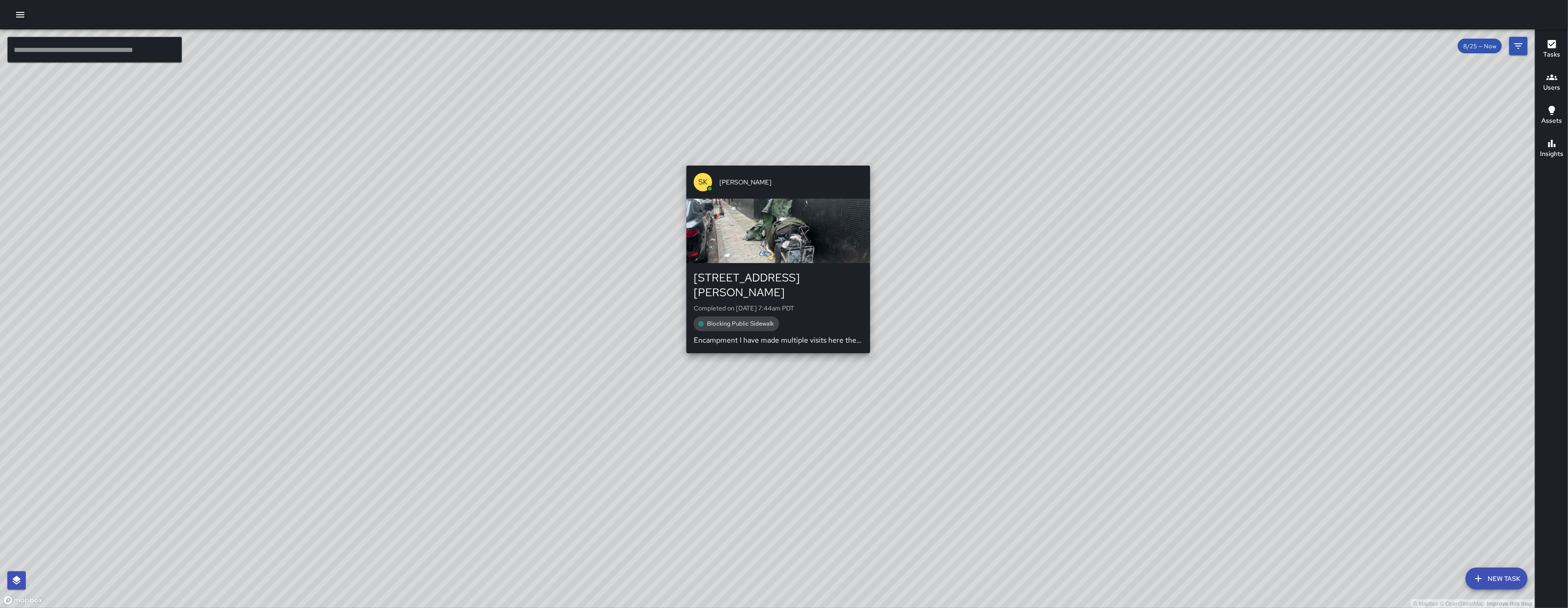
click at [442, 167] on div "SK SEAN KELLEY" at bounding box center [778, 182] width 184 height 33
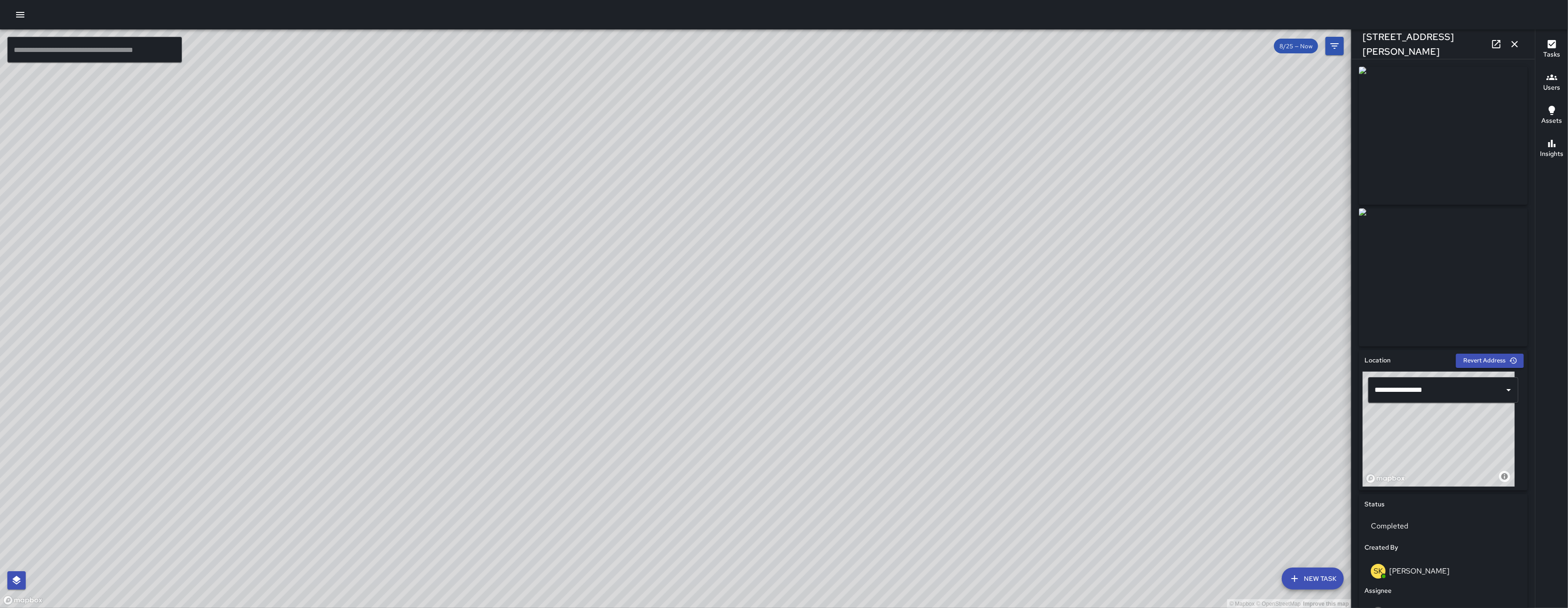
click at [442, 41] on icon "button" at bounding box center [1515, 44] width 11 height 11
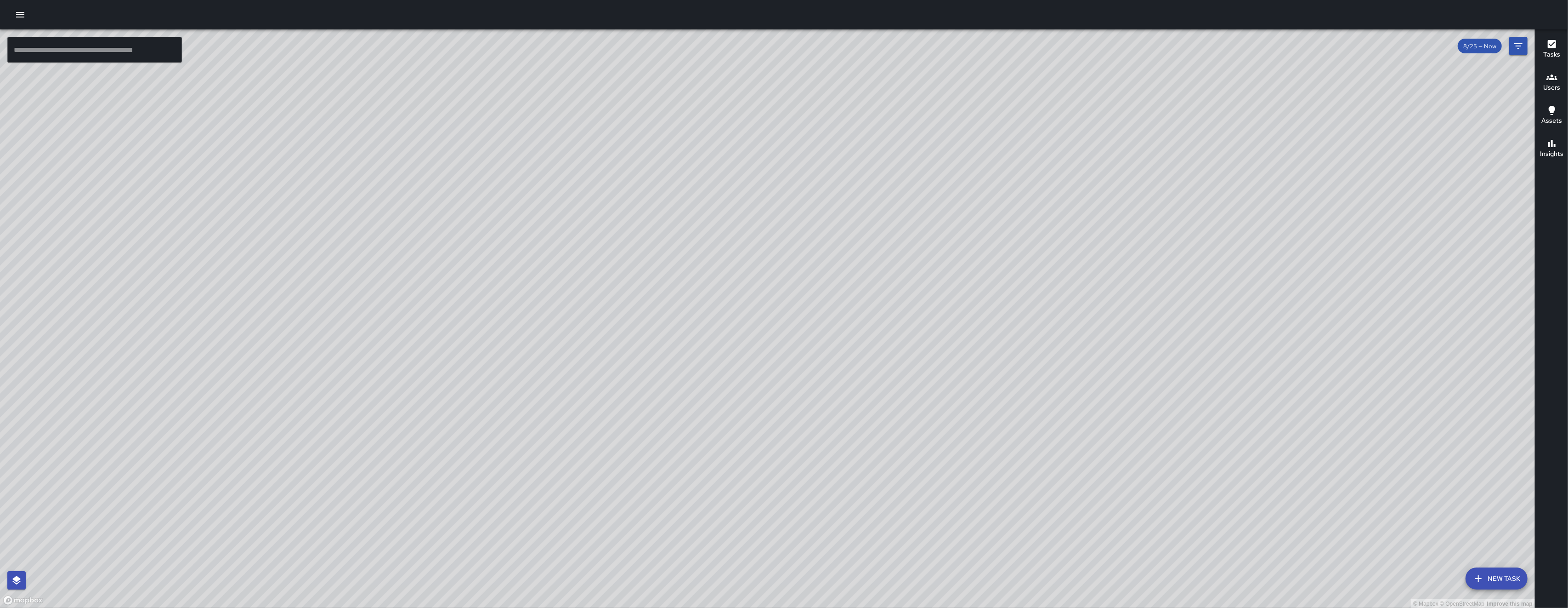
drag, startPoint x: 814, startPoint y: 444, endPoint x: 870, endPoint y: 311, distance: 144.3
click at [442, 311] on div "© Mapbox © OpenStreetMap Improve this map" at bounding box center [767, 318] width 1535 height 579
click at [442, 310] on div "© Mapbox © OpenStreetMap Improve this map" at bounding box center [767, 318] width 1535 height 579
drag, startPoint x: 724, startPoint y: 448, endPoint x: 714, endPoint y: 415, distance: 34.5
click at [442, 476] on div "© Mapbox © OpenStreetMap Improve this map" at bounding box center [767, 318] width 1535 height 579
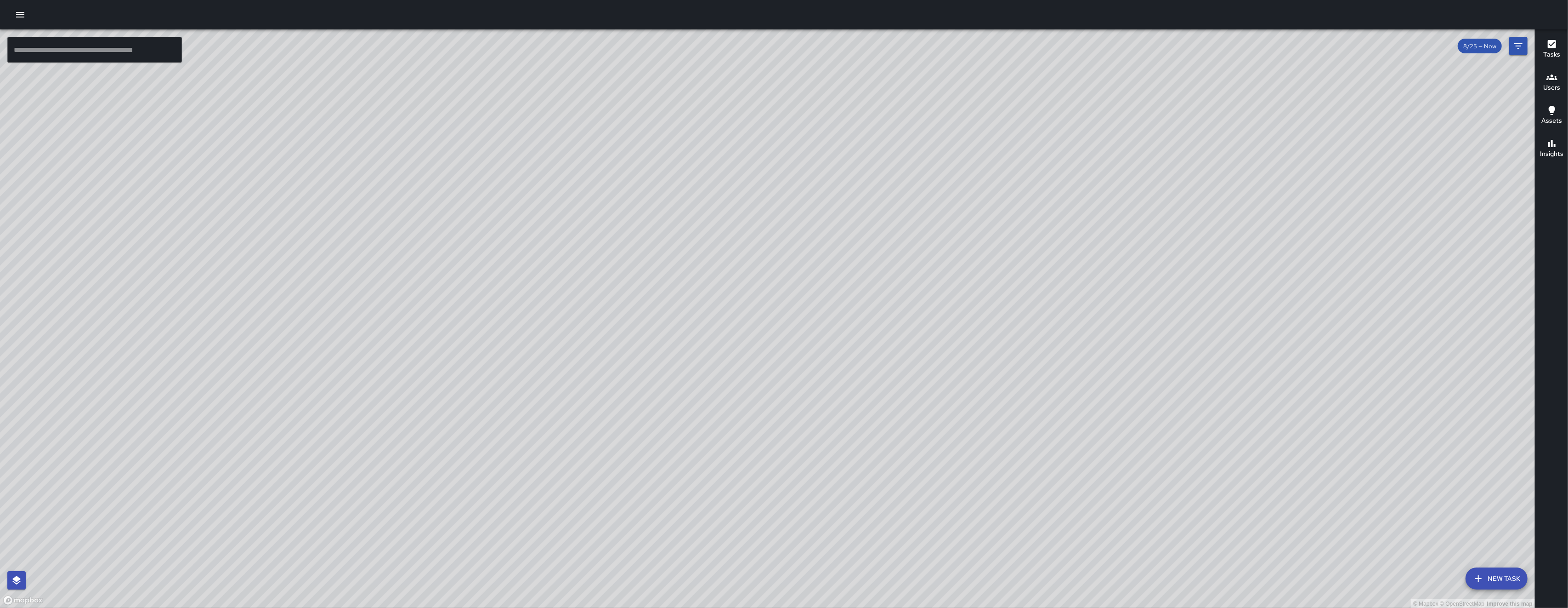
click at [442, 185] on div "© Mapbox © OpenStreetMap Improve this map" at bounding box center [767, 318] width 1535 height 579
drag, startPoint x: 854, startPoint y: 207, endPoint x: 780, endPoint y: 306, distance: 123.6
click at [442, 297] on div "© Mapbox © OpenStreetMap Improve this map" at bounding box center [767, 318] width 1535 height 579
click at [442, 322] on div "© Mapbox © OpenStreetMap Improve this map" at bounding box center [767, 318] width 1535 height 579
click at [442, 340] on div "© Mapbox © OpenStreetMap Improve this map" at bounding box center [767, 318] width 1535 height 579
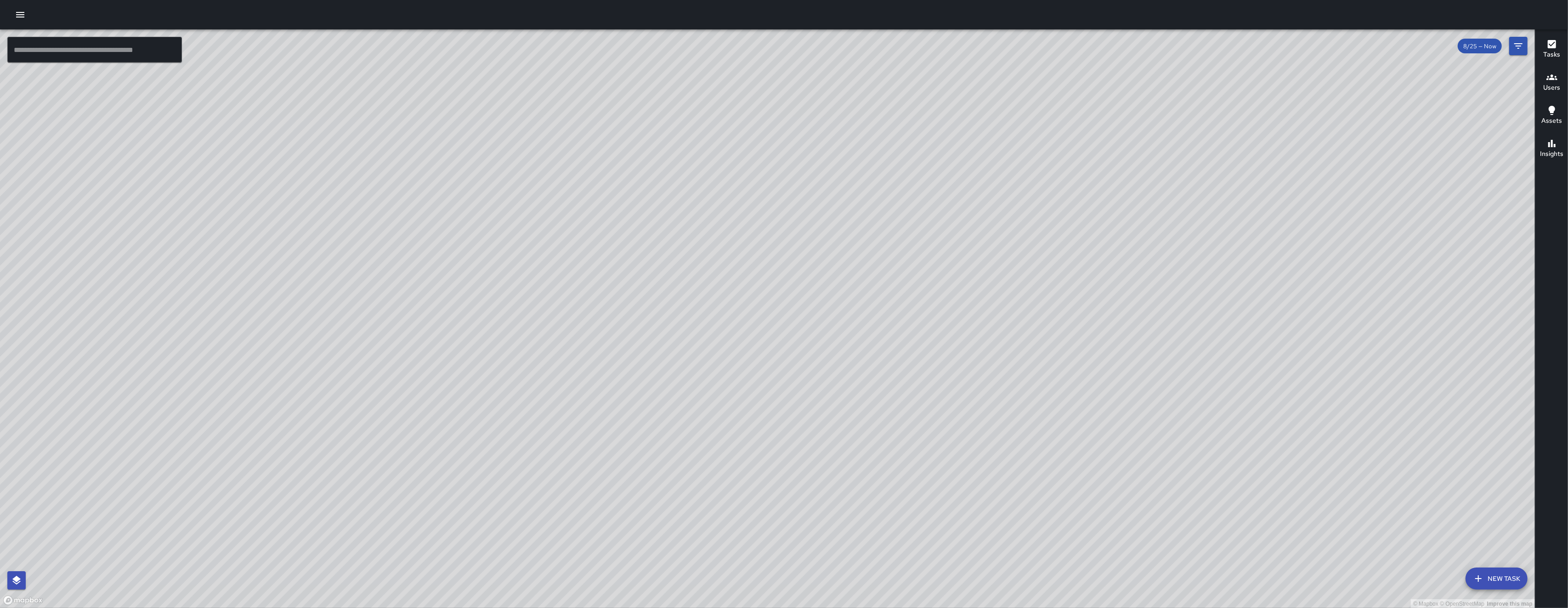
click at [442, 257] on div "© Mapbox © OpenStreetMap Improve this map" at bounding box center [767, 318] width 1535 height 579
click at [442, 338] on div "© Mapbox © OpenStreetMap Improve this map" at bounding box center [767, 318] width 1535 height 579
drag, startPoint x: 759, startPoint y: 263, endPoint x: 744, endPoint y: 280, distance: 22.7
click at [442, 270] on div "© Mapbox © OpenStreetMap Improve this map" at bounding box center [767, 318] width 1535 height 579
drag, startPoint x: 744, startPoint y: 280, endPoint x: 740, endPoint y: 285, distance: 6.4
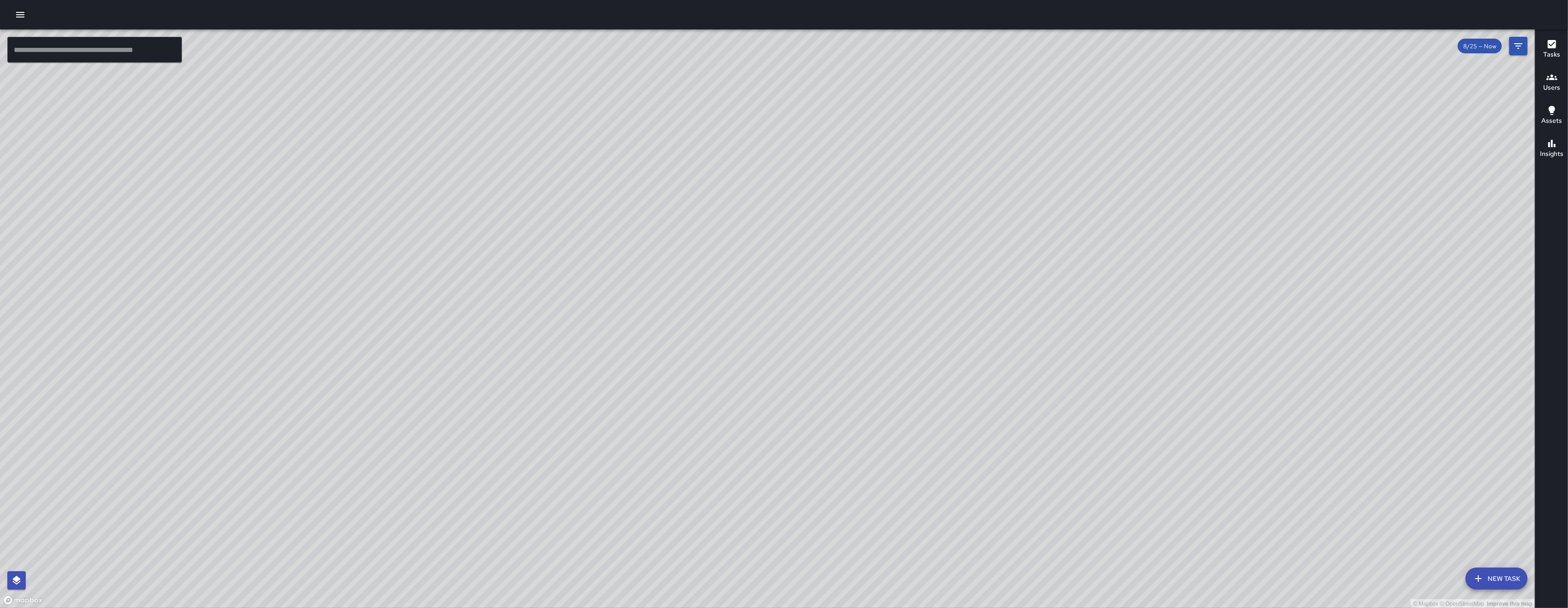
click at [442, 282] on div "© Mapbox © OpenStreetMap Improve this map" at bounding box center [767, 318] width 1535 height 579
click at [442, 285] on div "© Mapbox © OpenStreetMap Improve this map" at bounding box center [767, 318] width 1535 height 579
click at [442, 170] on div "© Mapbox © OpenStreetMap Improve this map" at bounding box center [767, 318] width 1535 height 579
click at [442, 237] on div "© Mapbox © OpenStreetMap Improve this map" at bounding box center [767, 318] width 1535 height 579
click at [442, 266] on div "© Mapbox © OpenStreetMap Improve this map" at bounding box center [767, 318] width 1535 height 579
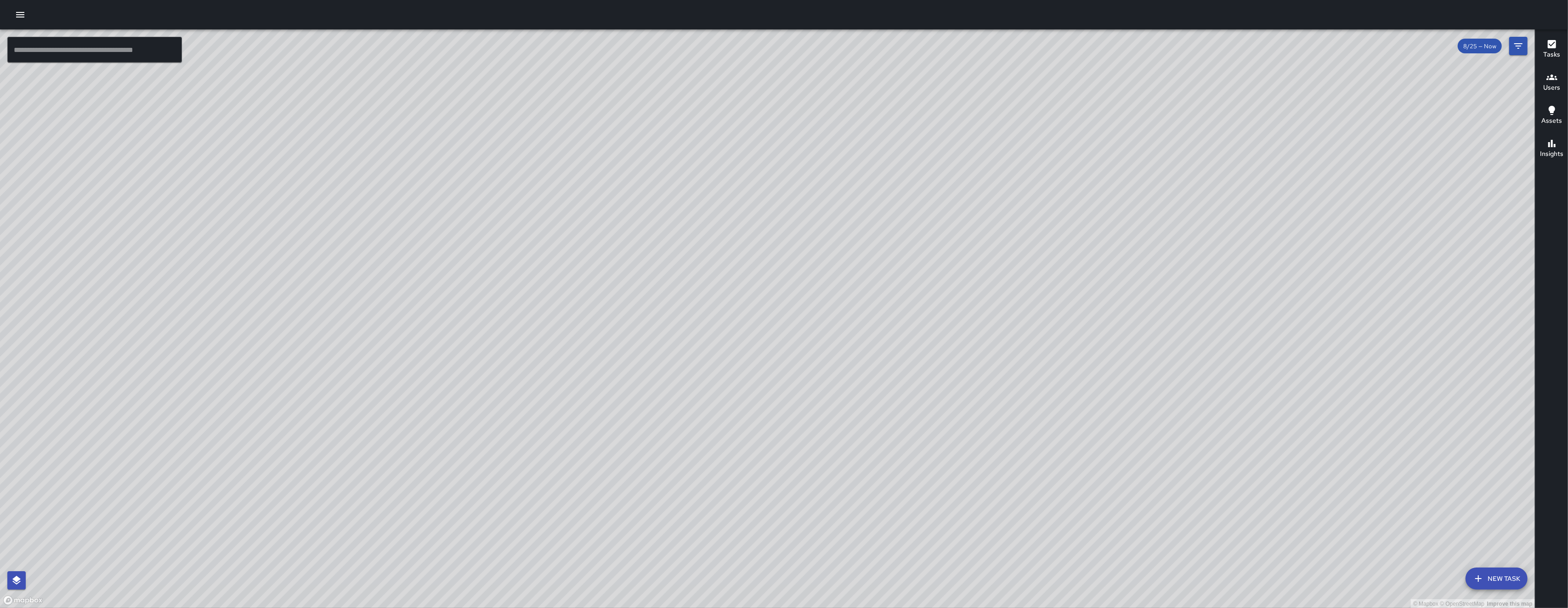
click at [442, 267] on div "© Mapbox © OpenStreetMap Improve this map" at bounding box center [767, 318] width 1535 height 579
drag, startPoint x: 590, startPoint y: 253, endPoint x: 592, endPoint y: 290, distance: 37.1
click at [442, 271] on div "© Mapbox © OpenStreetMap Improve this map" at bounding box center [767, 318] width 1535 height 579
click at [442, 289] on div "© Mapbox © OpenStreetMap Improve this map" at bounding box center [767, 318] width 1535 height 579
drag, startPoint x: 512, startPoint y: 174, endPoint x: 487, endPoint y: 210, distance: 43.8
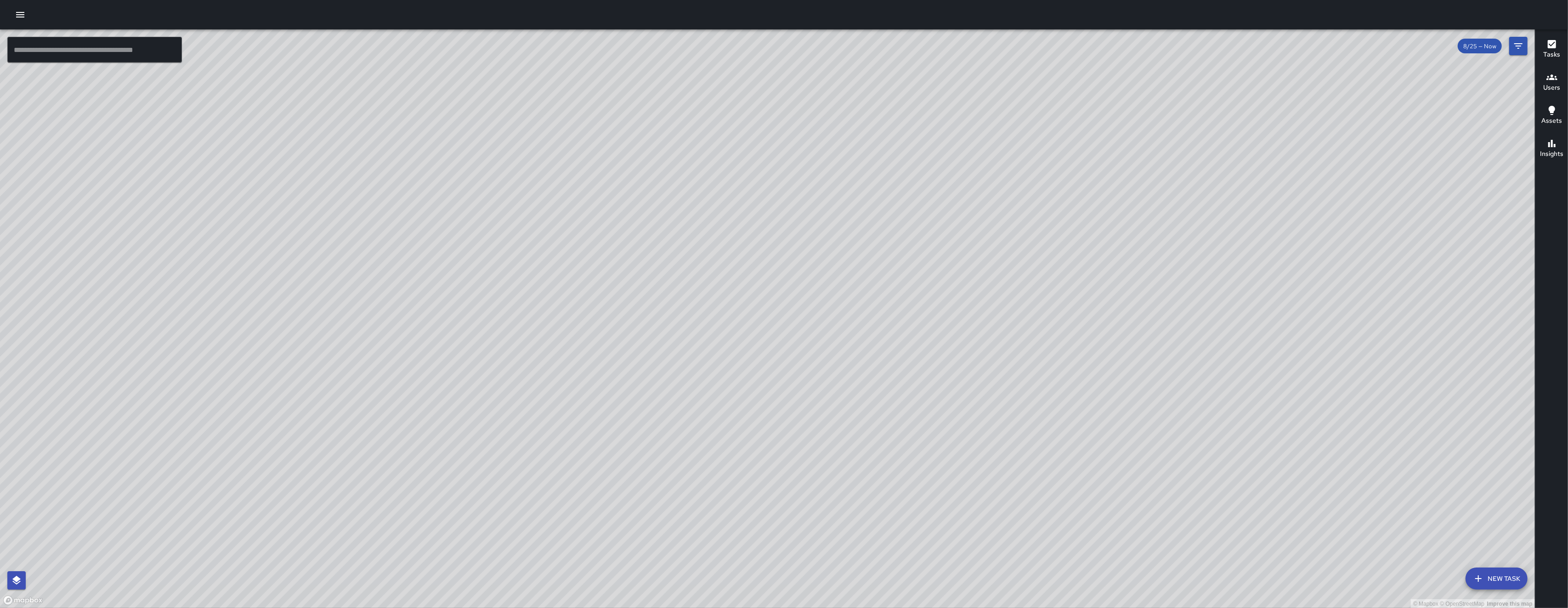
click at [442, 209] on div "© Mapbox © OpenStreetMap Improve this map" at bounding box center [767, 318] width 1535 height 579
click at [442, 210] on div "© Mapbox © OpenStreetMap Improve this map" at bounding box center [767, 318] width 1535 height 579
click at [442, 243] on div "© Mapbox © OpenStreetMap Improve this map" at bounding box center [767, 318] width 1535 height 579
click at [442, 248] on div "© Mapbox © OpenStreetMap Improve this map" at bounding box center [767, 318] width 1535 height 579
click at [442, 250] on div "© Mapbox © OpenStreetMap Improve this map" at bounding box center [767, 318] width 1535 height 579
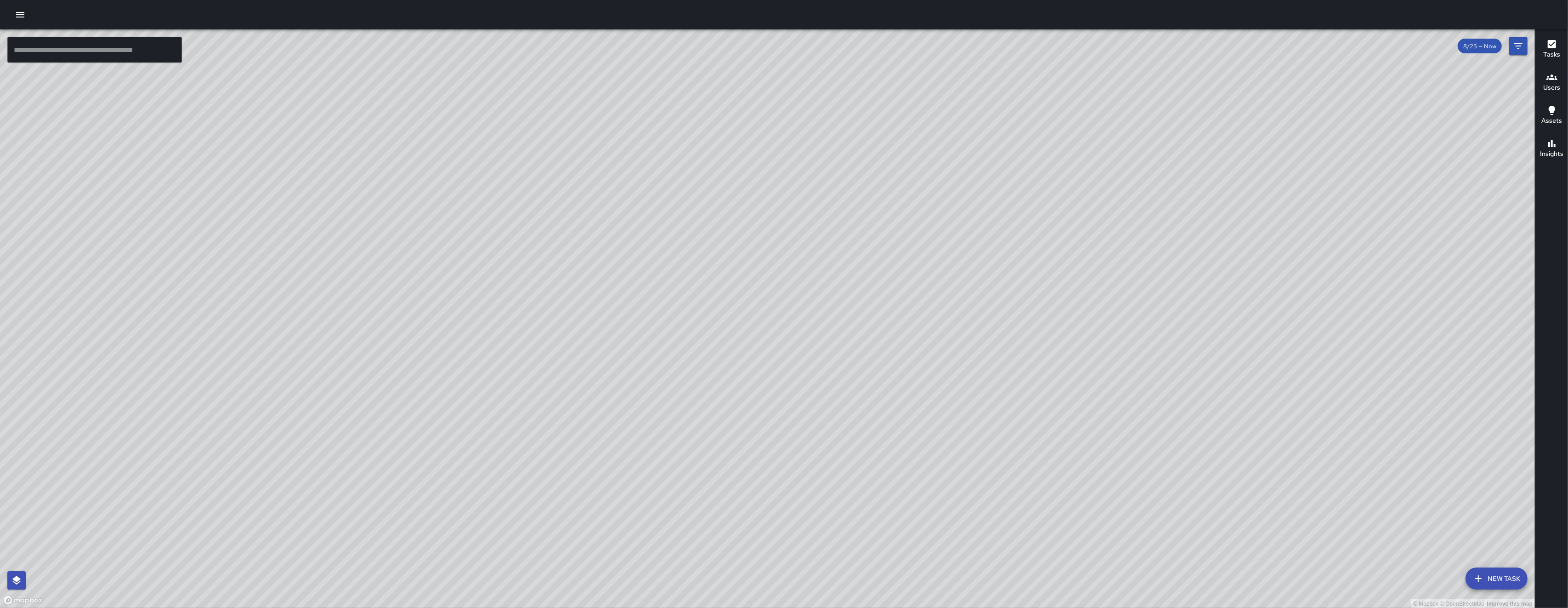
click at [442, 235] on div "© Mapbox © OpenStreetMap Improve this map SK SEAN KELLEY 30 Harriet Street Comp…" at bounding box center [767, 318] width 1535 height 579
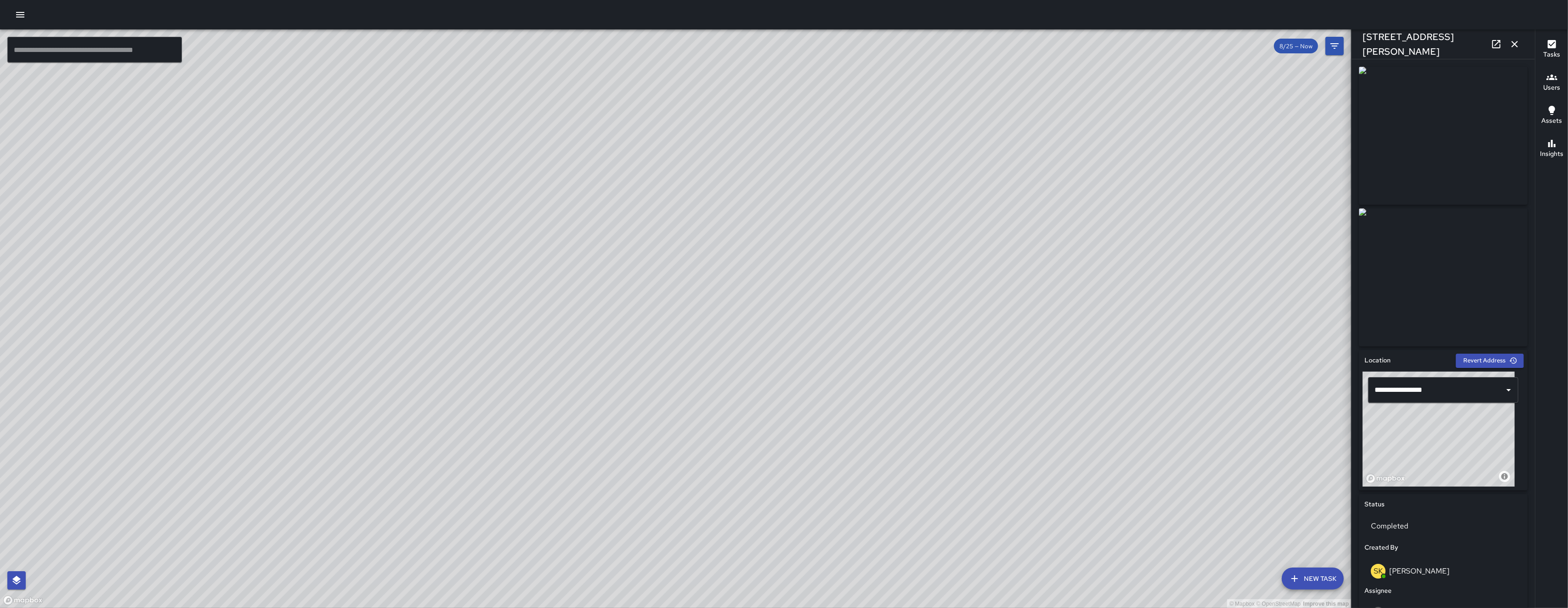
click at [442, 42] on icon at bounding box center [1496, 44] width 8 height 8
drag, startPoint x: 810, startPoint y: 429, endPoint x: 776, endPoint y: 436, distance: 34.7
click at [442, 436] on div "© Mapbox © OpenStreetMap Improve this map" at bounding box center [676, 318] width 1351 height 579
drag, startPoint x: 578, startPoint y: 542, endPoint x: 593, endPoint y: 426, distance: 117.0
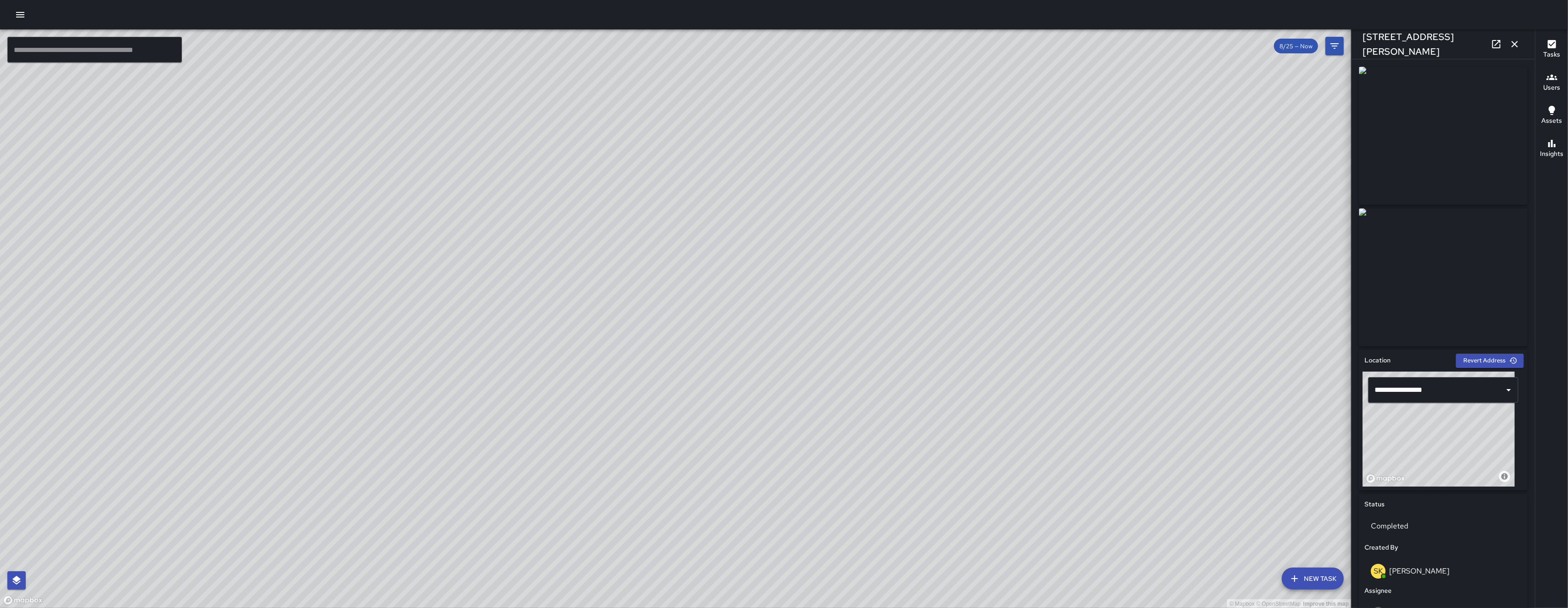
click at [442, 428] on div "© Mapbox © OpenStreetMap Improve this map" at bounding box center [676, 318] width 1351 height 579
drag, startPoint x: 598, startPoint y: 510, endPoint x: 647, endPoint y: 368, distance: 150.2
click at [442, 368] on div "© Mapbox © OpenStreetMap Improve this map" at bounding box center [676, 318] width 1351 height 579
drag, startPoint x: 606, startPoint y: 526, endPoint x: 606, endPoint y: 472, distance: 54.0
click at [442, 472] on div "© Mapbox © OpenStreetMap Improve this map" at bounding box center [676, 318] width 1351 height 579
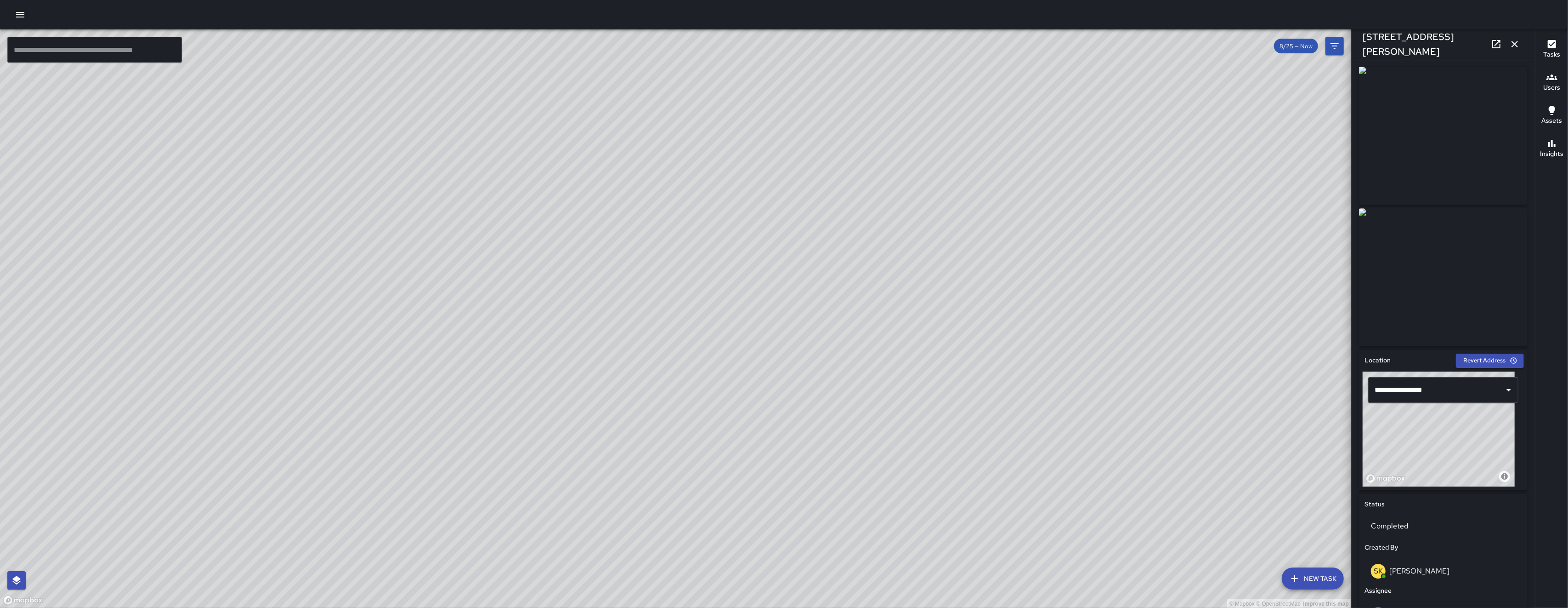
click at [442, 472] on div "© Mapbox © OpenStreetMap Improve this map" at bounding box center [676, 318] width 1351 height 579
click at [442, 44] on icon "button" at bounding box center [1515, 44] width 11 height 11
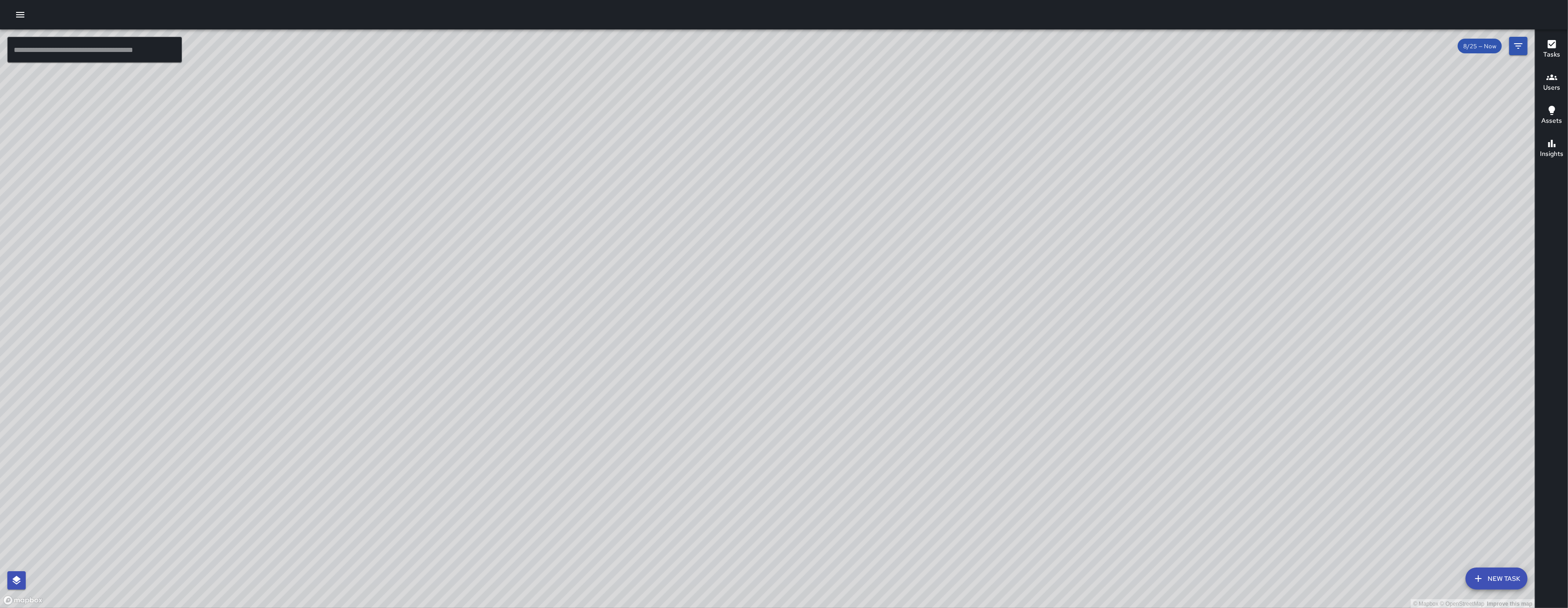
click at [20, 18] on icon "button" at bounding box center [21, 15] width 11 height 11
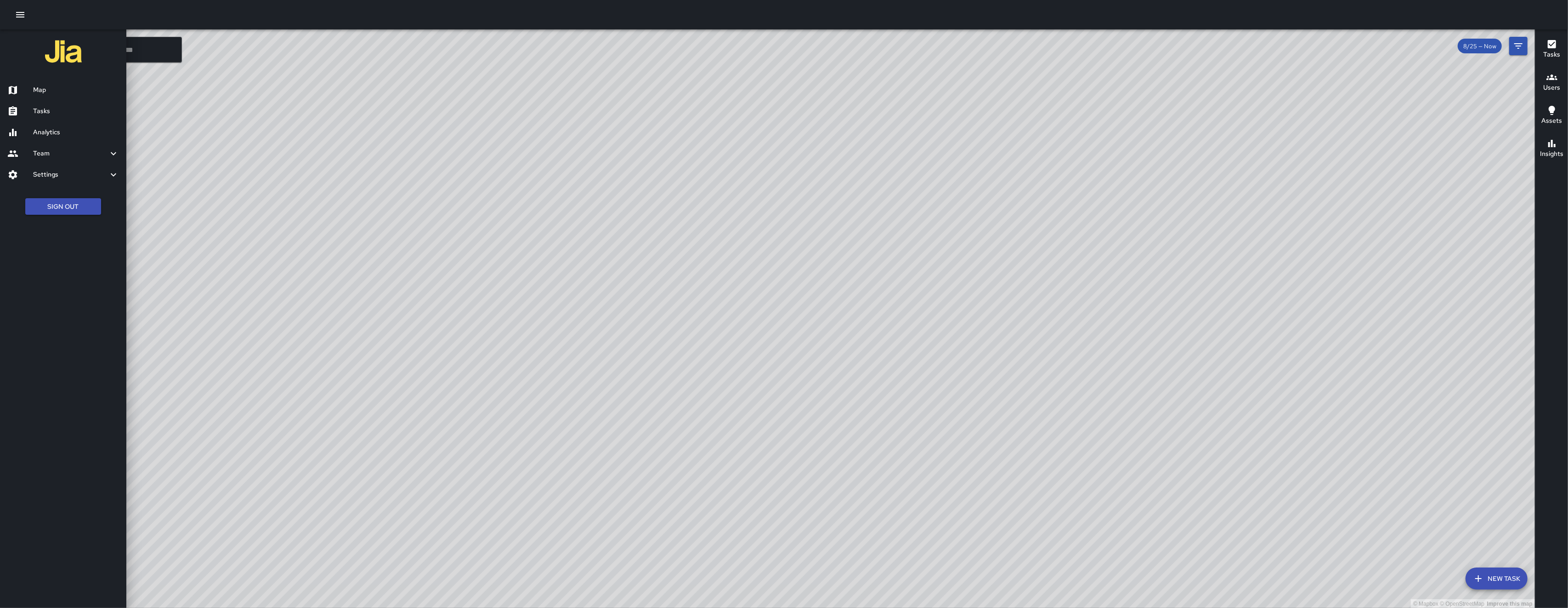
click at [48, 114] on h6 "Tasks" at bounding box center [76, 111] width 86 height 10
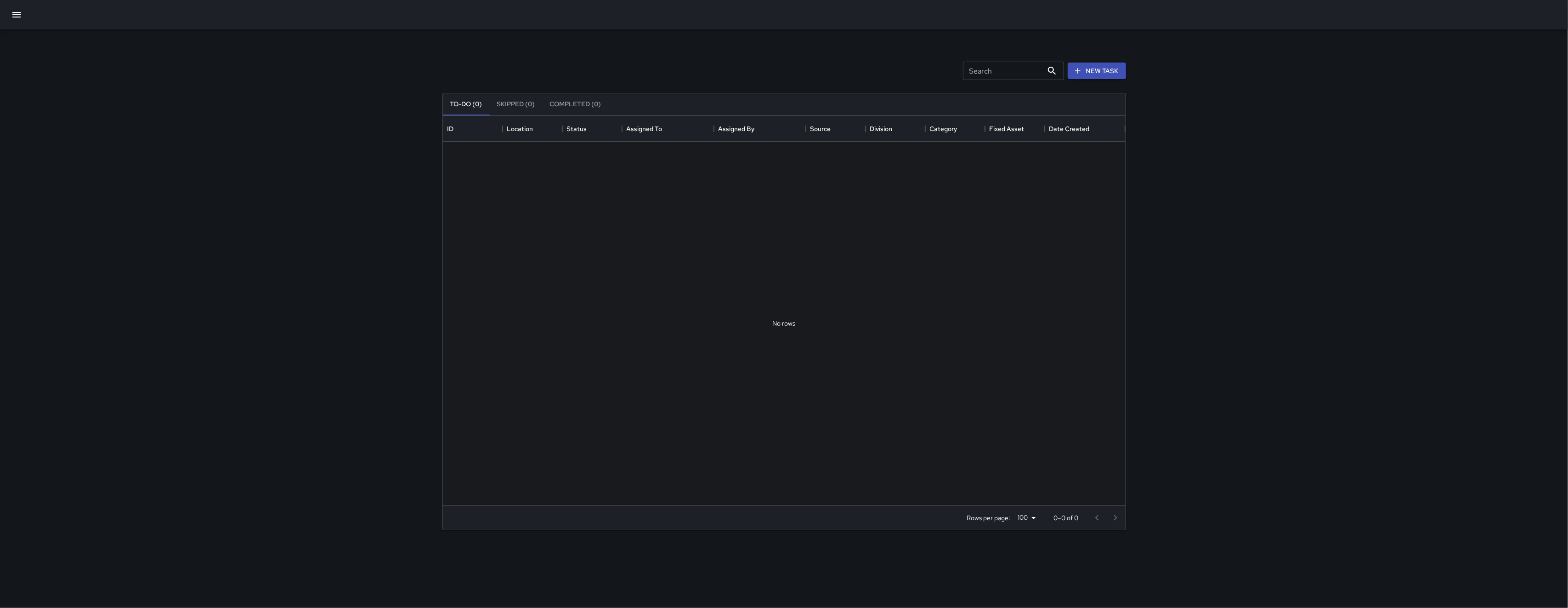
scroll to position [380, 673]
click at [442, 69] on input "Search" at bounding box center [1003, 71] width 80 height 18
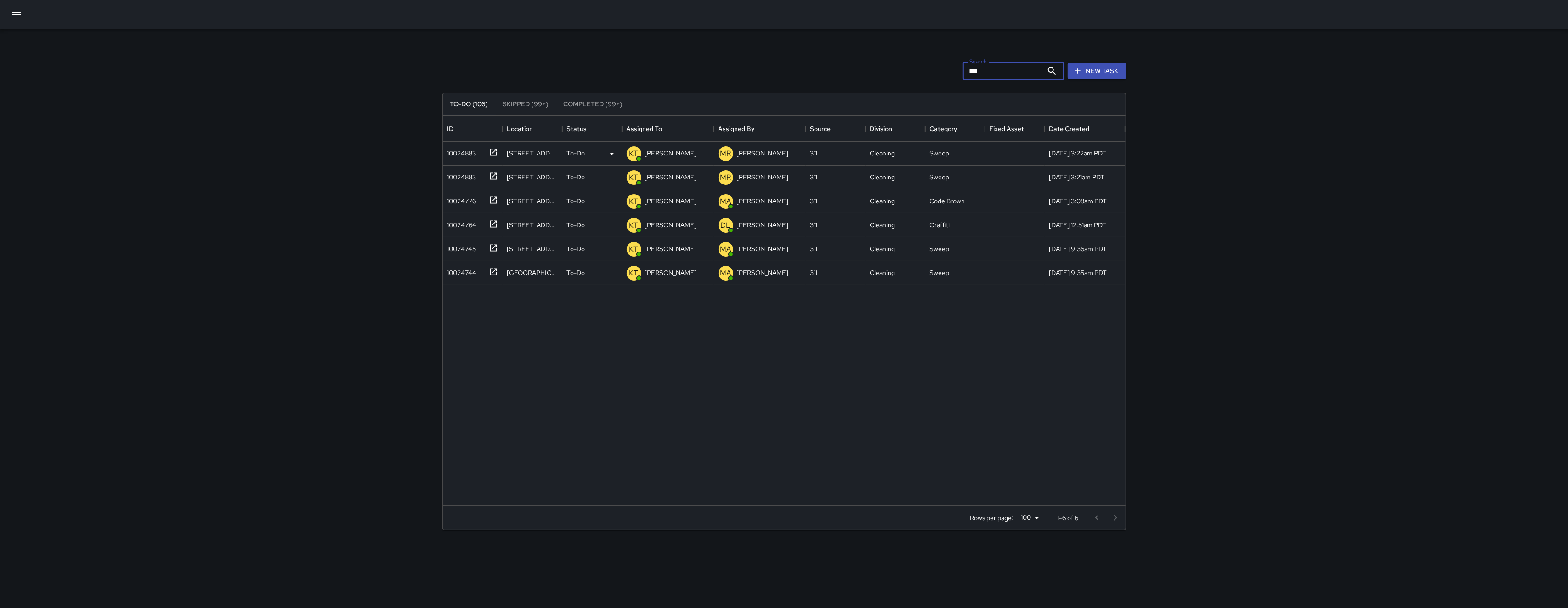
type input "***"
click at [442, 161] on div "10024883" at bounding box center [473, 154] width 60 height 24
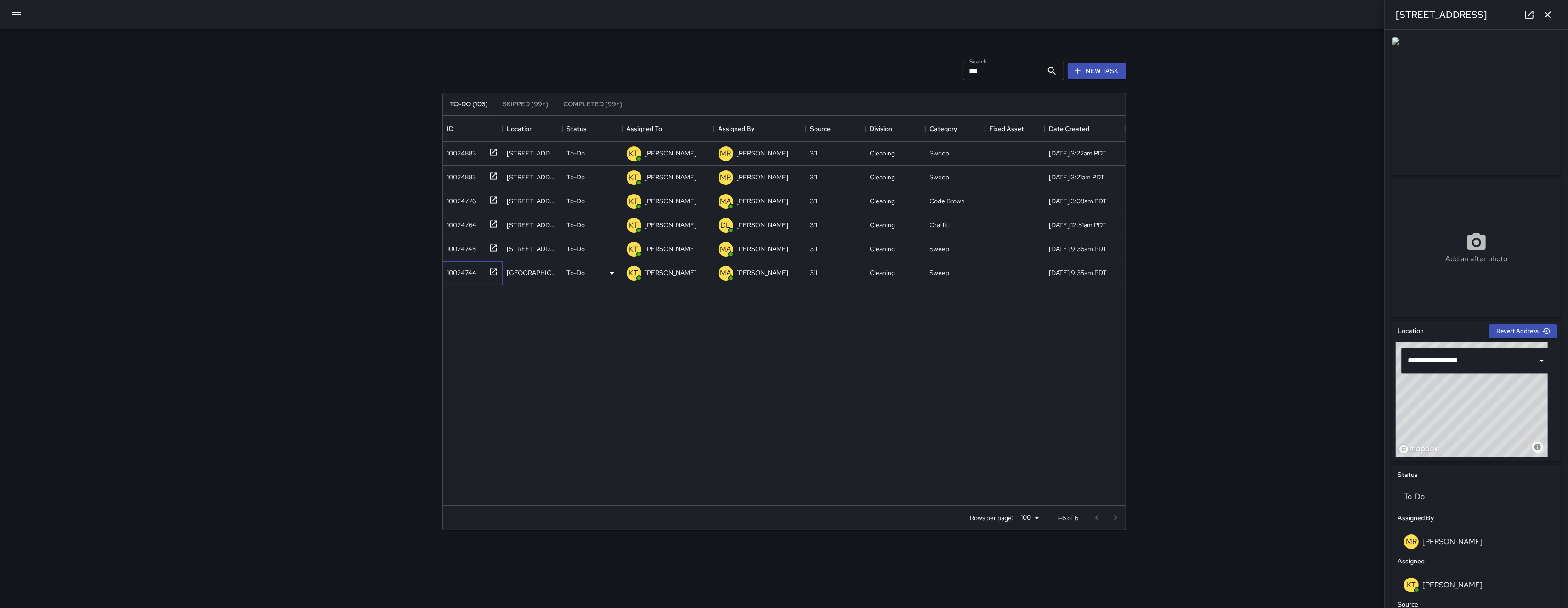
click at [442, 272] on div "10024744" at bounding box center [460, 270] width 33 height 13
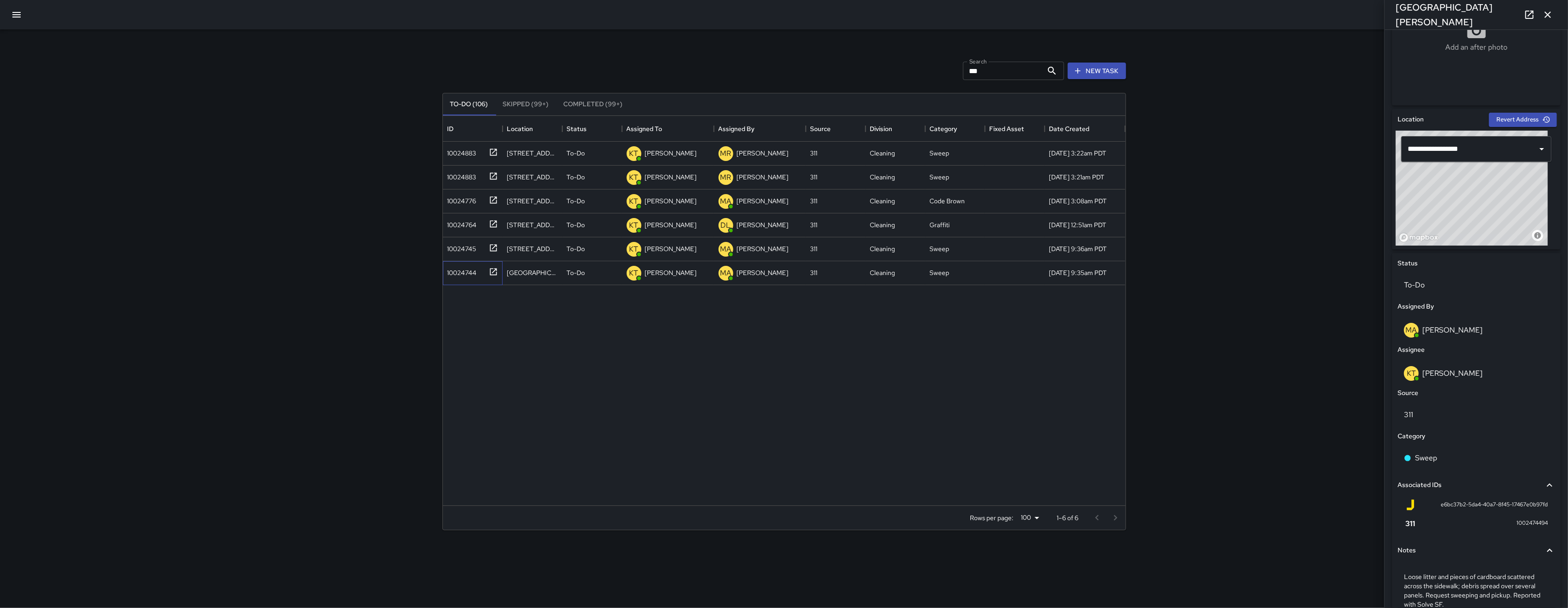
scroll to position [260, 0]
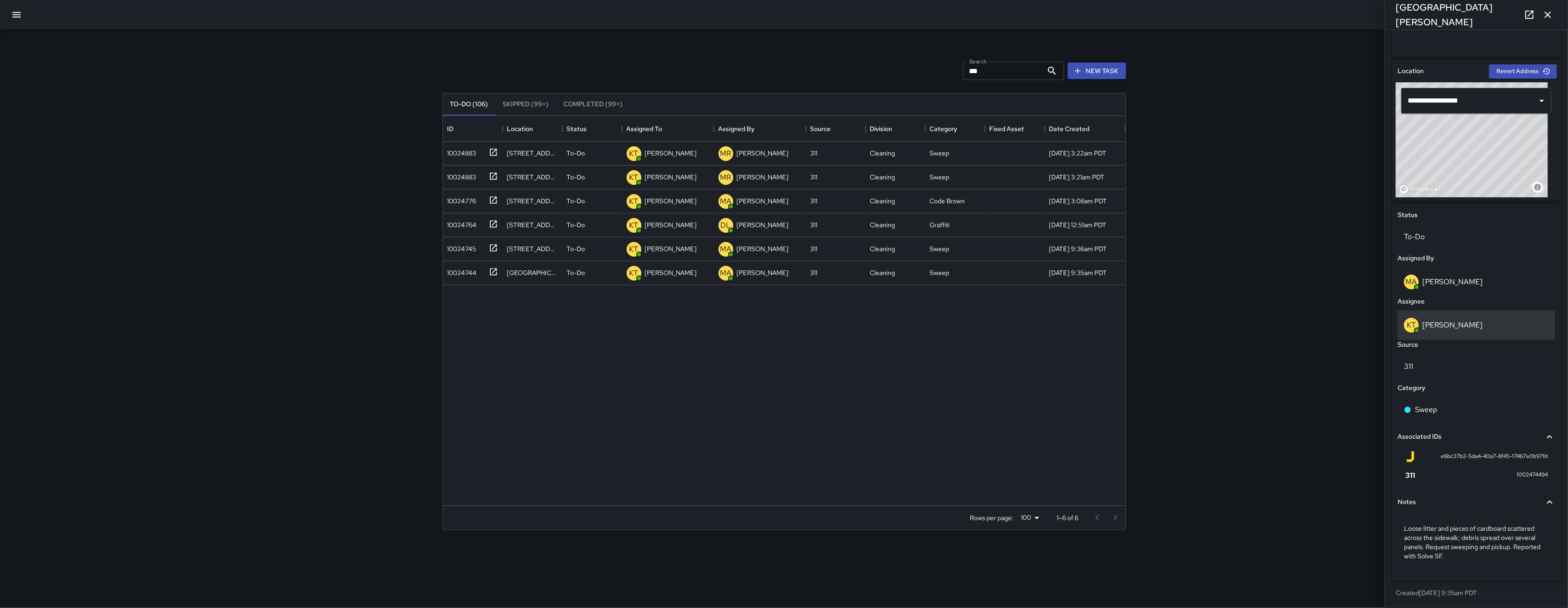
click at [442, 332] on div "KT Katherine Treminio" at bounding box center [1476, 325] width 158 height 29
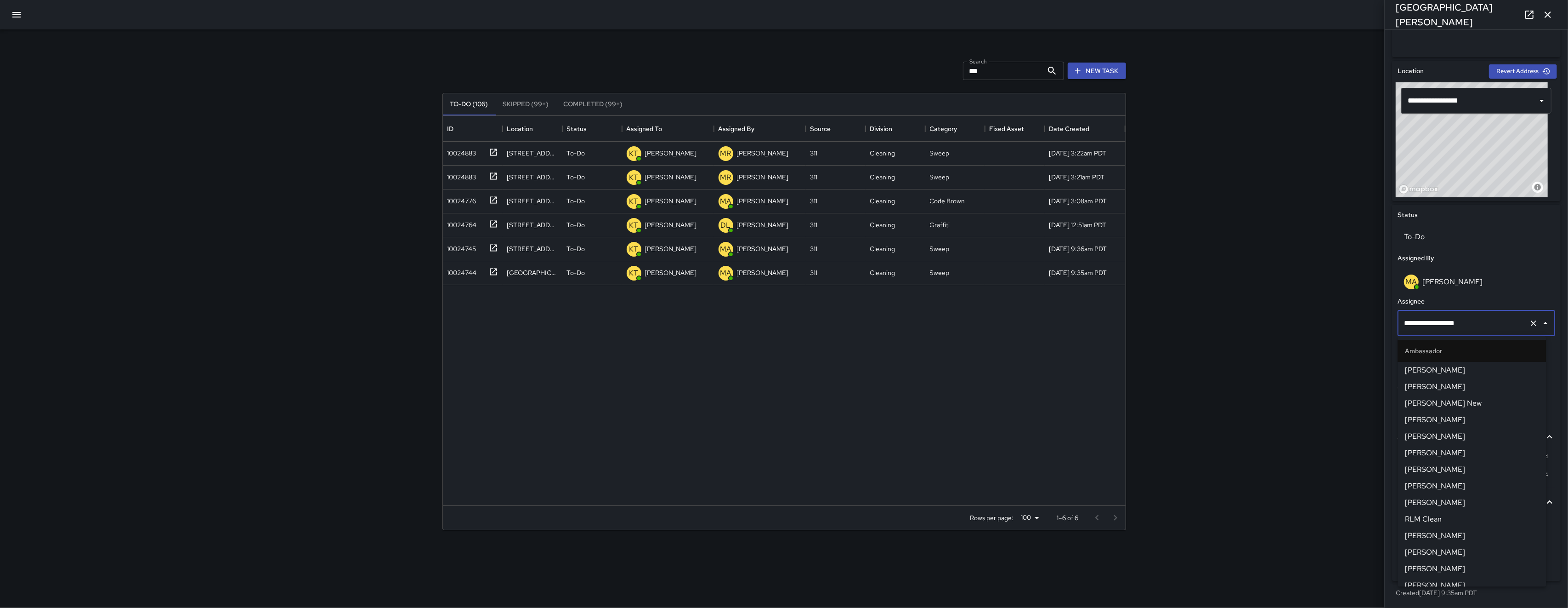
click at [442, 333] on div "**********" at bounding box center [1476, 323] width 158 height 26
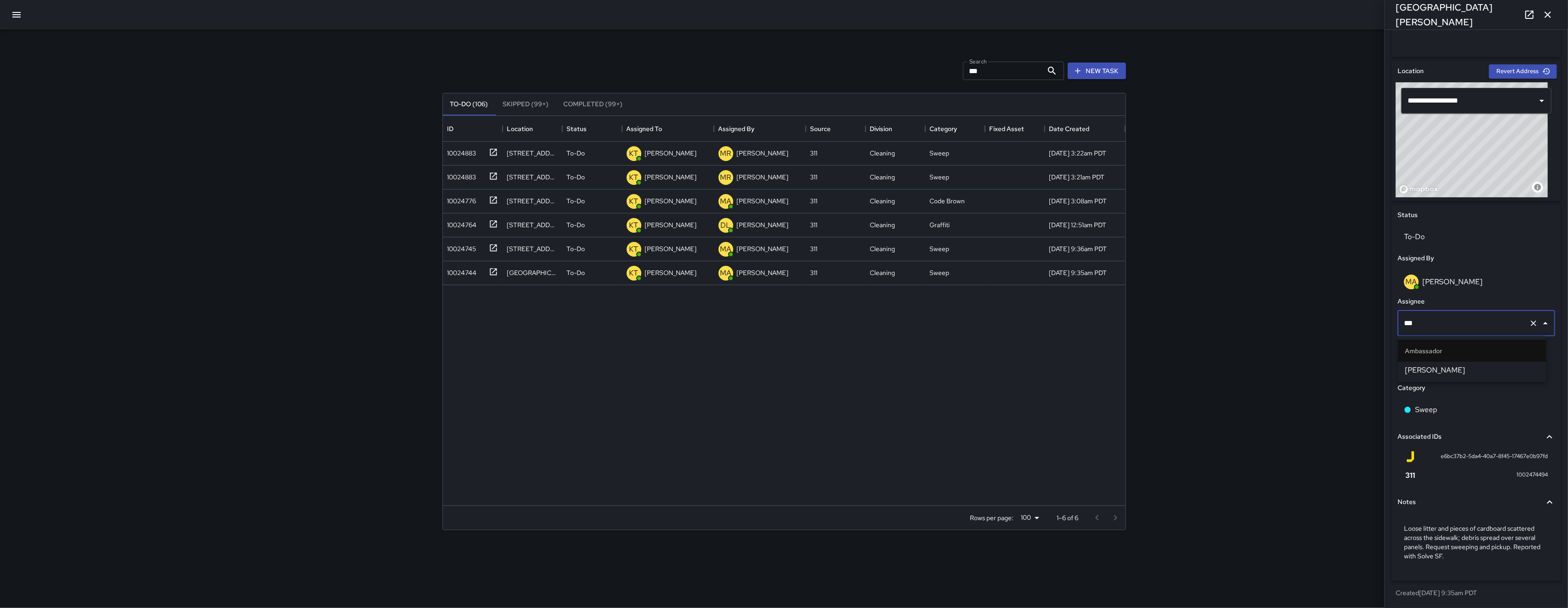
type input "****"
click at [442, 371] on span "Damariye Lewis" at bounding box center [1473, 370] width 134 height 11
click at [442, 248] on div "10024745" at bounding box center [460, 247] width 32 height 13
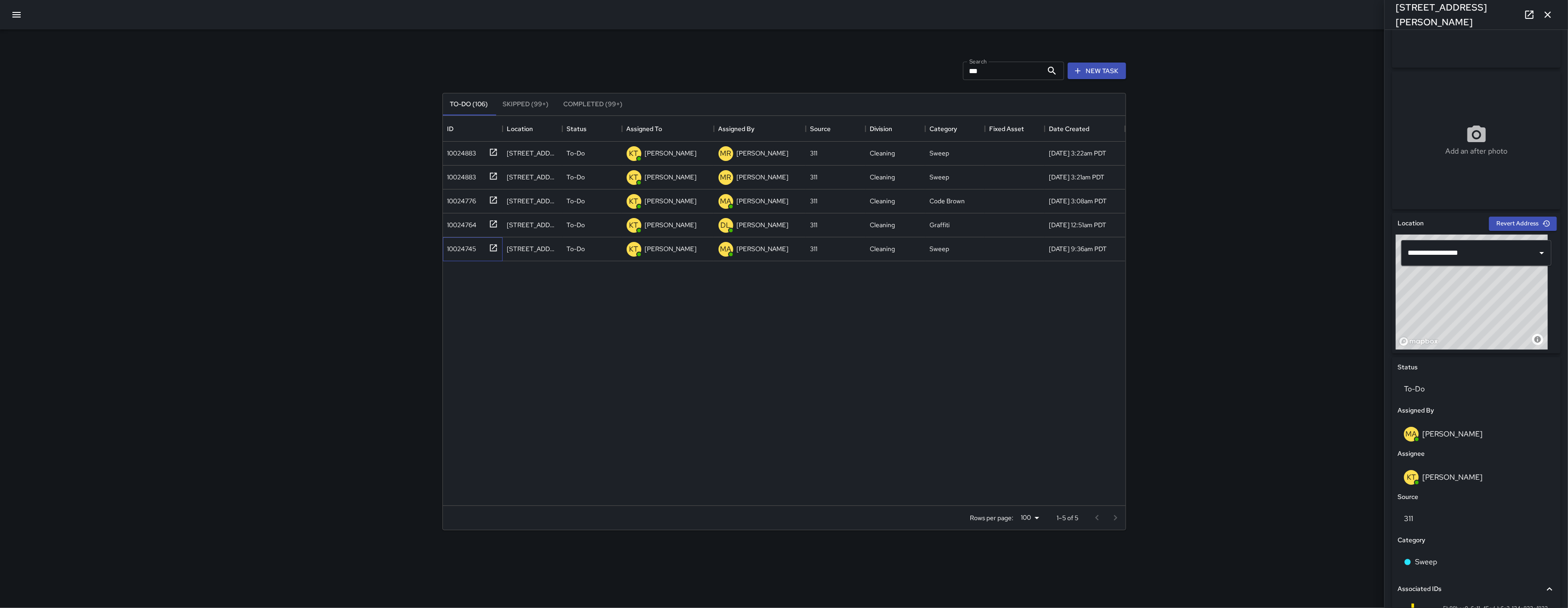
scroll to position [110, 0]
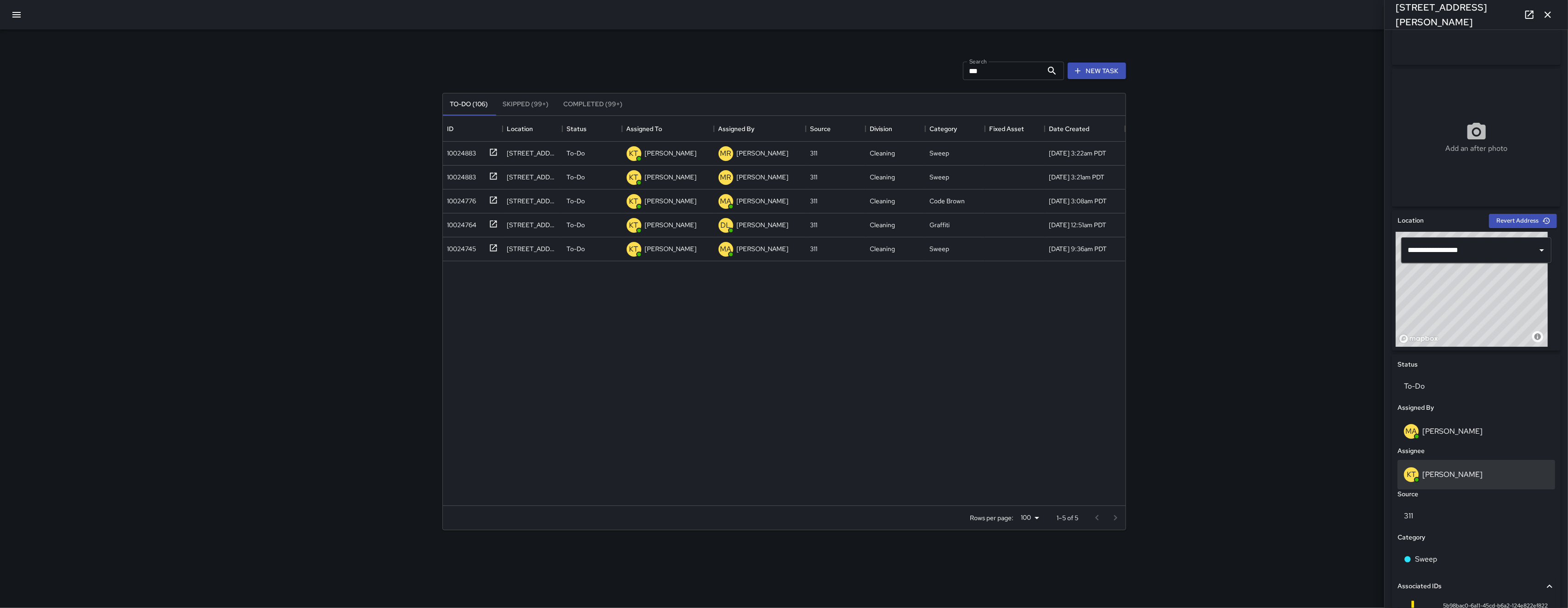
click at [442, 483] on div "KT Katherine Treminio" at bounding box center [1476, 474] width 158 height 29
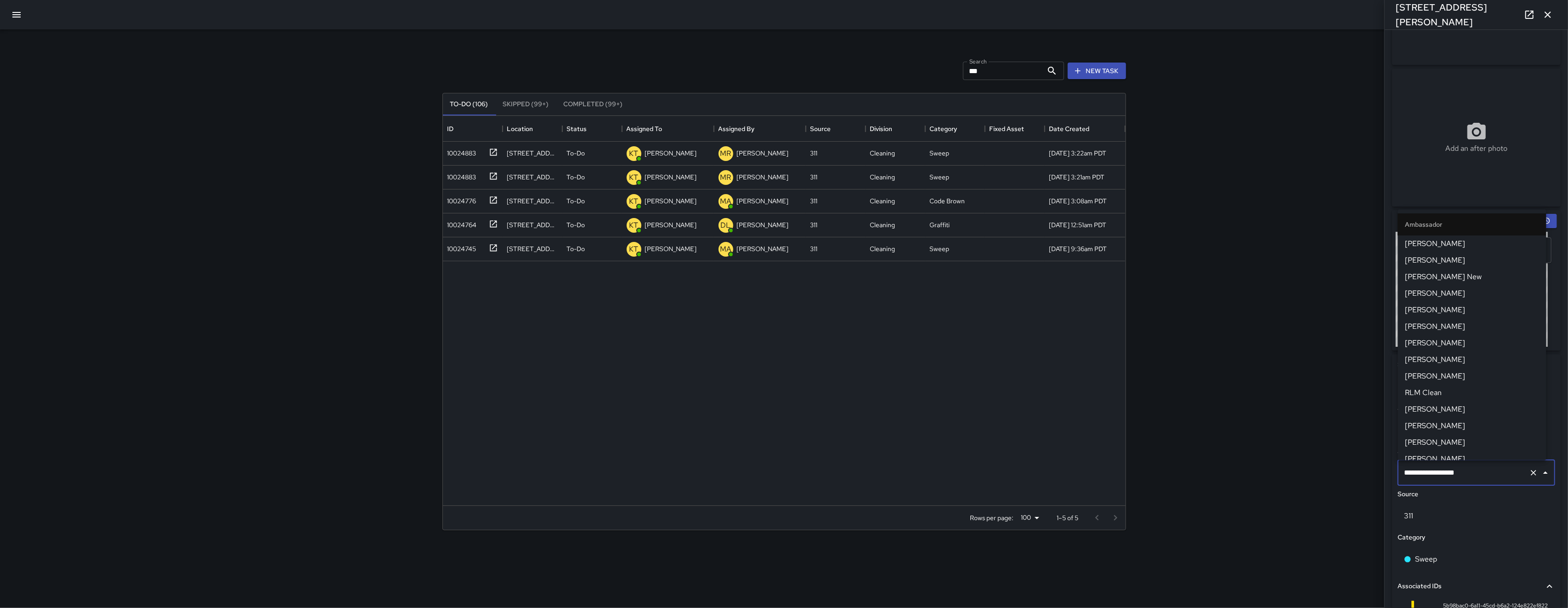
scroll to position [238, 0]
click at [442, 479] on input "**********" at bounding box center [1464, 473] width 124 height 17
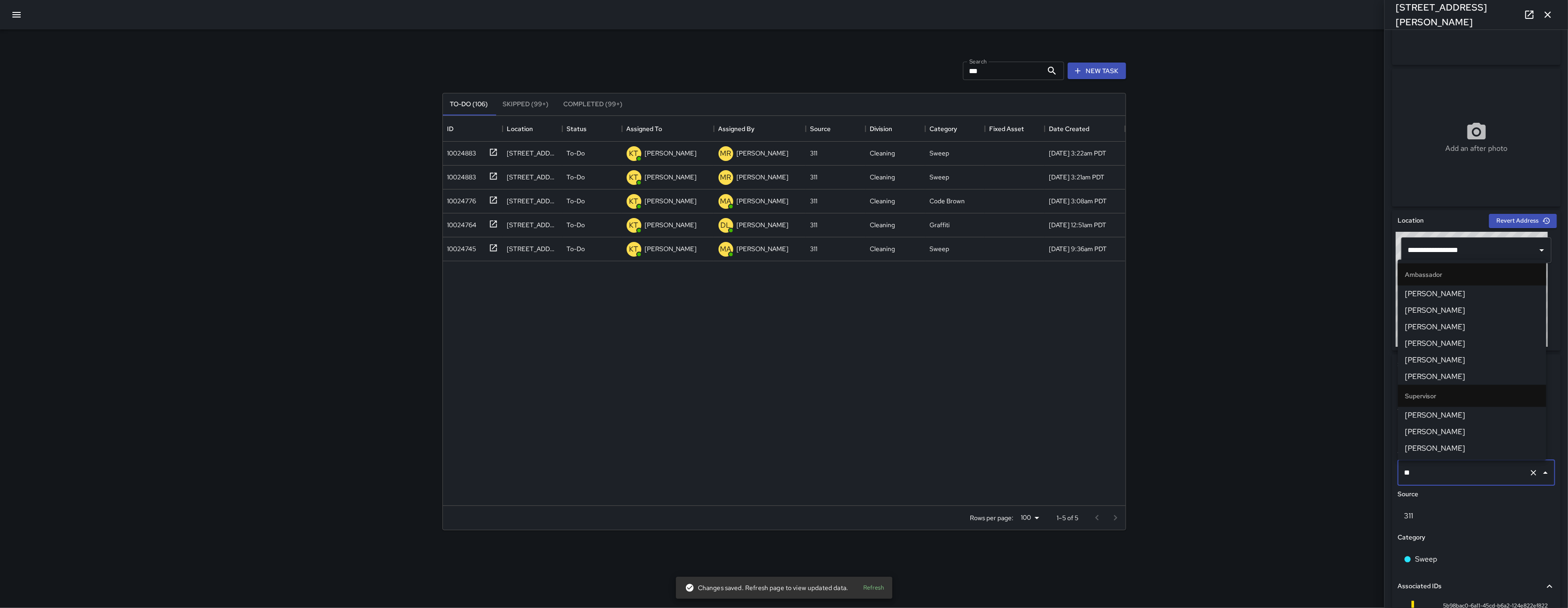
type input "***"
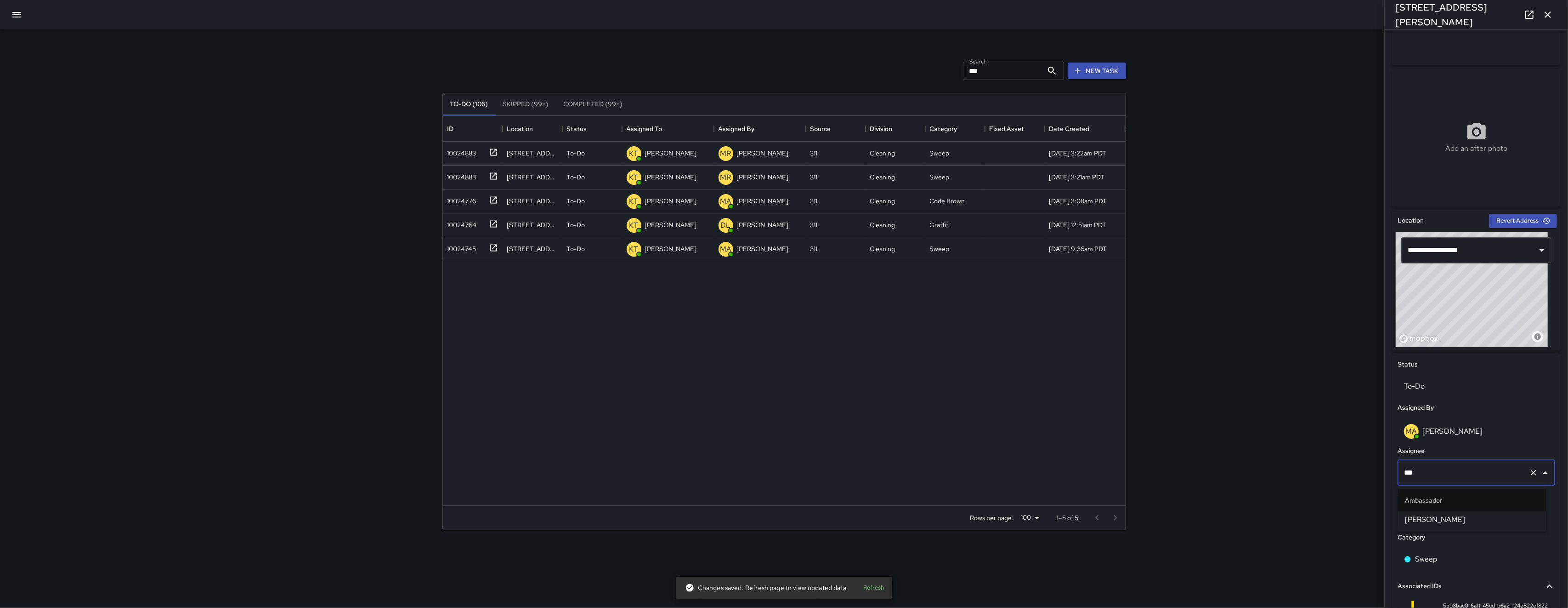
click at [442, 500] on span "Damariye Lewis" at bounding box center [1473, 519] width 134 height 11
click at [442, 225] on div "10024764" at bounding box center [460, 223] width 33 height 13
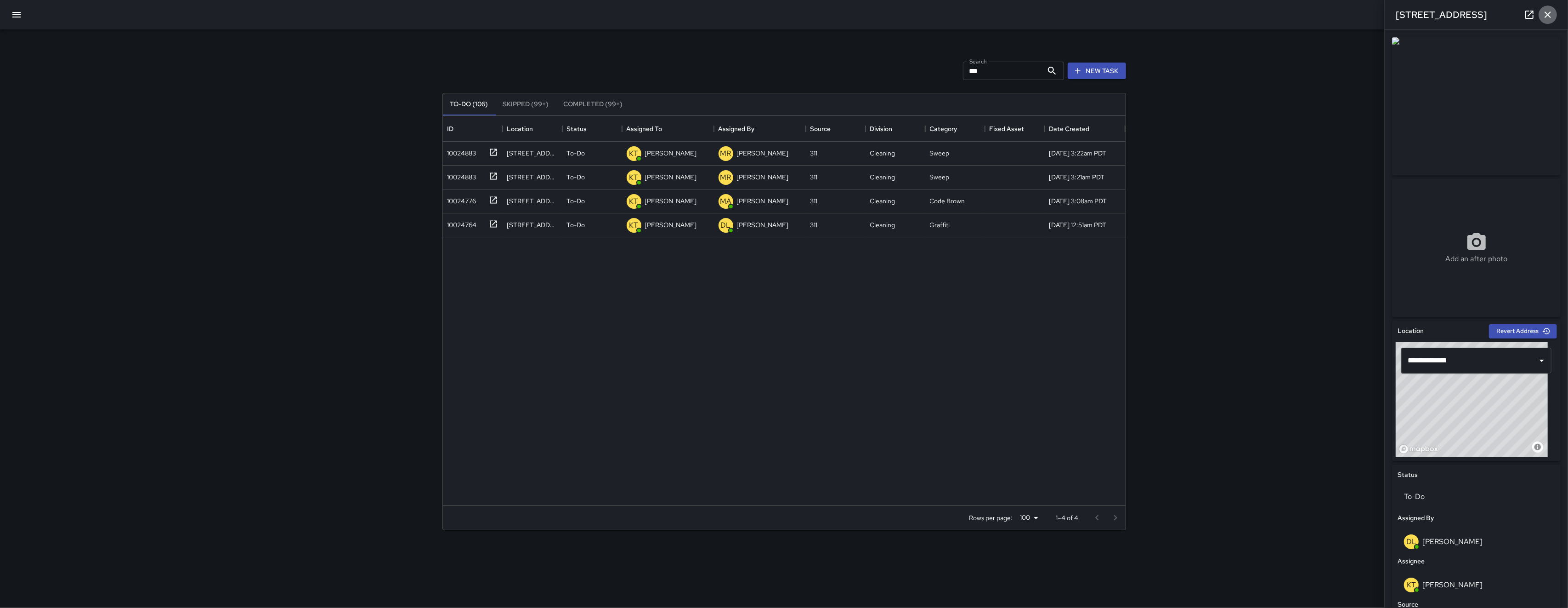
click at [442, 16] on icon "button" at bounding box center [1548, 14] width 6 height 6
click at [442, 16] on div at bounding box center [784, 14] width 1568 height 29
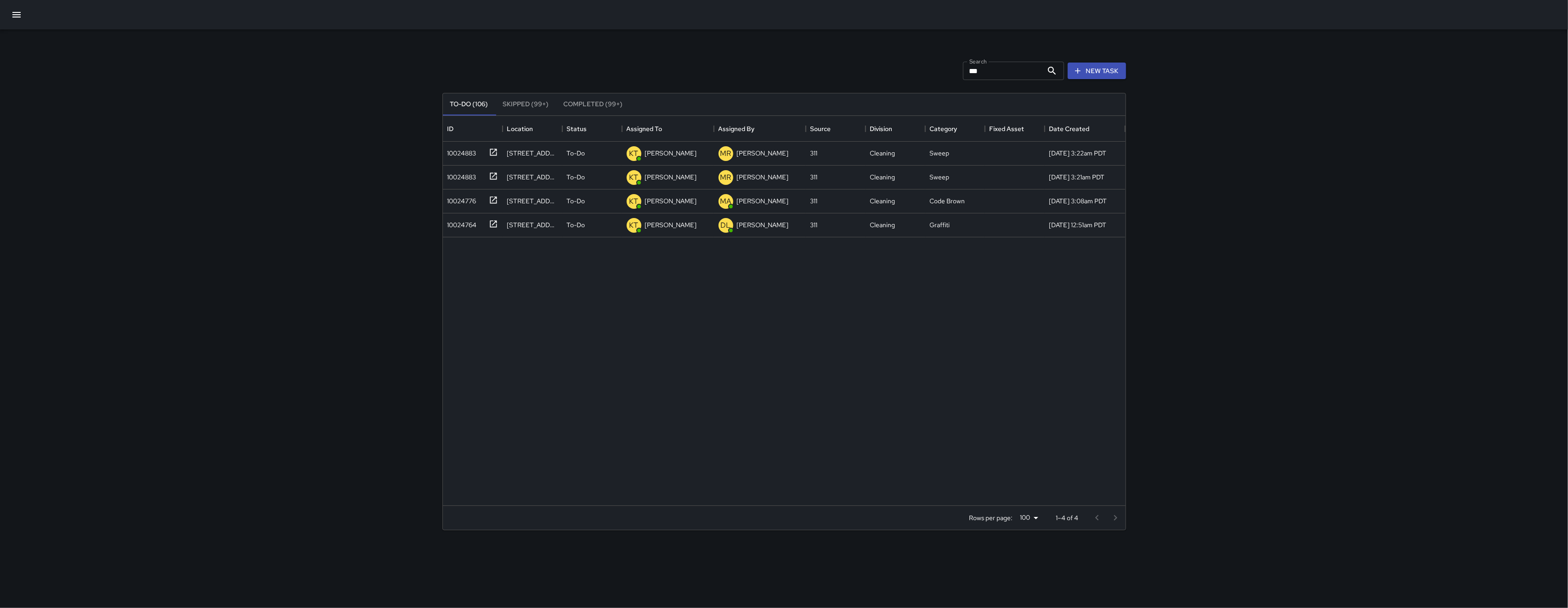
click at [442, 72] on input "***" at bounding box center [1003, 71] width 80 height 18
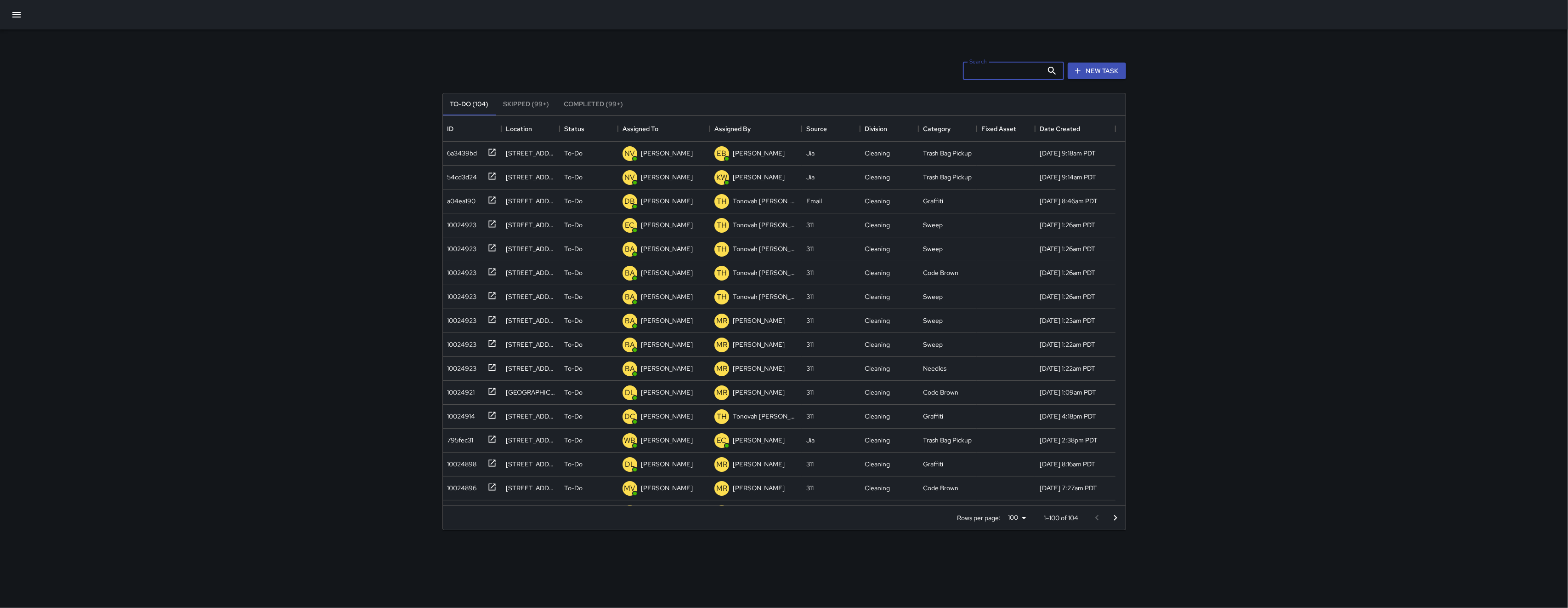
click at [14, 17] on icon "button" at bounding box center [17, 15] width 11 height 11
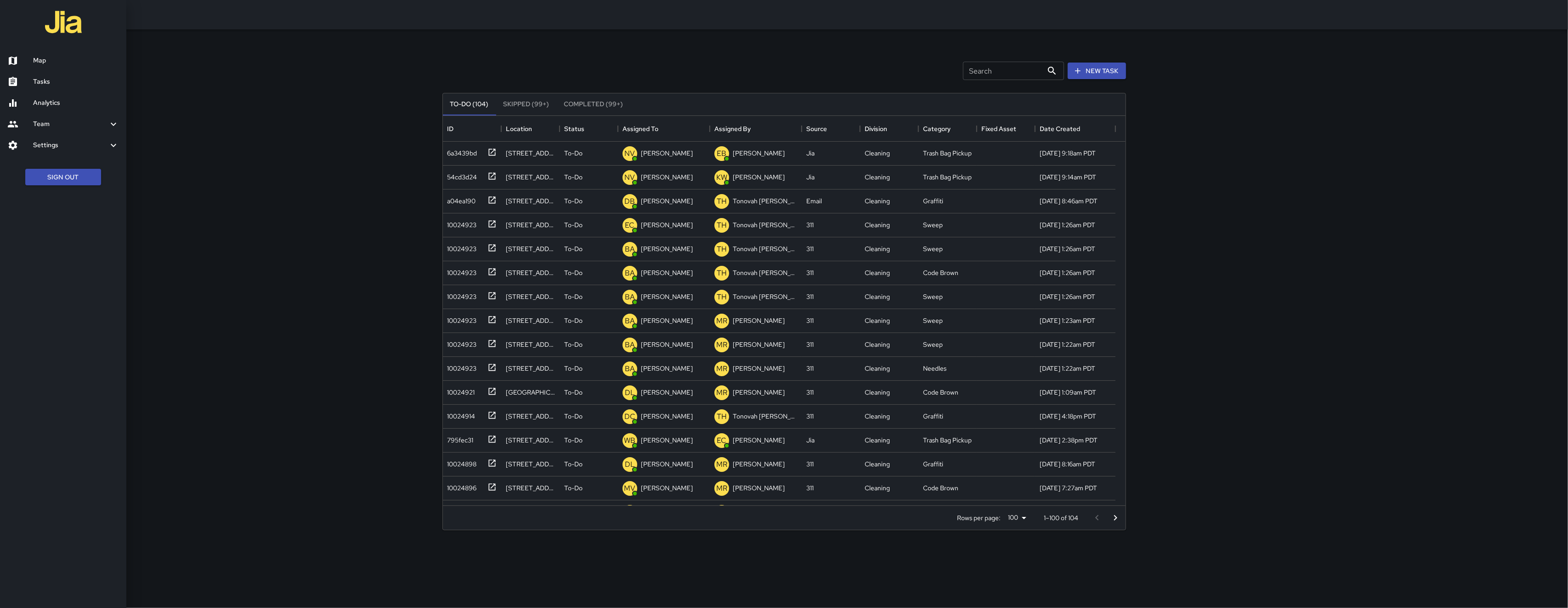
click at [41, 56] on h6 "Map" at bounding box center [76, 61] width 86 height 10
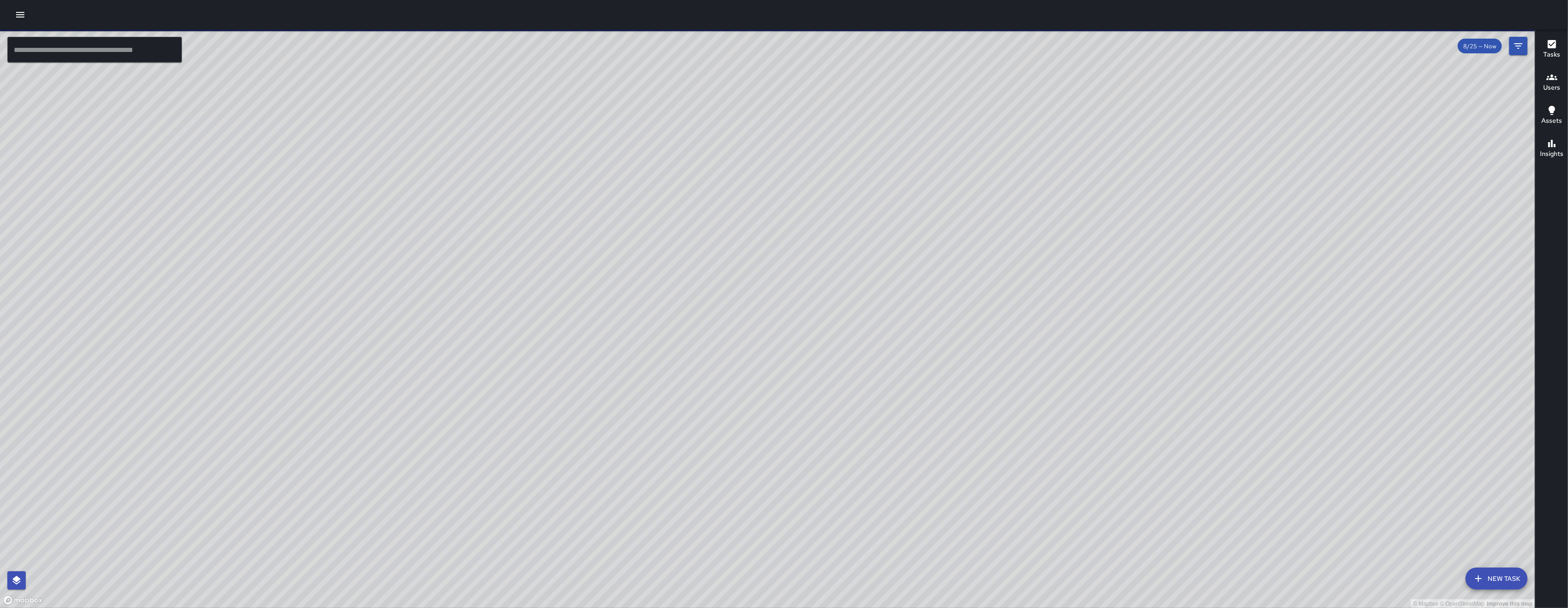
drag, startPoint x: 808, startPoint y: 344, endPoint x: 621, endPoint y: 433, distance: 207.1
click at [442, 437] on div "© Mapbox © OpenStreetMap Improve this map" at bounding box center [767, 318] width 1535 height 579
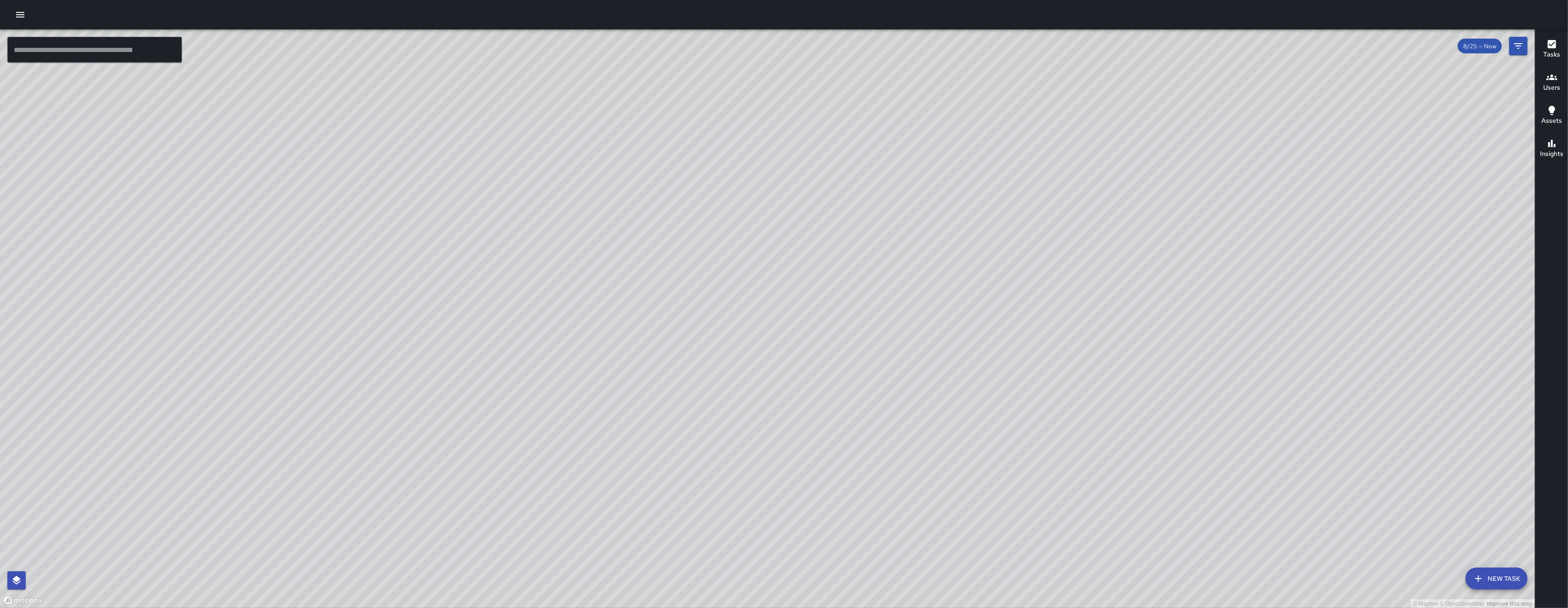
drag, startPoint x: 885, startPoint y: 379, endPoint x: 622, endPoint y: 288, distance: 278.3
click at [442, 290] on div "© Mapbox © OpenStreetMap Improve this map" at bounding box center [767, 318] width 1535 height 579
click at [442, 290] on div "© Mapbox © OpenStreetMap Improve this map" at bounding box center [767, 318] width 1535 height 579
drag, startPoint x: 622, startPoint y: 288, endPoint x: 611, endPoint y: 206, distance: 82.7
click at [442, 222] on div "© Mapbox © OpenStreetMap Improve this map" at bounding box center [767, 318] width 1535 height 579
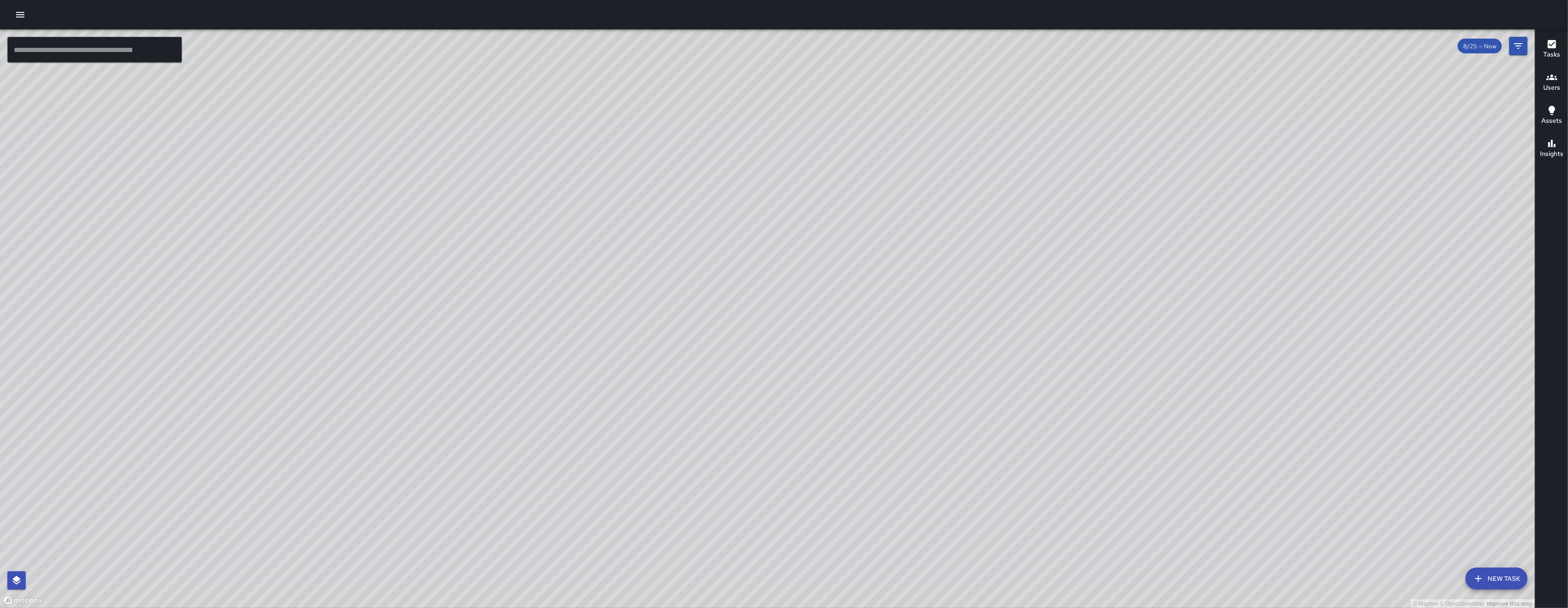
drag, startPoint x: 611, startPoint y: 206, endPoint x: 655, endPoint y: 174, distance: 54.4
click at [442, 174] on div "© Mapbox © OpenStreetMap Improve this map" at bounding box center [767, 318] width 1535 height 579
drag, startPoint x: 606, startPoint y: 433, endPoint x: 654, endPoint y: 266, distance: 173.8
click at [442, 313] on div "© Mapbox © OpenStreetMap Improve this map" at bounding box center [767, 318] width 1535 height 579
drag, startPoint x: 540, startPoint y: 364, endPoint x: 532, endPoint y: 374, distance: 12.8
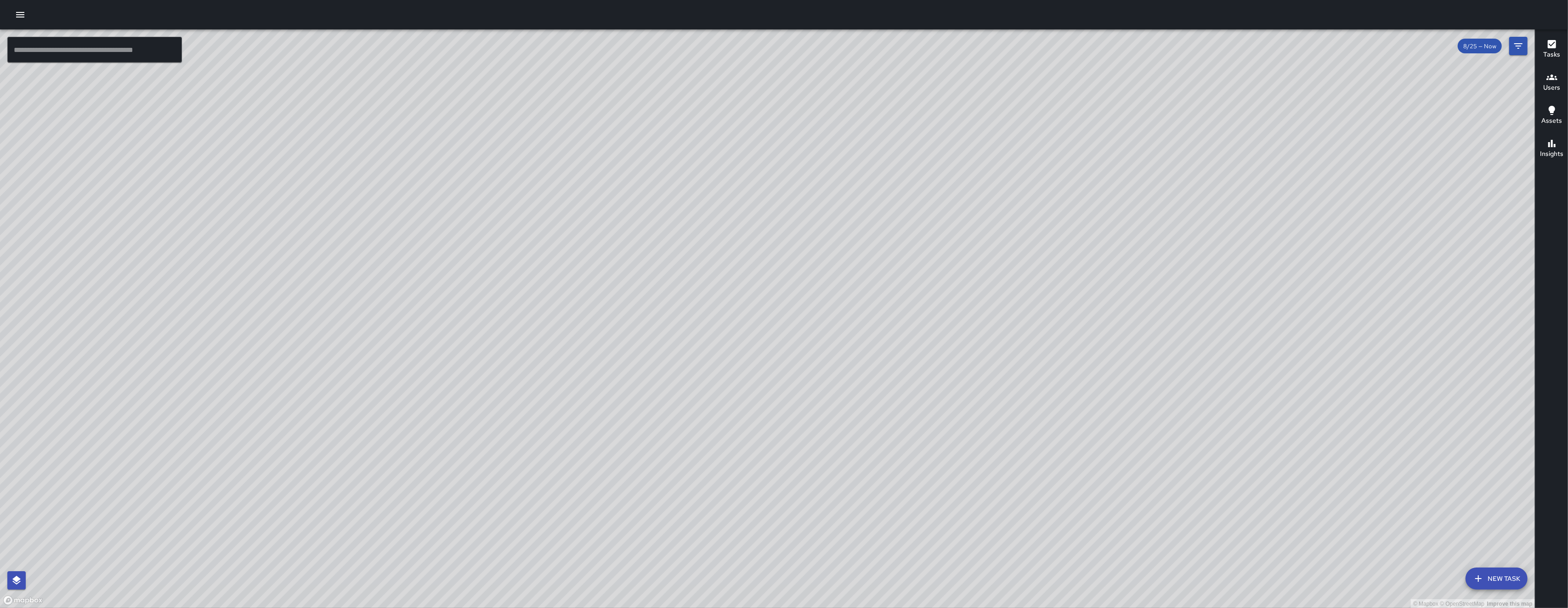
click at [442, 368] on div "© Mapbox © OpenStreetMap Improve this map" at bounding box center [767, 318] width 1535 height 579
drag, startPoint x: 679, startPoint y: 506, endPoint x: 691, endPoint y: 498, distance: 14.4
click at [442, 494] on div "© Mapbox © OpenStreetMap Improve this map" at bounding box center [767, 318] width 1535 height 579
drag, startPoint x: 670, startPoint y: 542, endPoint x: 706, endPoint y: 454, distance: 95.1
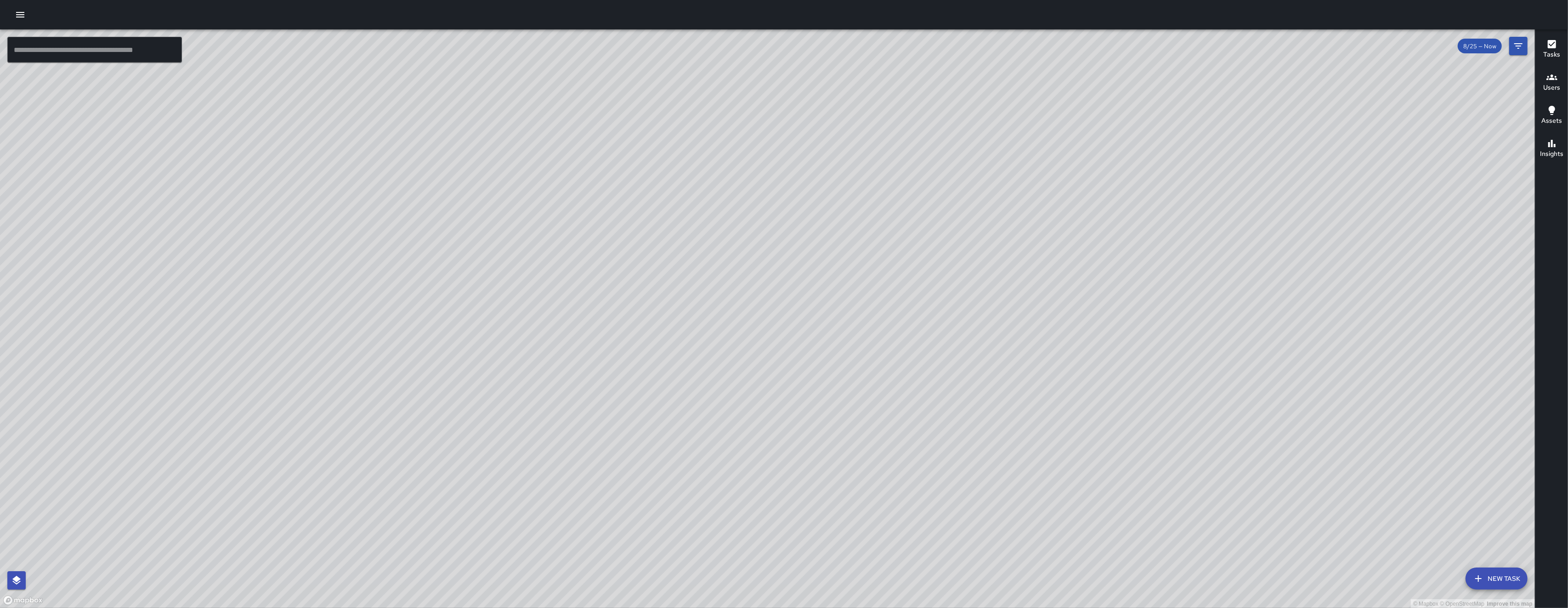
click at [442, 454] on div "© Mapbox © OpenStreetMap Improve this map" at bounding box center [767, 318] width 1535 height 579
drag, startPoint x: 628, startPoint y: 465, endPoint x: 506, endPoint y: 390, distance: 143.2
click at [442, 391] on div "© Mapbox © OpenStreetMap Improve this map" at bounding box center [767, 318] width 1535 height 579
drag, startPoint x: 601, startPoint y: 389, endPoint x: 533, endPoint y: 339, distance: 84.4
click at [442, 369] on div "© Mapbox © OpenStreetMap Improve this map" at bounding box center [767, 318] width 1535 height 579
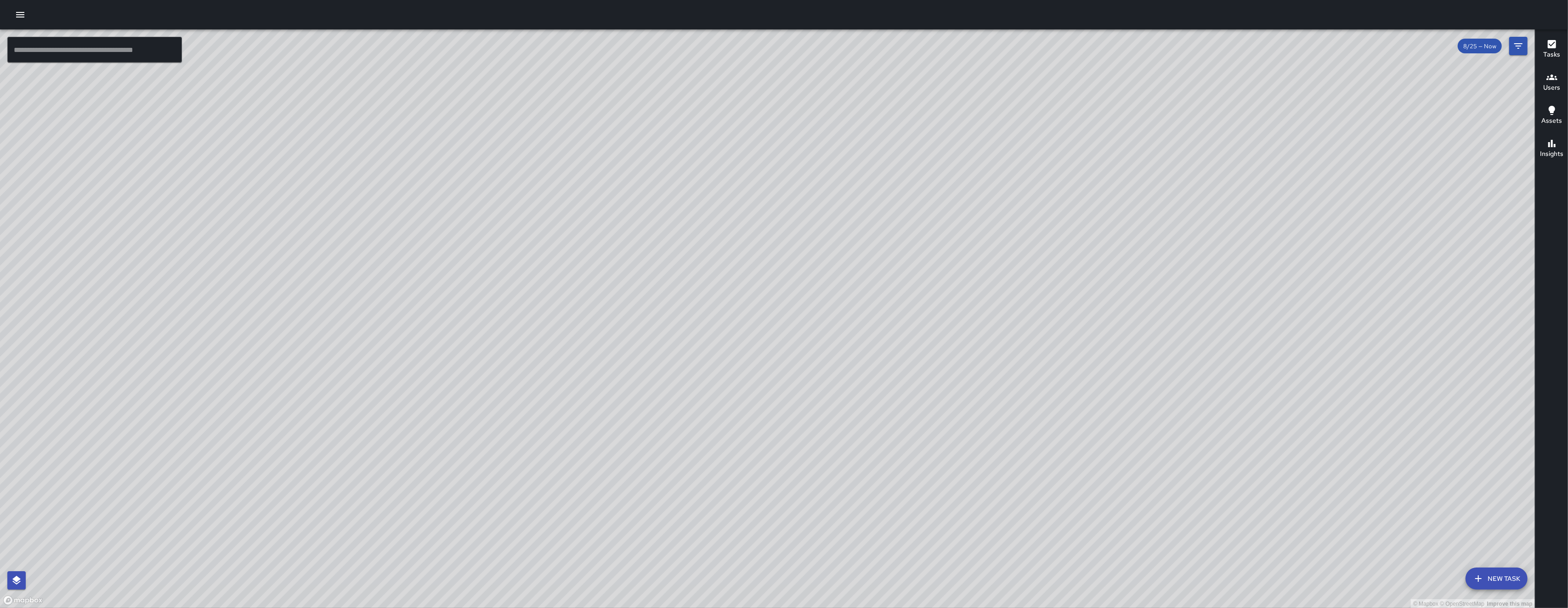
drag, startPoint x: 473, startPoint y: 311, endPoint x: 477, endPoint y: 324, distance: 13.6
click at [442, 324] on div "© Mapbox © OpenStreetMap Improve this map" at bounding box center [767, 318] width 1535 height 579
click at [442, 500] on button "New Task" at bounding box center [1496, 578] width 62 height 22
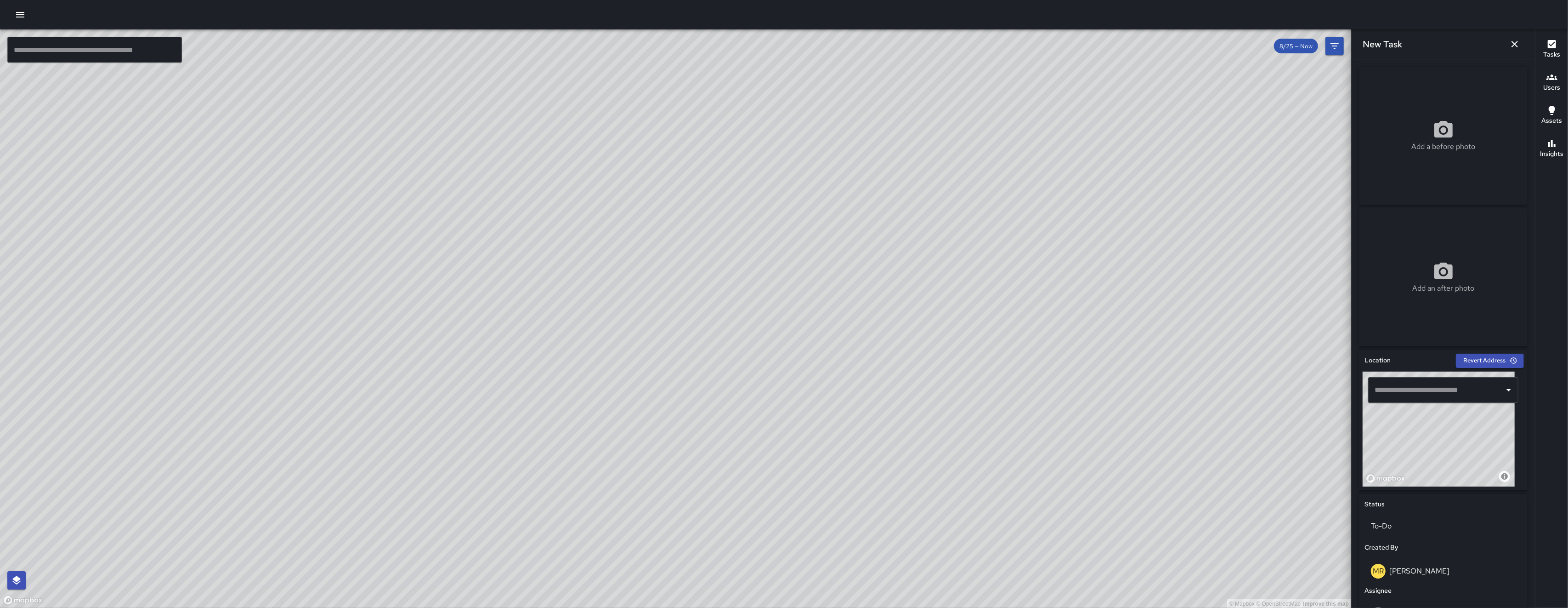
drag, startPoint x: 1431, startPoint y: 471, endPoint x: 1434, endPoint y: 465, distance: 6.7
click at [442, 465] on div "© Mapbox © OpenStreetMap Improve this map" at bounding box center [1439, 429] width 152 height 115
drag, startPoint x: 1428, startPoint y: 445, endPoint x: 1431, endPoint y: 436, distance: 9.5
click at [442, 436] on div "© Mapbox © OpenStreetMap Improve this map" at bounding box center [1439, 429] width 152 height 115
drag, startPoint x: 1422, startPoint y: 454, endPoint x: 1438, endPoint y: 419, distance: 38.5
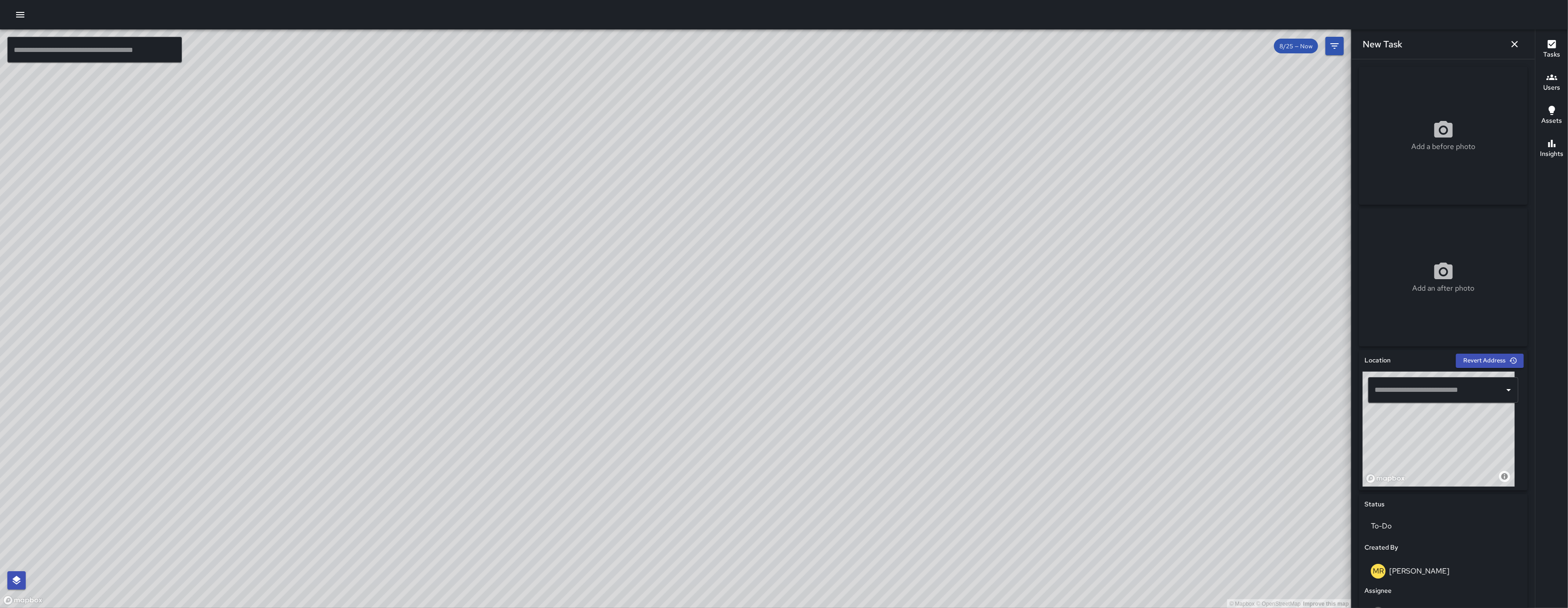
click at [442, 419] on div "© Mapbox © OpenStreetMap Improve this map" at bounding box center [1439, 429] width 152 height 115
drag, startPoint x: 1439, startPoint y: 449, endPoint x: 1423, endPoint y: 416, distance: 36.7
click at [442, 416] on div "© Mapbox © OpenStreetMap Improve this map" at bounding box center [1439, 429] width 152 height 115
type input "**********"
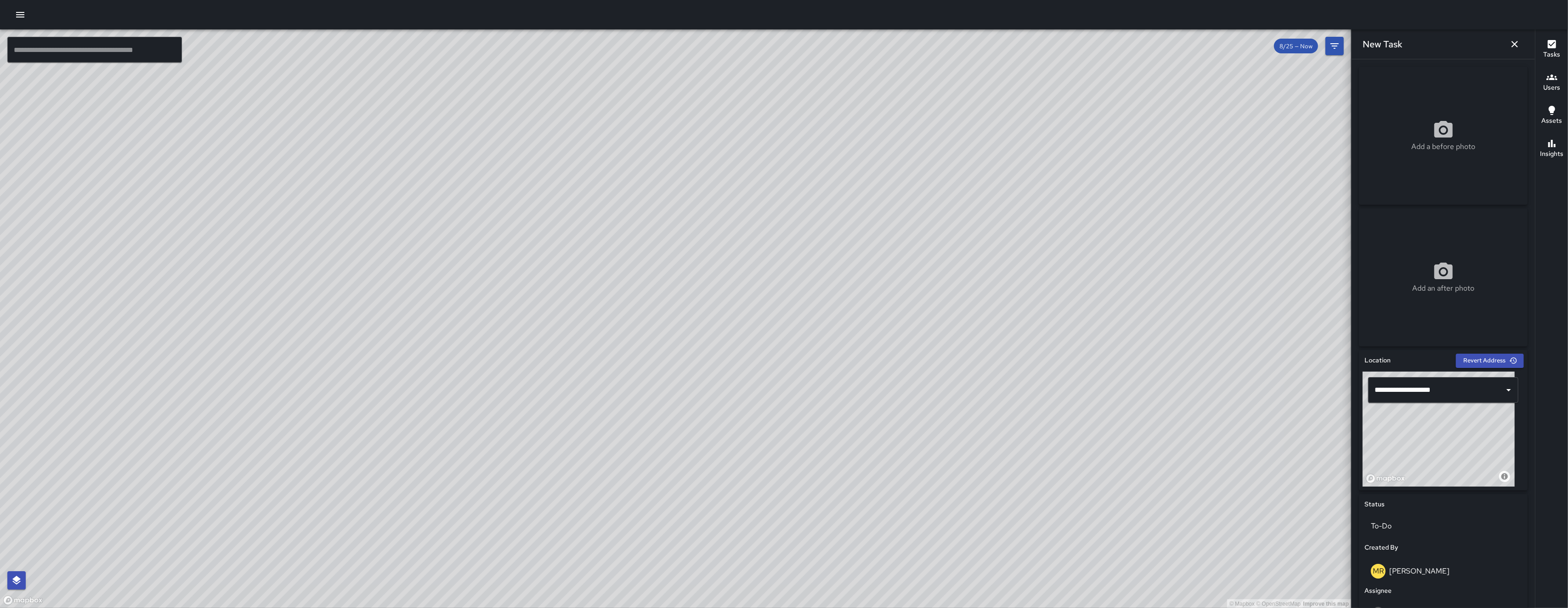
click at [442, 42] on icon "button" at bounding box center [1515, 44] width 11 height 11
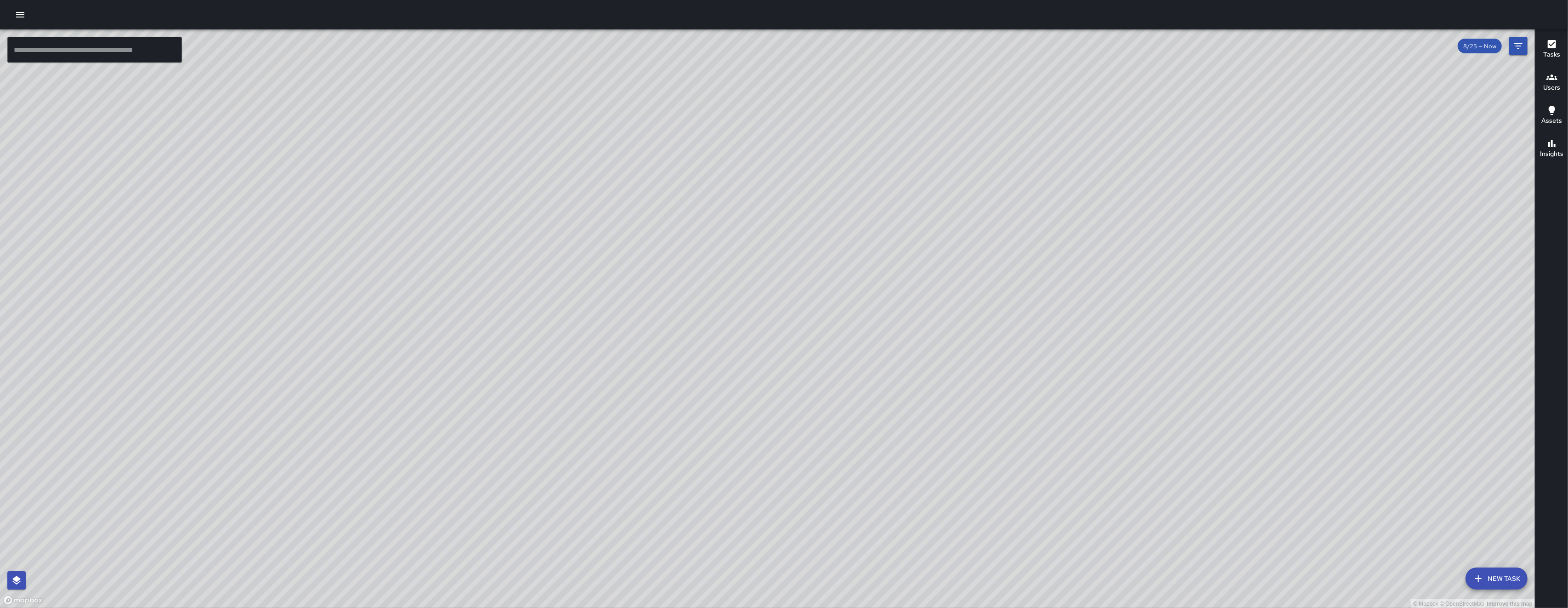
drag, startPoint x: 877, startPoint y: 430, endPoint x: 862, endPoint y: 356, distance: 75.5
click at [442, 356] on div "© Mapbox © OpenStreetMap Improve this map" at bounding box center [767, 318] width 1535 height 579
drag, startPoint x: 1073, startPoint y: 272, endPoint x: 1013, endPoint y: 330, distance: 83.5
click at [442, 330] on div "© Mapbox © OpenStreetMap Improve this map" at bounding box center [767, 318] width 1535 height 579
click at [442, 334] on div "© Mapbox © OpenStreetMap Improve this map" at bounding box center [767, 318] width 1535 height 579
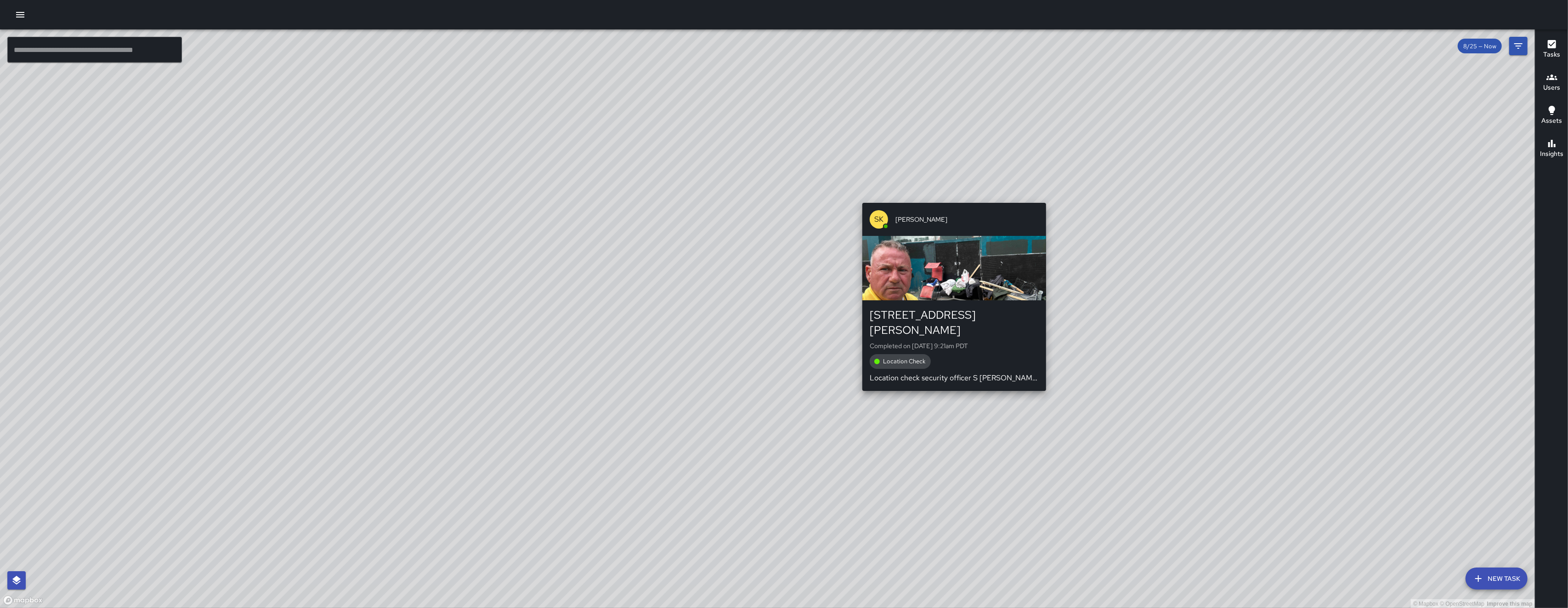
click at [442, 199] on div "SK SEAN KELLEY 15 Harriet Street Completed on 8/25/2025, 9:21am PDT Location Ch…" at bounding box center [954, 297] width 191 height 195
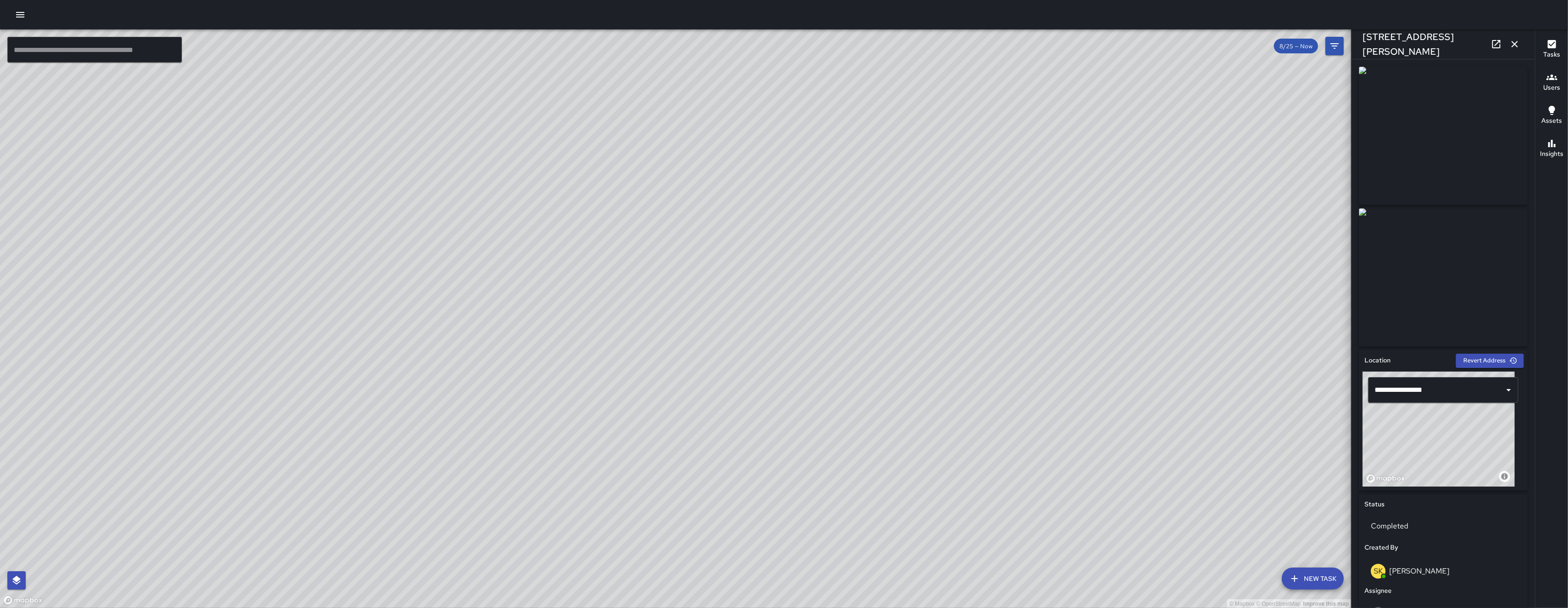
drag, startPoint x: 855, startPoint y: 416, endPoint x: 881, endPoint y: 380, distance: 44.4
click at [442, 392] on div "© Mapbox © OpenStreetMap Improve this map" at bounding box center [676, 318] width 1351 height 579
click at [442, 358] on div "© Mapbox © OpenStreetMap Improve this map" at bounding box center [676, 318] width 1351 height 579
drag, startPoint x: 773, startPoint y: 576, endPoint x: 798, endPoint y: 420, distance: 158.0
click at [442, 420] on div "© Mapbox © OpenStreetMap Improve this map" at bounding box center [676, 318] width 1351 height 579
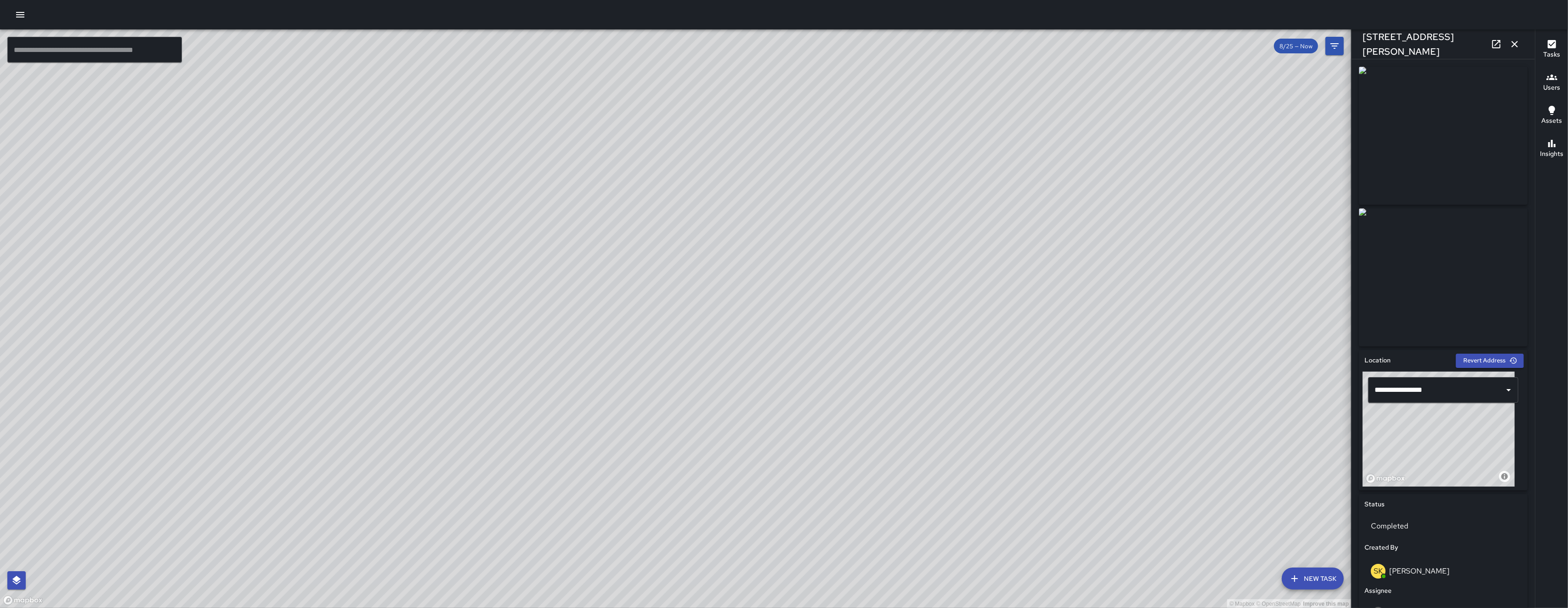
click at [442, 419] on div "© Mapbox © OpenStreetMap Improve this map" at bounding box center [676, 318] width 1351 height 579
drag, startPoint x: 791, startPoint y: 449, endPoint x: 771, endPoint y: 469, distance: 28.3
click at [442, 469] on div "© Mapbox © OpenStreetMap Improve this map" at bounding box center [676, 318] width 1351 height 579
click at [442, 42] on icon "button" at bounding box center [1515, 44] width 11 height 11
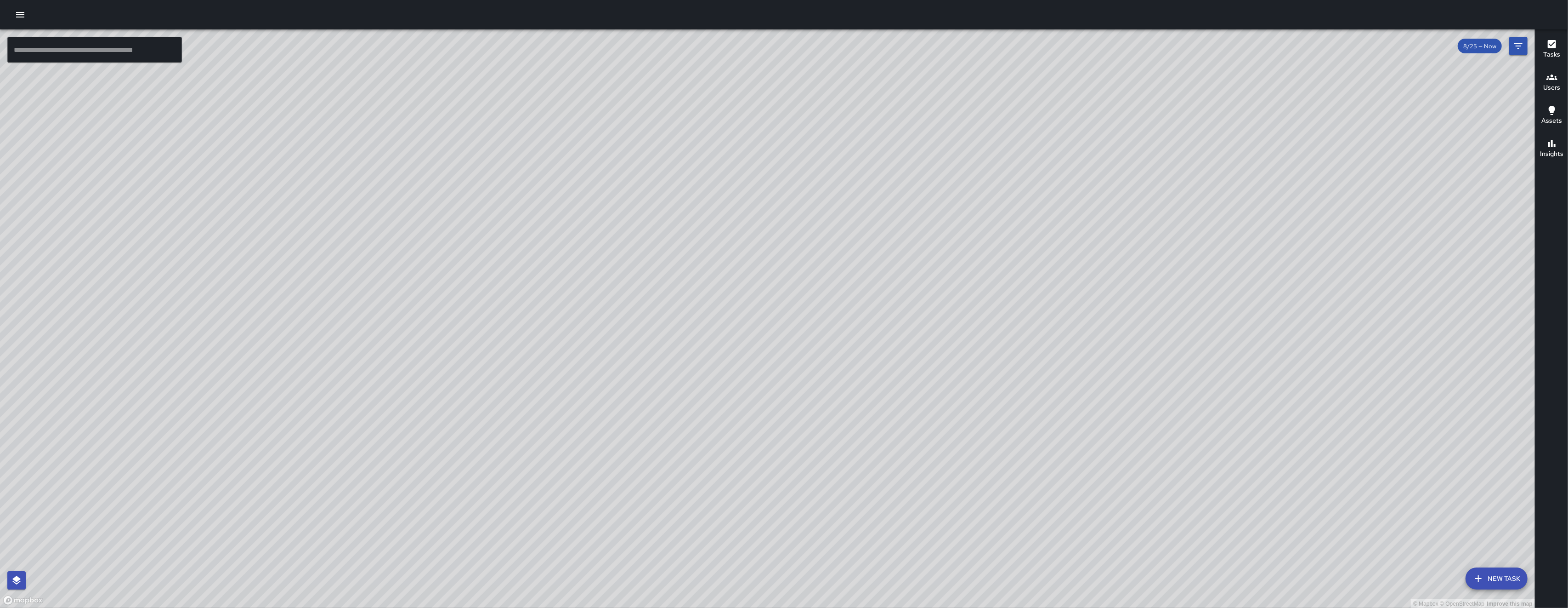
drag, startPoint x: 1096, startPoint y: 285, endPoint x: 996, endPoint y: 388, distance: 143.6
click at [442, 387] on div "© Mapbox © OpenStreetMap Improve this map" at bounding box center [767, 318] width 1535 height 579
drag, startPoint x: 1019, startPoint y: 319, endPoint x: 963, endPoint y: 346, distance: 62.2
click at [442, 388] on div "© Mapbox © OpenStreetMap Improve this map" at bounding box center [767, 318] width 1535 height 579
drag, startPoint x: 931, startPoint y: 187, endPoint x: 931, endPoint y: 215, distance: 28.0
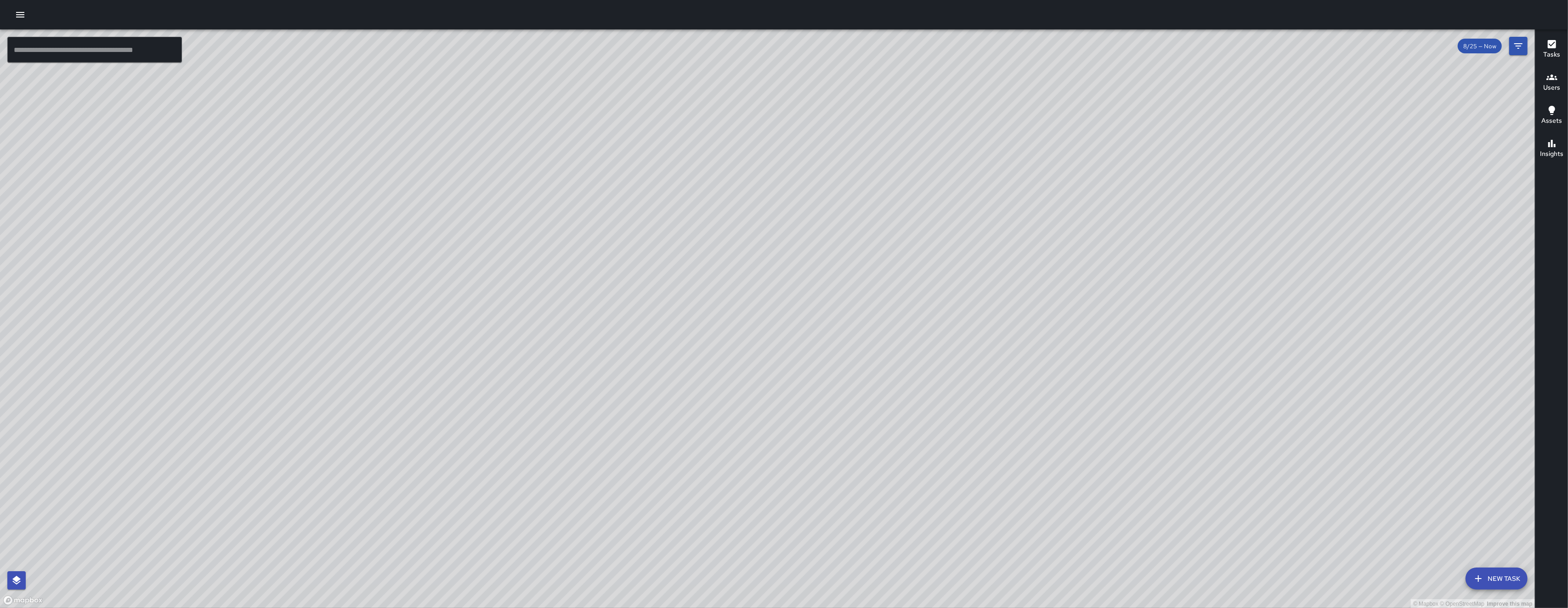
click at [442, 215] on div "© Mapbox © OpenStreetMap Improve this map" at bounding box center [767, 318] width 1535 height 579
drag, startPoint x: 947, startPoint y: 455, endPoint x: 939, endPoint y: 385, distance: 70.5
click at [442, 345] on div "© Mapbox © OpenStreetMap Improve this map" at bounding box center [767, 318] width 1535 height 579
drag, startPoint x: 930, startPoint y: 319, endPoint x: 912, endPoint y: 345, distance: 31.6
click at [442, 334] on div "© Mapbox © OpenStreetMap Improve this map" at bounding box center [767, 318] width 1535 height 579
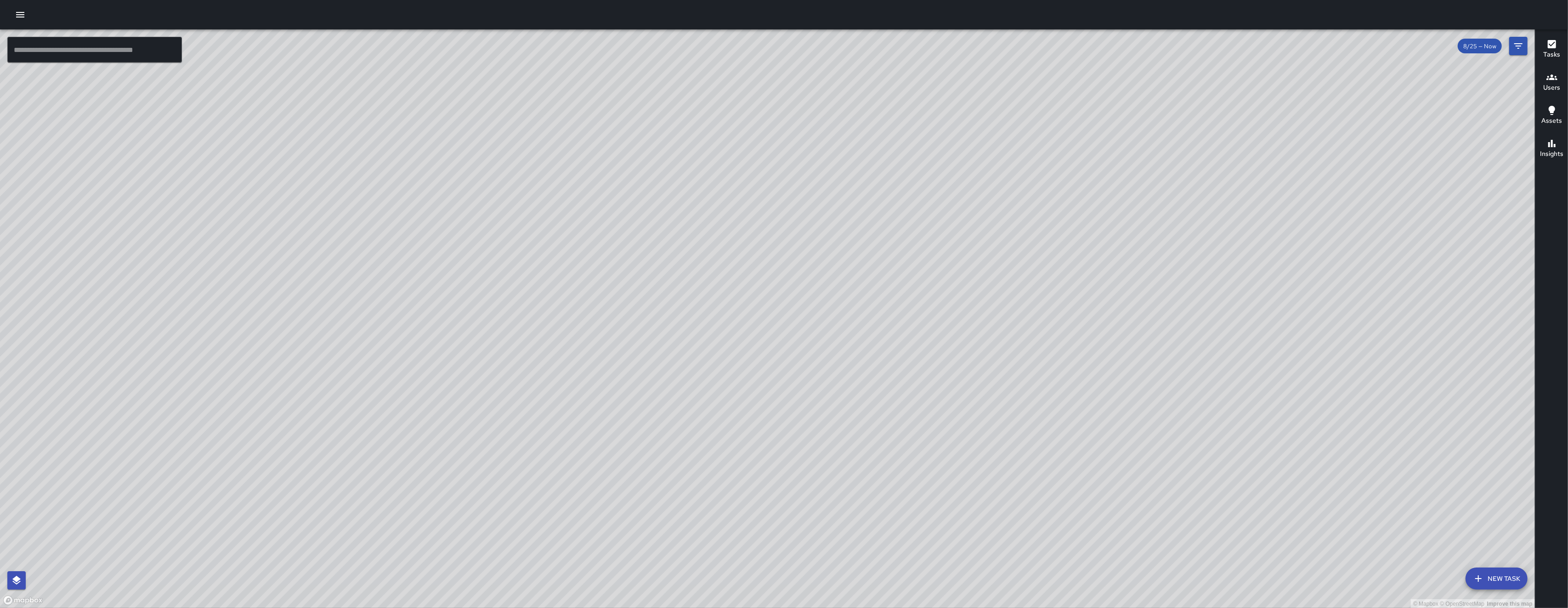
click at [442, 345] on div "© Mapbox © OpenStreetMap Improve this map" at bounding box center [767, 318] width 1535 height 579
drag, startPoint x: 906, startPoint y: 346, endPoint x: 851, endPoint y: 391, distance: 71.1
click at [442, 430] on div "© Mapbox © OpenStreetMap Improve this map" at bounding box center [767, 318] width 1535 height 579
drag, startPoint x: 922, startPoint y: 331, endPoint x: 828, endPoint y: 477, distance: 173.6
click at [442, 477] on div "© Mapbox © OpenStreetMap Improve this map" at bounding box center [767, 318] width 1535 height 579
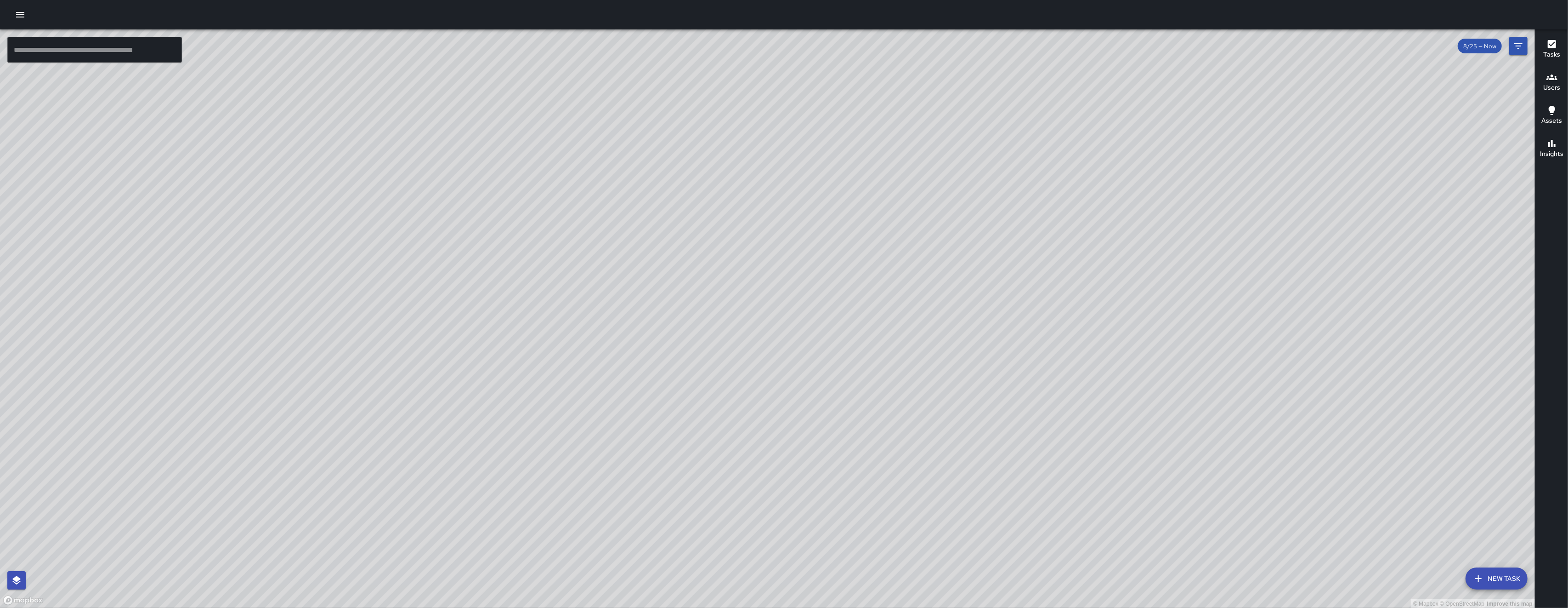
click at [442, 478] on div "© Mapbox © OpenStreetMap Improve this map" at bounding box center [767, 318] width 1535 height 579
drag, startPoint x: 859, startPoint y: 474, endPoint x: 909, endPoint y: 345, distance: 138.4
click at [442, 346] on div "© Mapbox © OpenStreetMap Improve this map" at bounding box center [767, 318] width 1535 height 579
drag, startPoint x: 844, startPoint y: 402, endPoint x: 867, endPoint y: 360, distance: 47.9
click at [442, 366] on div "© Mapbox © OpenStreetMap Improve this map" at bounding box center [767, 318] width 1535 height 579
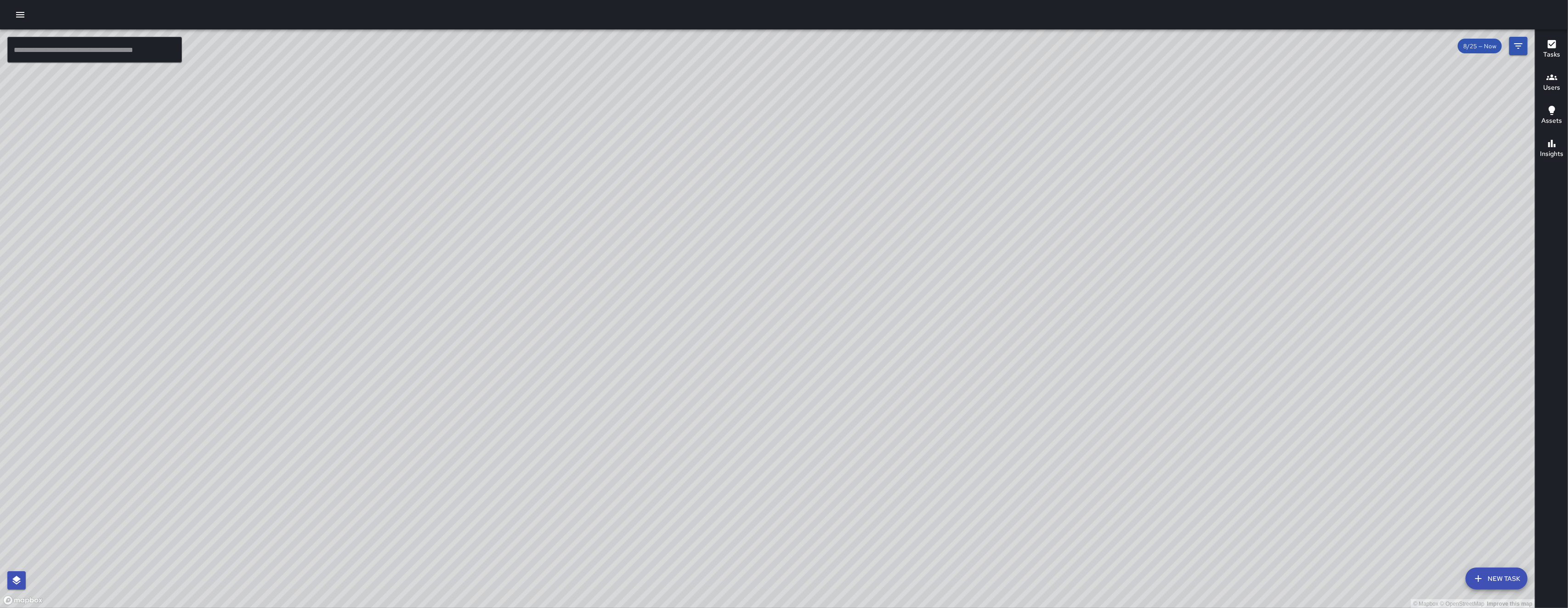
drag, startPoint x: 846, startPoint y: 473, endPoint x: 889, endPoint y: 317, distance: 161.8
click at [442, 318] on div "© Mapbox © OpenStreetMap Improve this map" at bounding box center [767, 318] width 1535 height 579
drag, startPoint x: 745, startPoint y: 332, endPoint x: 759, endPoint y: 230, distance: 103.0
click at [442, 234] on div "© Mapbox © OpenStreetMap Improve this map" at bounding box center [767, 318] width 1535 height 579
click at [442, 231] on div "© Mapbox © OpenStreetMap Improve this map" at bounding box center [767, 318] width 1535 height 579
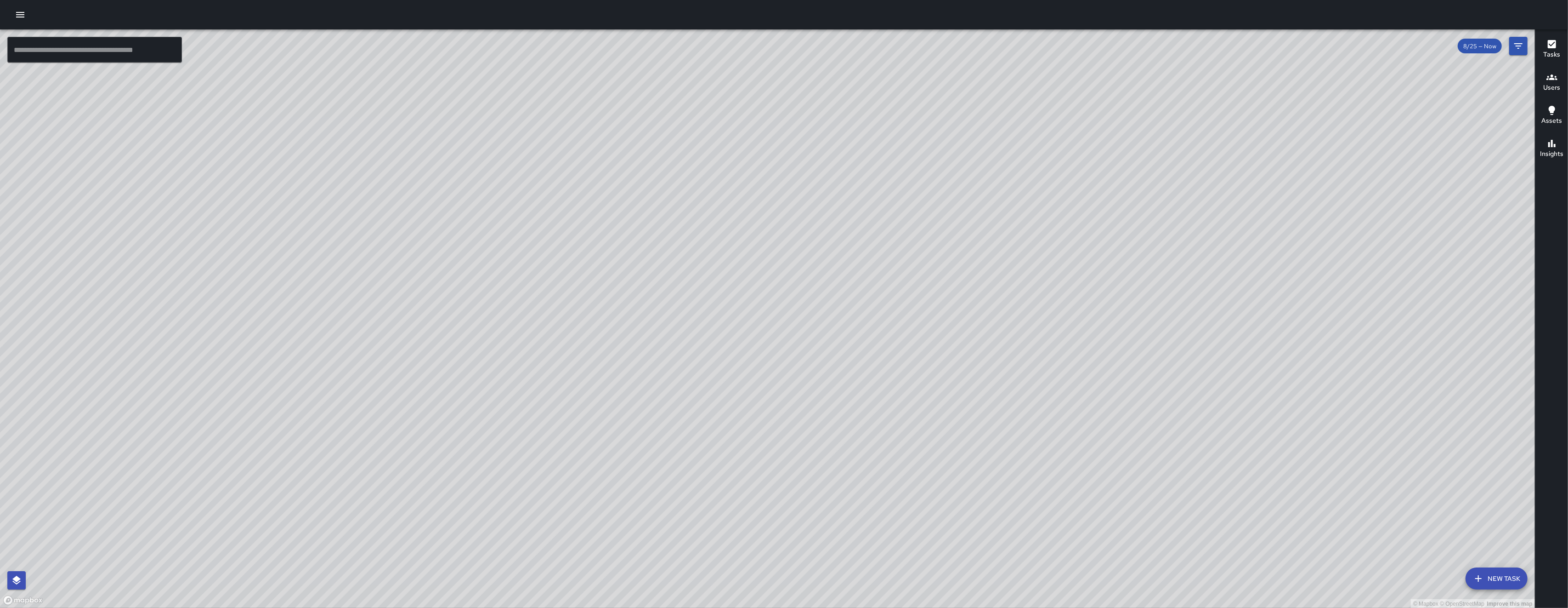
drag, startPoint x: 860, startPoint y: 281, endPoint x: 789, endPoint y: 413, distance: 149.9
click at [442, 370] on div "© Mapbox © OpenStreetMap Improve this map" at bounding box center [767, 318] width 1535 height 579
click at [442, 418] on div "© Mapbox © OpenStreetMap Improve this map" at bounding box center [767, 318] width 1535 height 579
drag, startPoint x: 728, startPoint y: 408, endPoint x: 720, endPoint y: 414, distance: 10.0
click at [442, 414] on div "© Mapbox © OpenStreetMap Improve this map" at bounding box center [767, 318] width 1535 height 579
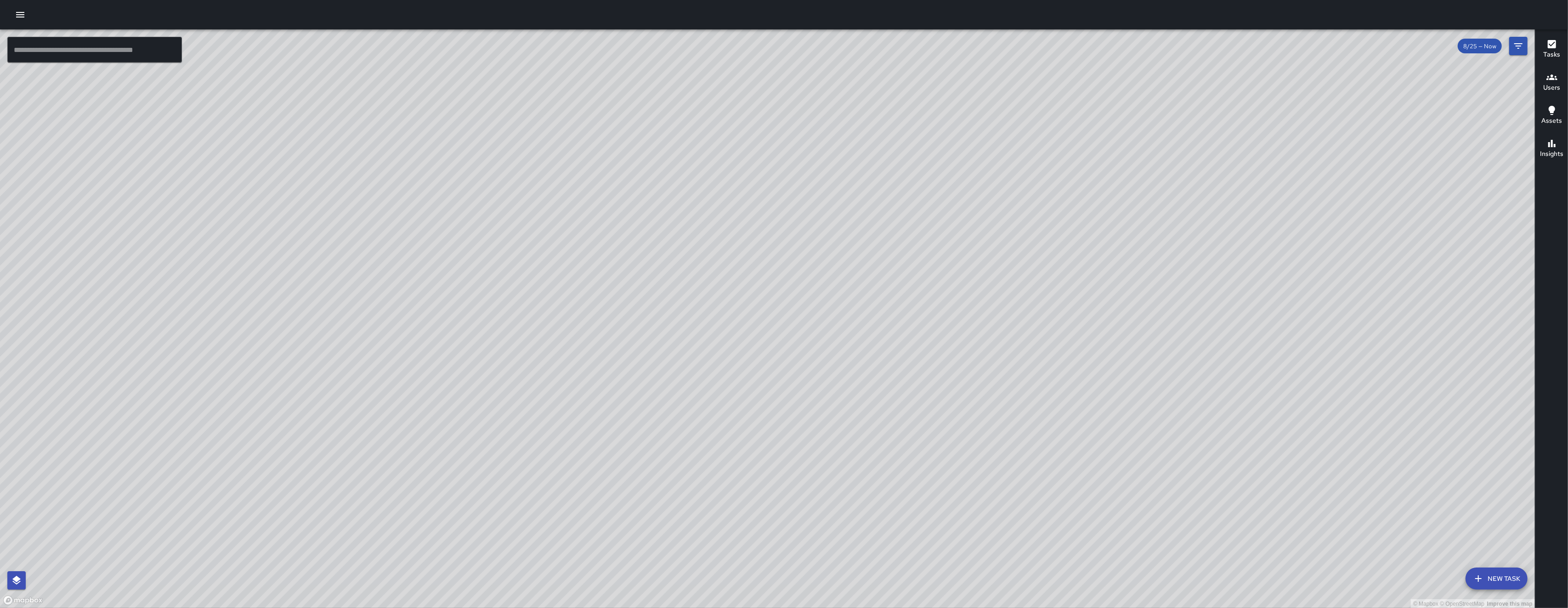
drag, startPoint x: 738, startPoint y: 297, endPoint x: 679, endPoint y: 419, distance: 135.5
click at [442, 422] on div "© Mapbox © OpenStreetMap Improve this map" at bounding box center [767, 318] width 1535 height 579
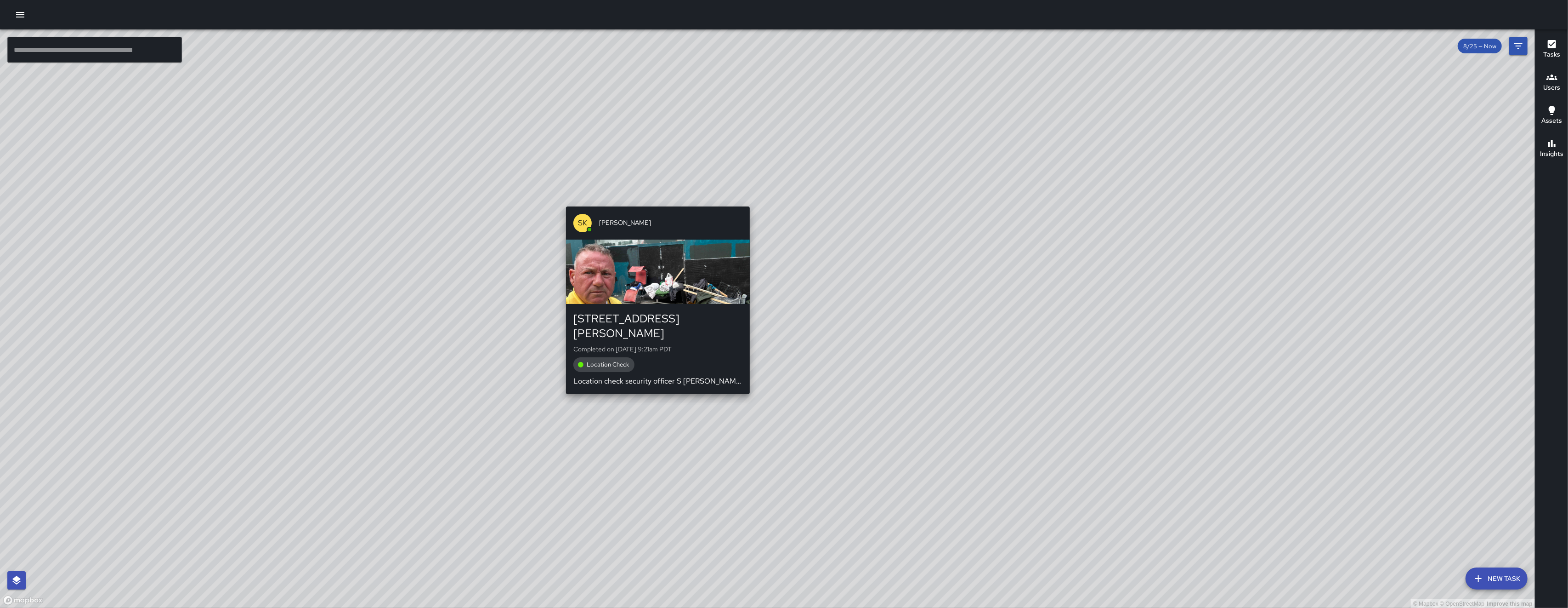
click at [442, 198] on div "© Mapbox © OpenStreetMap Improve this map SK SEAN KELLEY 15 Harriet Street Comp…" at bounding box center [767, 318] width 1535 height 579
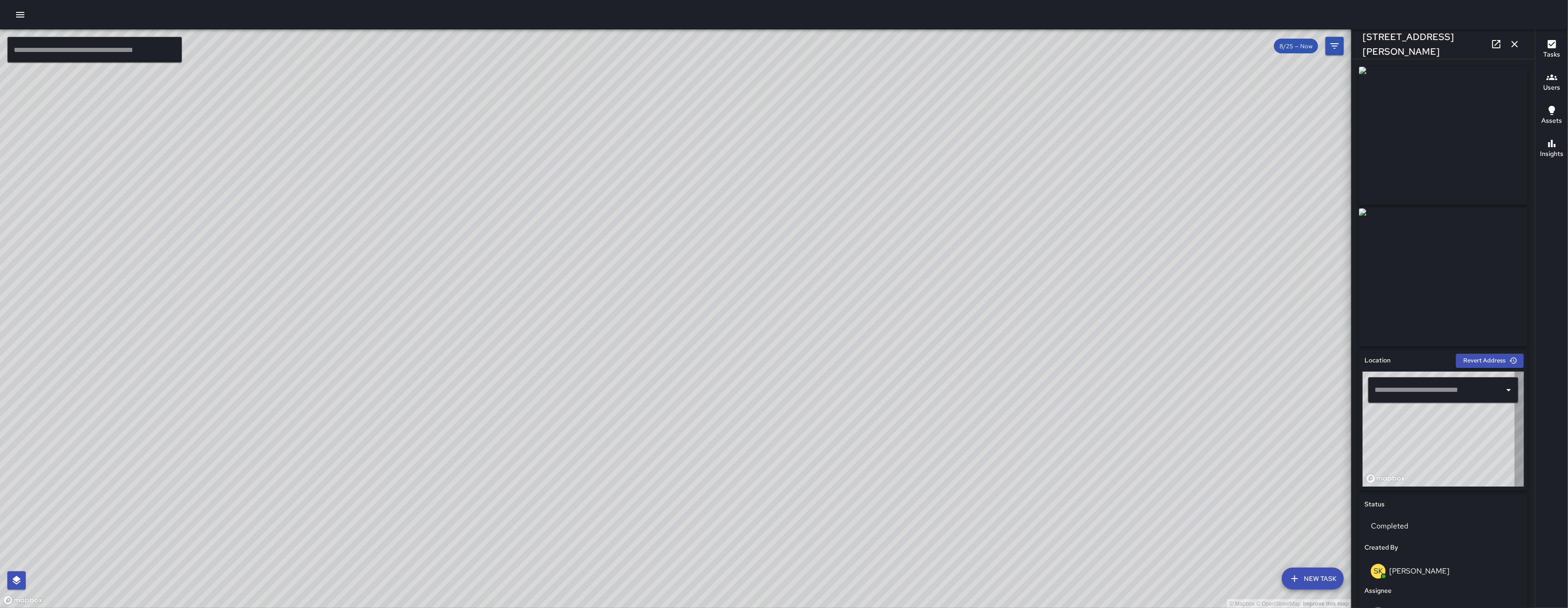
type input "**********"
click at [442, 44] on icon "button" at bounding box center [1515, 44] width 11 height 11
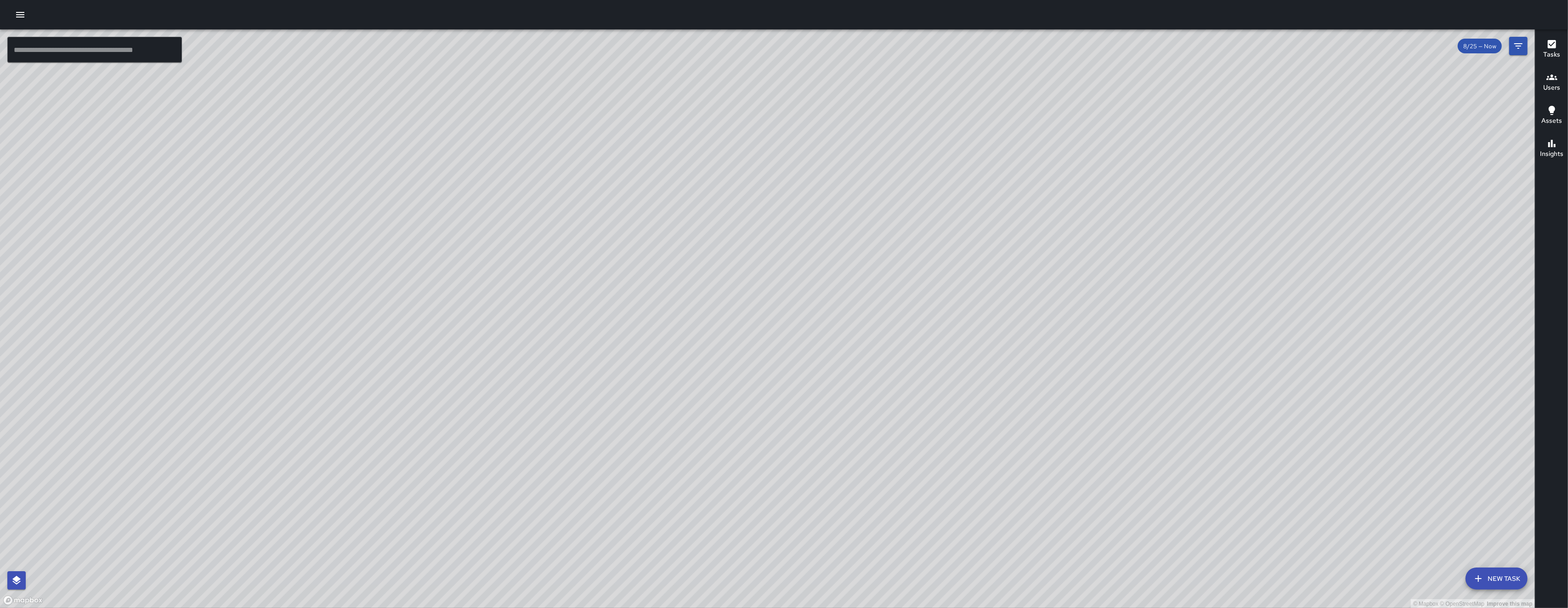
drag, startPoint x: 1079, startPoint y: 331, endPoint x: 1010, endPoint y: 242, distance: 112.6
click at [442, 245] on div "© Mapbox © OpenStreetMap Improve this map" at bounding box center [767, 318] width 1535 height 579
drag, startPoint x: 1164, startPoint y: 417, endPoint x: 923, endPoint y: 358, distance: 248.1
click at [442, 358] on div "© Mapbox © OpenStreetMap Improve this map" at bounding box center [767, 318] width 1535 height 579
drag, startPoint x: 1021, startPoint y: 427, endPoint x: 823, endPoint y: 308, distance: 231.0
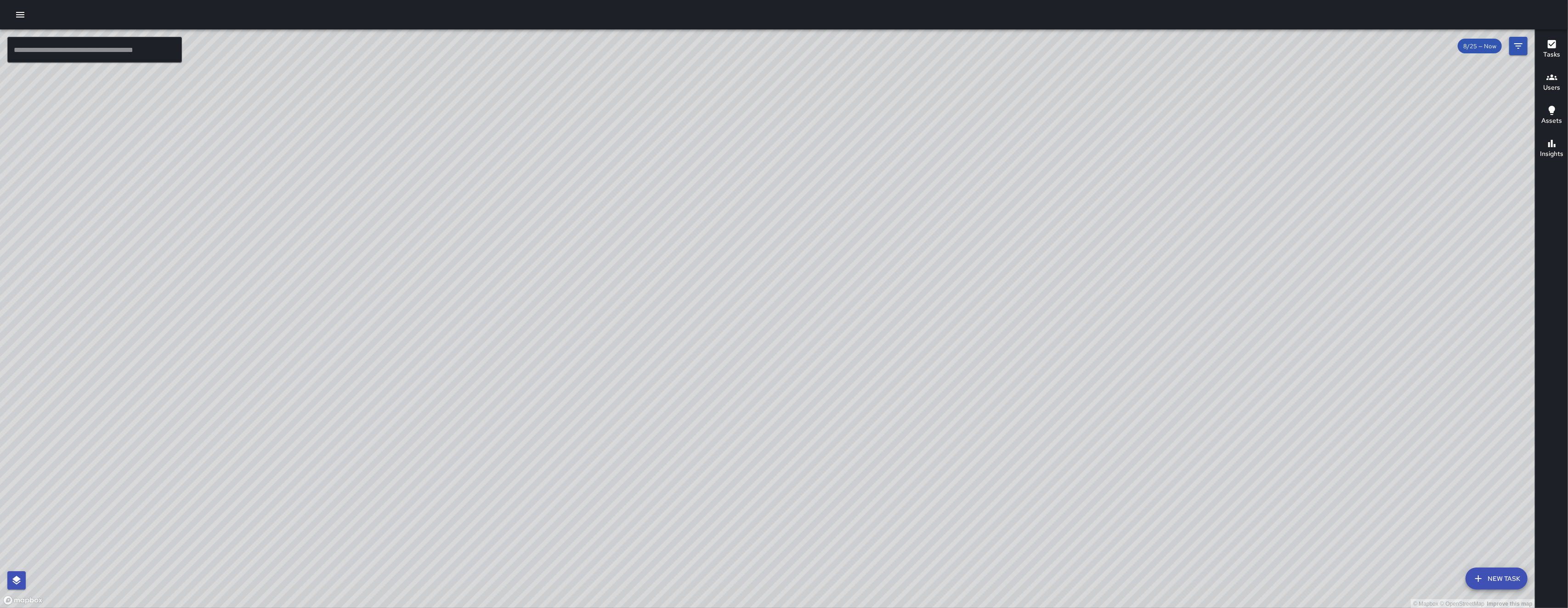
click at [442, 309] on div "© Mapbox © OpenStreetMap Improve this map" at bounding box center [767, 318] width 1535 height 579
drag, startPoint x: 656, startPoint y: 321, endPoint x: 889, endPoint y: 208, distance: 259.0
click at [442, 207] on div "© Mapbox © OpenStreetMap Improve this map" at bounding box center [767, 318] width 1535 height 579
click at [442, 325] on div "© Mapbox © OpenStreetMap Improve this map" at bounding box center [767, 318] width 1535 height 579
drag, startPoint x: 772, startPoint y: 271, endPoint x: 918, endPoint y: 229, distance: 151.9
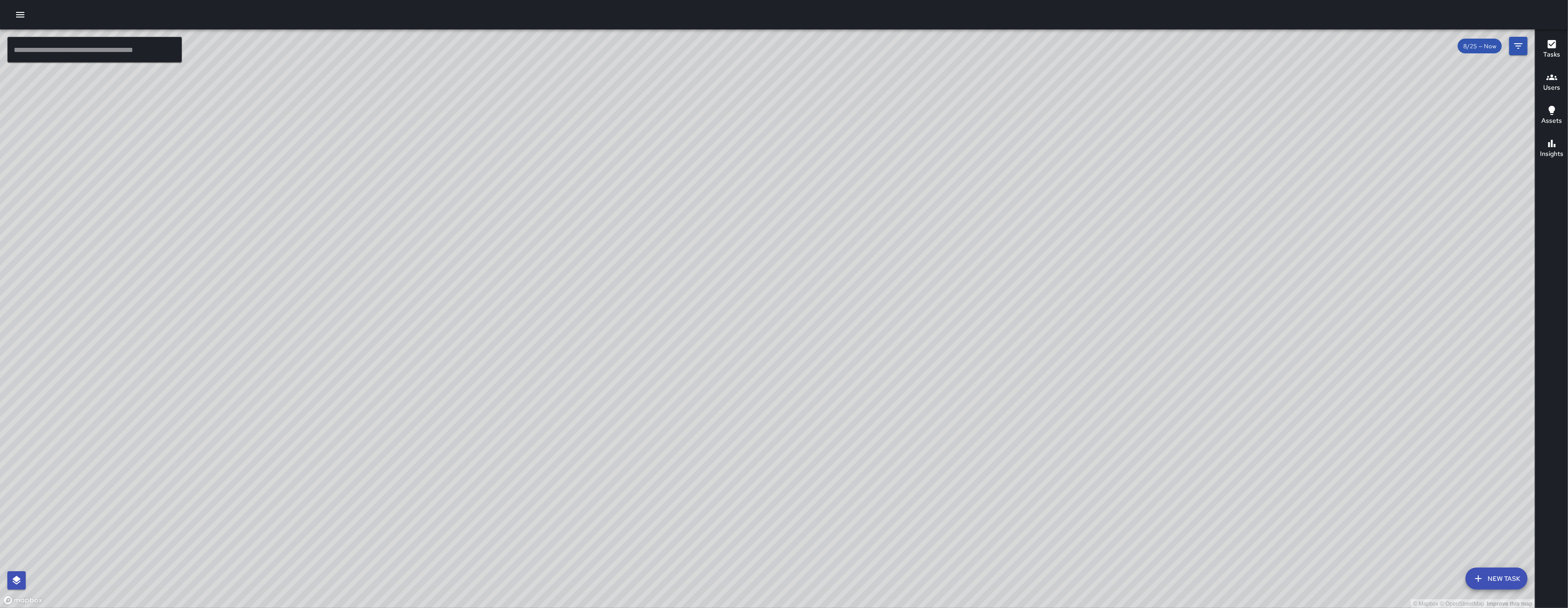
click at [442, 235] on div "© Mapbox © OpenStreetMap Improve this map" at bounding box center [767, 318] width 1535 height 579
drag, startPoint x: 261, startPoint y: 265, endPoint x: 376, endPoint y: 313, distance: 124.6
click at [376, 313] on div "© Mapbox © OpenStreetMap Improve this map" at bounding box center [767, 318] width 1535 height 579
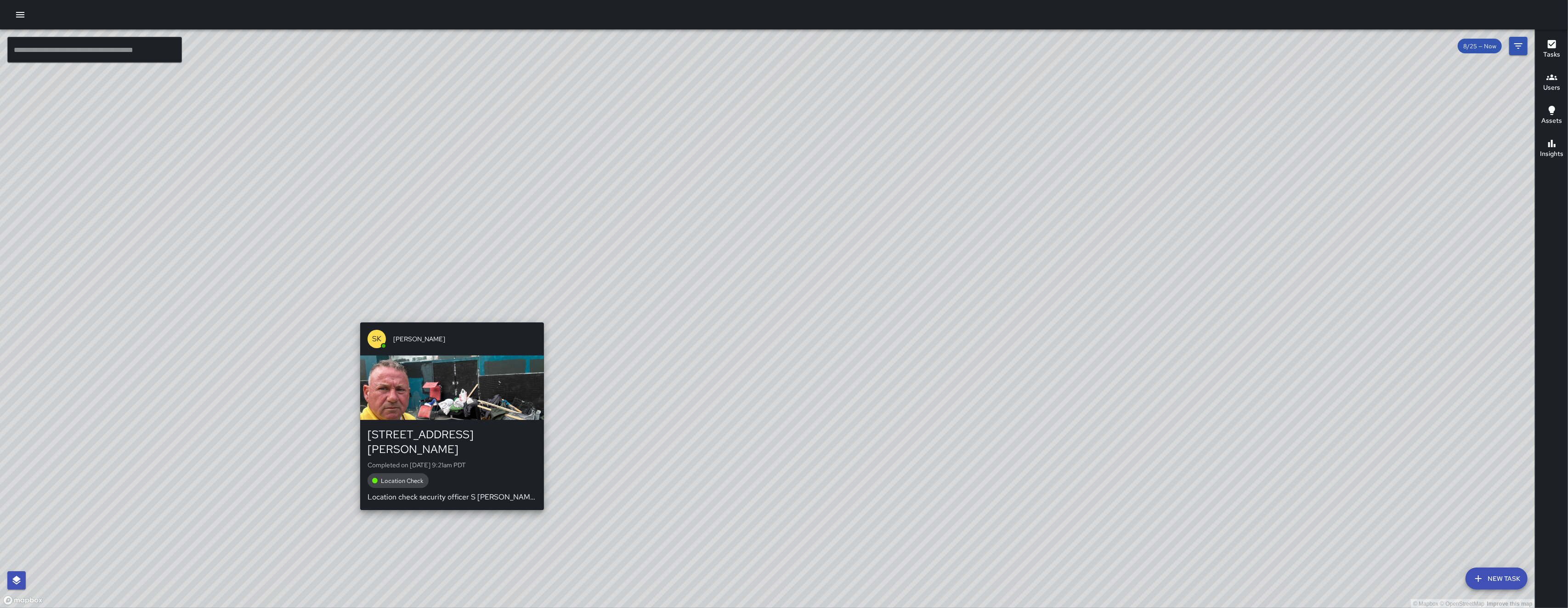
click at [442, 315] on div "© Mapbox © OpenStreetMap Improve this map SK SEAN KELLEY 15 Harriet Street Comp…" at bounding box center [767, 318] width 1535 height 579
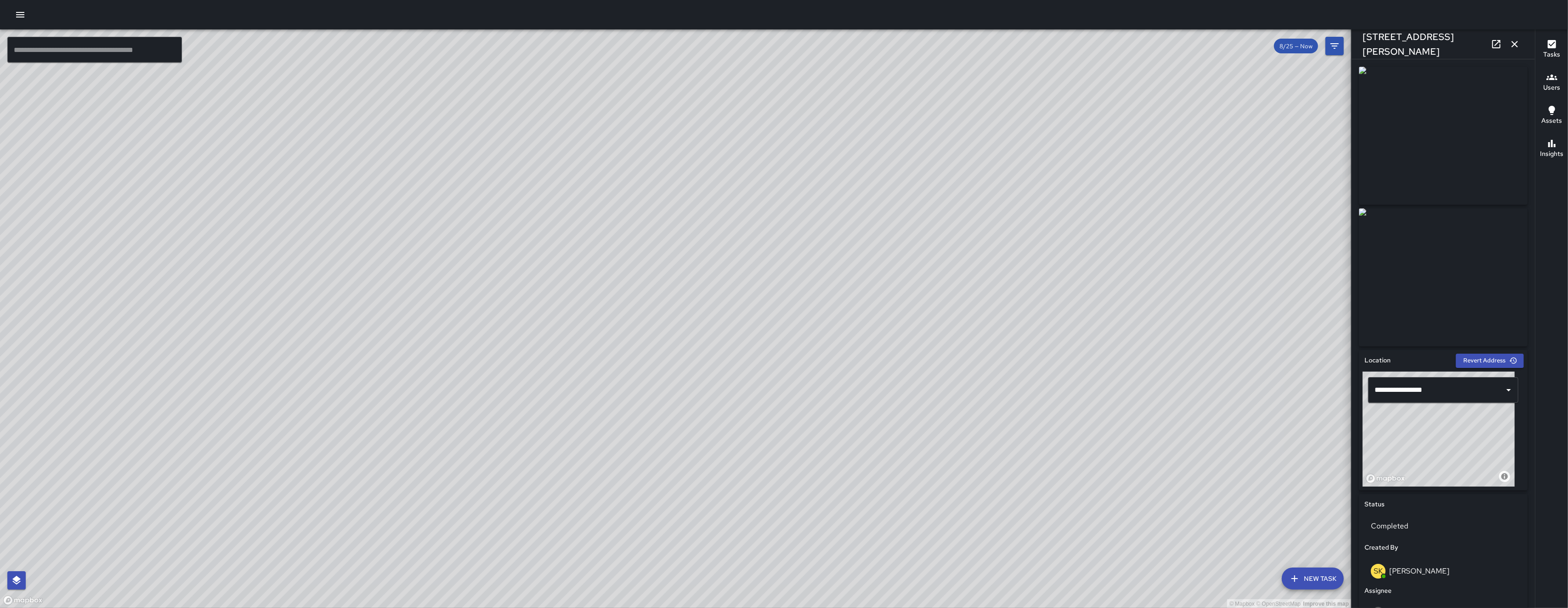
click at [442, 48] on icon at bounding box center [1496, 44] width 8 height 8
click at [442, 44] on icon "button" at bounding box center [1515, 44] width 11 height 11
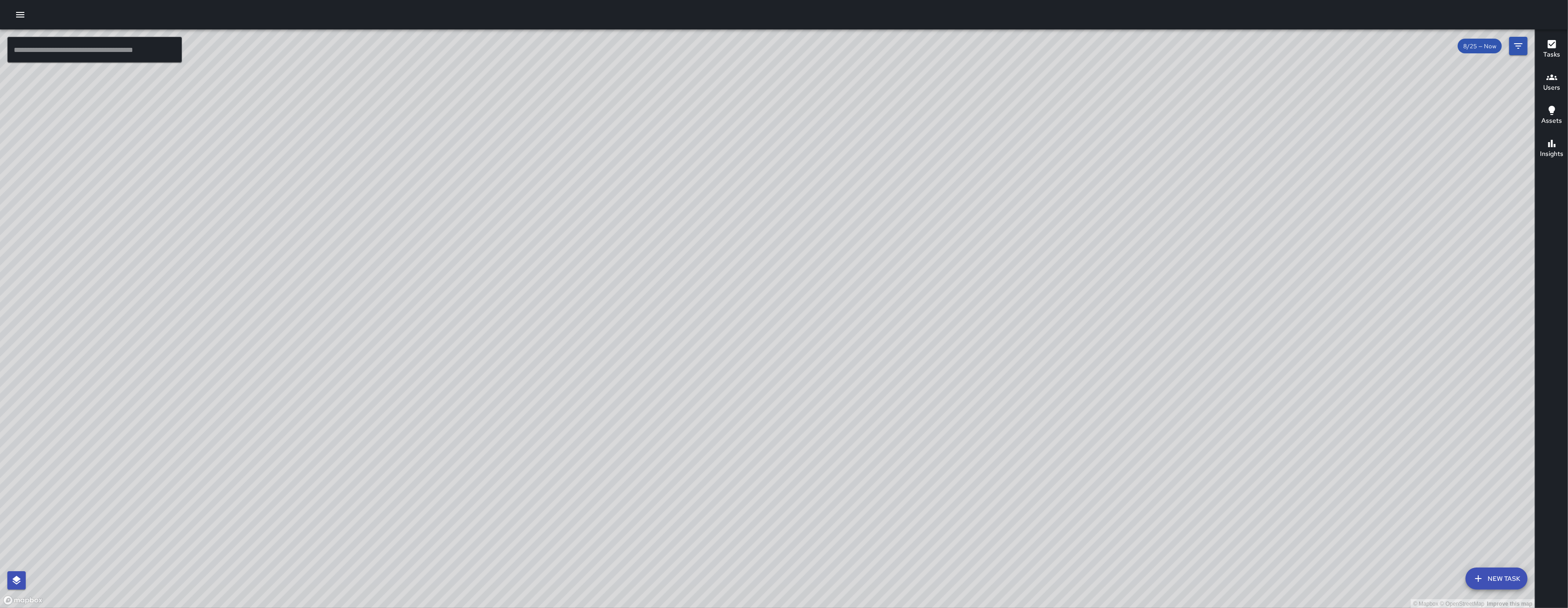
drag, startPoint x: 819, startPoint y: 442, endPoint x: 811, endPoint y: 382, distance: 60.5
click at [442, 421] on div "© Mapbox © OpenStreetMap Improve this map" at bounding box center [767, 318] width 1535 height 579
drag, startPoint x: 811, startPoint y: 382, endPoint x: 807, endPoint y: 252, distance: 130.1
click at [442, 288] on div "© Mapbox © OpenStreetMap Improve this map" at bounding box center [767, 318] width 1535 height 579
drag, startPoint x: 807, startPoint y: 252, endPoint x: 808, endPoint y: 244, distance: 8.1
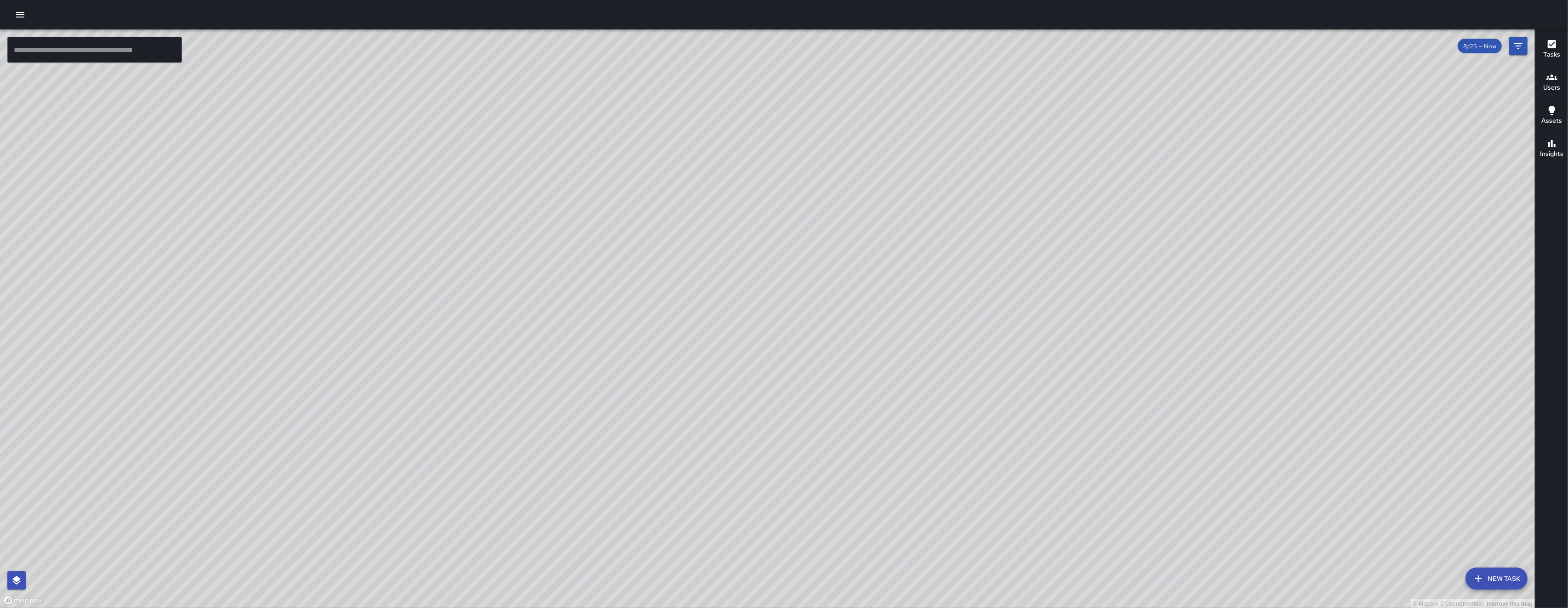
click at [442, 246] on div "© Mapbox © OpenStreetMap Improve this map" at bounding box center [767, 318] width 1535 height 579
drag, startPoint x: 827, startPoint y: 422, endPoint x: 825, endPoint y: 392, distance: 30.1
click at [442, 392] on div "© Mapbox © OpenStreetMap Improve this map" at bounding box center [767, 318] width 1535 height 579
drag, startPoint x: 825, startPoint y: 390, endPoint x: 878, endPoint y: 348, distance: 67.6
click at [442, 348] on div "© Mapbox © OpenStreetMap Improve this map" at bounding box center [767, 318] width 1535 height 579
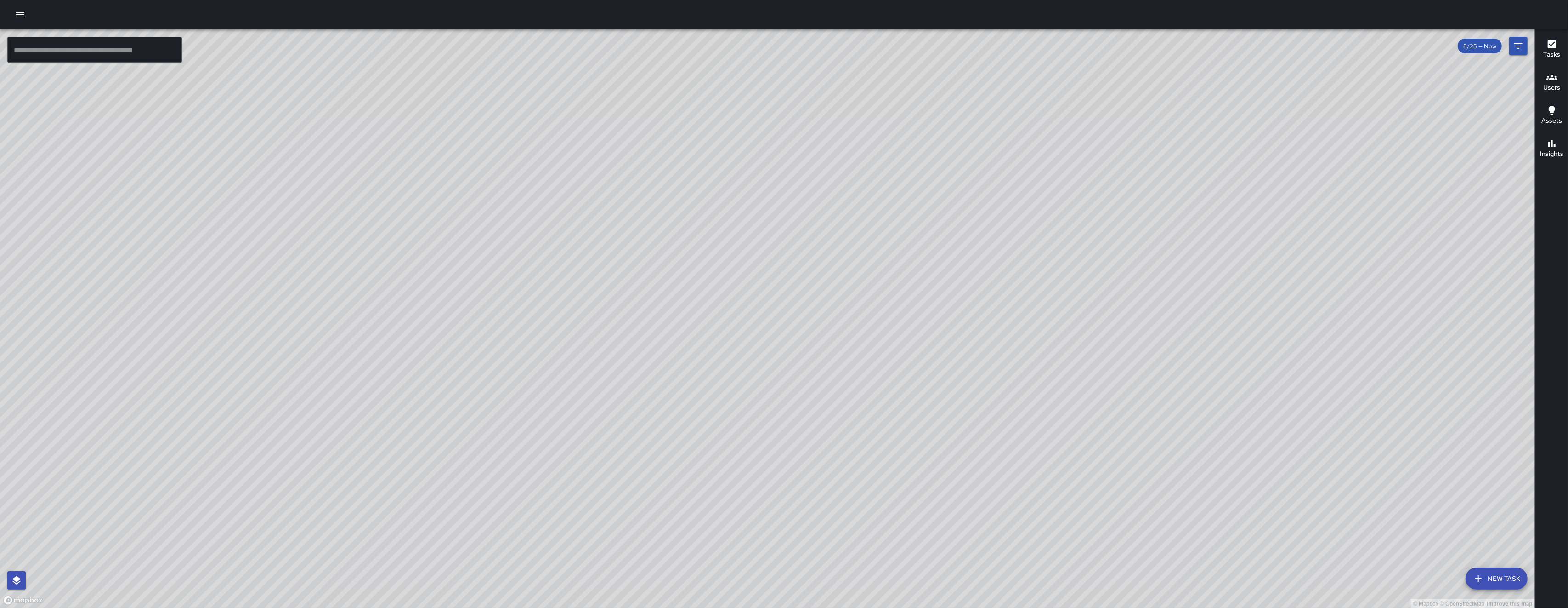
click at [442, 348] on div "© Mapbox © OpenStreetMap Improve this map" at bounding box center [767, 318] width 1535 height 579
drag, startPoint x: 489, startPoint y: 363, endPoint x: 496, endPoint y: 400, distance: 37.7
click at [442, 400] on div "© Mapbox © OpenStreetMap Improve this map" at bounding box center [767, 318] width 1535 height 579
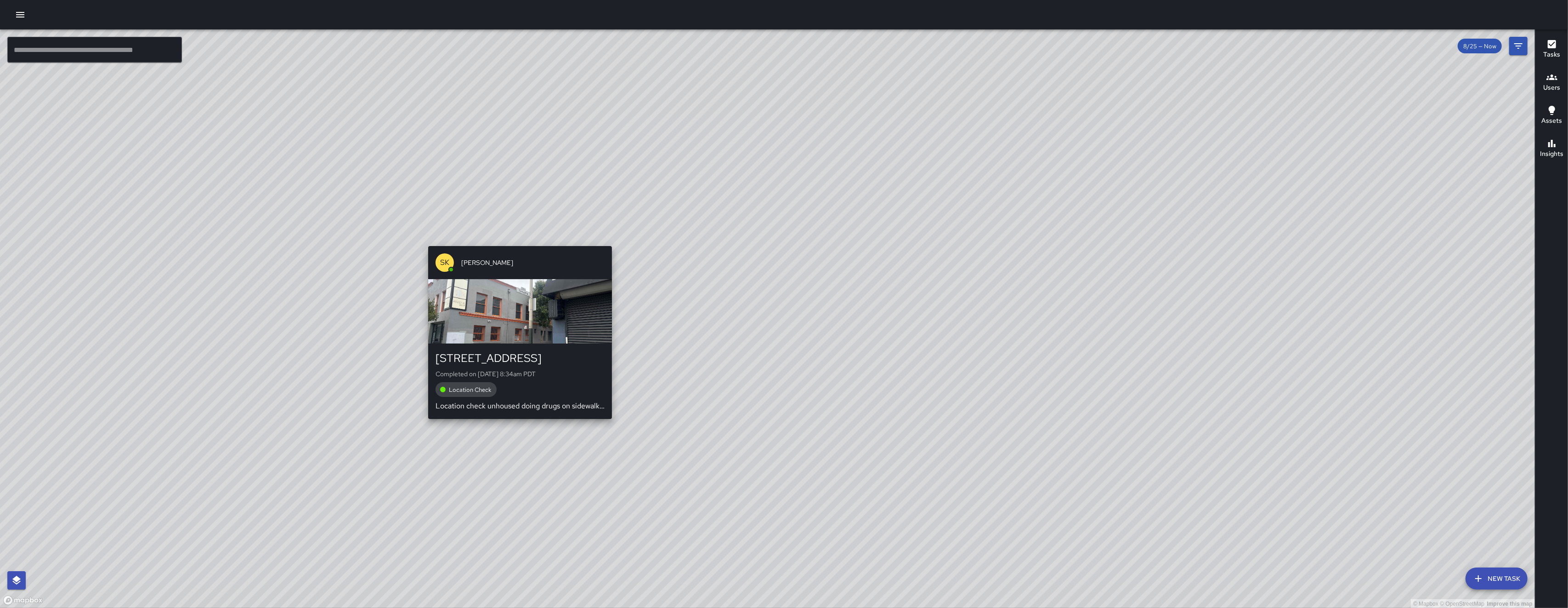
click at [442, 240] on div "© Mapbox © OpenStreetMap Improve this map SK SEAN KELLEY 222 8th Street Complet…" at bounding box center [767, 318] width 1535 height 579
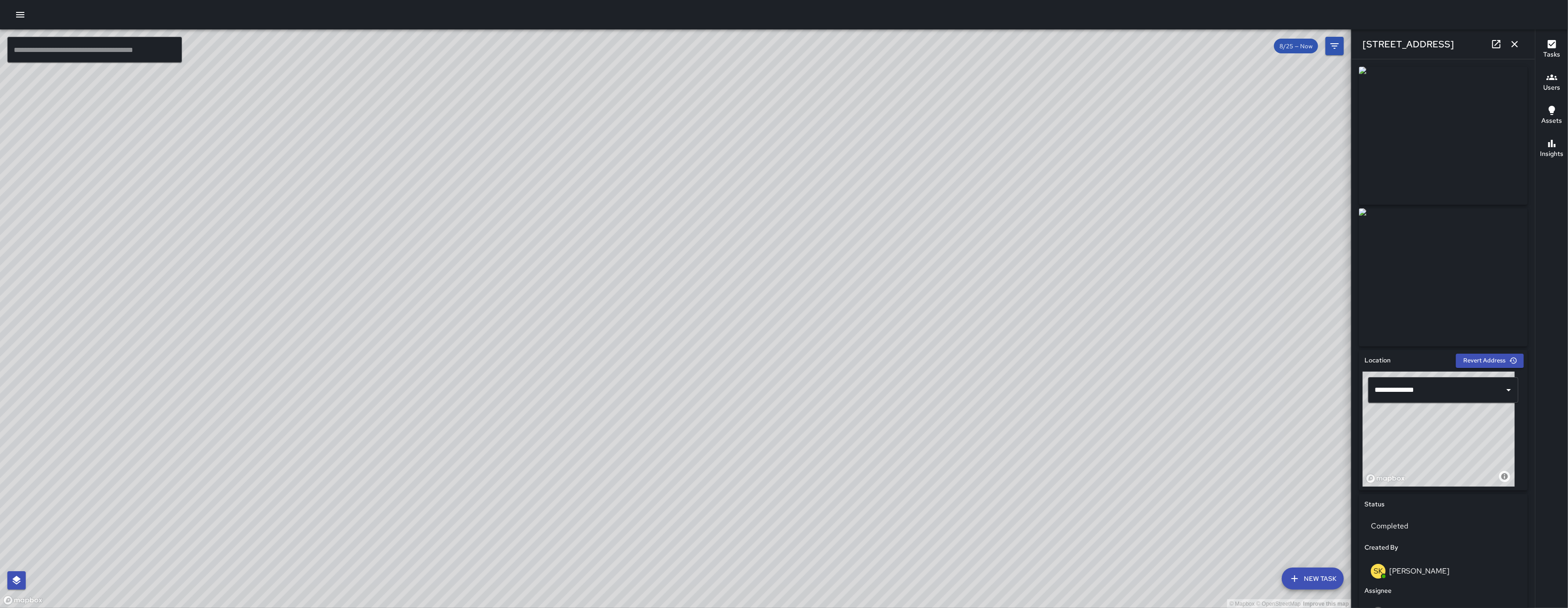
click at [442, 41] on icon "button" at bounding box center [1515, 44] width 11 height 11
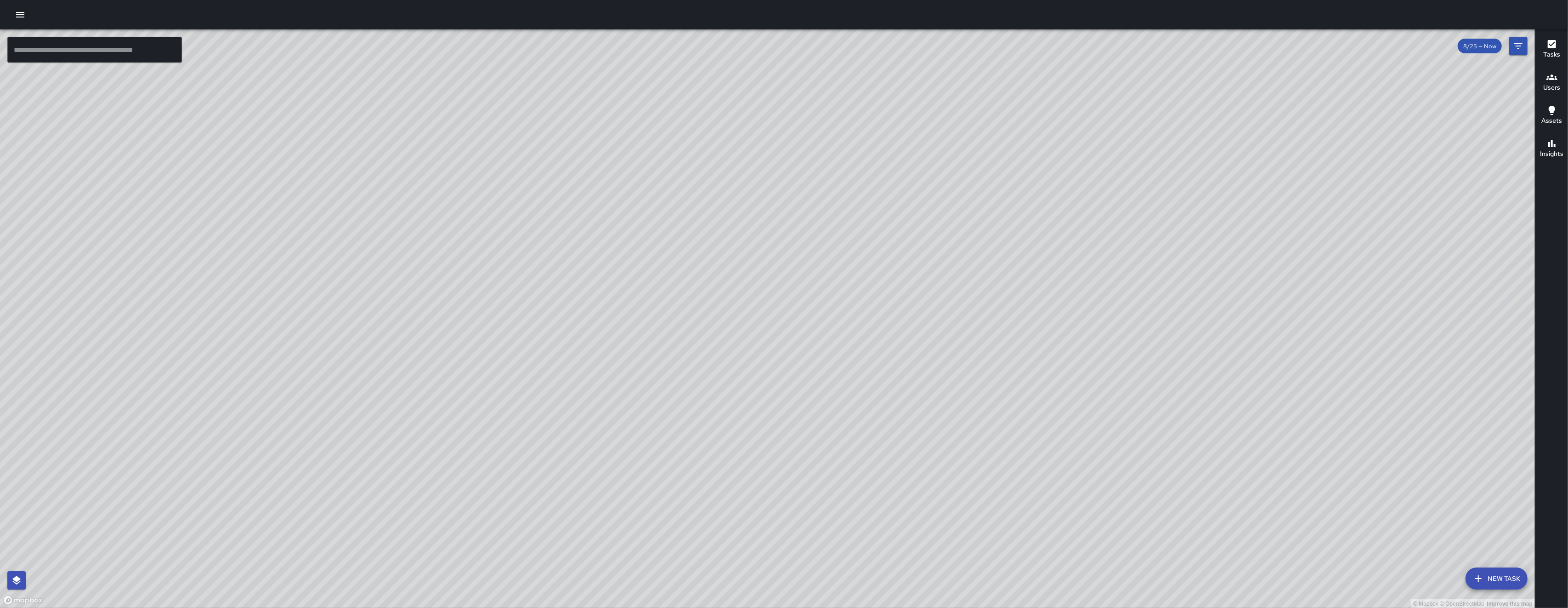
drag, startPoint x: 621, startPoint y: 549, endPoint x: 646, endPoint y: 425, distance: 126.5
click at [442, 463] on div "© Mapbox © OpenStreetMap Improve this map" at bounding box center [767, 318] width 1535 height 579
drag, startPoint x: 648, startPoint y: 476, endPoint x: 660, endPoint y: 406, distance: 71.0
click at [442, 432] on div "© Mapbox © OpenStreetMap Improve this map" at bounding box center [767, 318] width 1535 height 579
click at [442, 406] on div "© Mapbox © OpenStreetMap Improve this map" at bounding box center [767, 318] width 1535 height 579
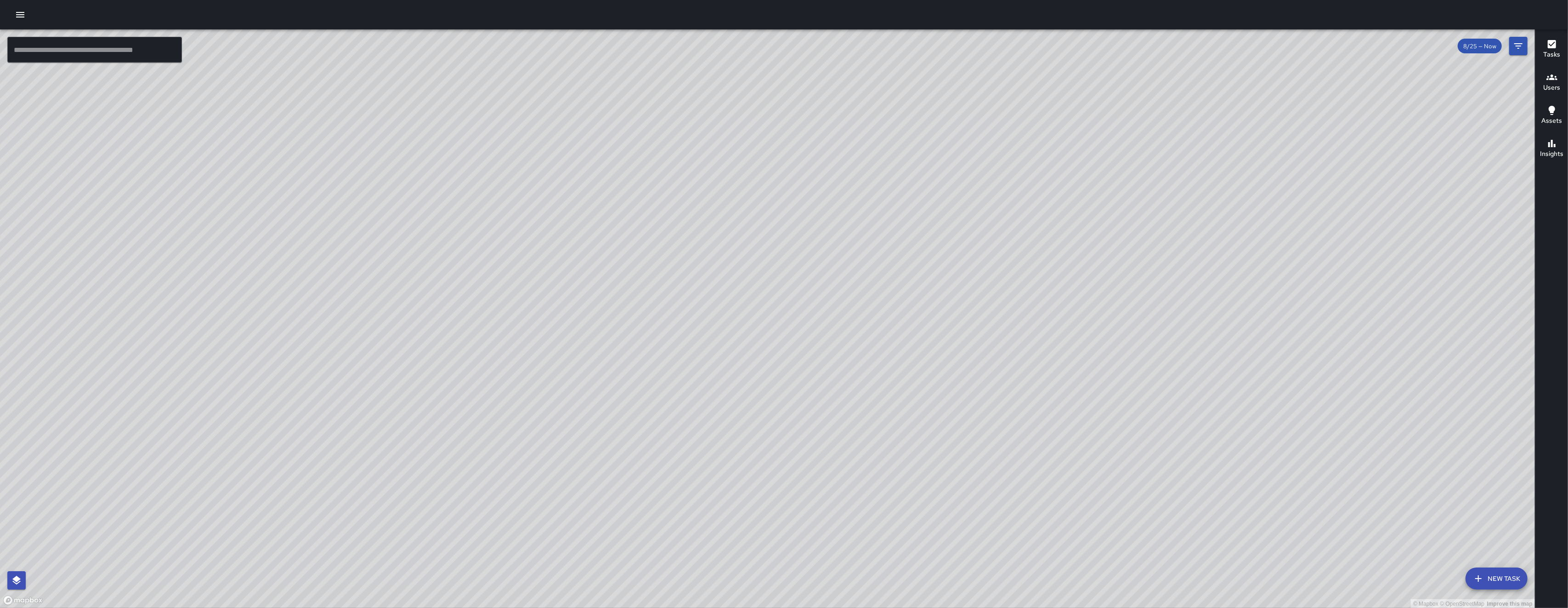
click at [442, 463] on div "© Mapbox © OpenStreetMap Improve this map" at bounding box center [767, 318] width 1535 height 579
drag, startPoint x: 606, startPoint y: 463, endPoint x: 512, endPoint y: 575, distance: 146.2
click at [442, 500] on div "© Mapbox © OpenStreetMap Improve this map" at bounding box center [767, 318] width 1535 height 579
click at [442, 39] on button "Filters" at bounding box center [1518, 46] width 18 height 18
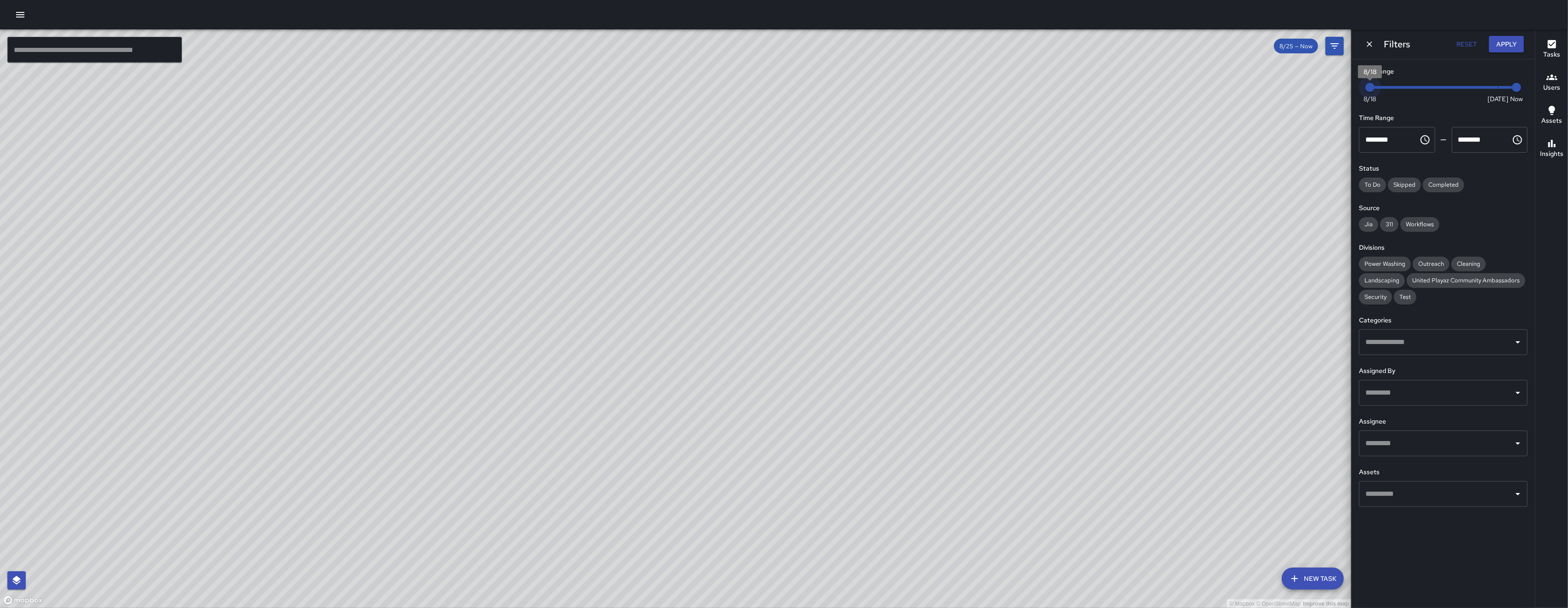
drag, startPoint x: 1391, startPoint y: 71, endPoint x: 1288, endPoint y: 66, distance: 103.1
click at [442, 66] on div "© Mapbox © OpenStreetMap Improve this map ​ New Task 8/25 — Now Map Layers Task…" at bounding box center [784, 318] width 1568 height 578
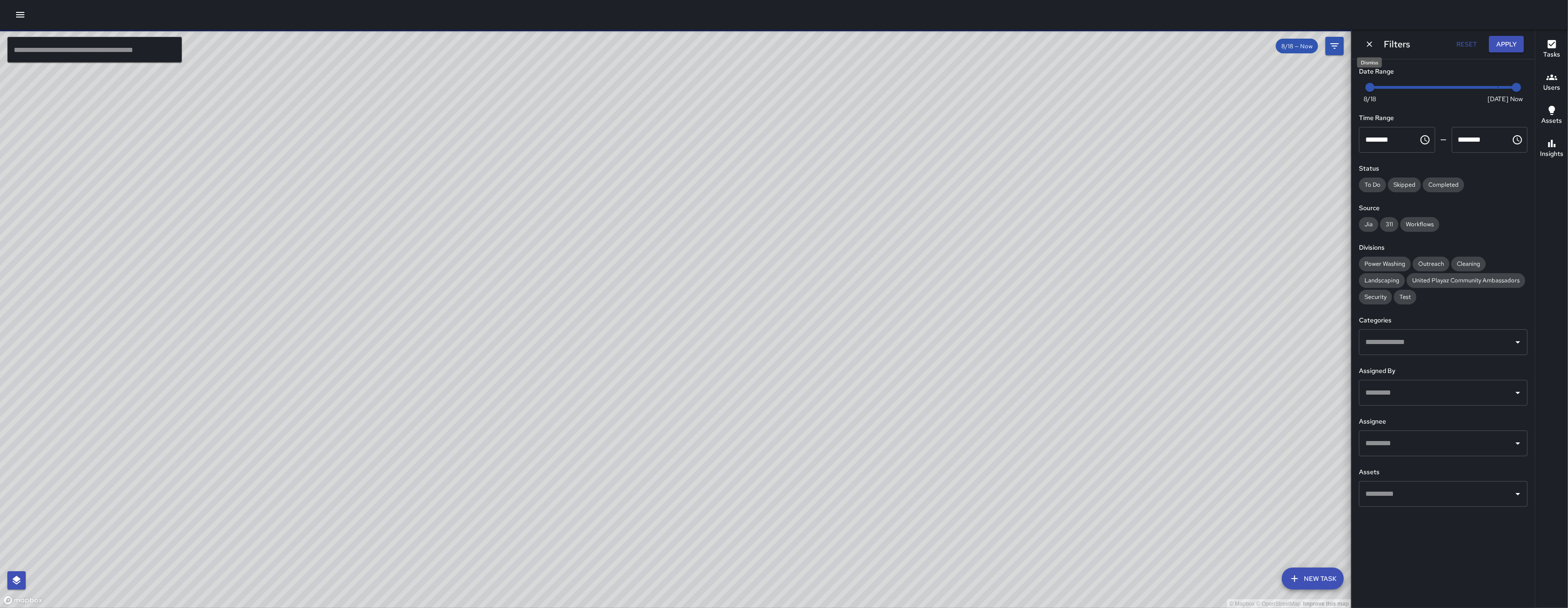
click at [442, 43] on icon "Dismiss" at bounding box center [1370, 44] width 6 height 6
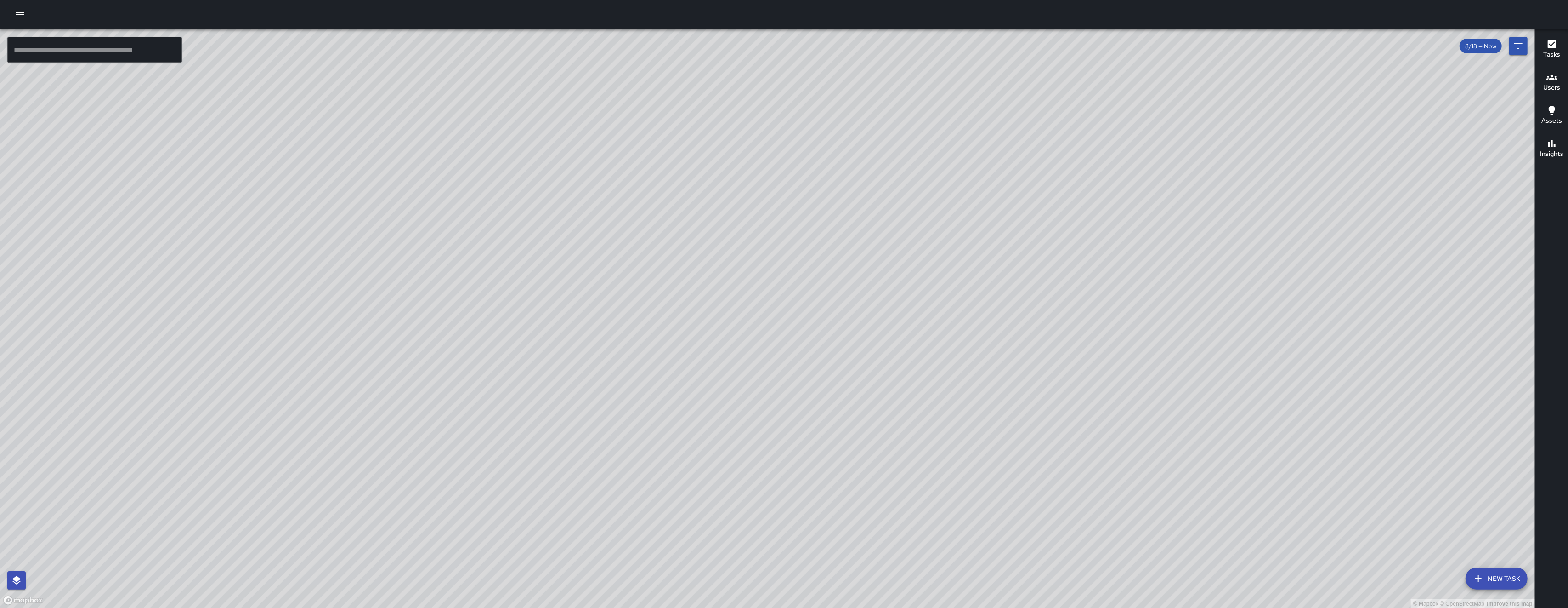
drag, startPoint x: 588, startPoint y: 331, endPoint x: 601, endPoint y: 179, distance: 152.6
click at [442, 182] on div "© Mapbox © OpenStreetMap Improve this map" at bounding box center [767, 318] width 1535 height 579
click at [442, 194] on div "© Mapbox © OpenStreetMap Improve this map" at bounding box center [767, 318] width 1535 height 579
click at [442, 212] on div "© Mapbox © OpenStreetMap Improve this map" at bounding box center [767, 318] width 1535 height 579
click at [442, 313] on div "© Mapbox © OpenStreetMap Improve this map" at bounding box center [767, 318] width 1535 height 579
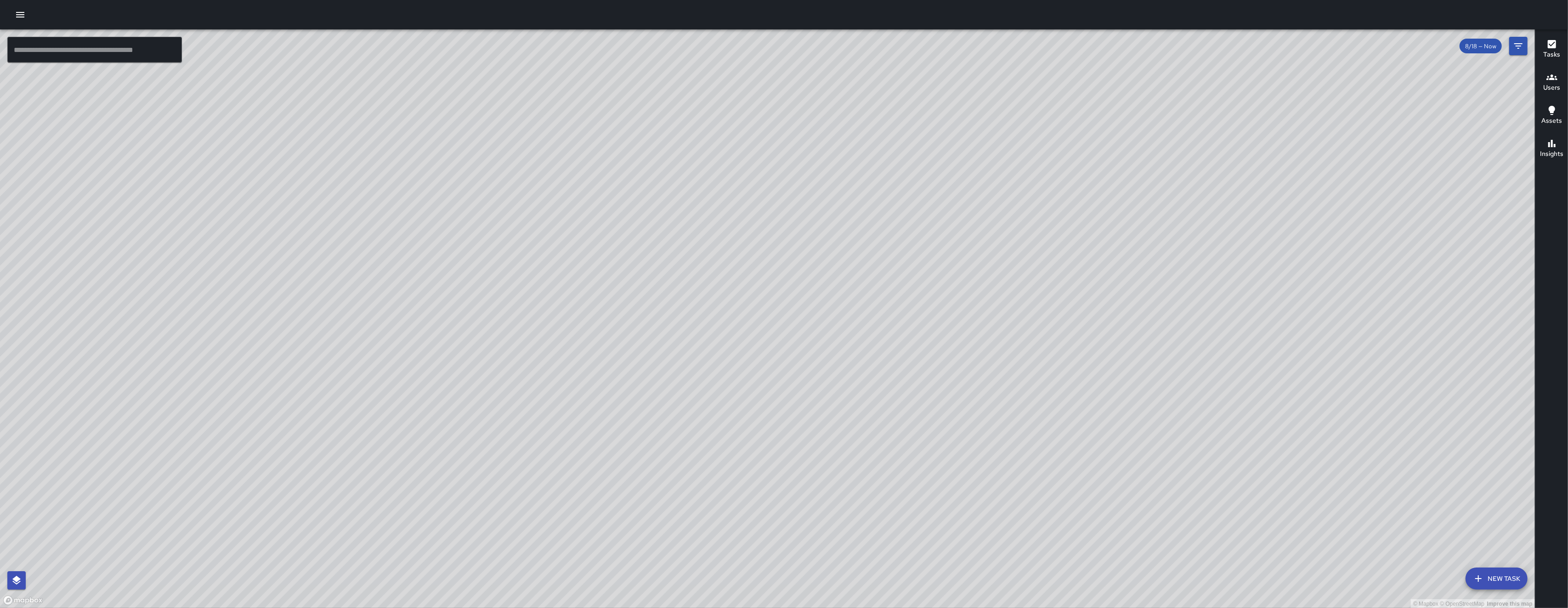
drag, startPoint x: 519, startPoint y: 356, endPoint x: 496, endPoint y: 370, distance: 26.9
click at [442, 367] on div "© Mapbox © OpenStreetMap Improve this map" at bounding box center [767, 318] width 1535 height 579
click at [442, 371] on div "© Mapbox © OpenStreetMap Improve this map" at bounding box center [767, 318] width 1535 height 579
drag, startPoint x: 475, startPoint y: 346, endPoint x: 450, endPoint y: 382, distance: 43.8
click at [442, 382] on div "© Mapbox © OpenStreetMap Improve this map" at bounding box center [767, 318] width 1535 height 579
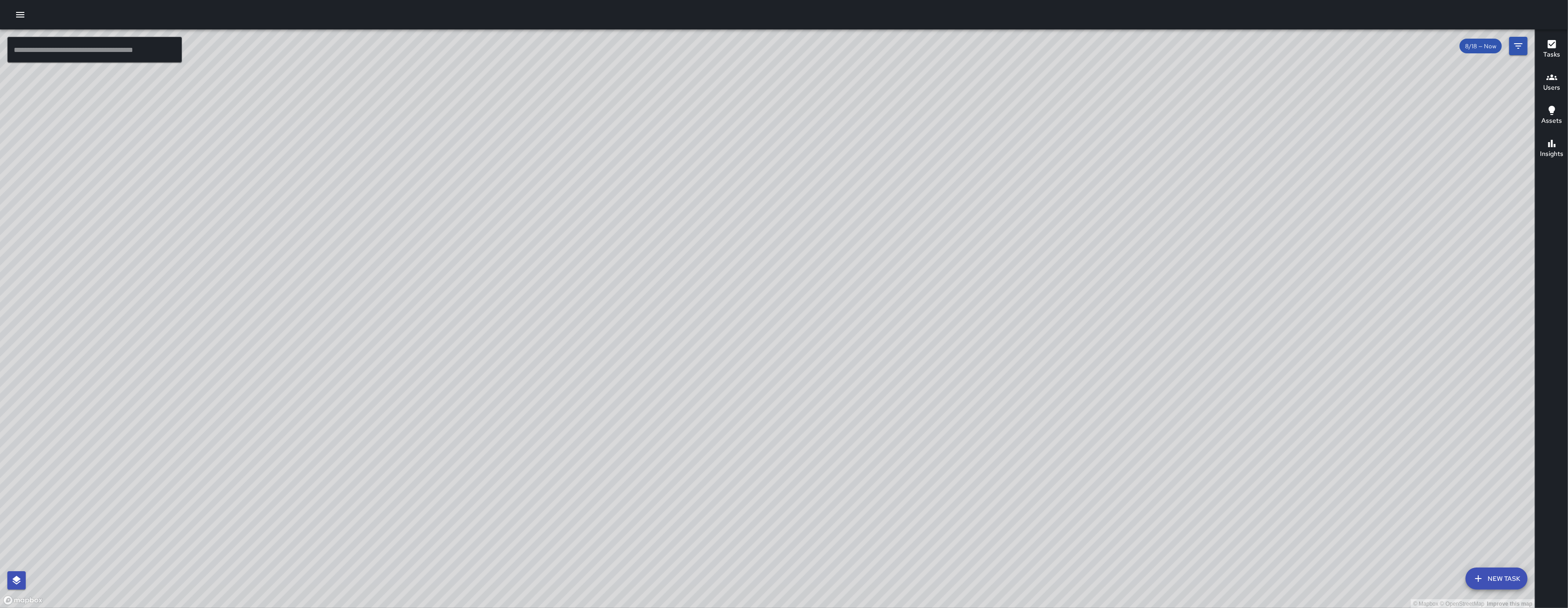
click at [442, 382] on div "© Mapbox © OpenStreetMap Improve this map" at bounding box center [767, 318] width 1535 height 579
drag, startPoint x: 716, startPoint y: 346, endPoint x: 706, endPoint y: 324, distance: 24.2
click at [442, 360] on div "© Mapbox © OpenStreetMap Improve this map" at bounding box center [767, 318] width 1535 height 579
drag, startPoint x: 717, startPoint y: 283, endPoint x: 676, endPoint y: 310, distance: 49.1
click at [442, 310] on div "© Mapbox © OpenStreetMap Improve this map" at bounding box center [767, 318] width 1535 height 579
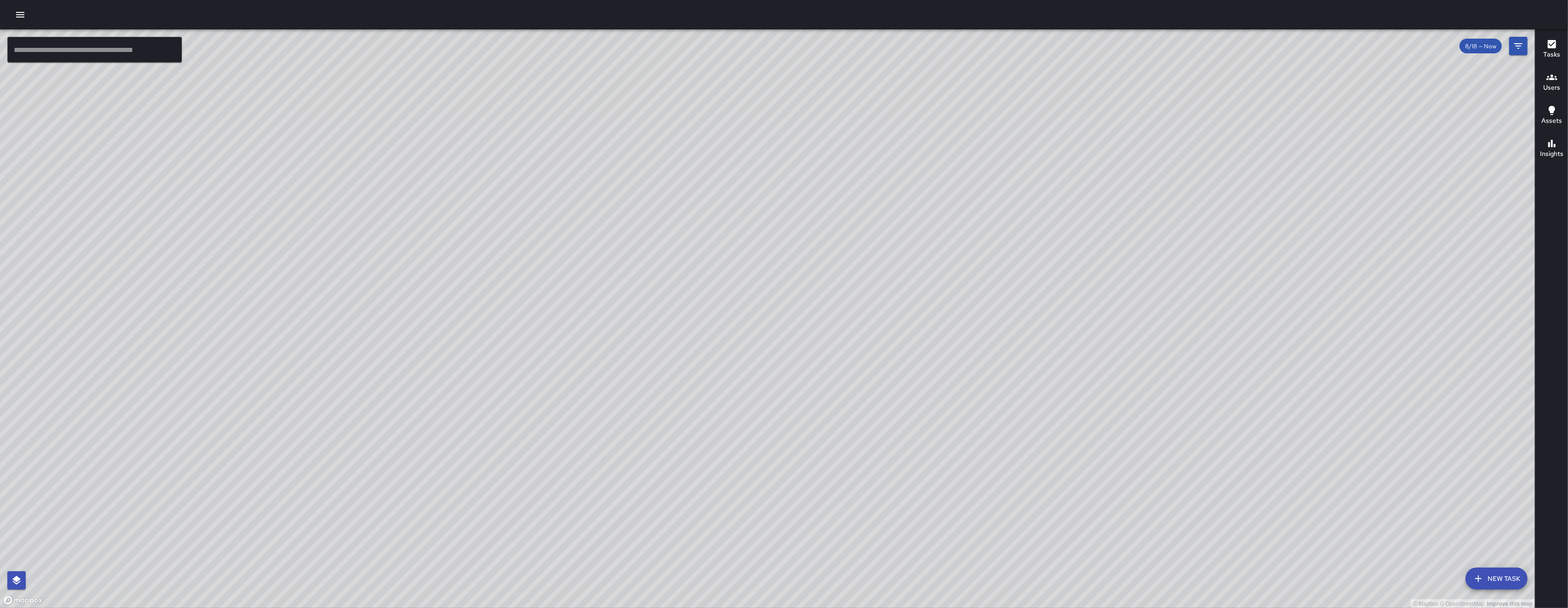
drag, startPoint x: 729, startPoint y: 229, endPoint x: 595, endPoint y: 346, distance: 177.9
click at [442, 337] on div "© Mapbox © OpenStreetMap Improve this map" at bounding box center [767, 318] width 1535 height 579
click at [442, 347] on div "© Mapbox © OpenStreetMap Improve this map" at bounding box center [767, 318] width 1535 height 579
drag, startPoint x: 548, startPoint y: 268, endPoint x: 414, endPoint y: 396, distance: 185.3
click at [414, 396] on div "© Mapbox © OpenStreetMap Improve this map" at bounding box center [767, 318] width 1535 height 579
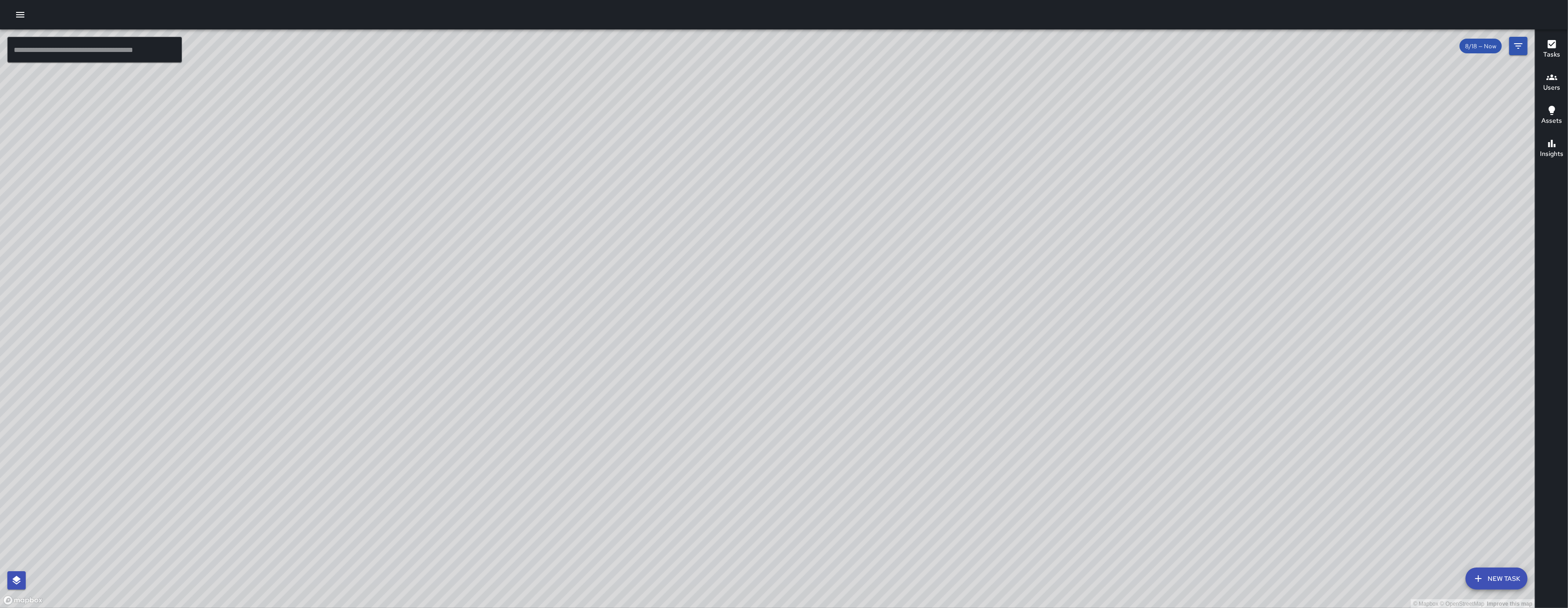
drag, startPoint x: 592, startPoint y: 162, endPoint x: 516, endPoint y: 285, distance: 144.6
click at [442, 272] on div "© Mapbox © OpenStreetMap Improve this map" at bounding box center [767, 318] width 1535 height 579
click at [442, 47] on button "Filters" at bounding box center [1518, 46] width 18 height 18
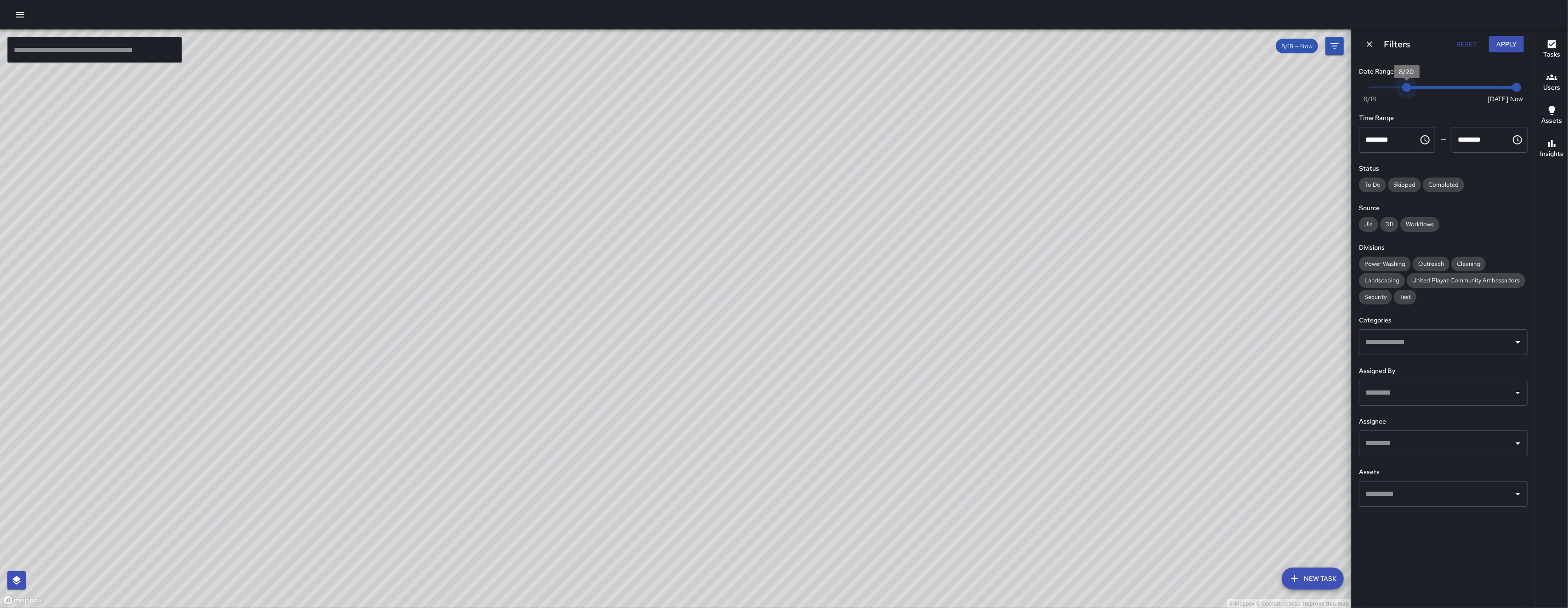
type input "*"
drag, startPoint x: 1408, startPoint y: 89, endPoint x: 1514, endPoint y: 81, distance: 106.3
click at [442, 81] on span "Now Today 8/18 8/25 9:38 am" at bounding box center [1443, 87] width 147 height 14
click at [442, 44] on icon "Dismiss" at bounding box center [1370, 44] width 6 height 6
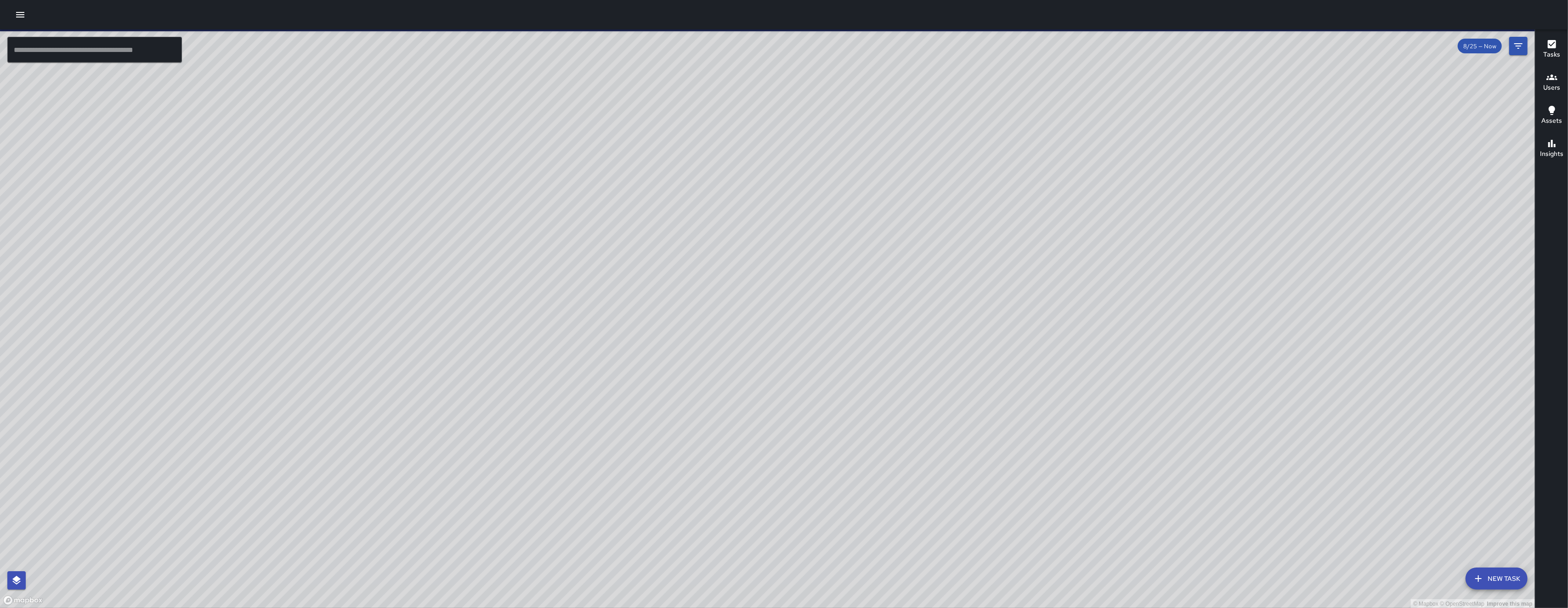
drag, startPoint x: 771, startPoint y: 321, endPoint x: 750, endPoint y: 261, distance: 63.6
click at [442, 261] on div "© Mapbox © OpenStreetMap Improve this map" at bounding box center [767, 318] width 1535 height 579
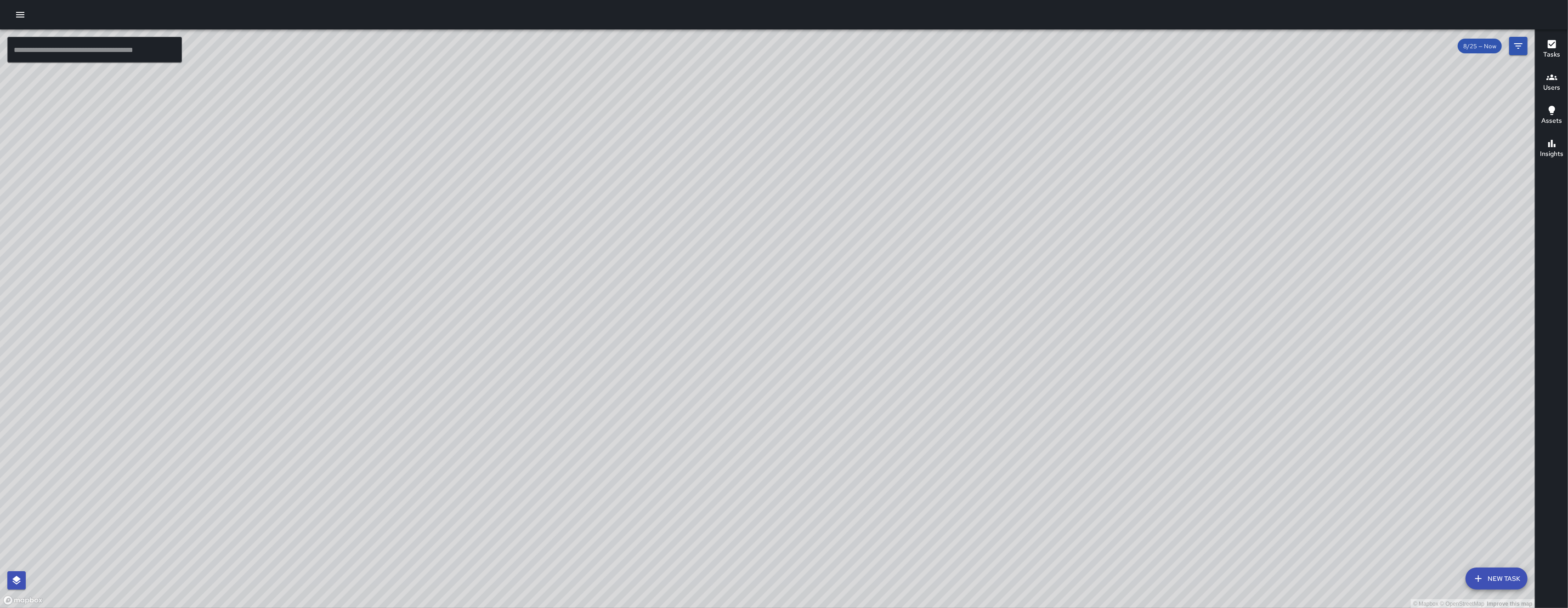
click at [442, 500] on div "© Mapbox © OpenStreetMap Improve this map" at bounding box center [767, 318] width 1535 height 579
drag, startPoint x: 565, startPoint y: 544, endPoint x: 521, endPoint y: 554, distance: 45.1
click at [442, 500] on div "© Mapbox © OpenStreetMap Improve this map" at bounding box center [767, 318] width 1535 height 579
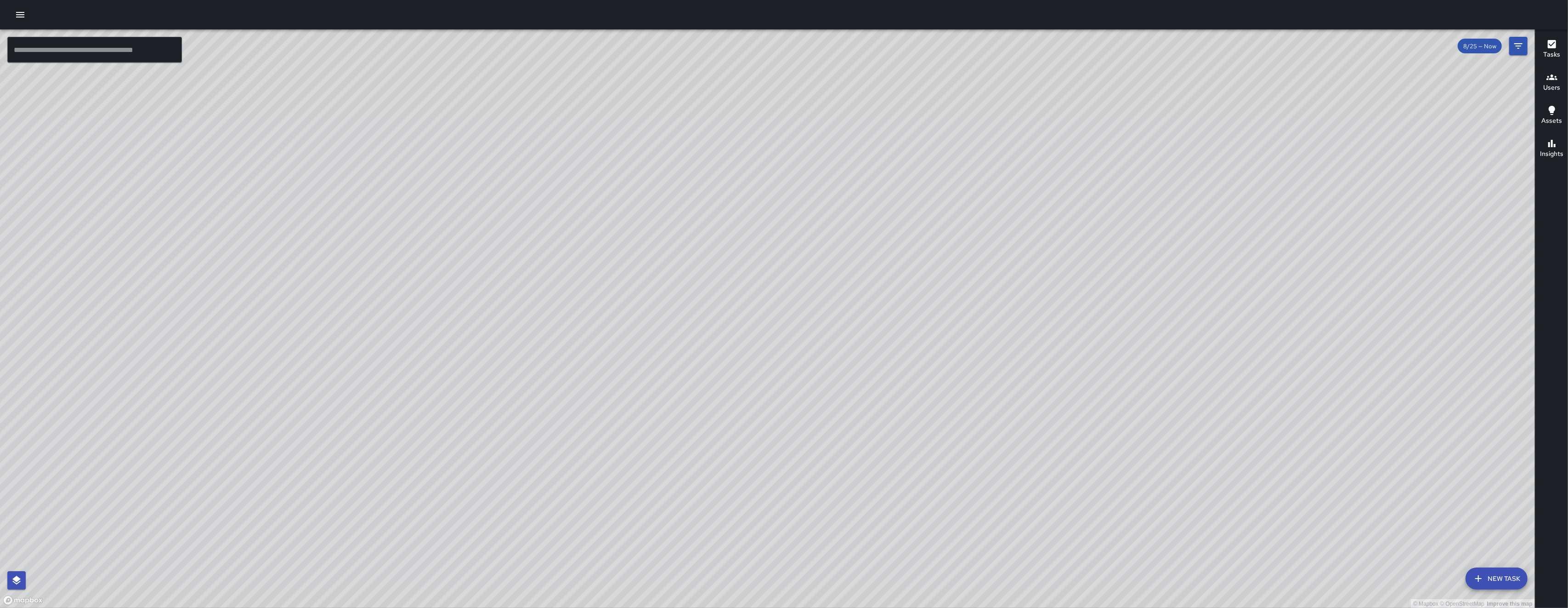
drag, startPoint x: 637, startPoint y: 310, endPoint x: 552, endPoint y: 403, distance: 126.0
click at [442, 403] on div "© Mapbox © OpenStreetMap Improve this map" at bounding box center [767, 318] width 1535 height 579
drag, startPoint x: 658, startPoint y: 341, endPoint x: 643, endPoint y: 400, distance: 60.9
click at [442, 400] on div "© Mapbox © OpenStreetMap Improve this map" at bounding box center [767, 318] width 1535 height 579
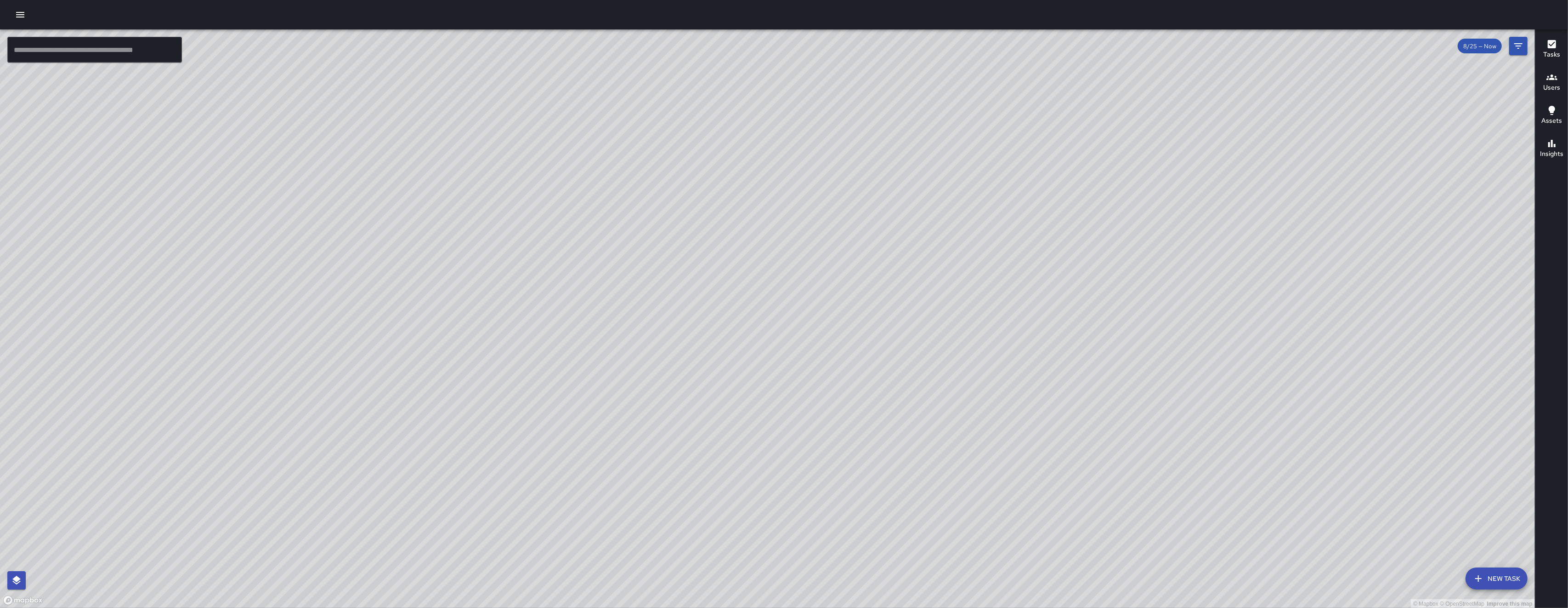
click at [442, 500] on button "New Task" at bounding box center [1496, 578] width 62 height 22
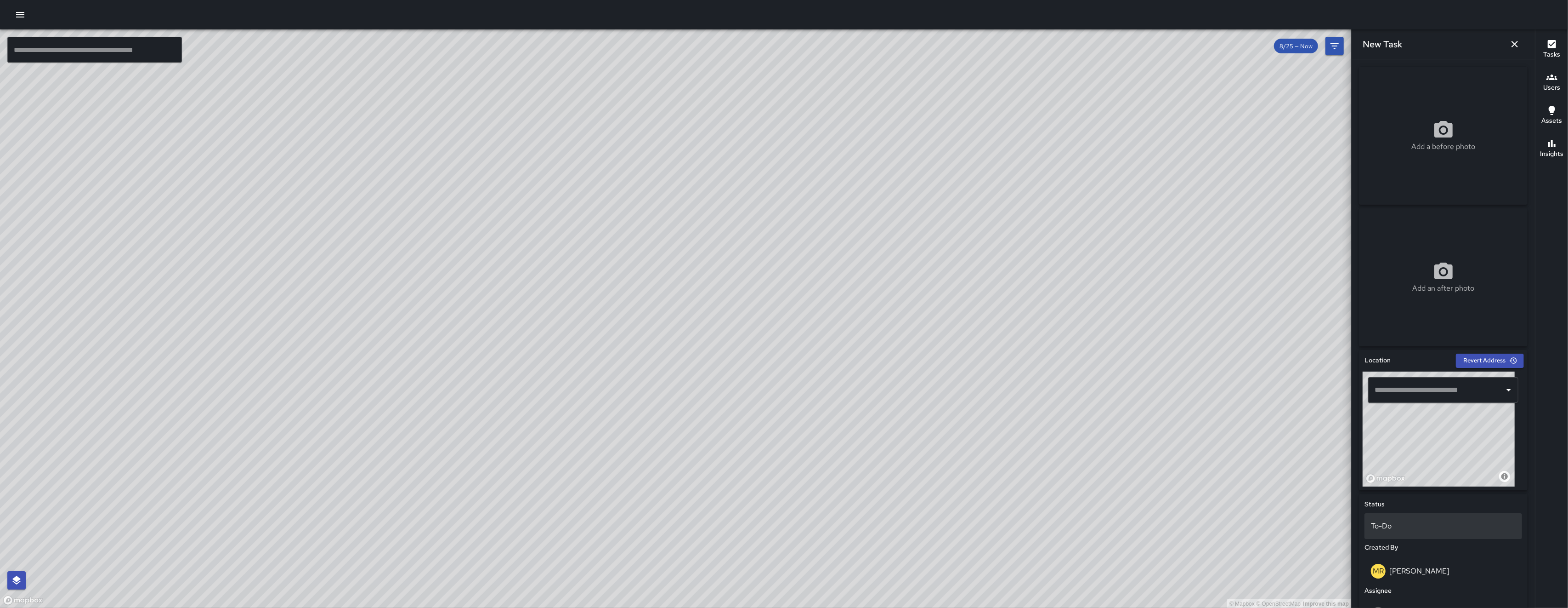
scroll to position [212, 0]
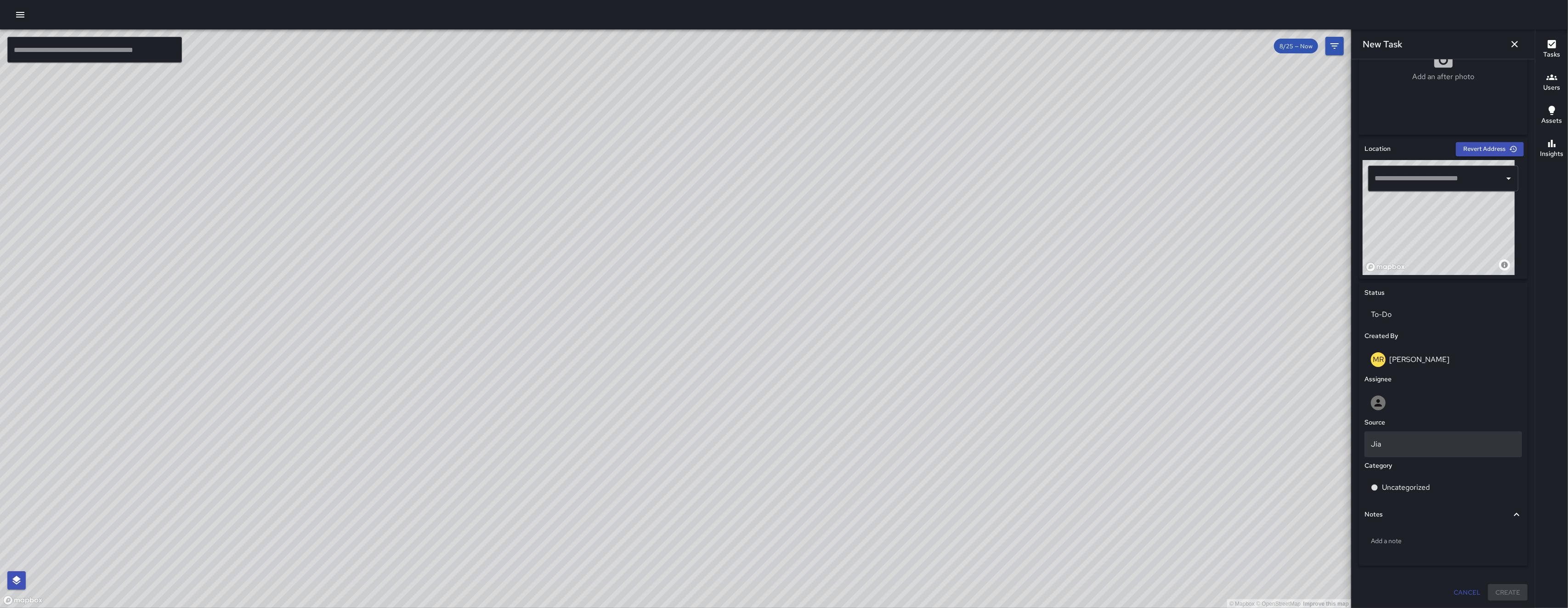
click at [442, 443] on p "Jia" at bounding box center [1444, 444] width 145 height 11
click at [442, 500] on li "Phone" at bounding box center [1439, 535] width 149 height 17
click at [442, 418] on h6 "Source" at bounding box center [1375, 423] width 21 height 10
click at [442, 407] on div at bounding box center [1379, 403] width 15 height 15
type input "****"
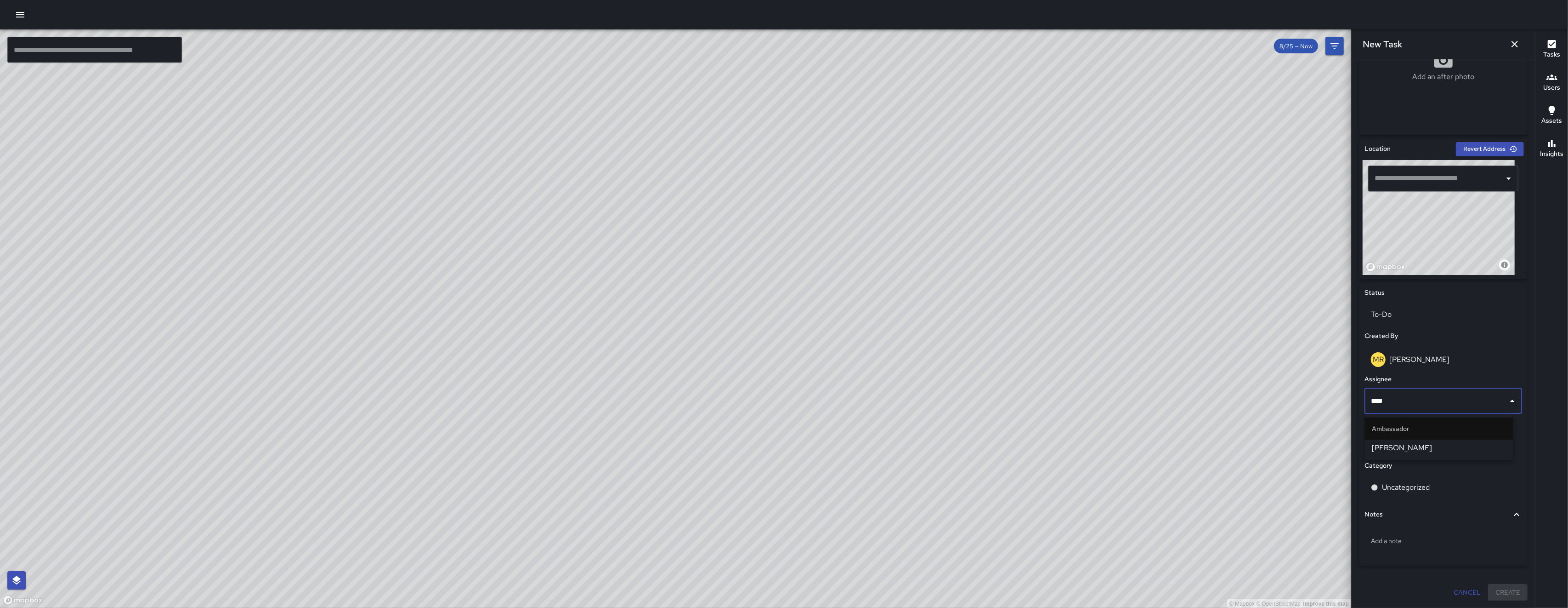
click at [442, 450] on span "Damariye Lewis" at bounding box center [1439, 448] width 134 height 11
click at [442, 172] on input "text" at bounding box center [1436, 179] width 128 height 17
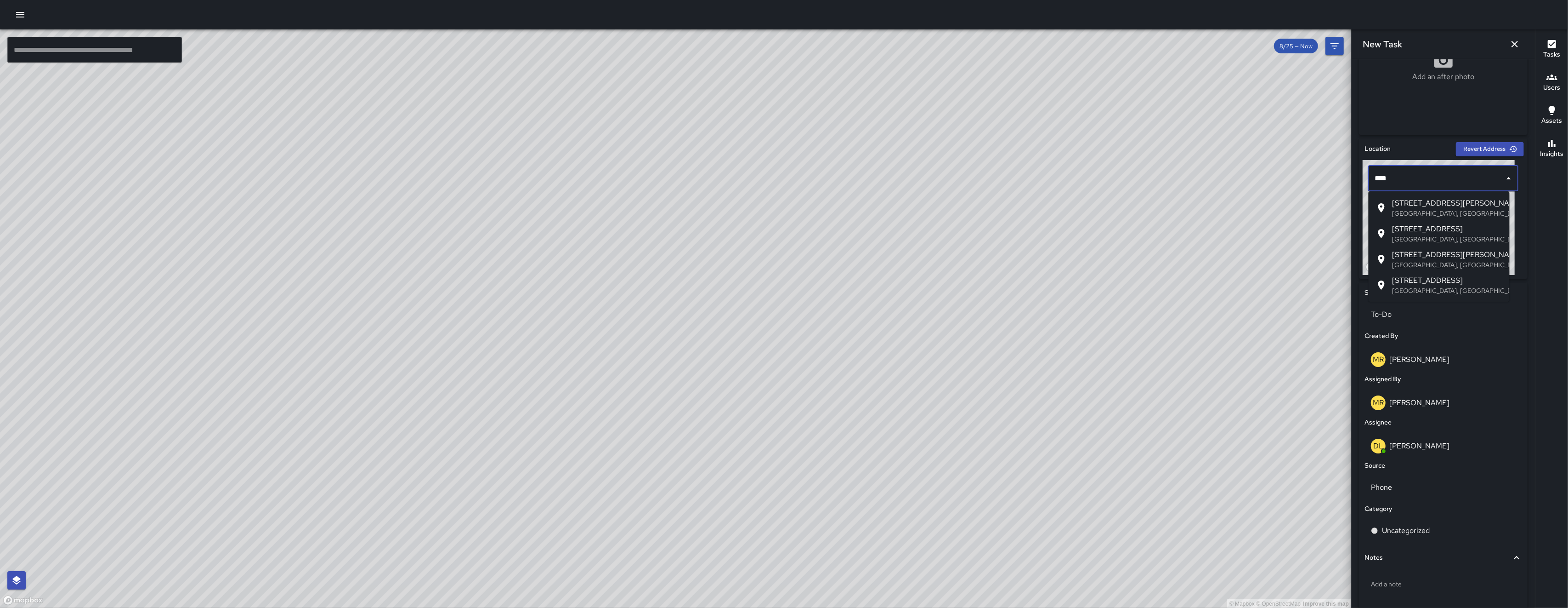
click at [442, 231] on span "760 Tehama Street" at bounding box center [1448, 229] width 110 height 11
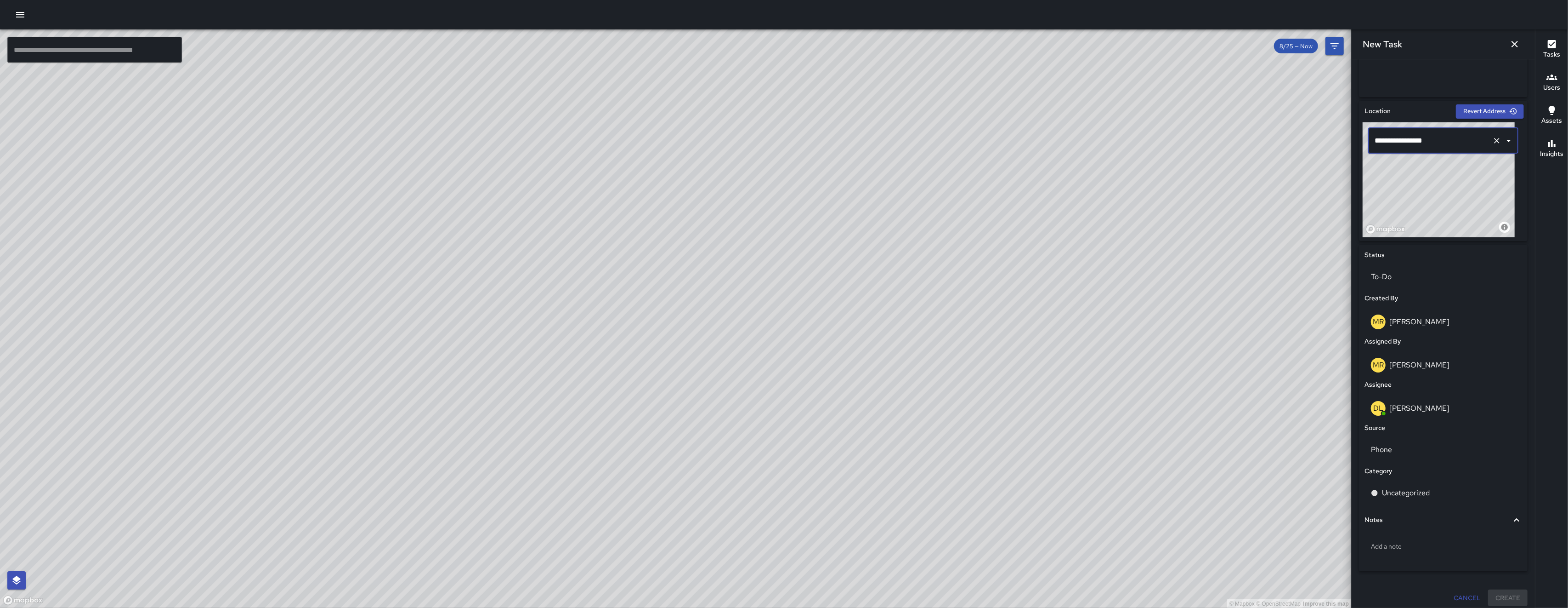
scroll to position [254, 0]
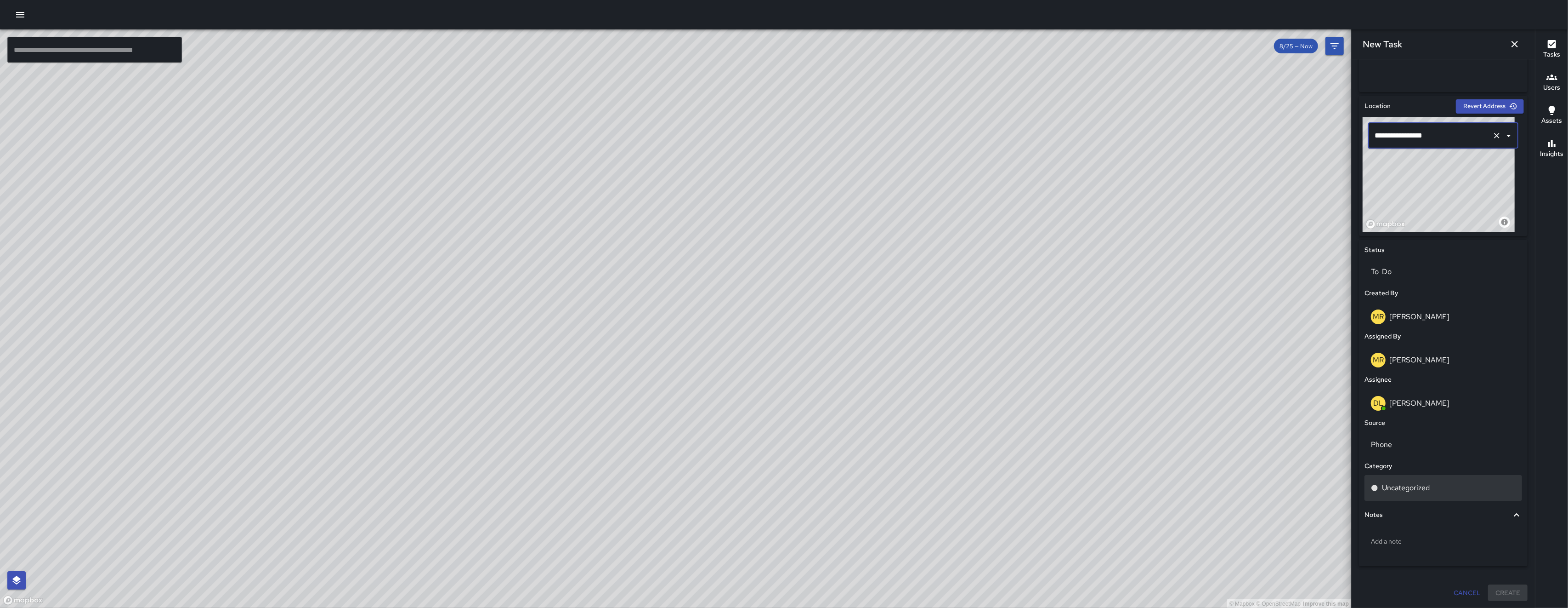
type input "**********"
click at [442, 483] on p "Uncategorized" at bounding box center [1406, 488] width 48 height 11
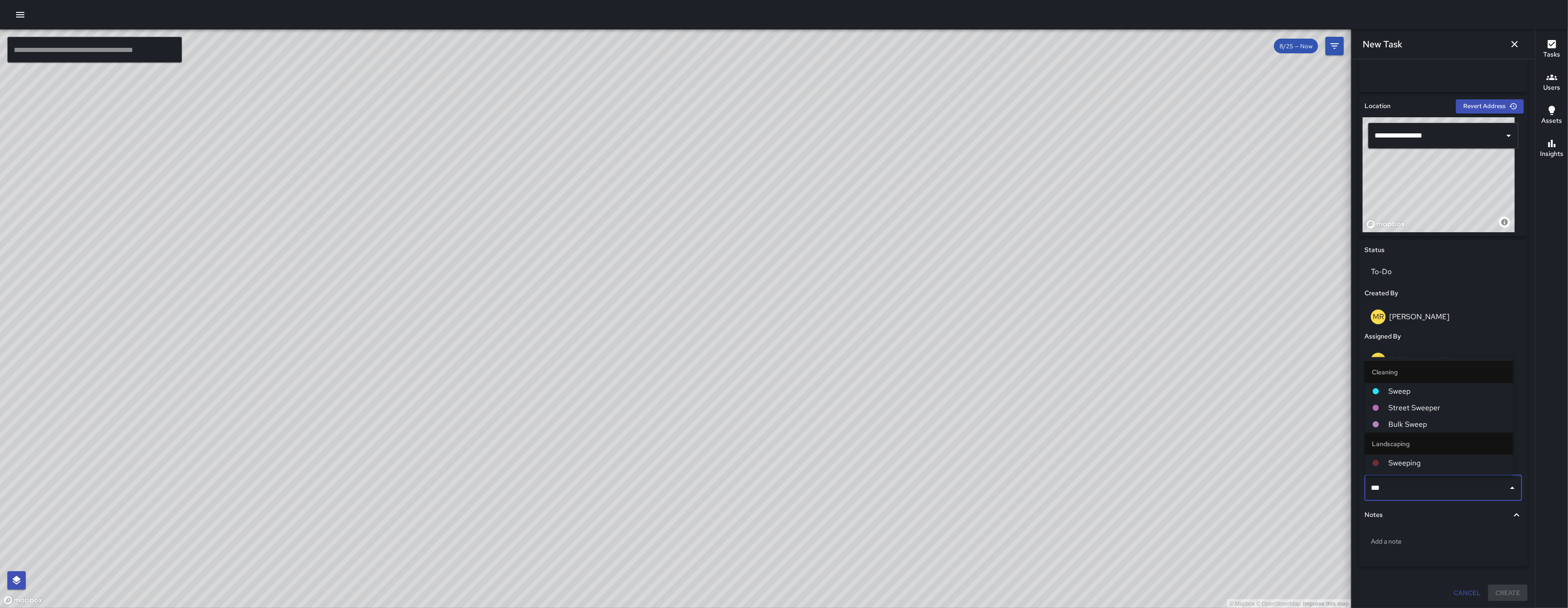
type input "****"
click at [442, 386] on span "Sweep" at bounding box center [1448, 391] width 117 height 11
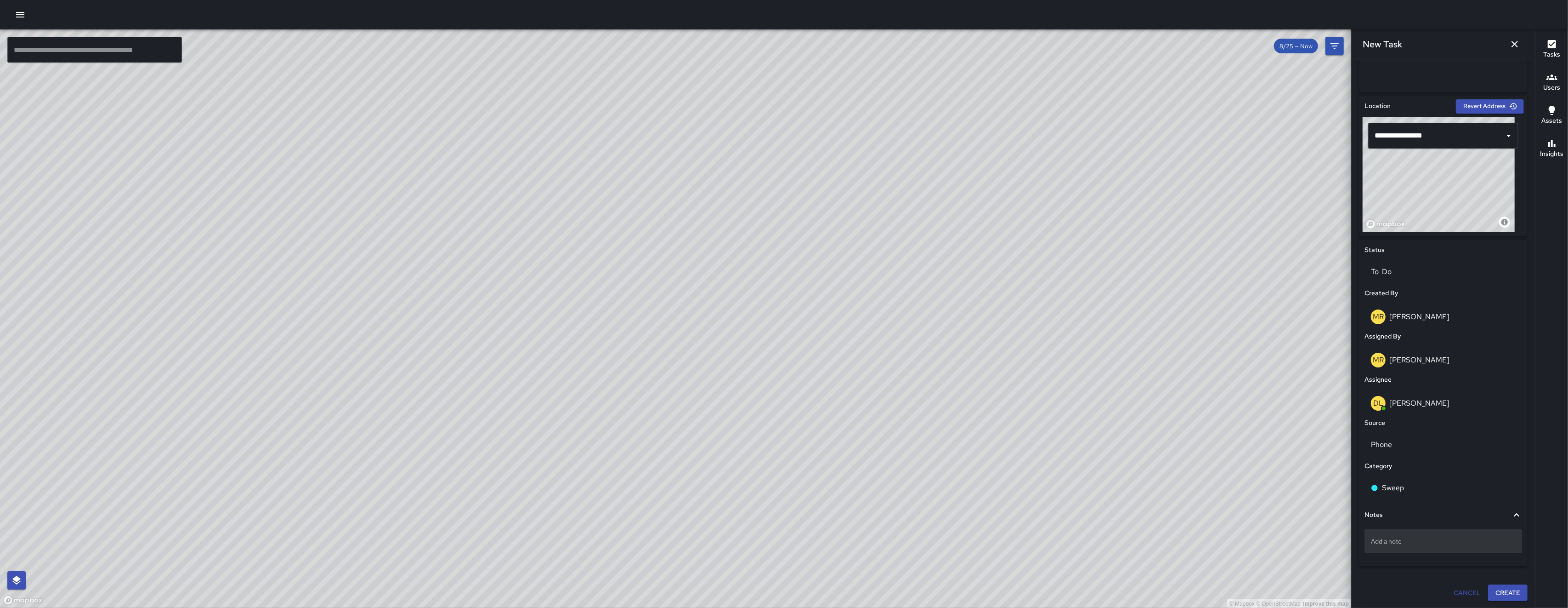
click at [442, 500] on p "Add a note" at bounding box center [1444, 541] width 145 height 9
type textarea "**********"
click at [442, 500] on button "Create" at bounding box center [1507, 592] width 39 height 17
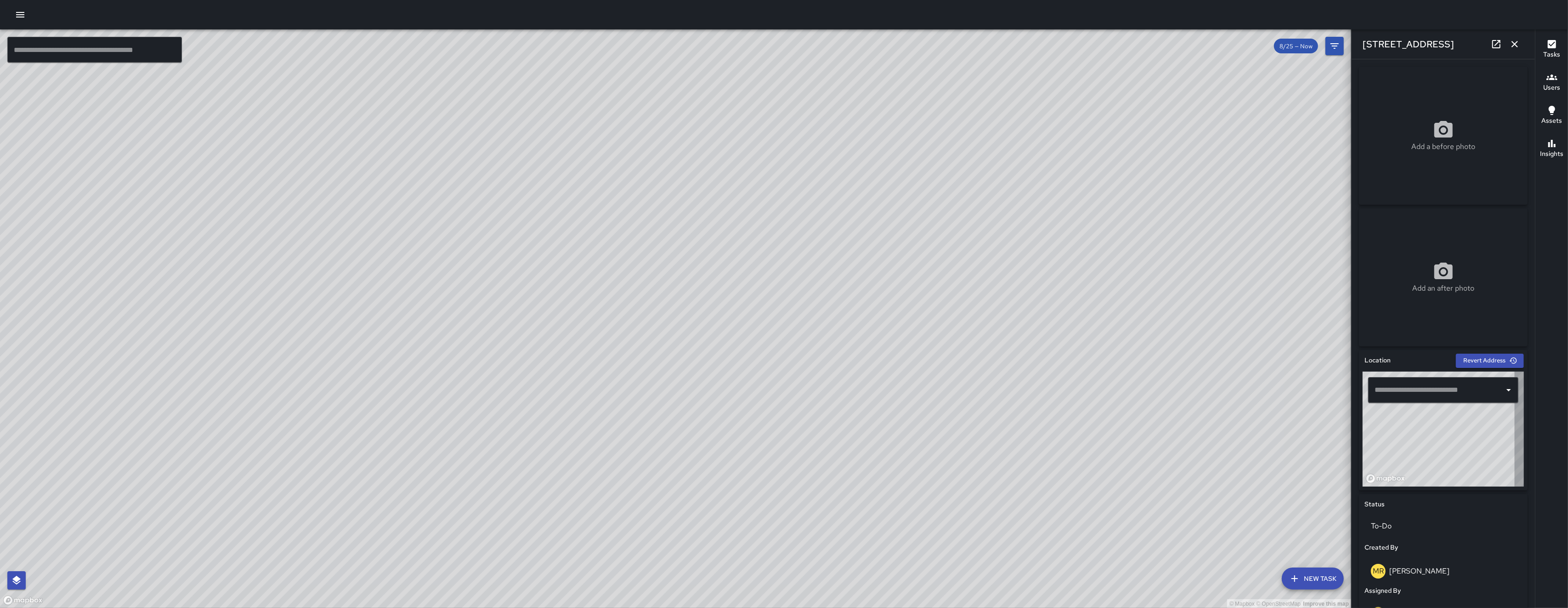
type input "**********"
click at [442, 45] on icon "button" at bounding box center [1515, 44] width 6 height 6
click at [442, 45] on div "© Mapbox © OpenStreetMap Improve this map ​ New Task 8/25 — Now Map Layers Task…" at bounding box center [784, 318] width 1568 height 578
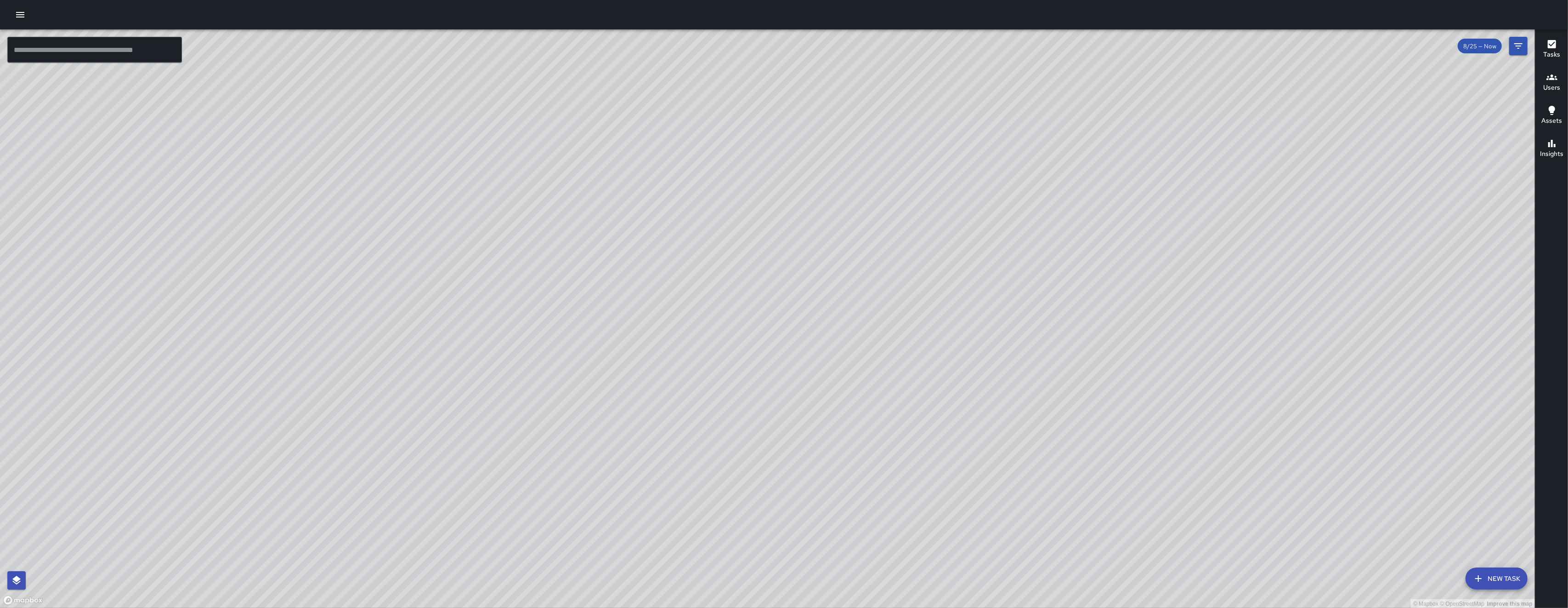
drag, startPoint x: 1455, startPoint y: 353, endPoint x: 1103, endPoint y: 407, distance: 356.1
click at [442, 494] on div "© Mapbox © OpenStreetMap Improve this map" at bounding box center [767, 318] width 1535 height 579
click at [442, 405] on div "© Mapbox © OpenStreetMap Improve this map" at bounding box center [767, 318] width 1535 height 579
drag, startPoint x: 803, startPoint y: 431, endPoint x: 772, endPoint y: 451, distance: 36.9
click at [442, 451] on div "© Mapbox © OpenStreetMap Improve this map" at bounding box center [767, 318] width 1535 height 579
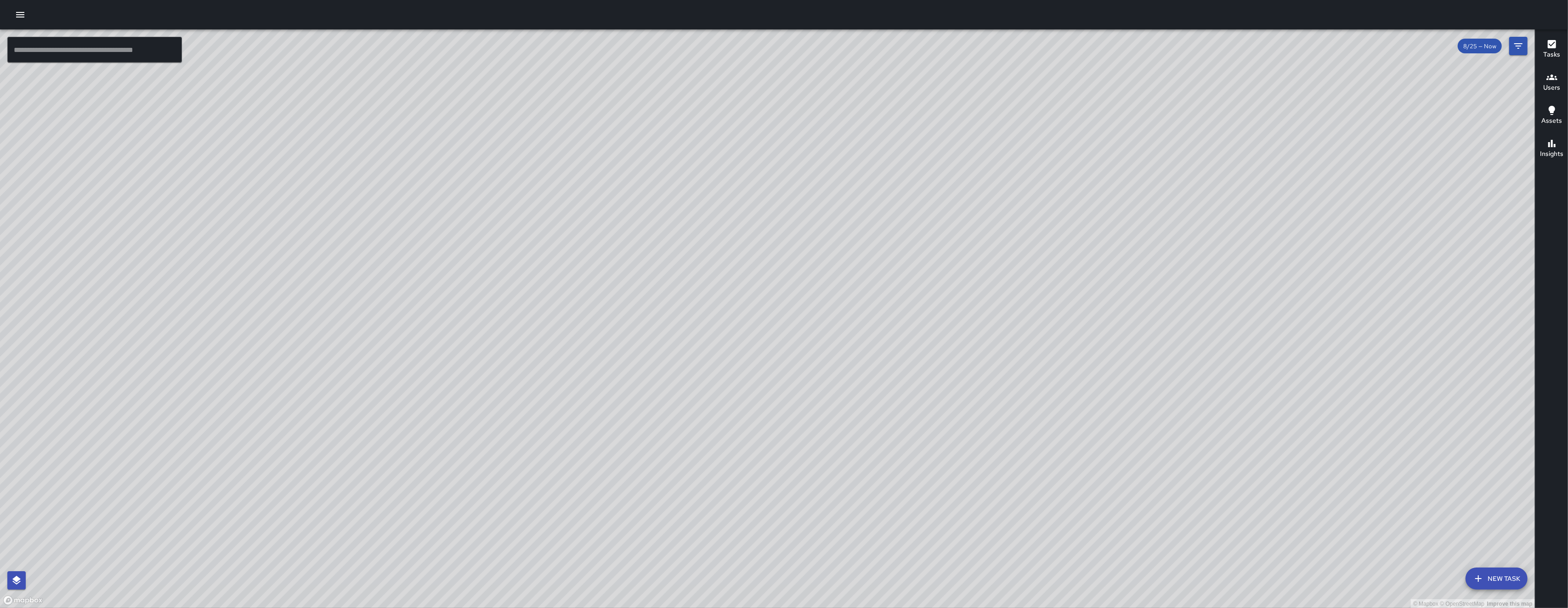
drag, startPoint x: 601, startPoint y: 494, endPoint x: 603, endPoint y: 512, distance: 18.1
click at [442, 500] on div "© Mapbox © OpenStreetMap Improve this map" at bounding box center [767, 318] width 1535 height 579
drag, startPoint x: 686, startPoint y: 391, endPoint x: 743, endPoint y: 311, distance: 98.2
click at [442, 311] on div "© Mapbox © OpenStreetMap Improve this map" at bounding box center [767, 318] width 1535 height 579
drag, startPoint x: 634, startPoint y: 472, endPoint x: 612, endPoint y: 499, distance: 34.8
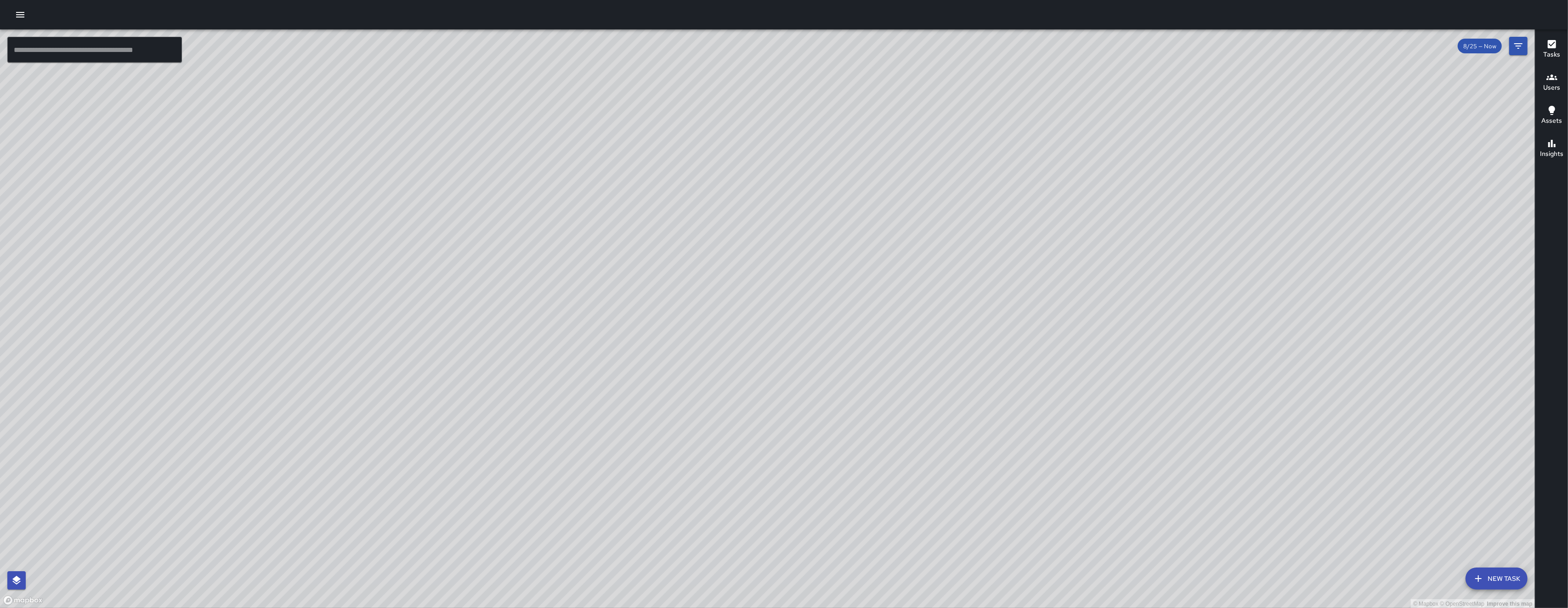
click at [442, 499] on div "© Mapbox © OpenStreetMap Improve this map" at bounding box center [767, 318] width 1535 height 579
drag, startPoint x: 791, startPoint y: 383, endPoint x: 592, endPoint y: 351, distance: 201.6
click at [442, 351] on div "© Mapbox © OpenStreetMap Improve this map" at bounding box center [767, 318] width 1535 height 579
drag, startPoint x: 672, startPoint y: 305, endPoint x: 633, endPoint y: 513, distance: 211.6
click at [442, 500] on div "© Mapbox © OpenStreetMap Improve this map" at bounding box center [767, 318] width 1535 height 579
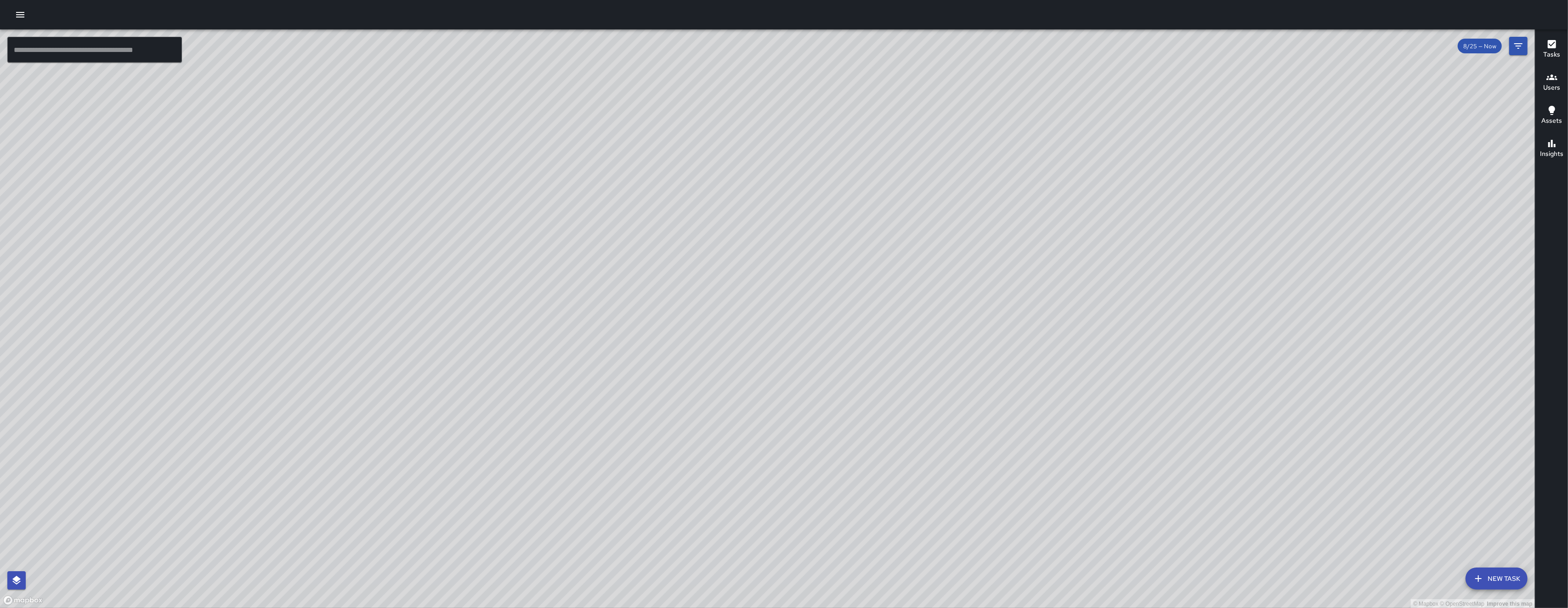
drag, startPoint x: 628, startPoint y: 469, endPoint x: 629, endPoint y: 477, distance: 8.1
click at [442, 477] on div "© Mapbox © OpenStreetMap Improve this map" at bounding box center [767, 318] width 1535 height 579
drag, startPoint x: 704, startPoint y: 278, endPoint x: 674, endPoint y: 400, distance: 125.6
click at [442, 400] on div "© Mapbox © OpenStreetMap Improve this map" at bounding box center [767, 318] width 1535 height 579
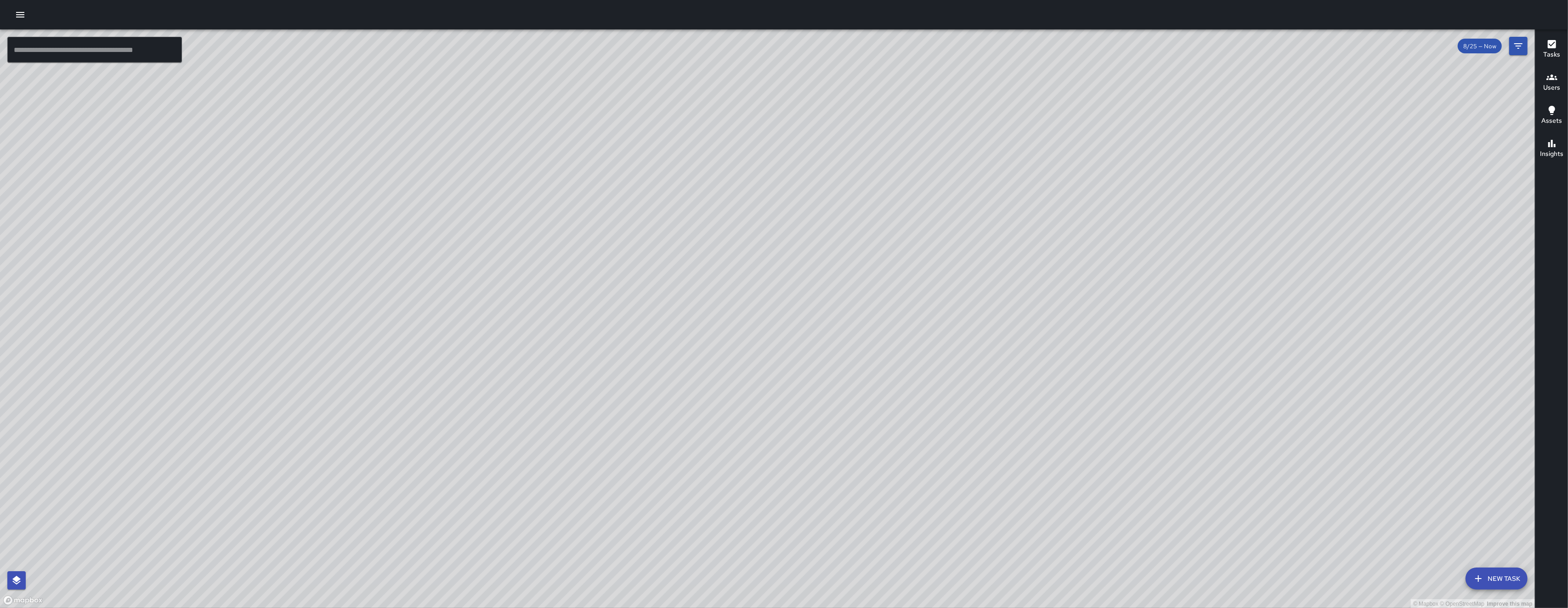
drag, startPoint x: 742, startPoint y: 388, endPoint x: 629, endPoint y: 298, distance: 144.5
click at [442, 298] on div "© Mapbox © OpenStreetMap Improve this map" at bounding box center [767, 318] width 1535 height 579
click at [22, 11] on icon "button" at bounding box center [21, 15] width 11 height 11
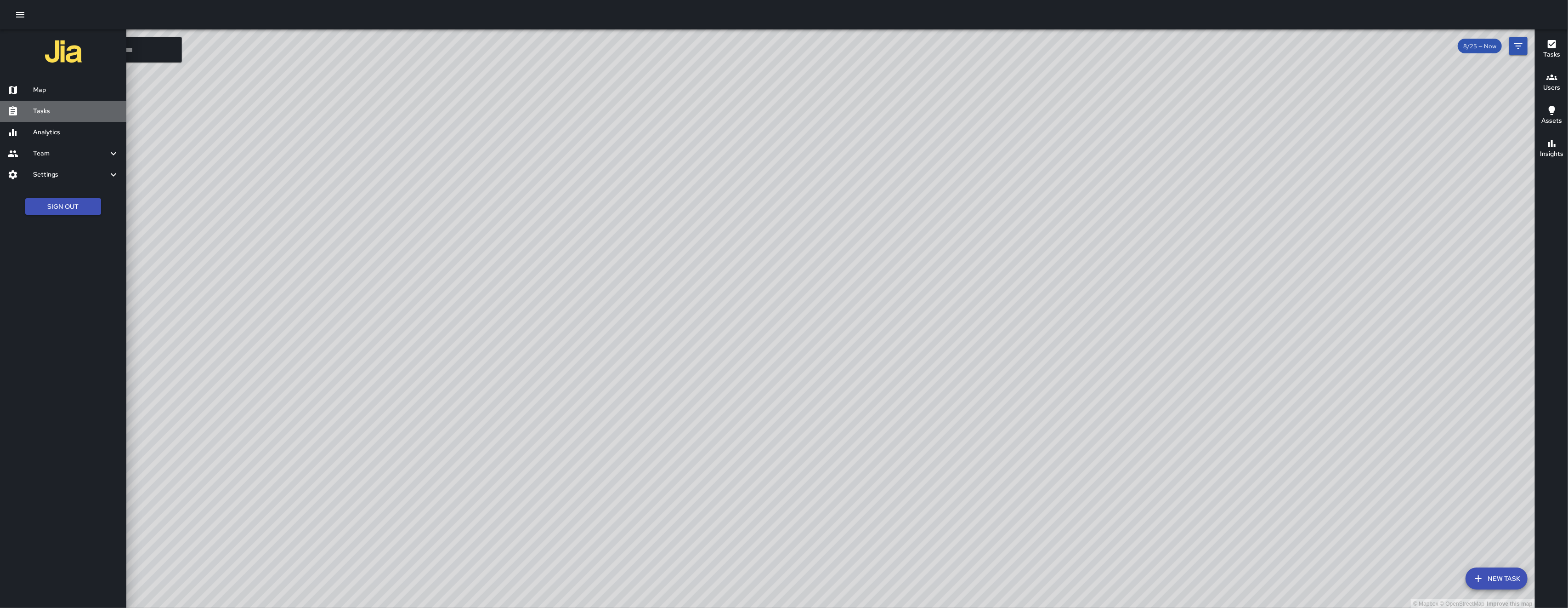
click at [54, 107] on h6 "Tasks" at bounding box center [76, 111] width 86 height 10
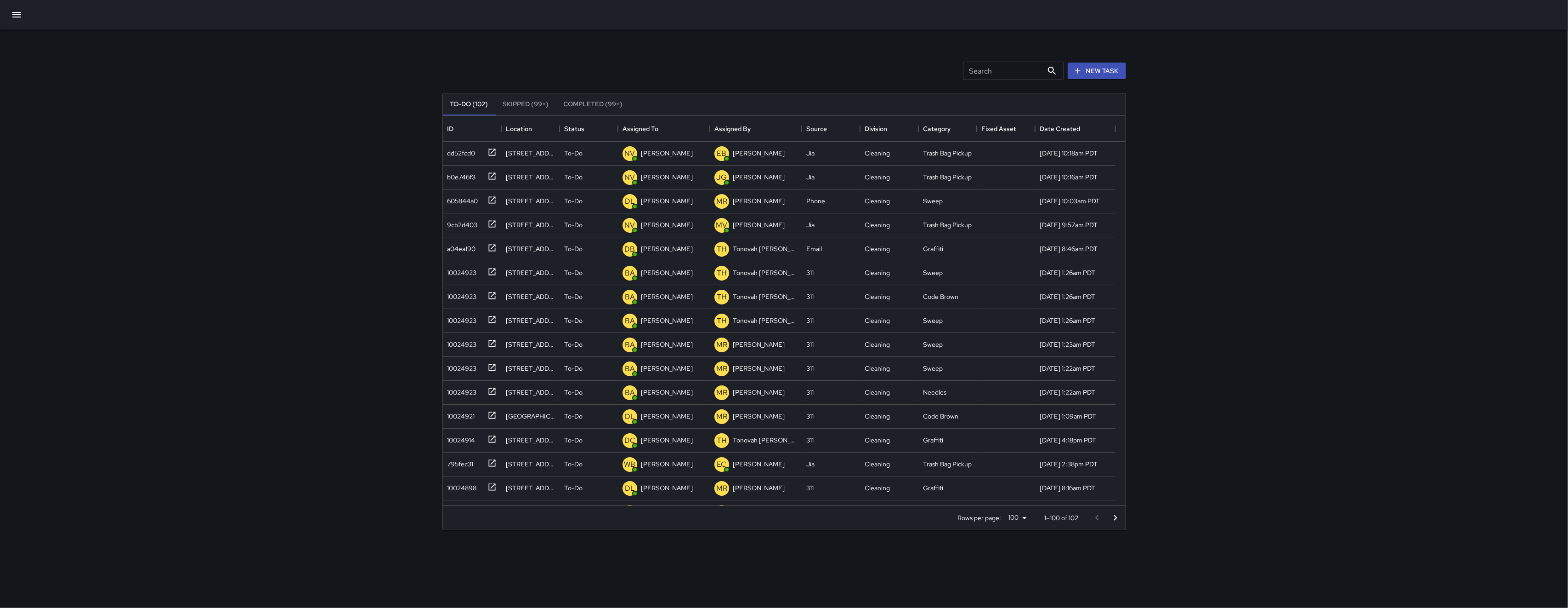
click at [16, 15] on icon "button" at bounding box center [16, 14] width 8 height 6
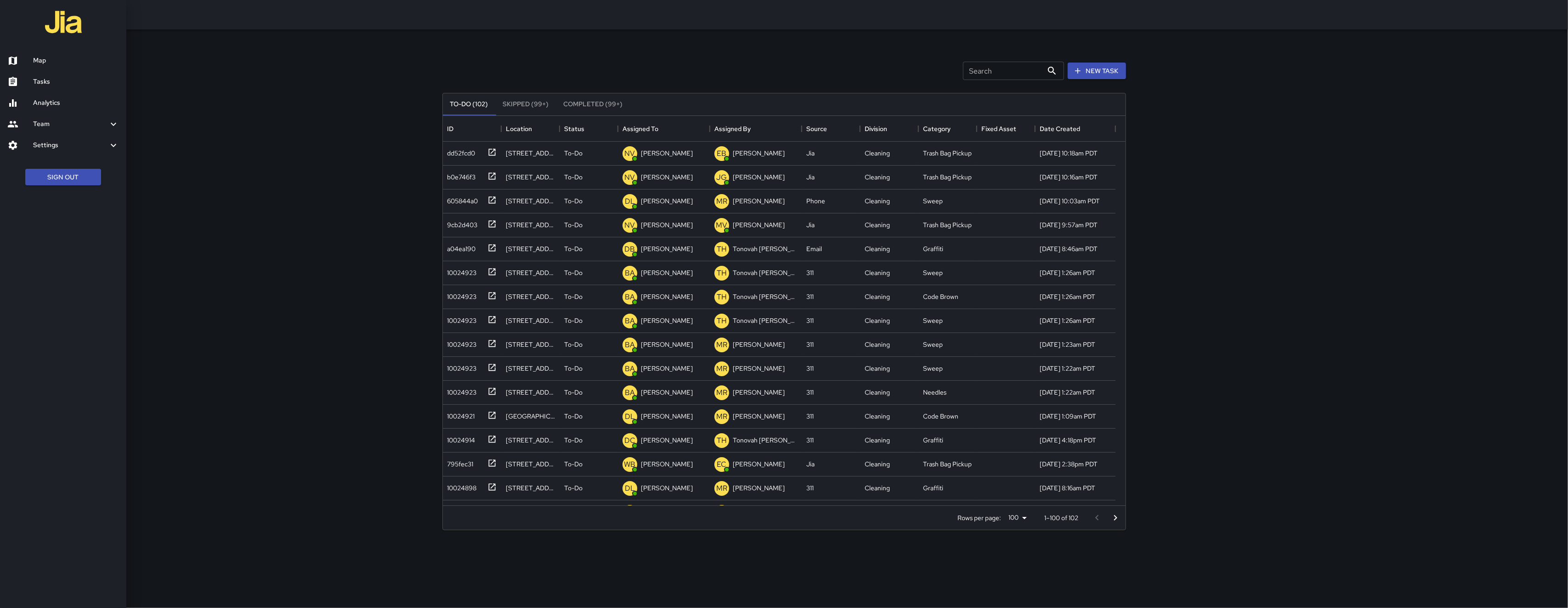
click at [69, 61] on h6 "Map" at bounding box center [76, 61] width 86 height 10
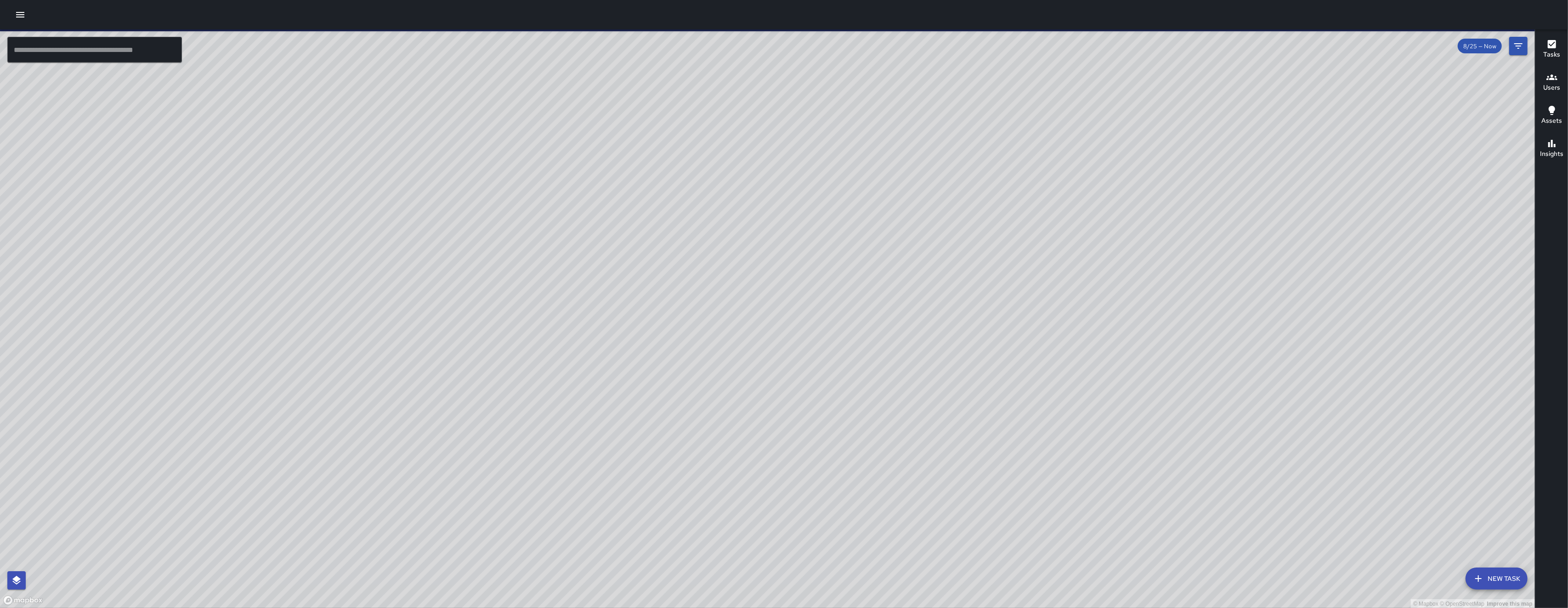
drag, startPoint x: 762, startPoint y: 326, endPoint x: 700, endPoint y: 336, distance: 62.8
click at [442, 330] on div "© Mapbox © OpenStreetMap Improve this map" at bounding box center [767, 318] width 1535 height 579
click at [442, 336] on div "© Mapbox © OpenStreetMap Improve this map" at bounding box center [767, 318] width 1535 height 579
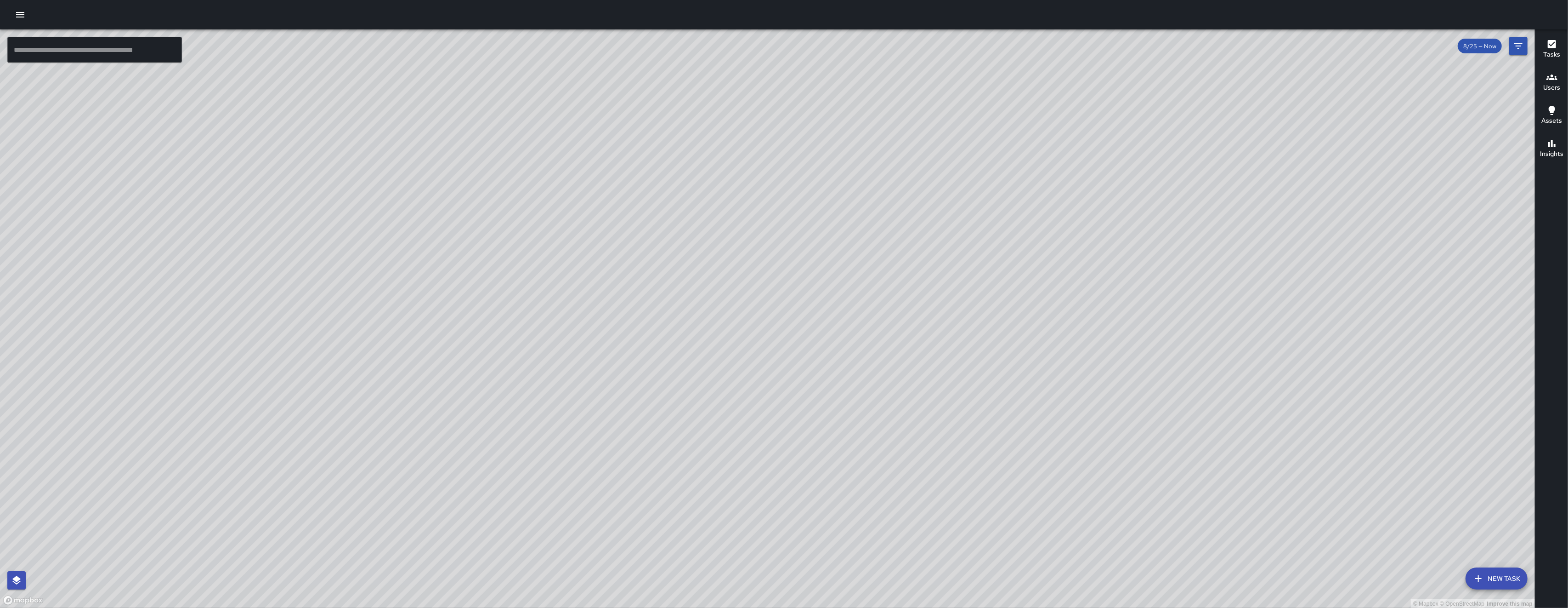
drag, startPoint x: 640, startPoint y: 273, endPoint x: 667, endPoint y: 428, distance: 157.3
click at [442, 387] on div "© Mapbox © OpenStreetMap Improve this map" at bounding box center [767, 318] width 1535 height 579
click at [442, 428] on div "© Mapbox © OpenStreetMap Improve this map" at bounding box center [767, 318] width 1535 height 579
drag, startPoint x: 532, startPoint y: 360, endPoint x: 525, endPoint y: 408, distance: 48.5
click at [442, 405] on div "© Mapbox © OpenStreetMap Improve this map" at bounding box center [767, 318] width 1535 height 579
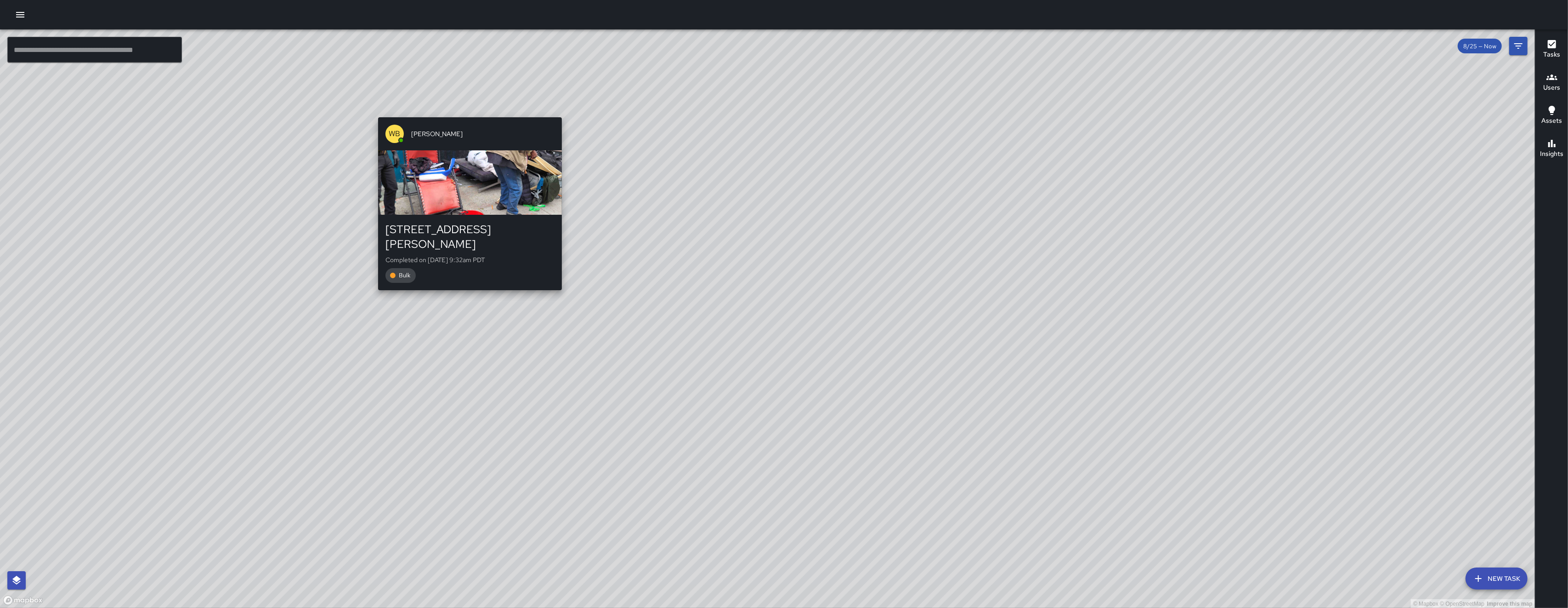
click at [442, 118] on div "WB Woodrow Blake" at bounding box center [470, 134] width 184 height 33
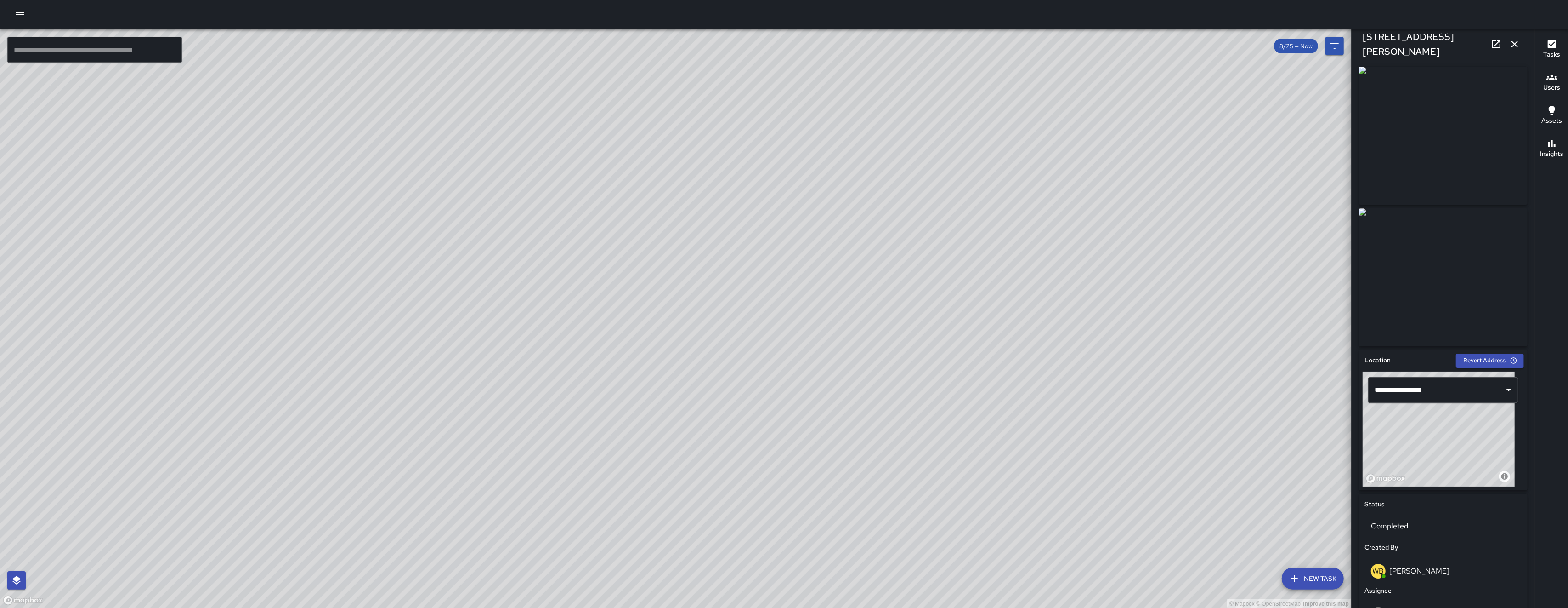
drag, startPoint x: 882, startPoint y: 465, endPoint x: 915, endPoint y: 278, distance: 189.9
click at [442, 278] on div "© Mapbox © OpenStreetMap Improve this map" at bounding box center [676, 318] width 1351 height 579
click at [442, 46] on icon "button" at bounding box center [1515, 44] width 6 height 6
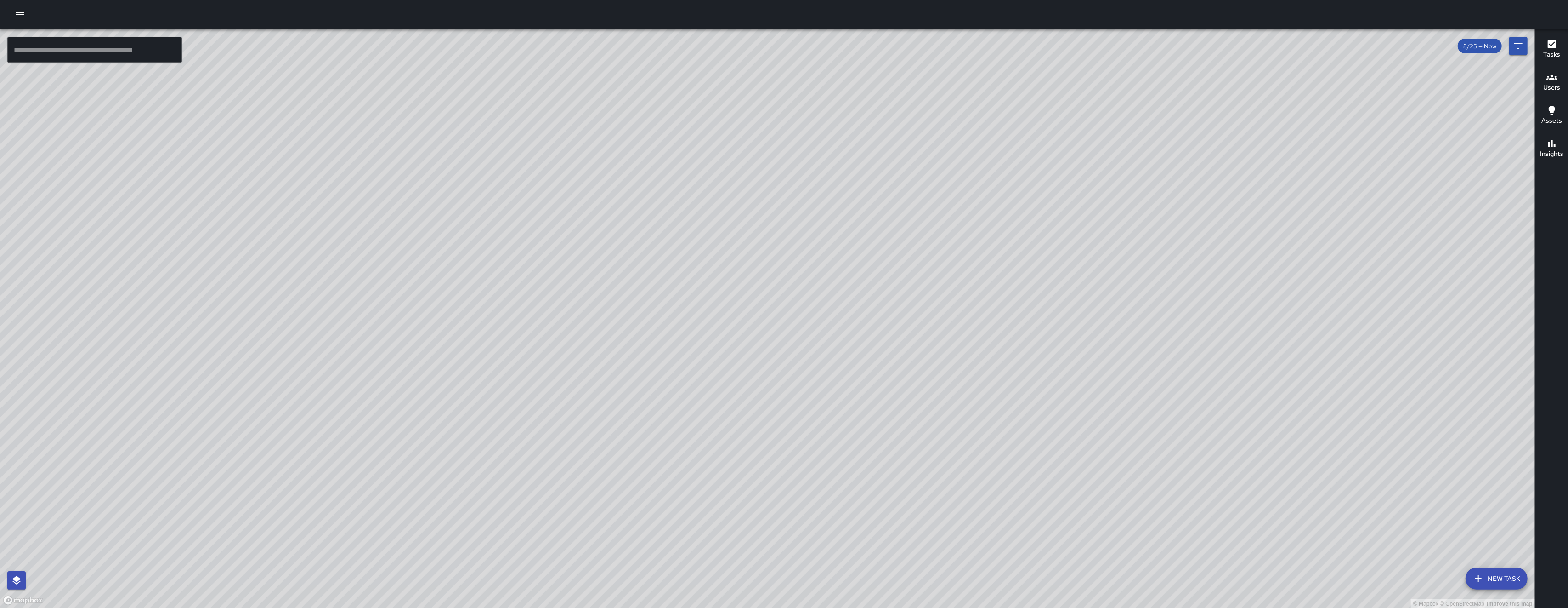
drag, startPoint x: 810, startPoint y: 462, endPoint x: 767, endPoint y: 252, distance: 214.4
click at [442, 243] on div "© Mapbox © OpenStreetMap Improve this map" at bounding box center [767, 318] width 1535 height 579
drag, startPoint x: 841, startPoint y: 212, endPoint x: 830, endPoint y: 253, distance: 42.4
click at [442, 311] on div "© Mapbox © OpenStreetMap Improve this map" at bounding box center [767, 318] width 1535 height 579
drag, startPoint x: 804, startPoint y: 302, endPoint x: 716, endPoint y: 373, distance: 113.1
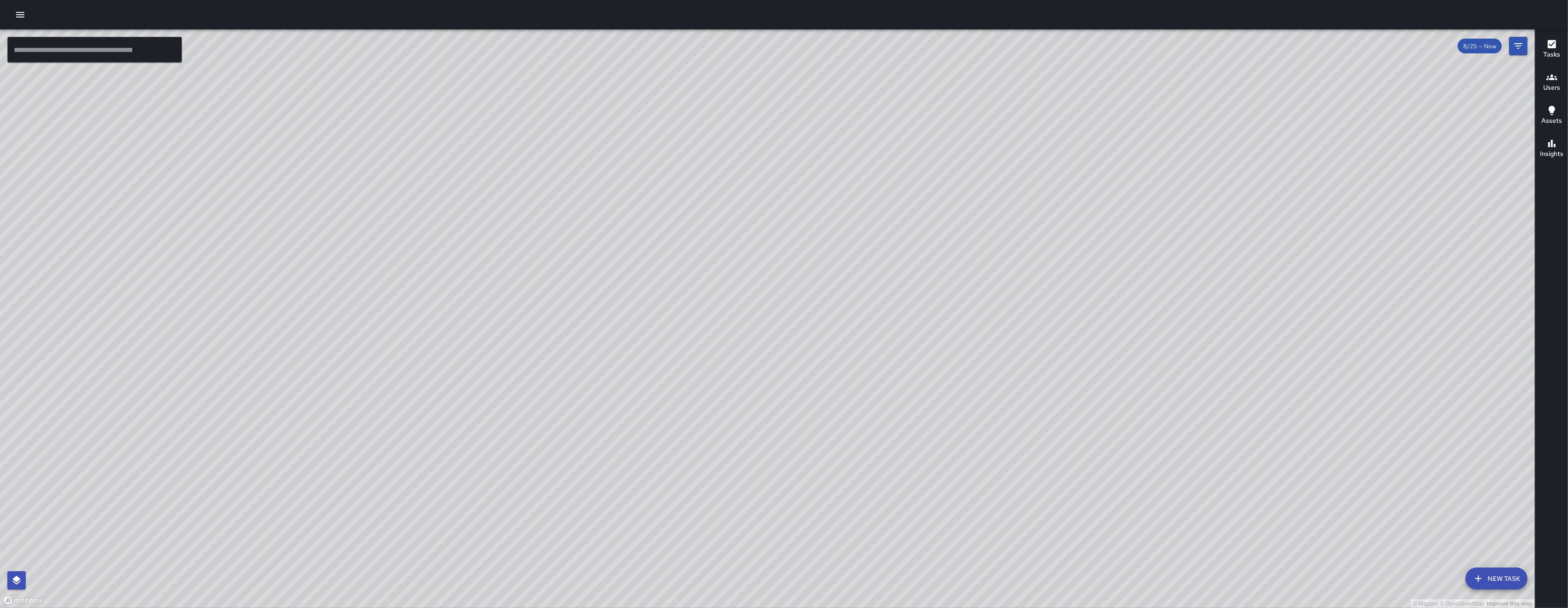
click at [442, 371] on div "© Mapbox © OpenStreetMap Improve this map" at bounding box center [767, 318] width 1535 height 579
drag, startPoint x: 762, startPoint y: 306, endPoint x: 716, endPoint y: 364, distance: 74.0
click at [442, 365] on div "© Mapbox © OpenStreetMap Improve this map" at bounding box center [767, 318] width 1535 height 579
drag, startPoint x: 844, startPoint y: 200, endPoint x: 741, endPoint y: 348, distance: 180.3
click at [442, 348] on div "© Mapbox © OpenStreetMap Improve this map" at bounding box center [767, 318] width 1535 height 579
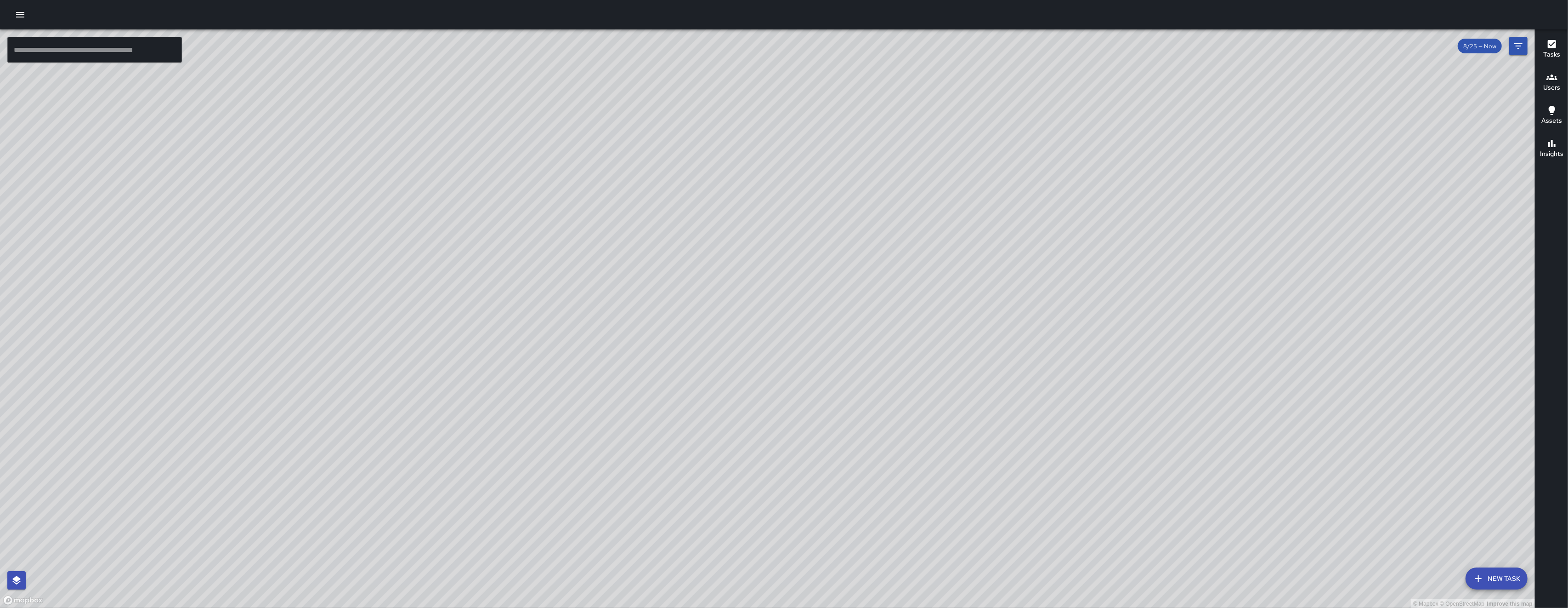
drag, startPoint x: 723, startPoint y: 434, endPoint x: 746, endPoint y: 397, distance: 43.6
click at [442, 404] on div "© Mapbox © OpenStreetMap Improve this map" at bounding box center [767, 318] width 1535 height 579
click at [442, 376] on div "© Mapbox © OpenStreetMap Improve this map" at bounding box center [767, 318] width 1535 height 579
drag, startPoint x: 964, startPoint y: 225, endPoint x: 976, endPoint y: 210, distance: 19.2
click at [442, 210] on div "© Mapbox © OpenStreetMap Improve this map" at bounding box center [767, 318] width 1535 height 579
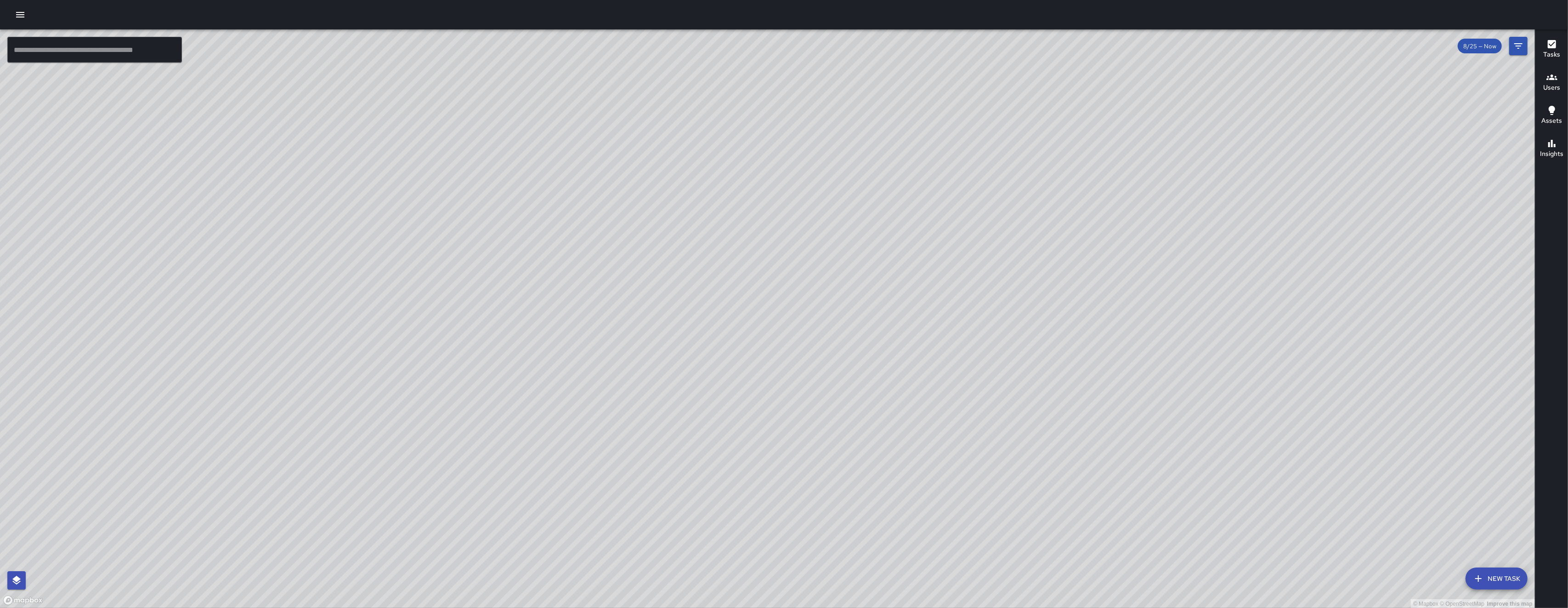
drag, startPoint x: 628, startPoint y: 455, endPoint x: 733, endPoint y: 272, distance: 211.0
click at [442, 335] on div "© Mapbox © OpenStreetMap Improve this map" at bounding box center [767, 318] width 1535 height 579
click at [442, 297] on div "© Mapbox © OpenStreetMap Improve this map" at bounding box center [767, 318] width 1535 height 579
click at [442, 280] on div "© Mapbox © OpenStreetMap Improve this map" at bounding box center [767, 318] width 1535 height 579
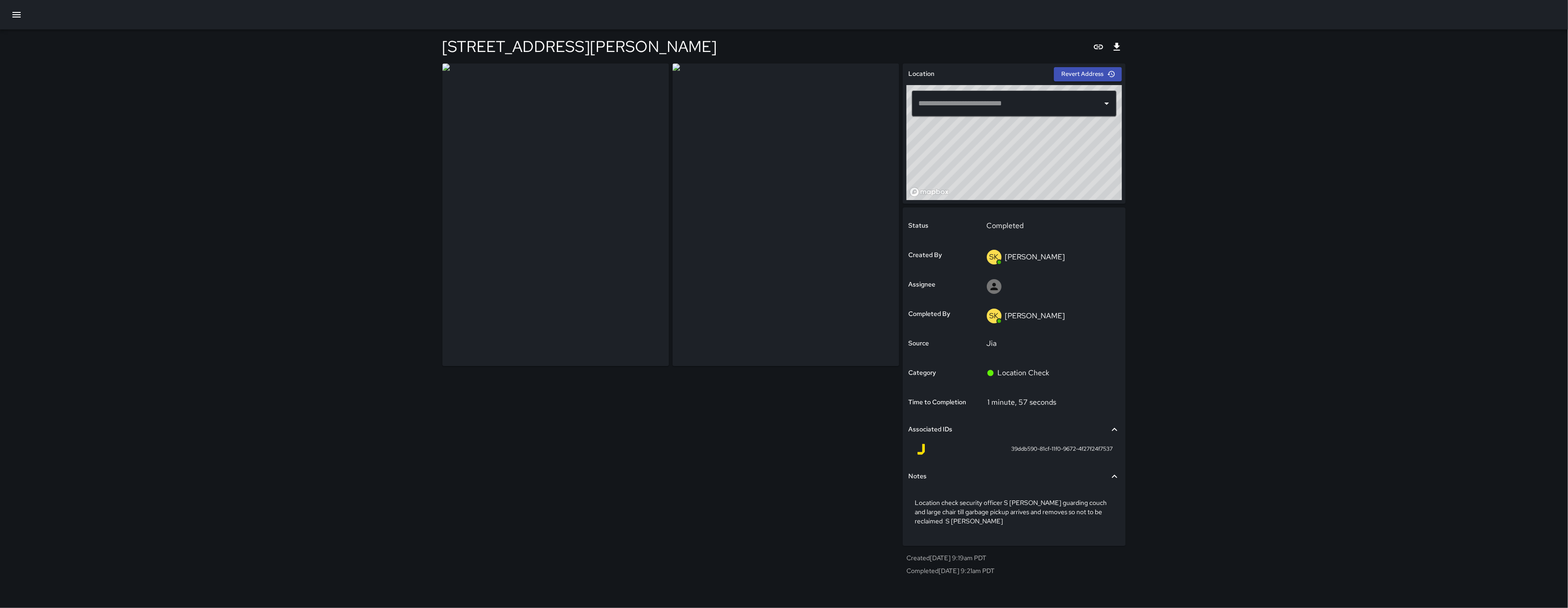
type input "**********"
